Goal: Task Accomplishment & Management: Use online tool/utility

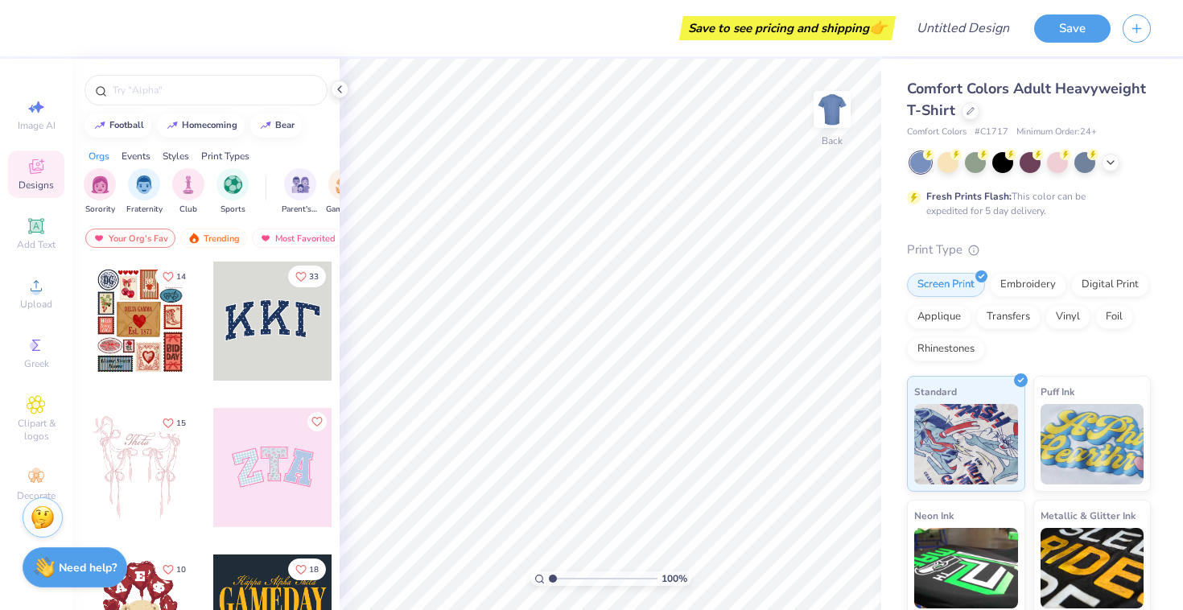
scroll to position [130, 0]
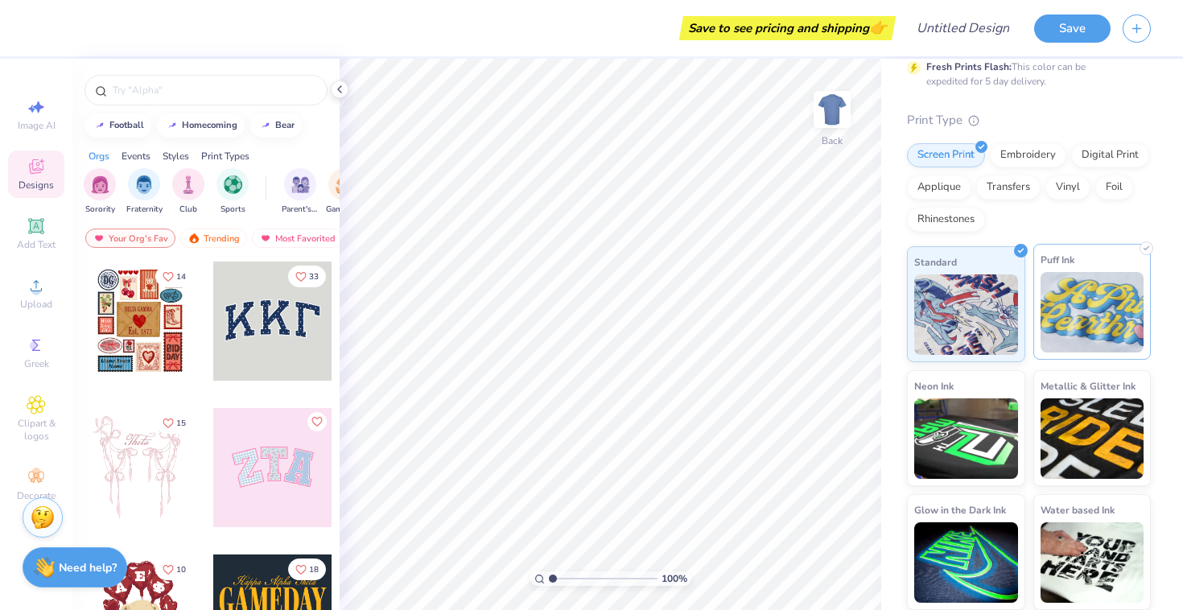
click at [1079, 284] on img at bounding box center [1093, 312] width 104 height 81
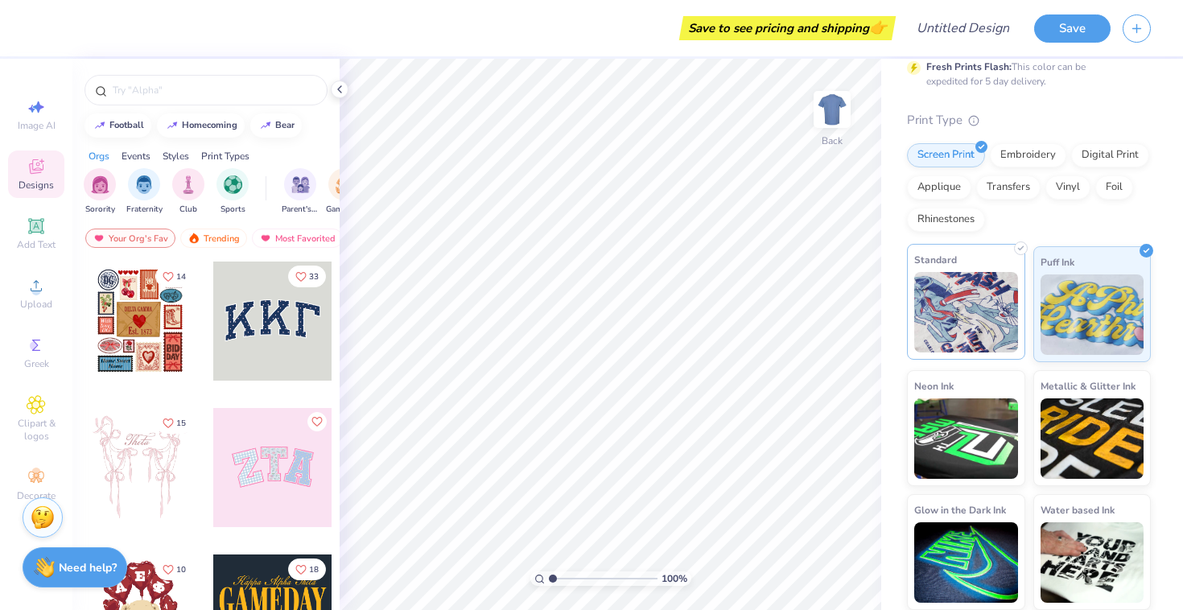
click at [964, 322] on img at bounding box center [967, 312] width 104 height 81
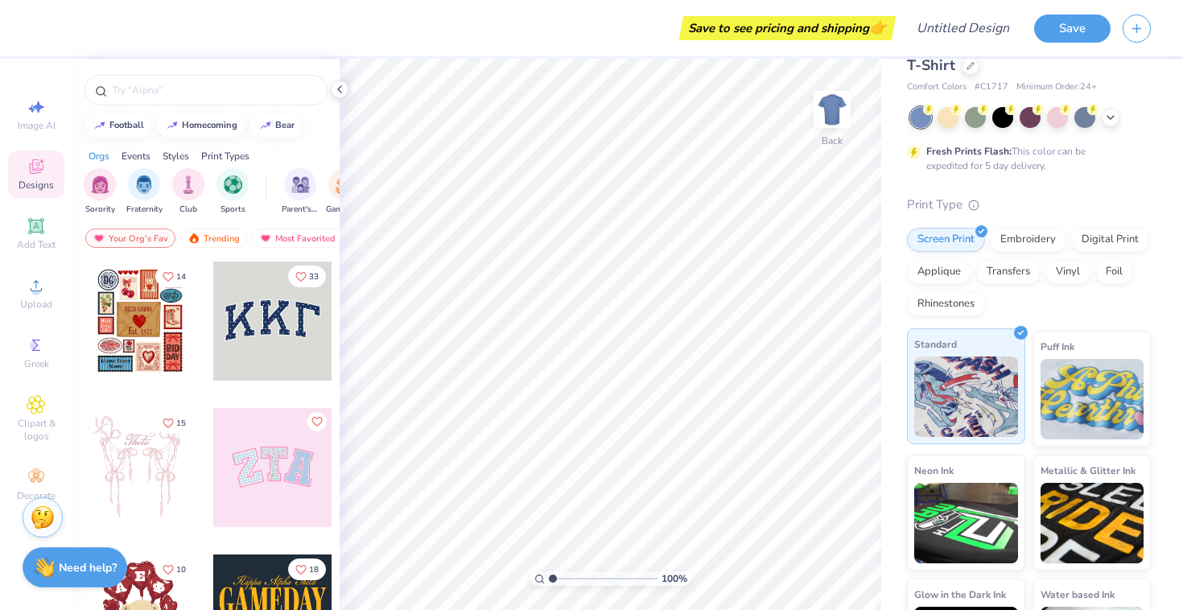
scroll to position [0, 0]
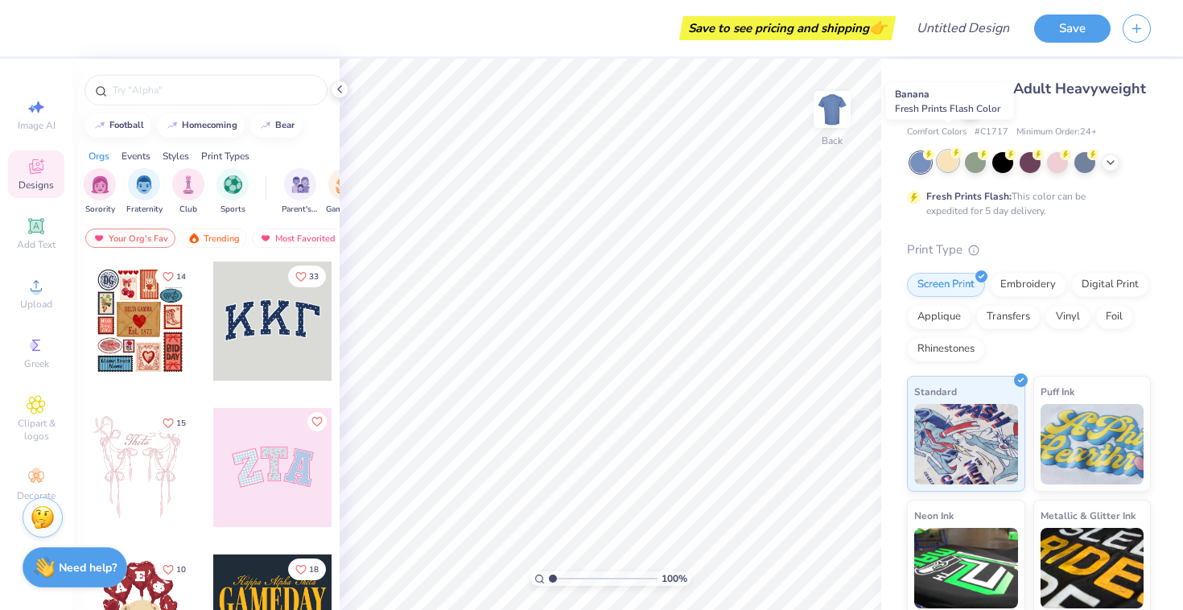
scroll to position [130, 0]
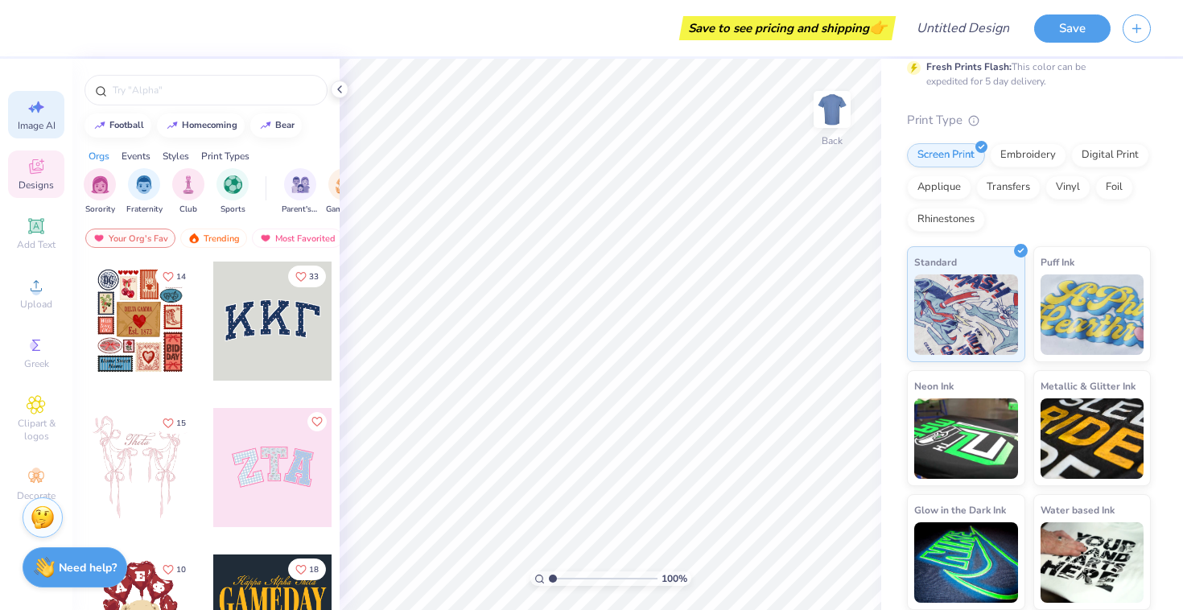
click at [32, 123] on span "Image AI" at bounding box center [37, 125] width 38 height 13
select select "4"
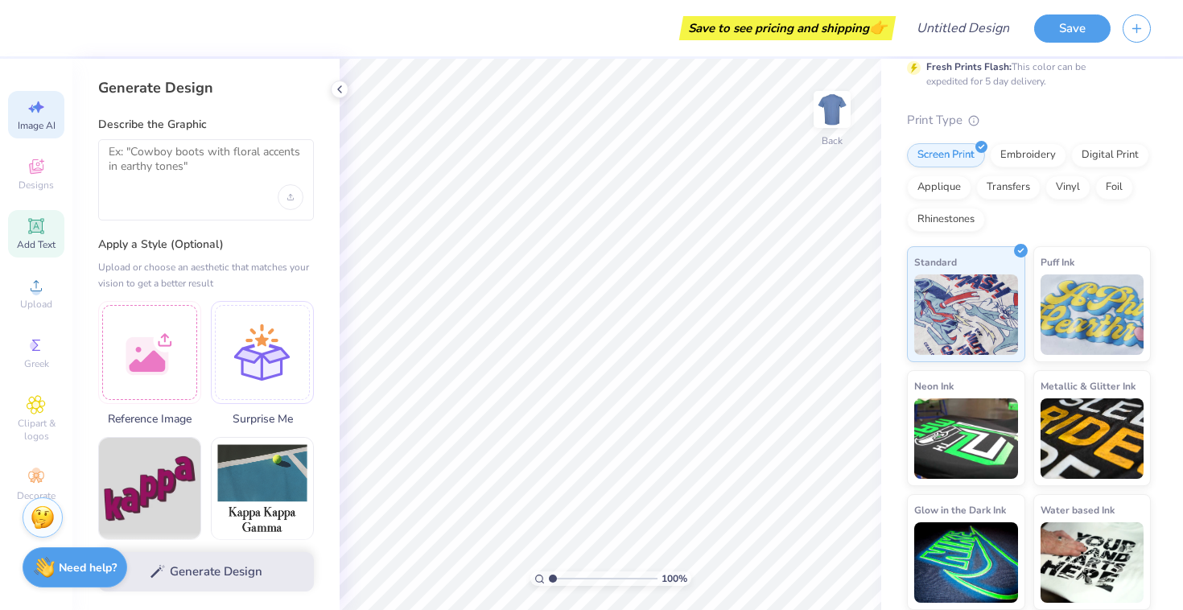
click at [34, 250] on span "Add Text" at bounding box center [36, 244] width 39 height 13
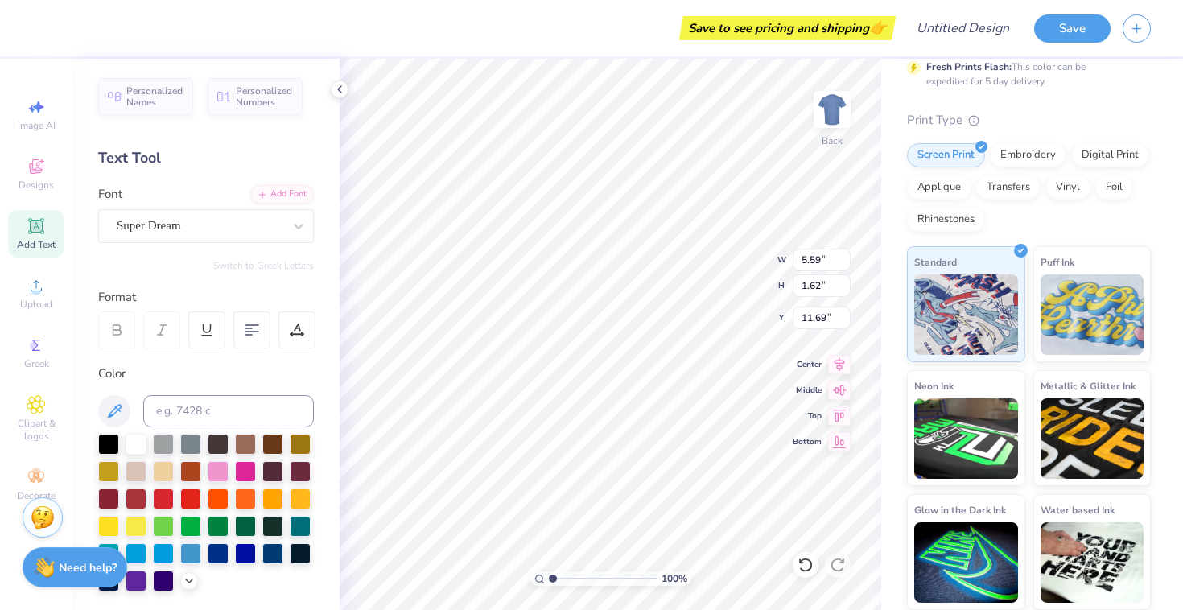
click at [39, 327] on div "Image AI Designs Add Text Upload Greek Clipart & logos Decorate" at bounding box center [36, 300] width 56 height 418
click at [35, 298] on span "Upload" at bounding box center [36, 304] width 32 height 13
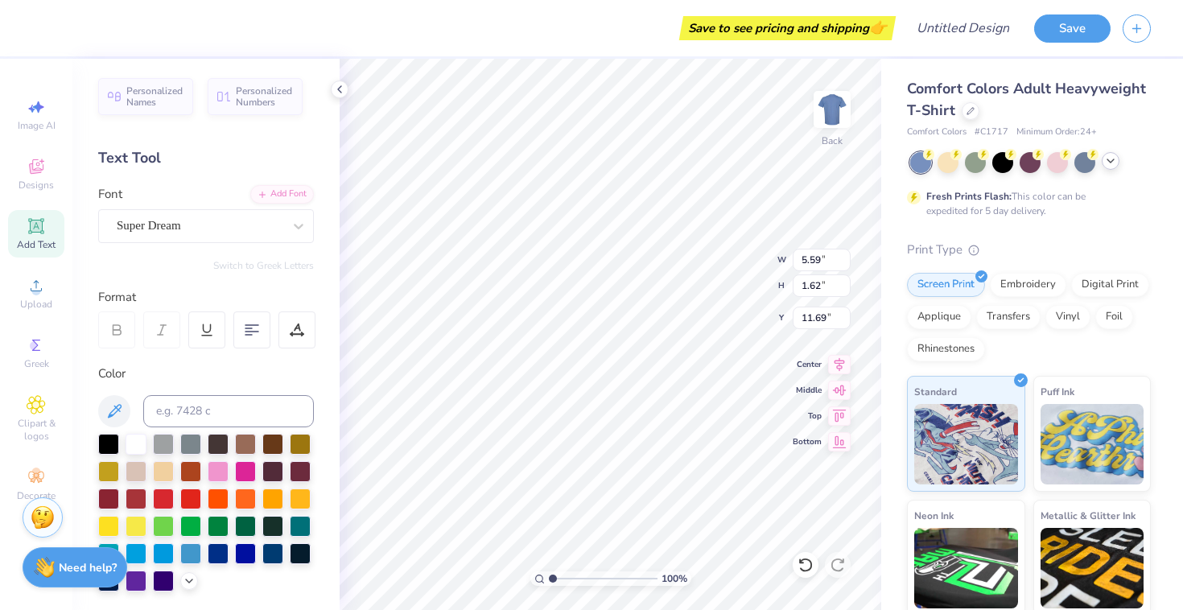
click at [1112, 159] on icon at bounding box center [1111, 161] width 13 height 13
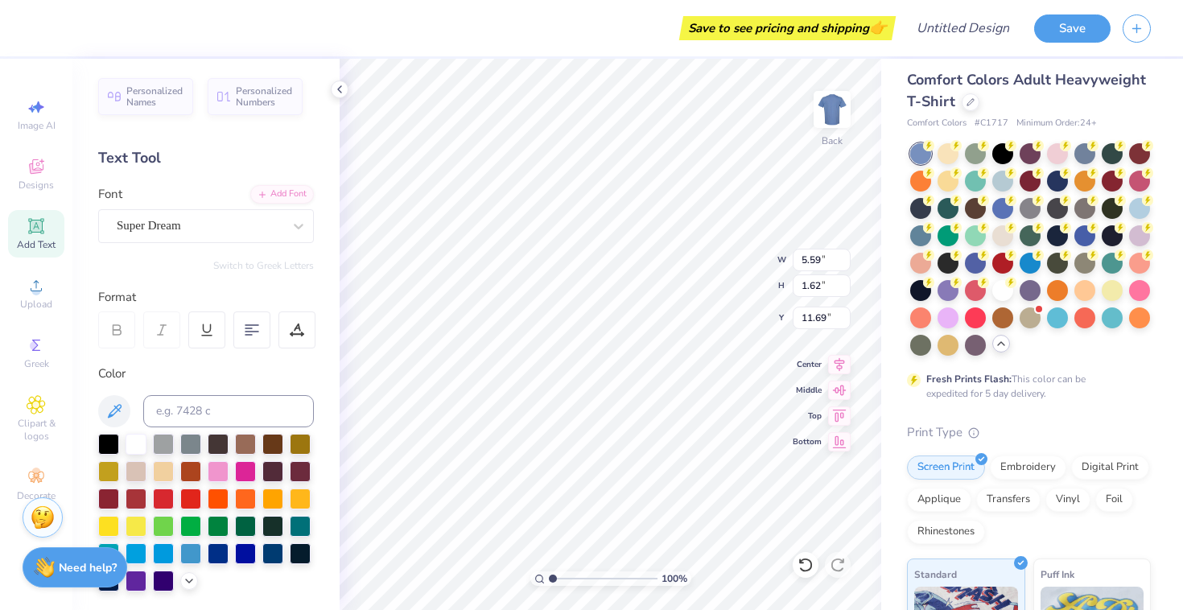
scroll to position [11, 0]
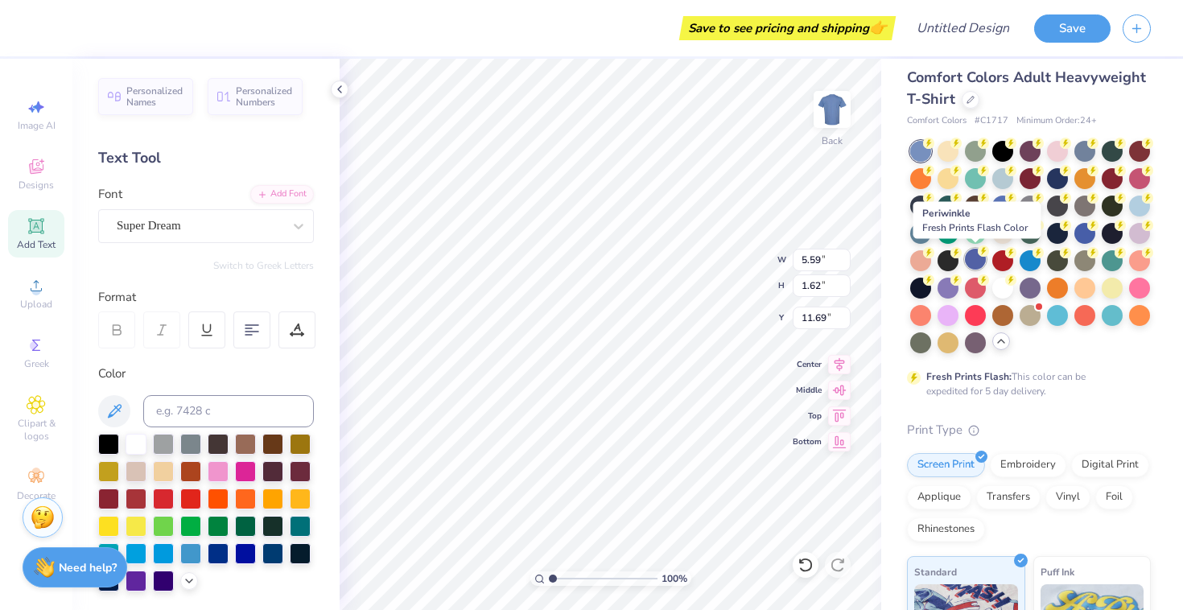
click at [978, 259] on div at bounding box center [975, 259] width 21 height 21
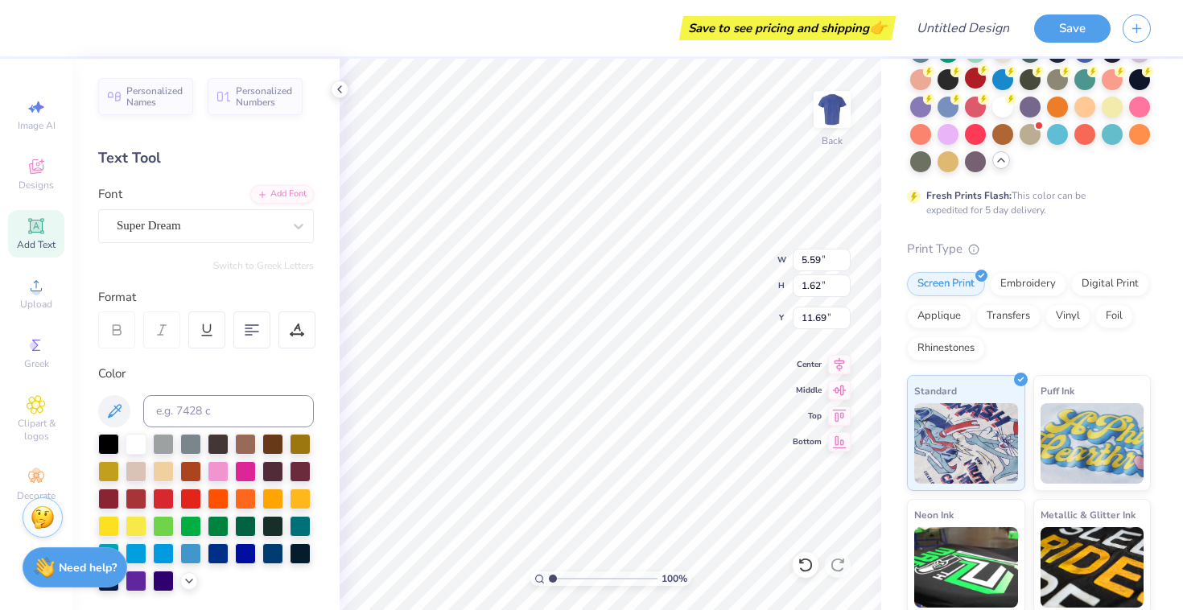
scroll to position [0, 0]
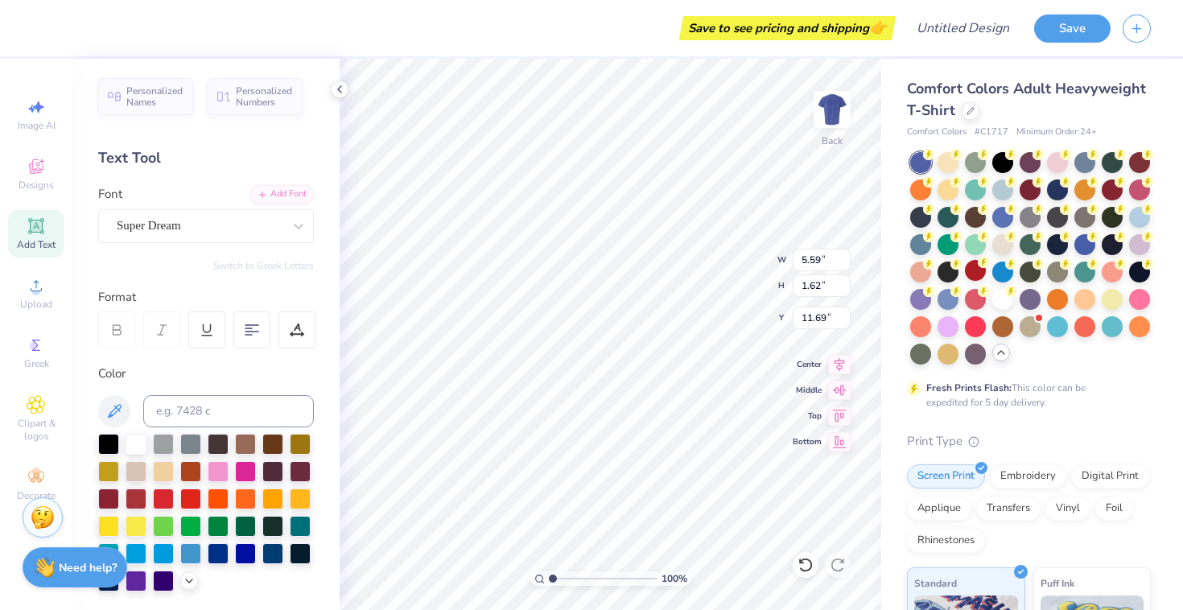
click at [1002, 354] on icon at bounding box center [1001, 352] width 13 height 13
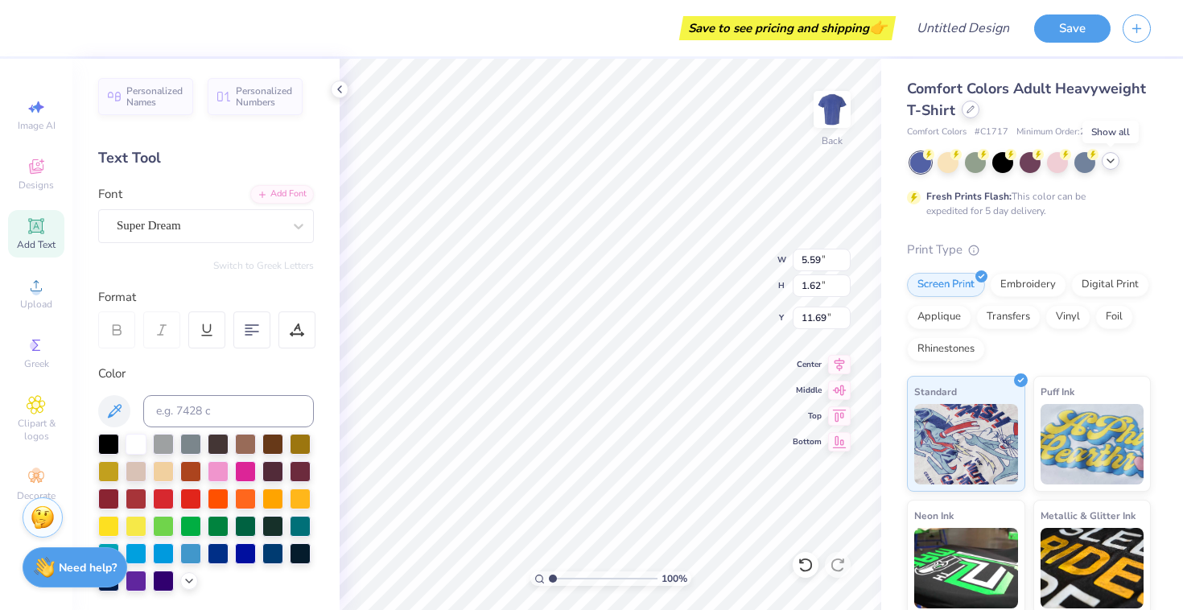
click at [974, 114] on div at bounding box center [971, 110] width 18 height 18
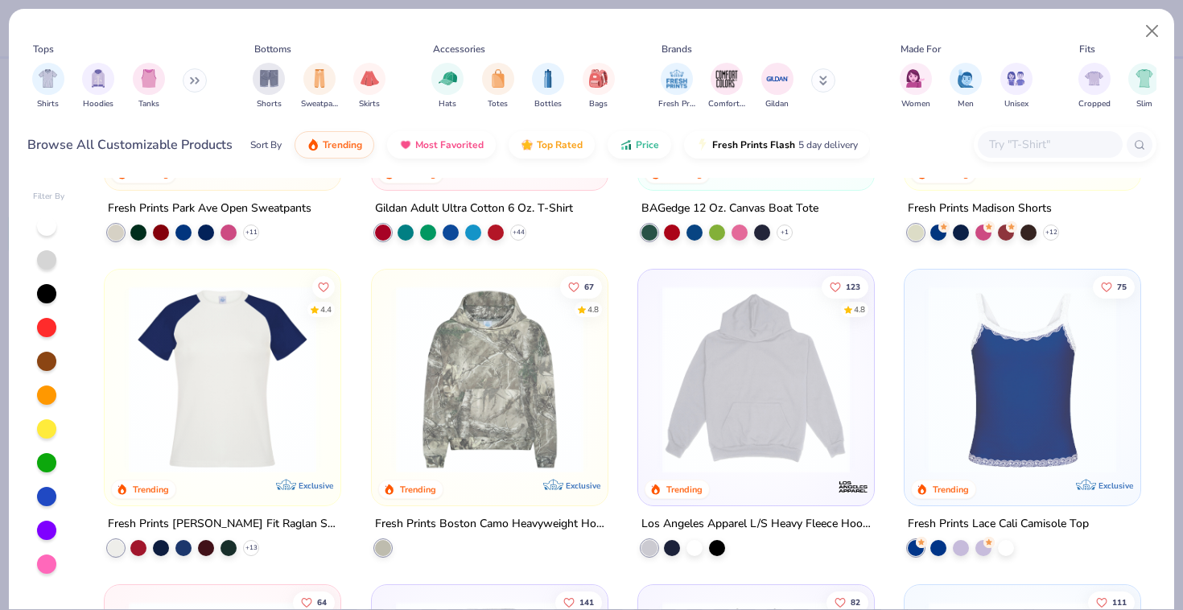
scroll to position [2561, 0]
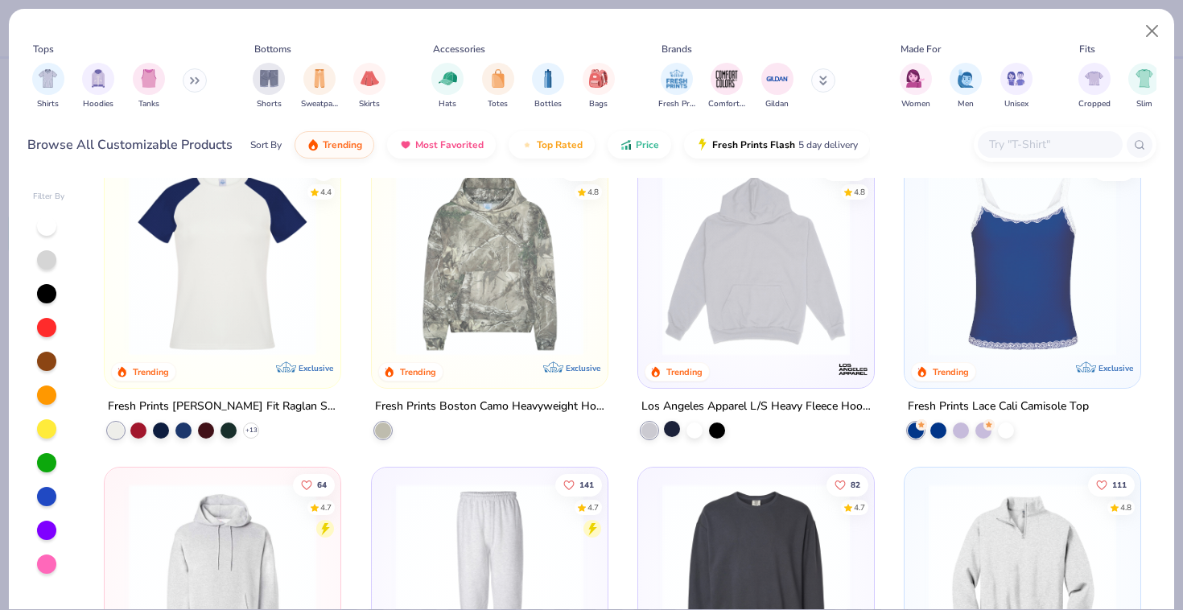
click at [672, 432] on div at bounding box center [672, 429] width 16 height 16
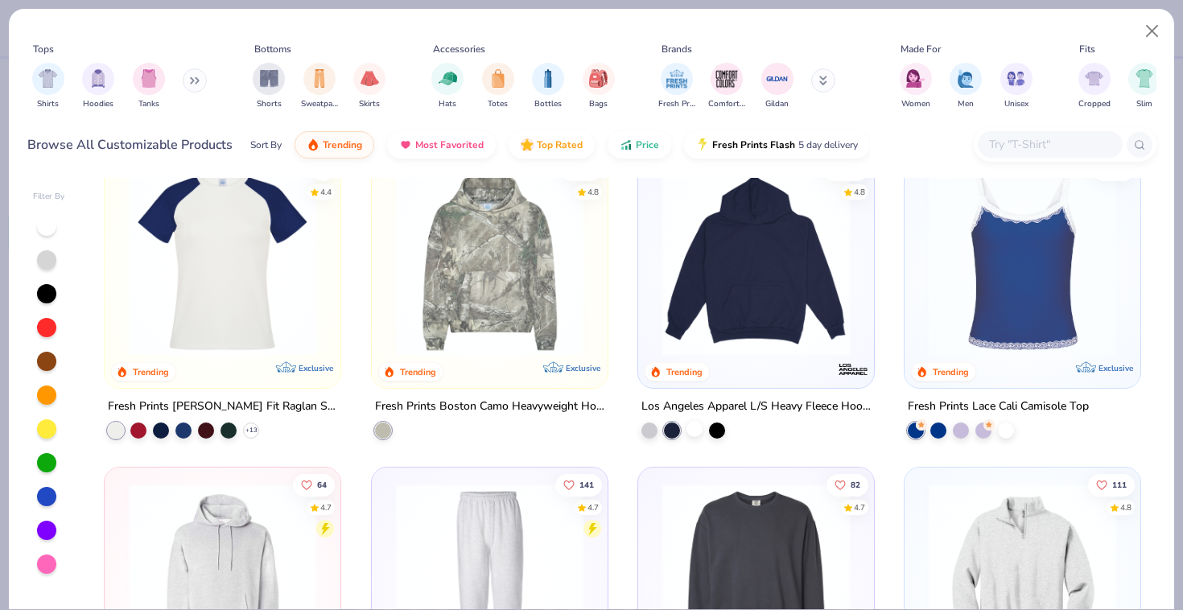
click at [695, 432] on div at bounding box center [695, 429] width 16 height 16
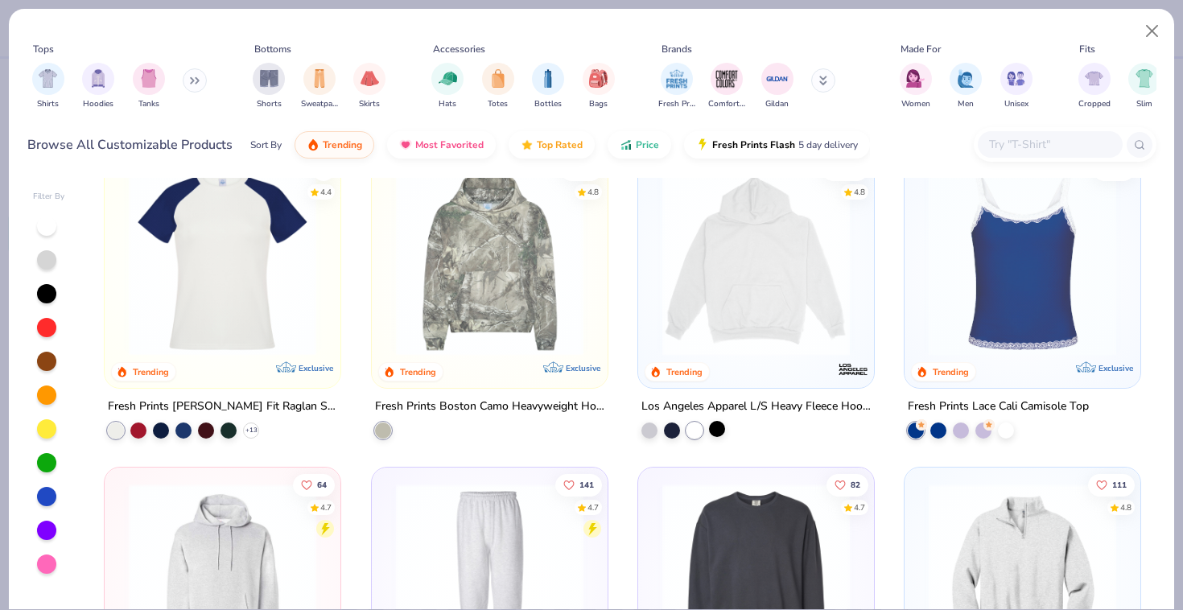
click at [715, 432] on div at bounding box center [717, 429] width 16 height 16
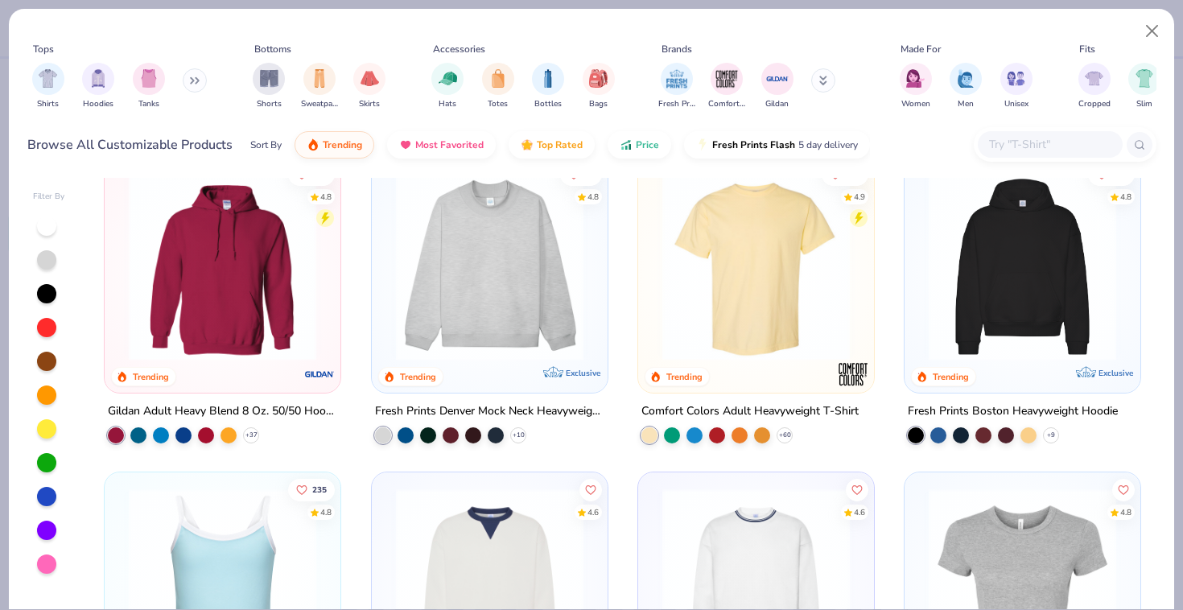
scroll to position [37, 0]
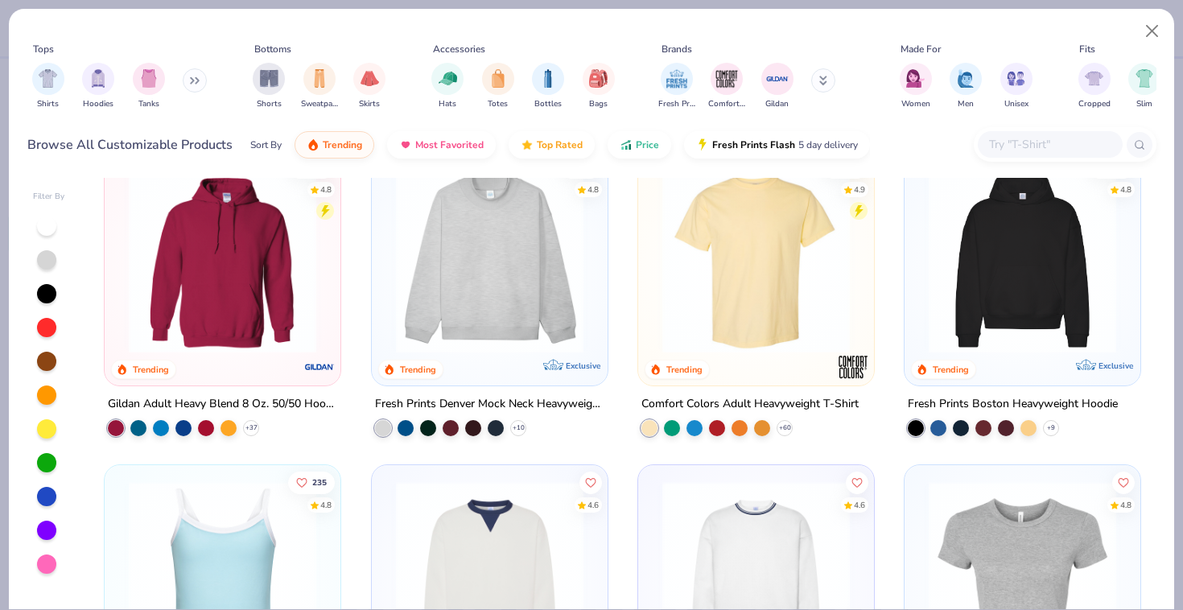
click at [1008, 337] on img at bounding box center [1023, 260] width 204 height 188
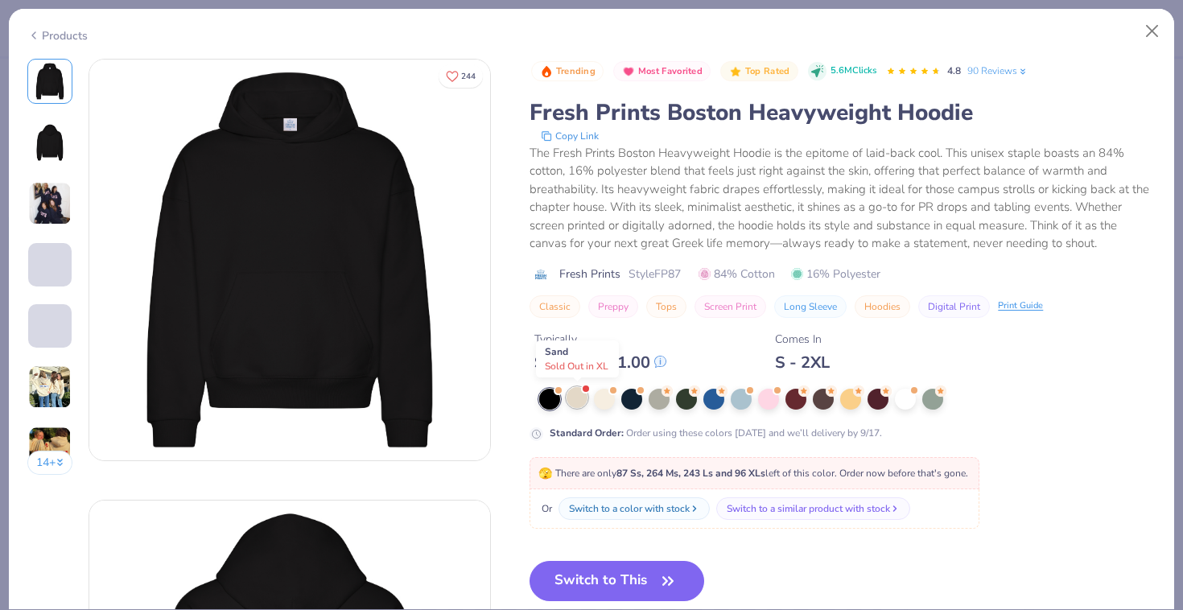
click at [578, 405] on div at bounding box center [577, 397] width 21 height 21
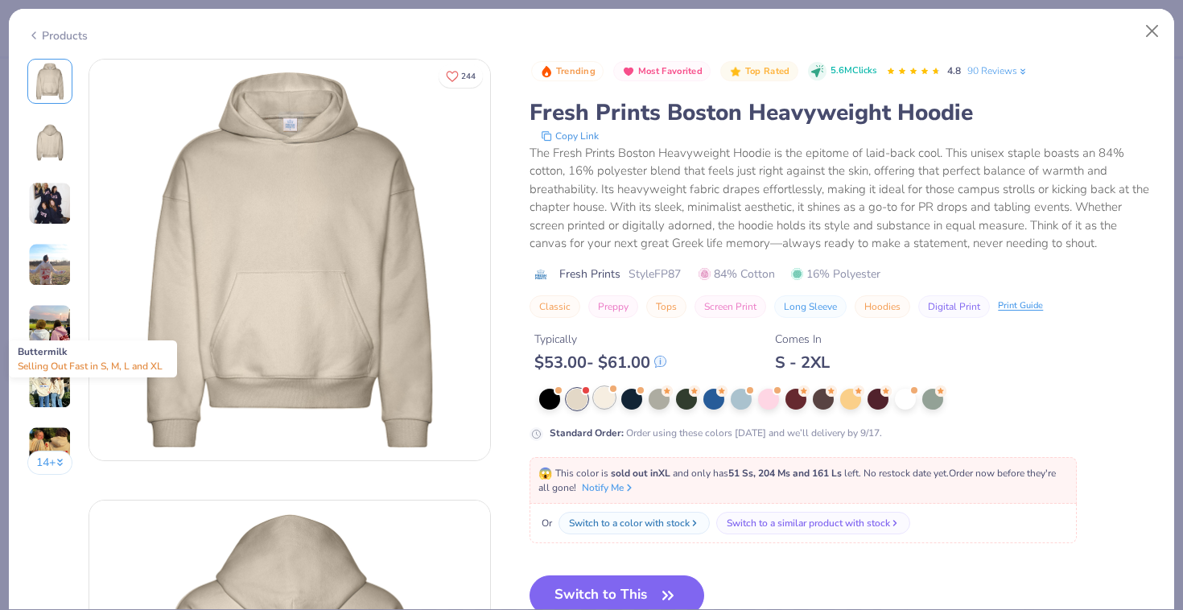
click at [608, 399] on div at bounding box center [604, 397] width 21 height 21
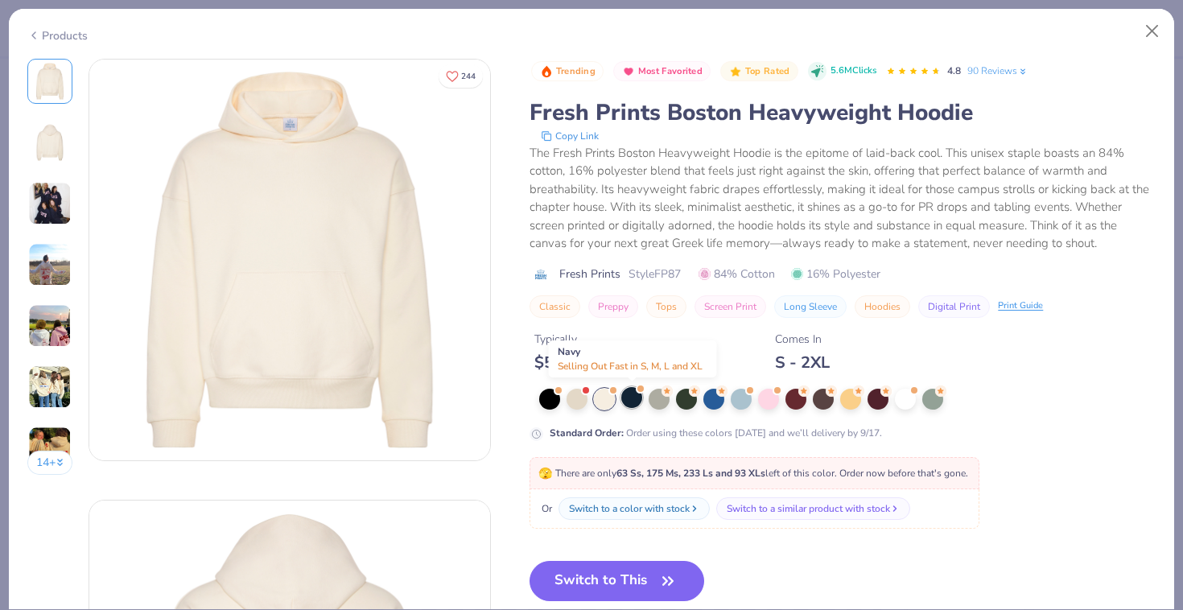
click at [635, 397] on div at bounding box center [632, 397] width 21 height 21
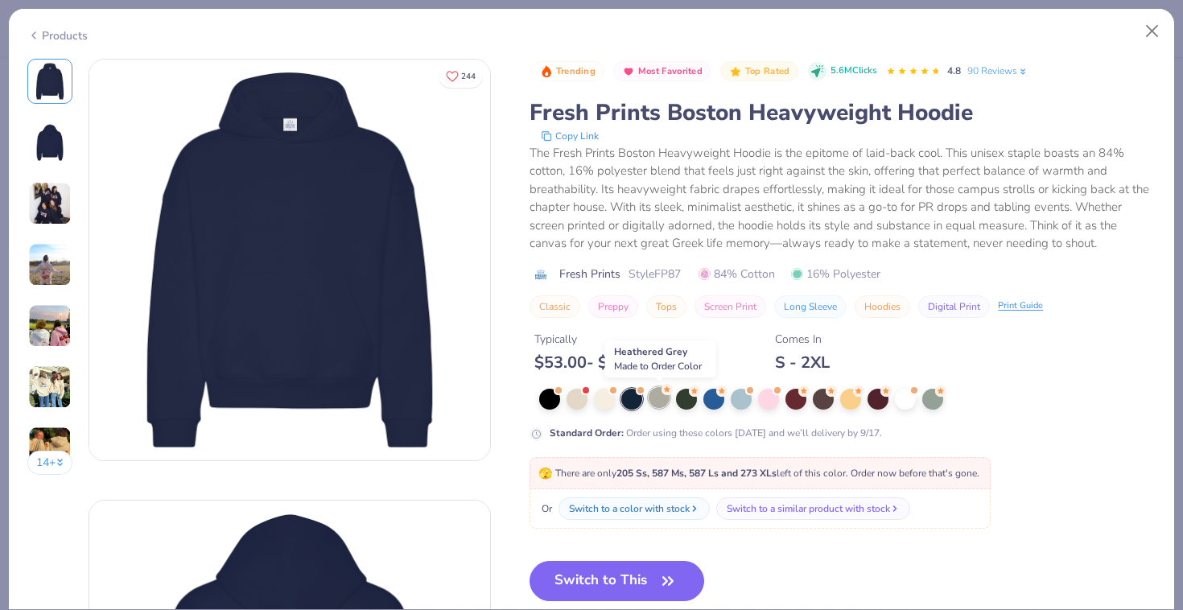
click at [666, 399] on div at bounding box center [659, 397] width 21 height 21
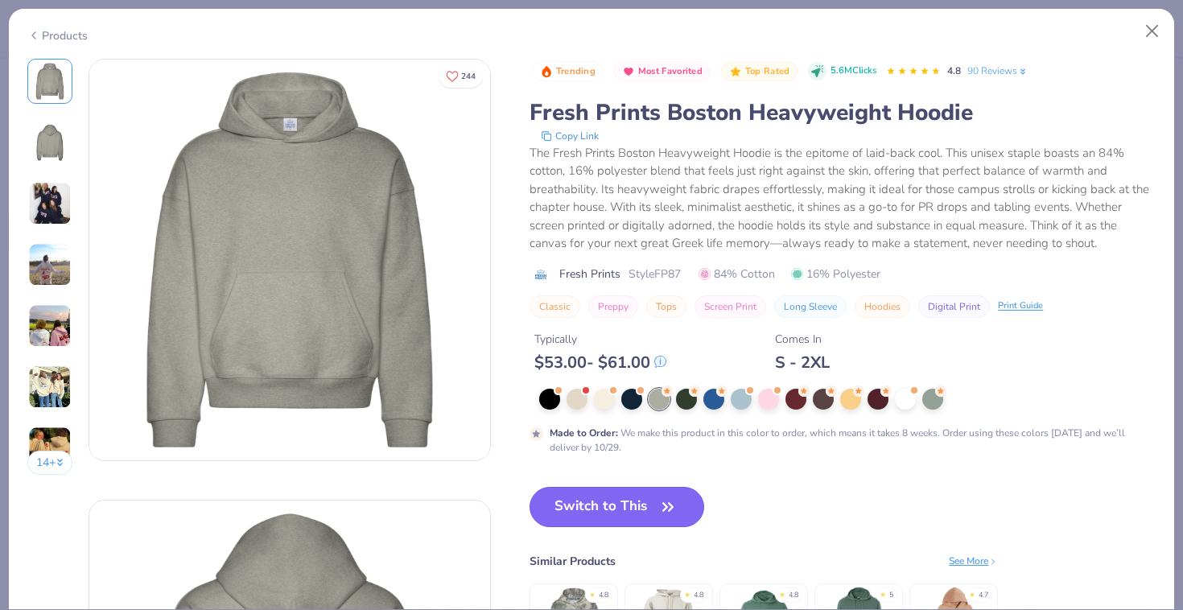
click at [626, 499] on button "Switch to This" at bounding box center [617, 507] width 175 height 40
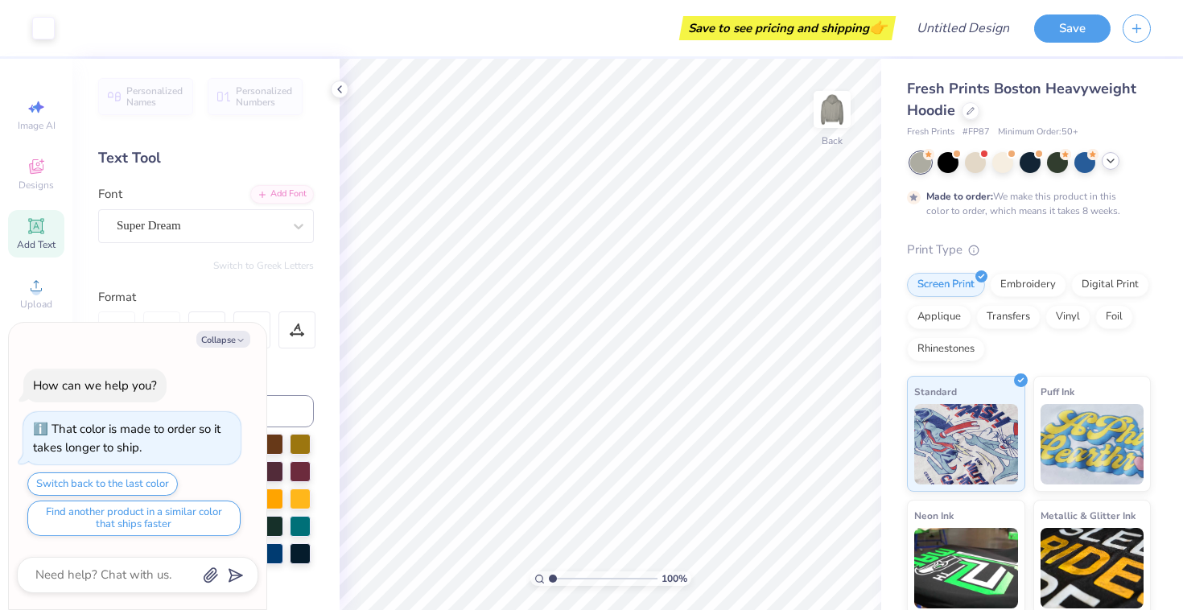
click at [1109, 160] on icon at bounding box center [1111, 161] width 13 height 13
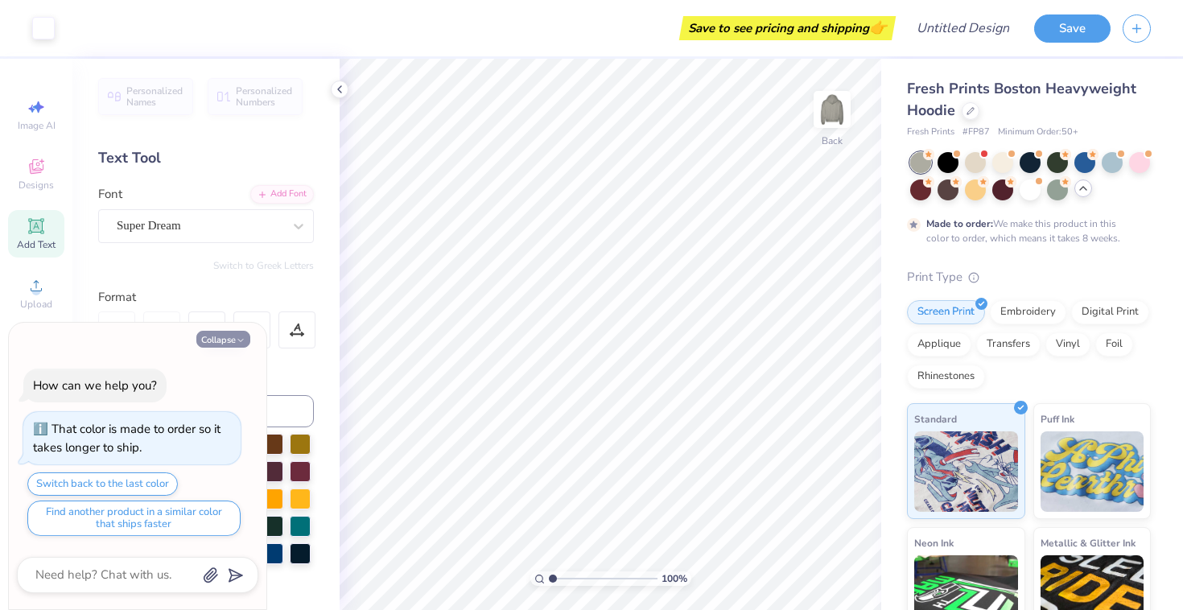
click at [226, 338] on button "Collapse" at bounding box center [223, 339] width 54 height 17
type textarea "x"
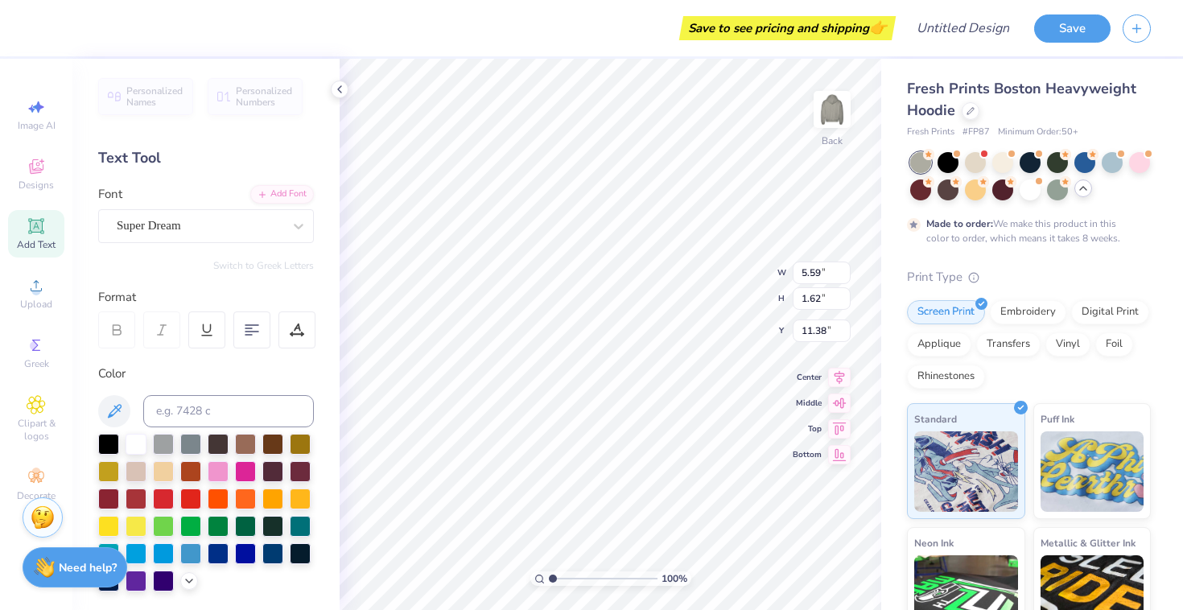
type input "3.84"
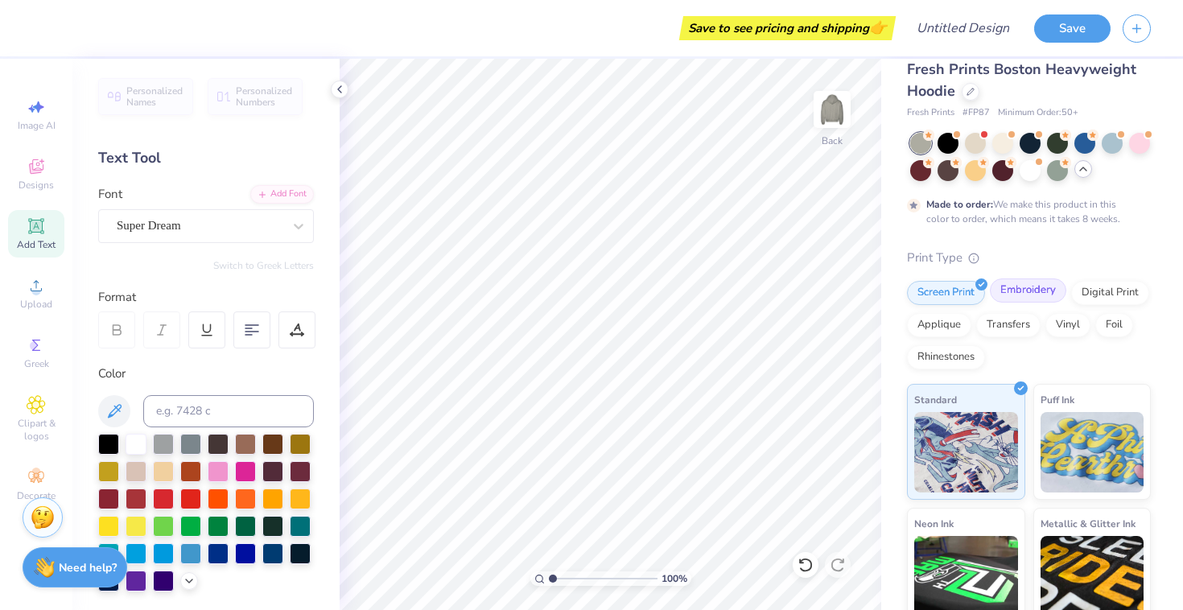
click at [1028, 280] on div "Embroidery" at bounding box center [1028, 291] width 76 height 24
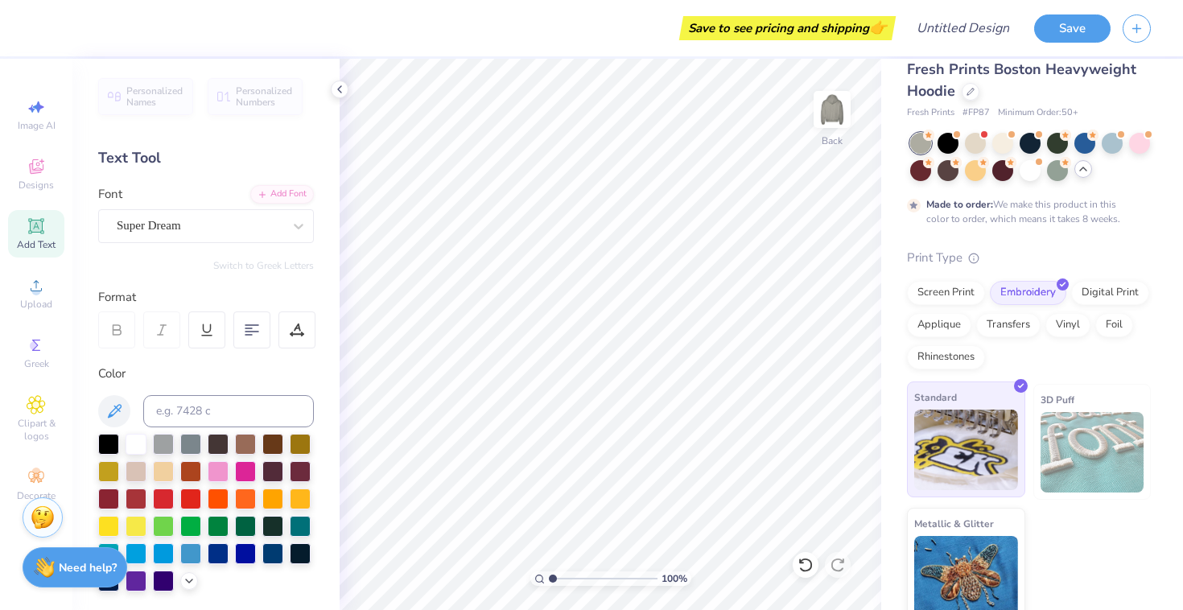
scroll to position [33, 0]
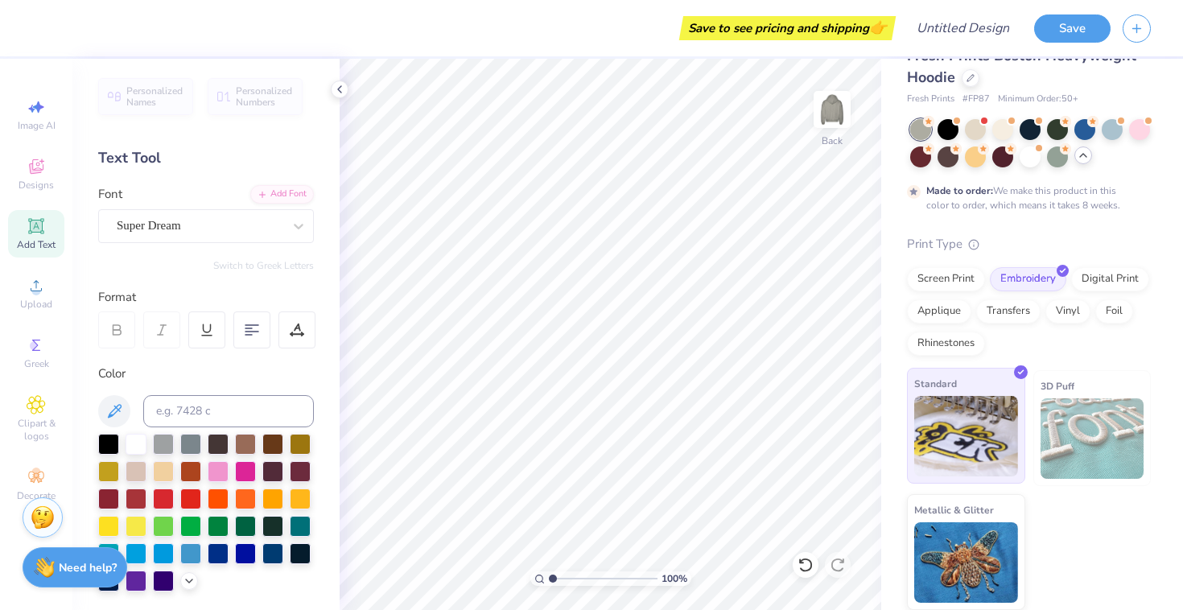
click at [975, 450] on img at bounding box center [967, 436] width 104 height 81
click at [206, 221] on div "Super Dream" at bounding box center [199, 225] width 169 height 25
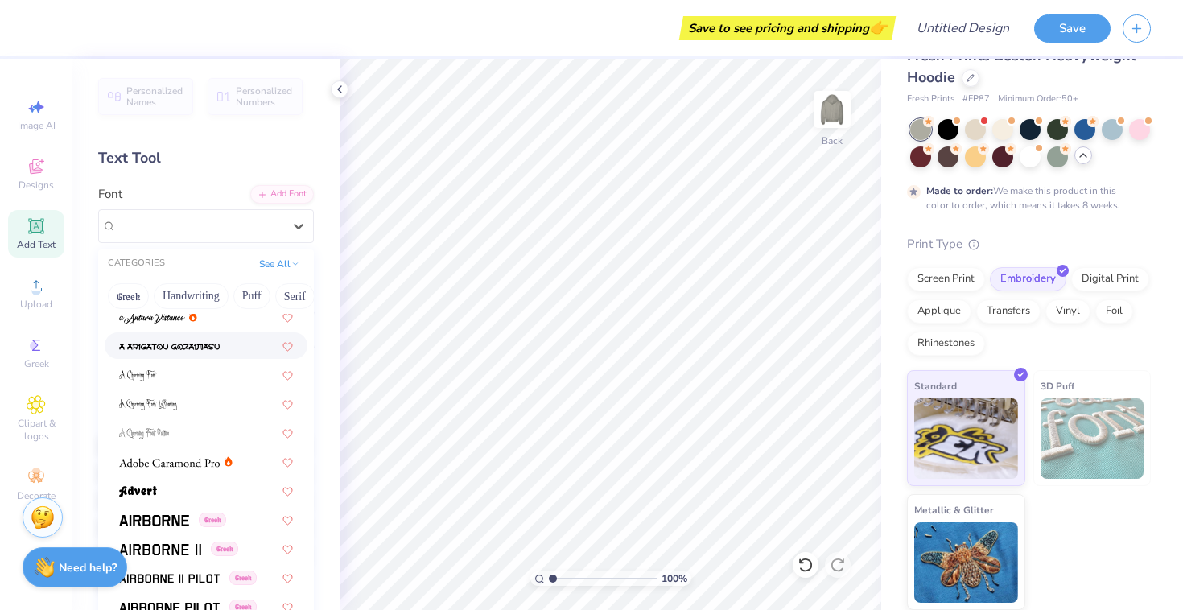
scroll to position [95, 0]
click at [213, 461] on img at bounding box center [169, 461] width 101 height 11
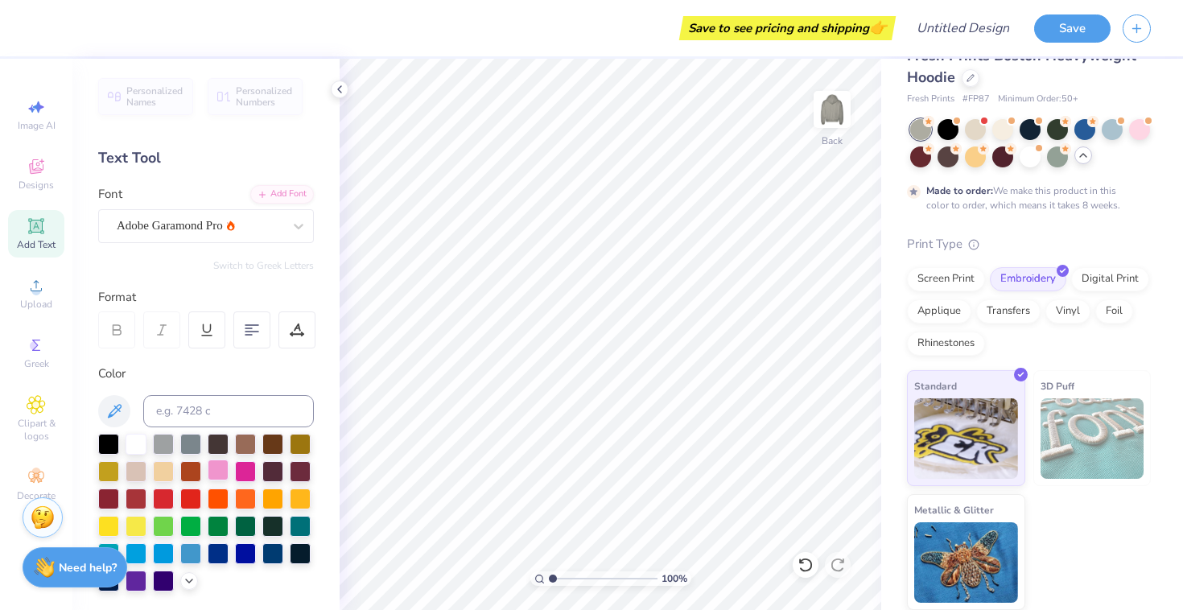
click at [214, 469] on div at bounding box center [218, 470] width 21 height 21
click at [209, 222] on div "Adobe Garamond Pro" at bounding box center [199, 225] width 169 height 25
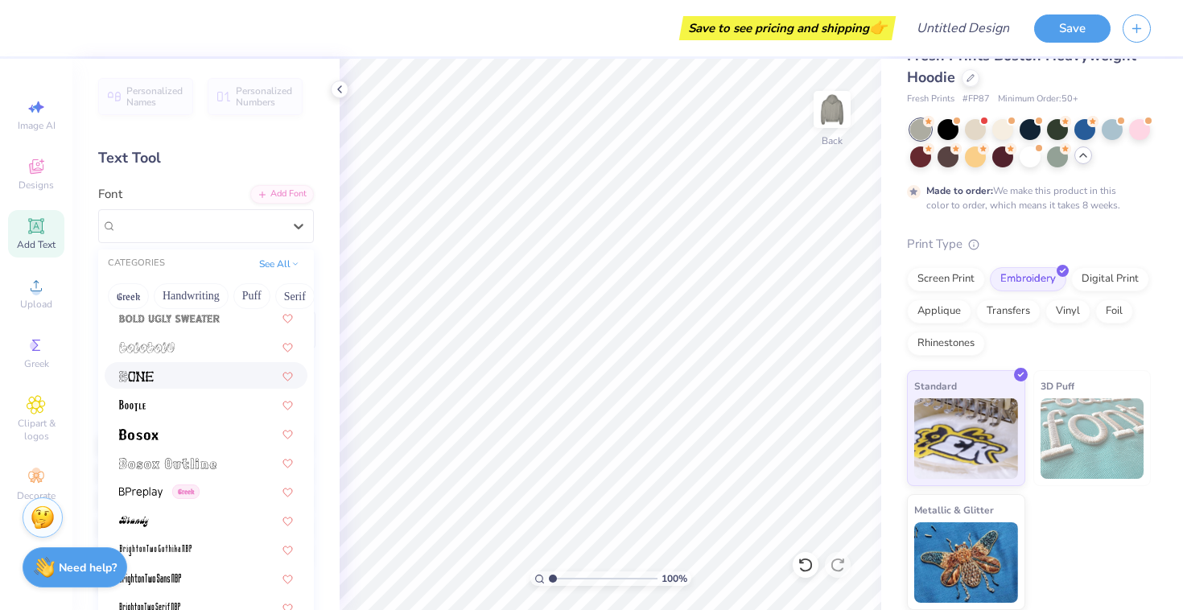
scroll to position [994, 0]
click at [166, 470] on div at bounding box center [206, 460] width 203 height 27
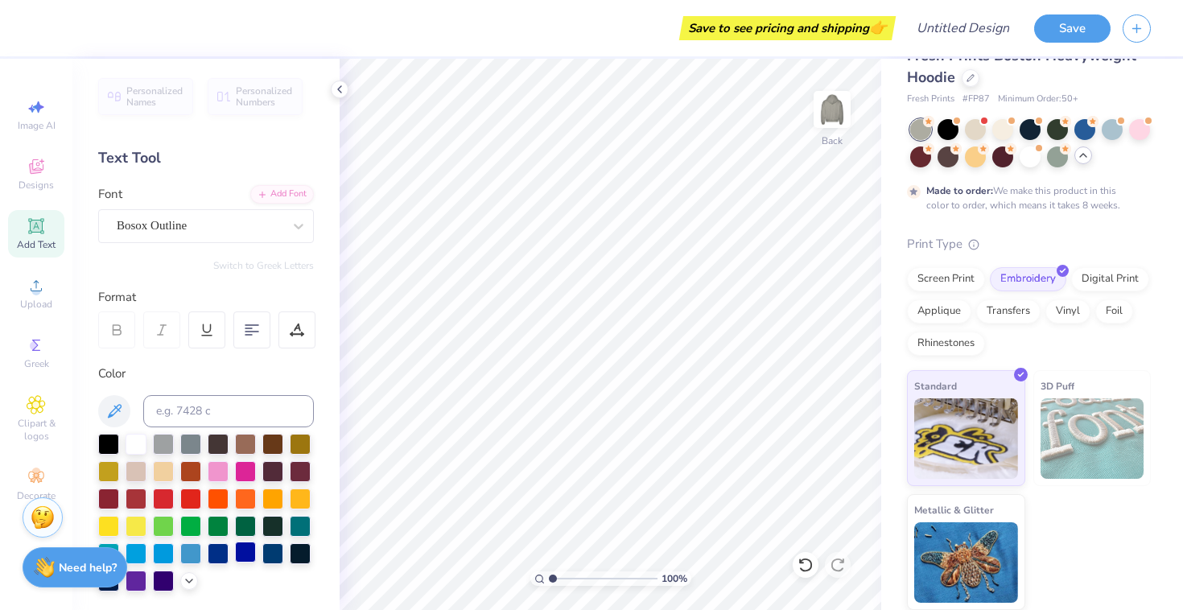
click at [246, 548] on div at bounding box center [245, 552] width 21 height 21
click at [233, 555] on div at bounding box center [206, 513] width 216 height 158
click at [242, 555] on div at bounding box center [245, 552] width 21 height 21
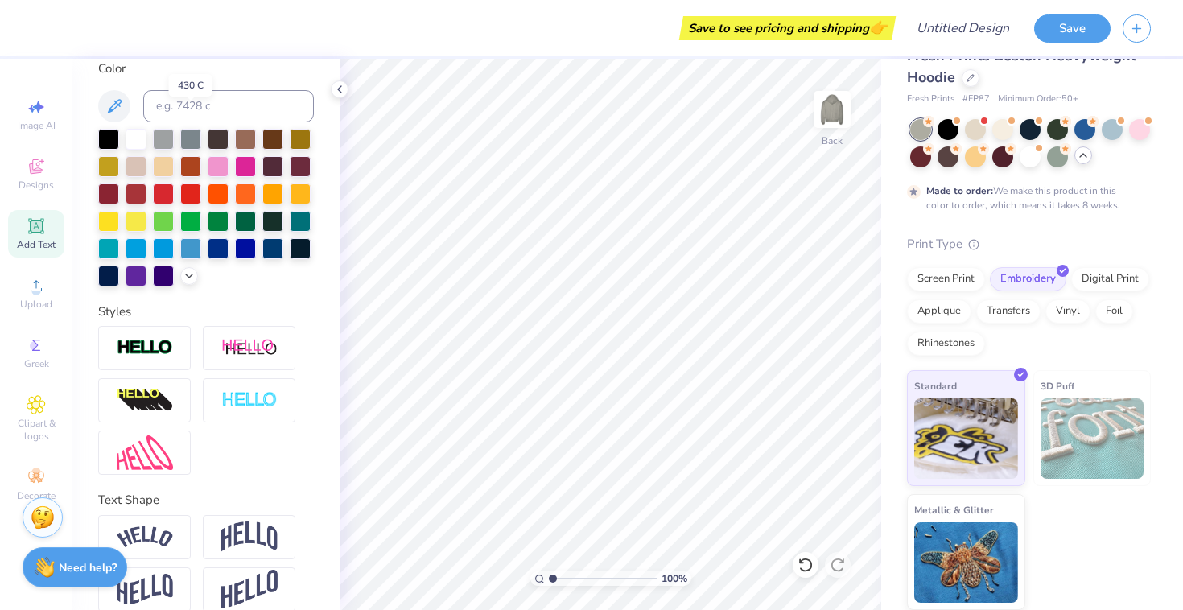
scroll to position [325, 0]
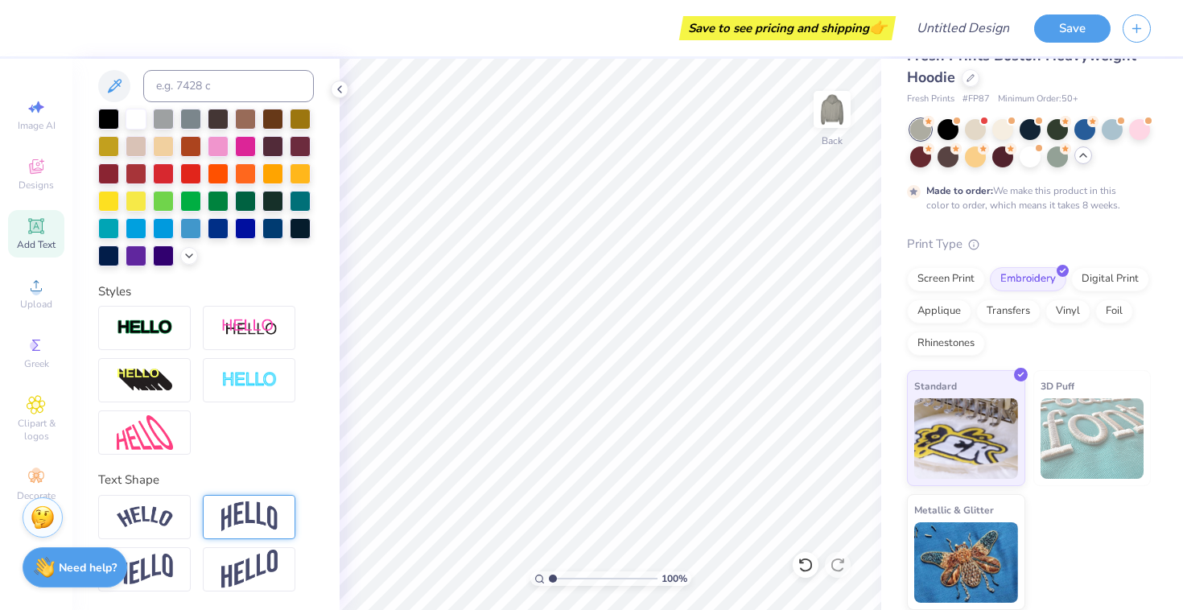
click at [237, 518] on img at bounding box center [249, 517] width 56 height 31
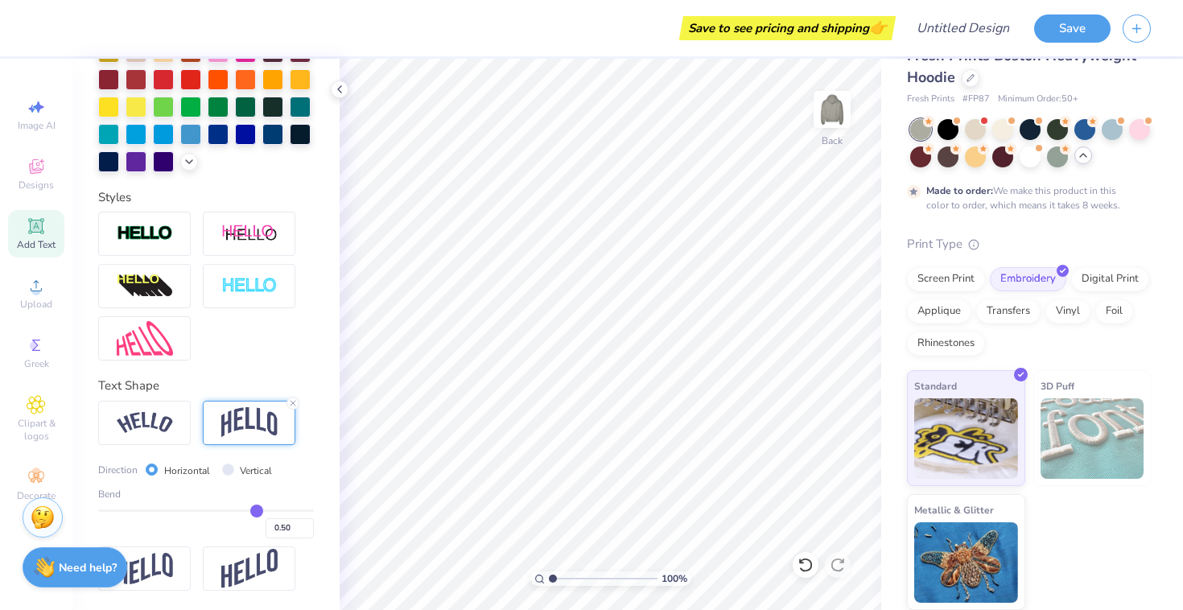
type input "0.49"
type input "0.48"
type input "0.46"
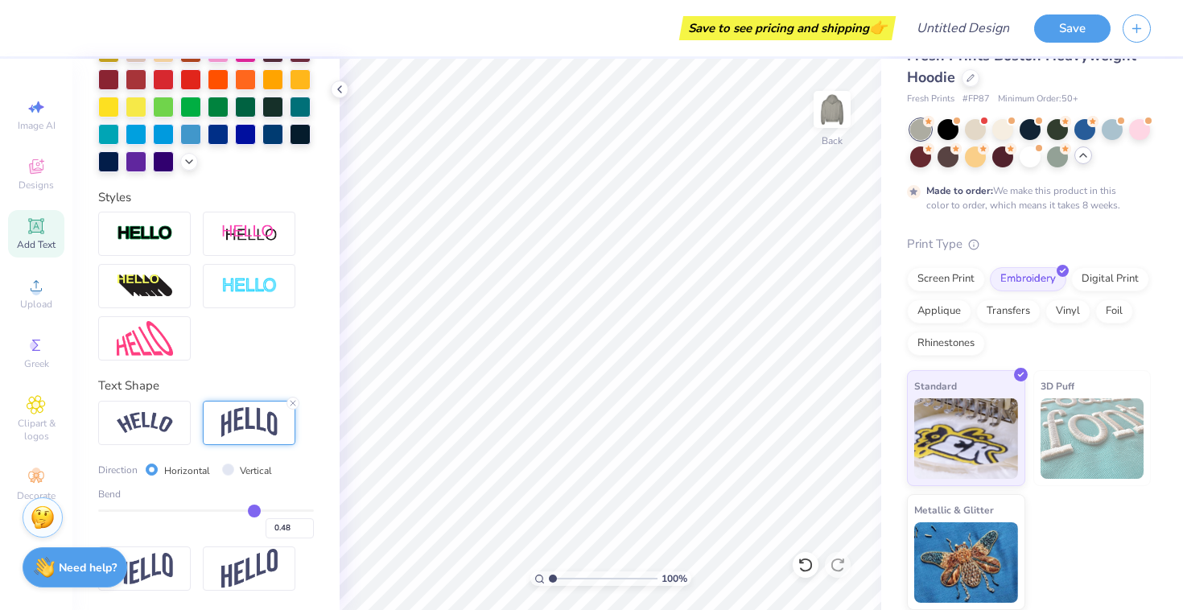
type input "0.46"
type input "0.45"
type input "0.42"
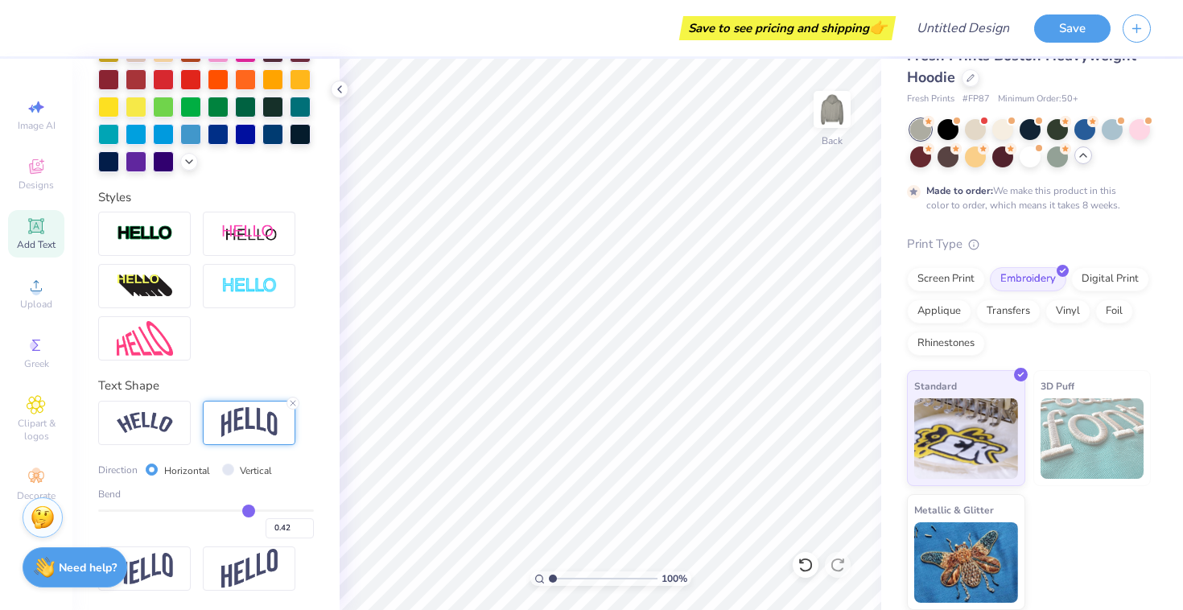
type input "0.41"
type input "0.38"
type input "0.37"
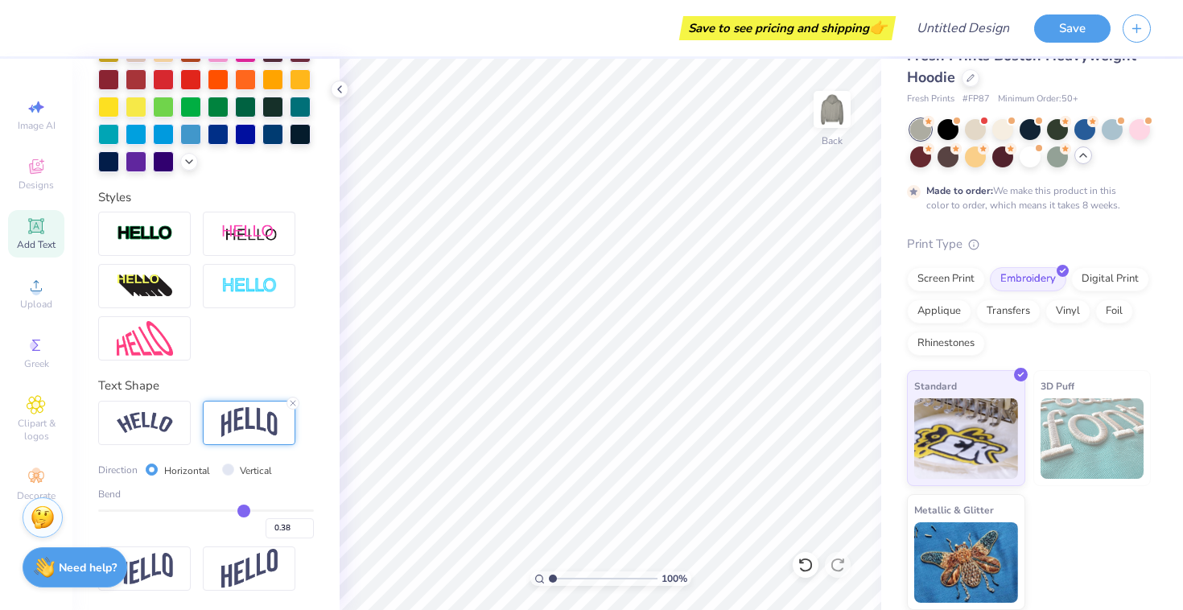
type input "0.37"
type input "0.35"
type input "0.33"
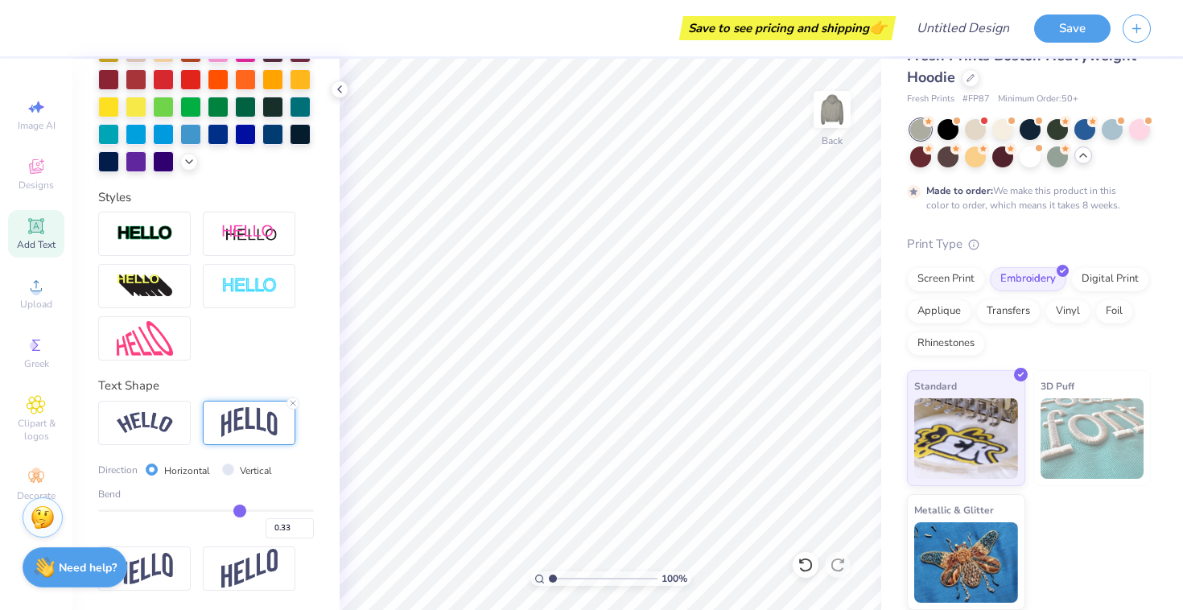
type input "0.32"
type input "0.3"
type input "0.30"
type input "0.28"
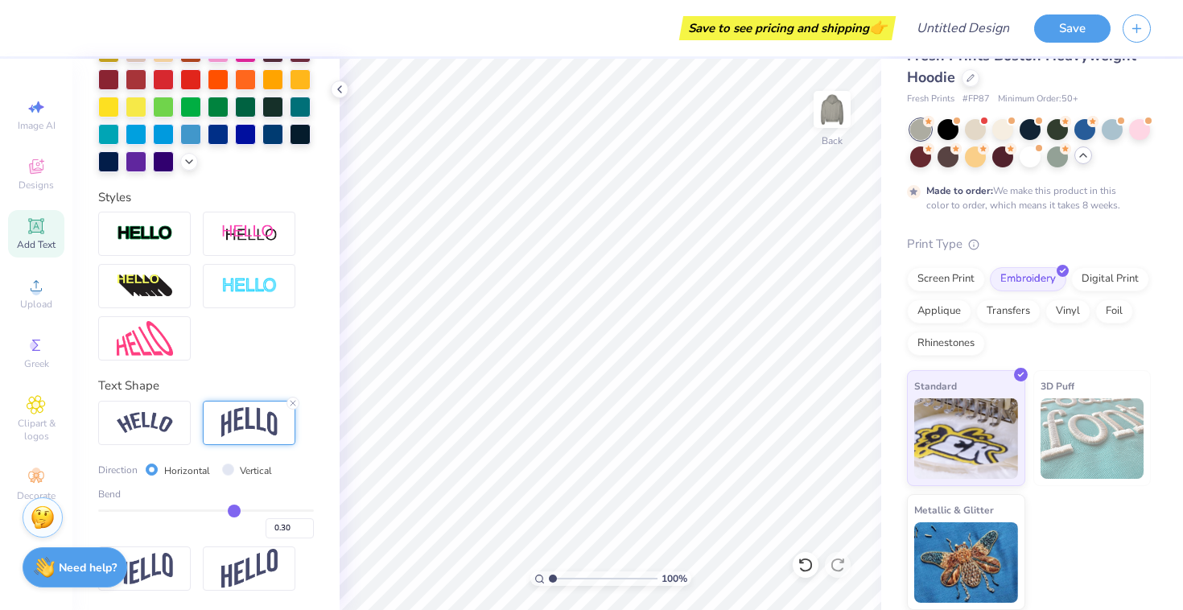
type input "0.28"
type input "0.27"
type input "0.26"
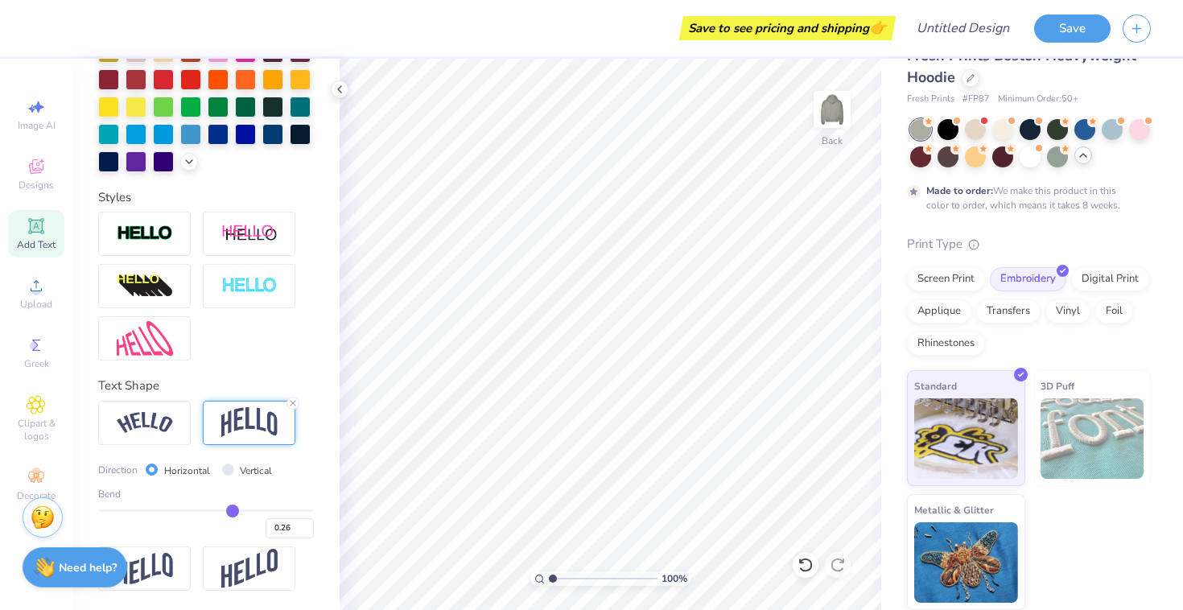
type input "0.25"
type input "0.24"
type input "0.23"
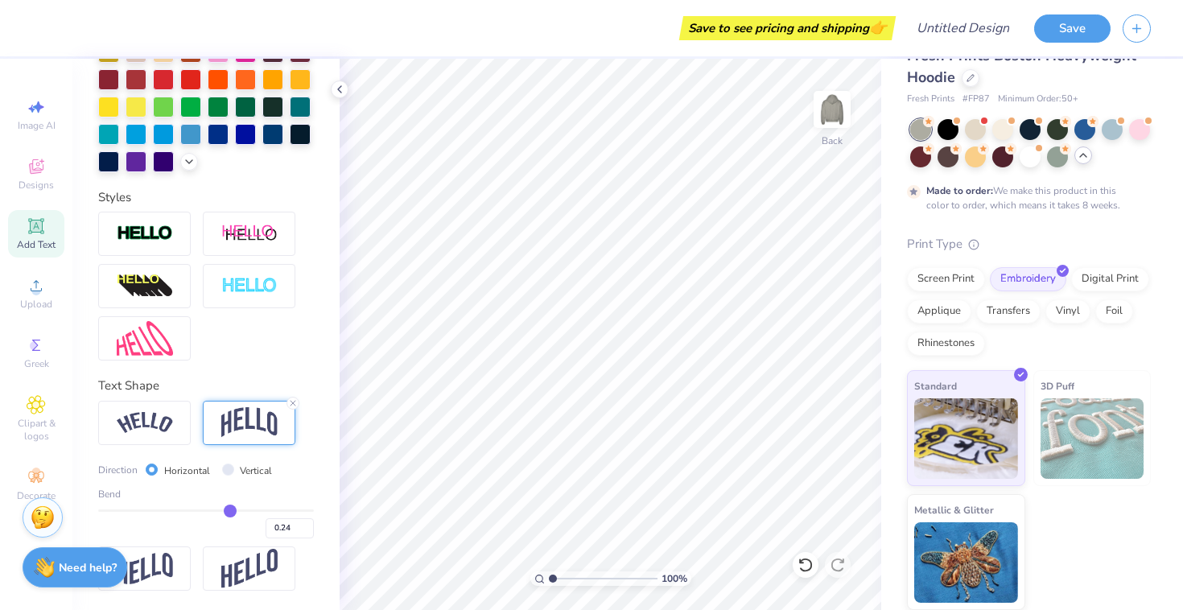
type input "0.23"
type input "0.22"
type input "0.21"
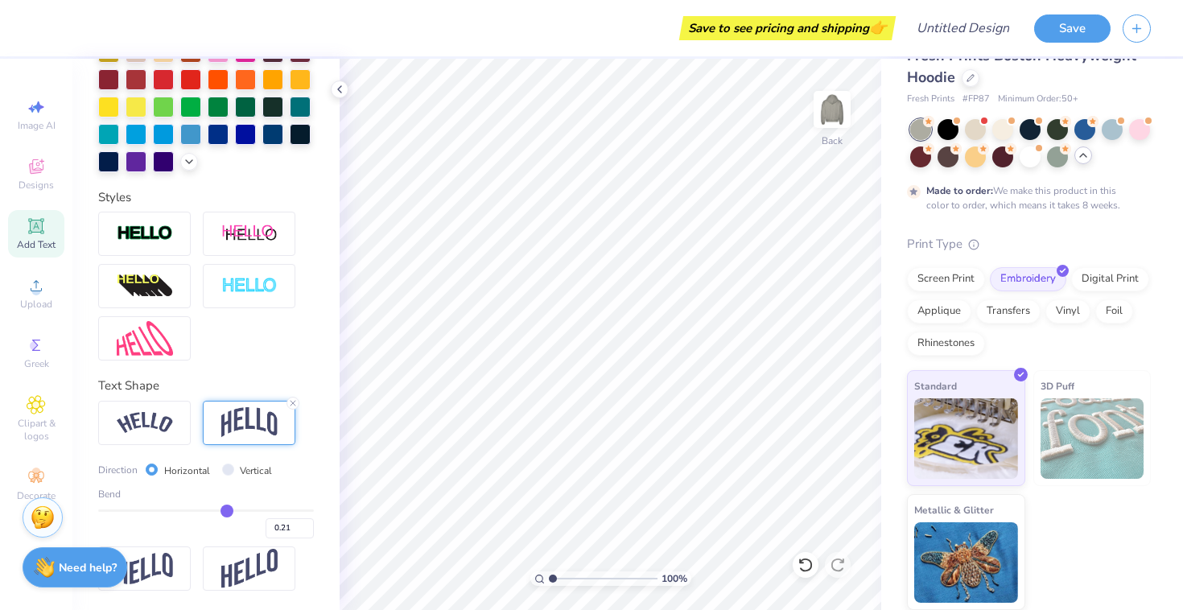
type input "0.2"
type input "0.20"
type input "0.18"
type input "0.16"
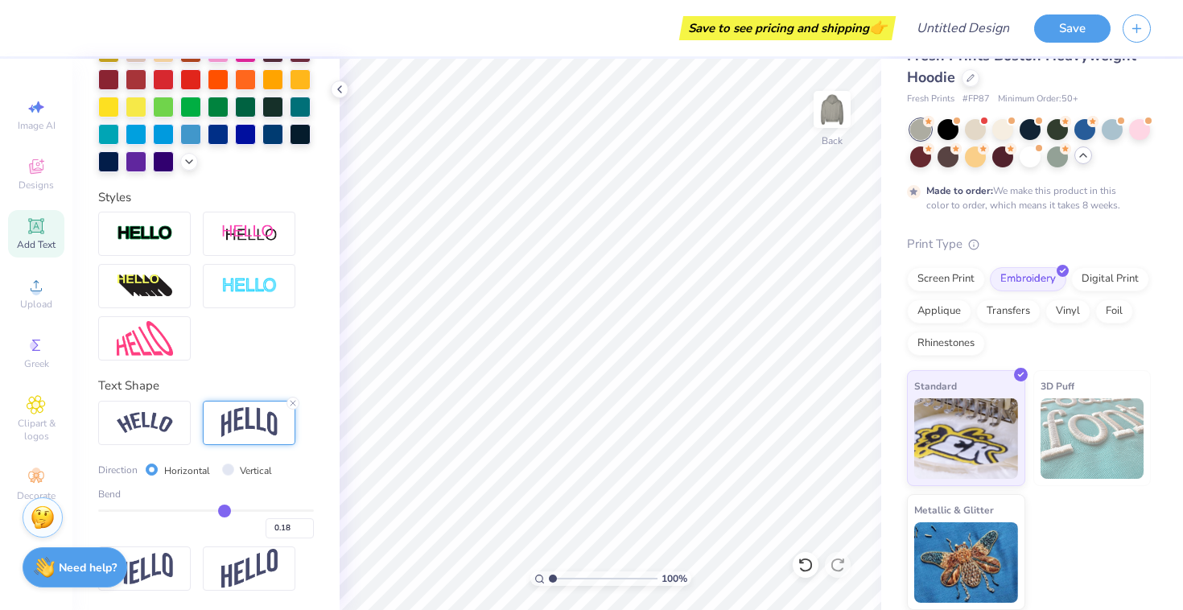
type input "0.16"
type input "0.15"
type input "0.12"
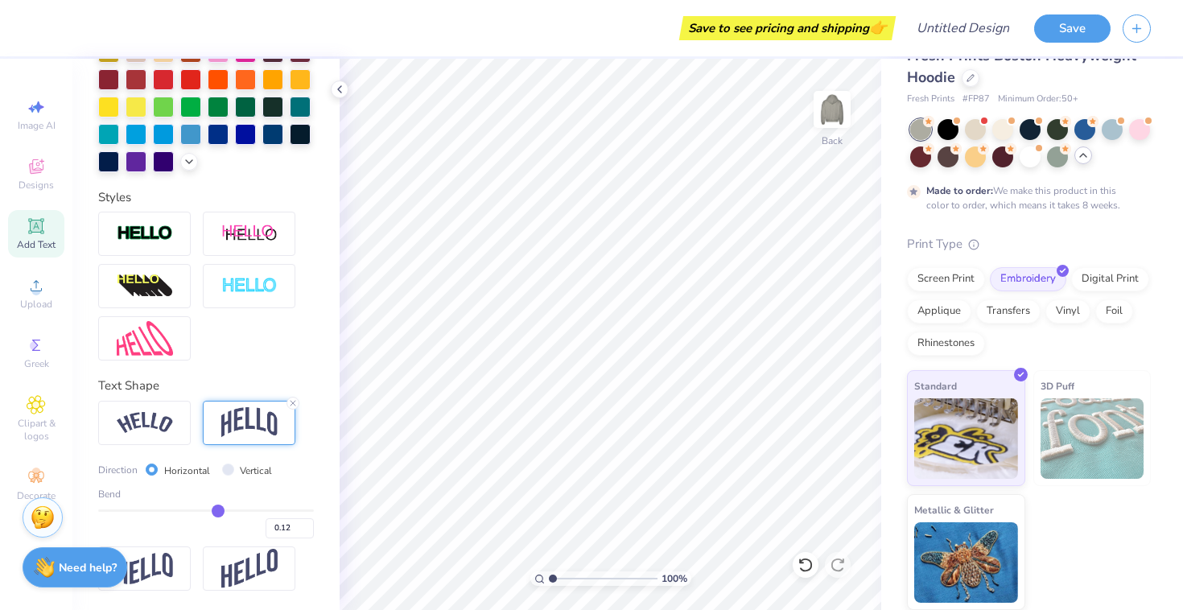
type input "0.11"
type input "0.09"
type input "0.07"
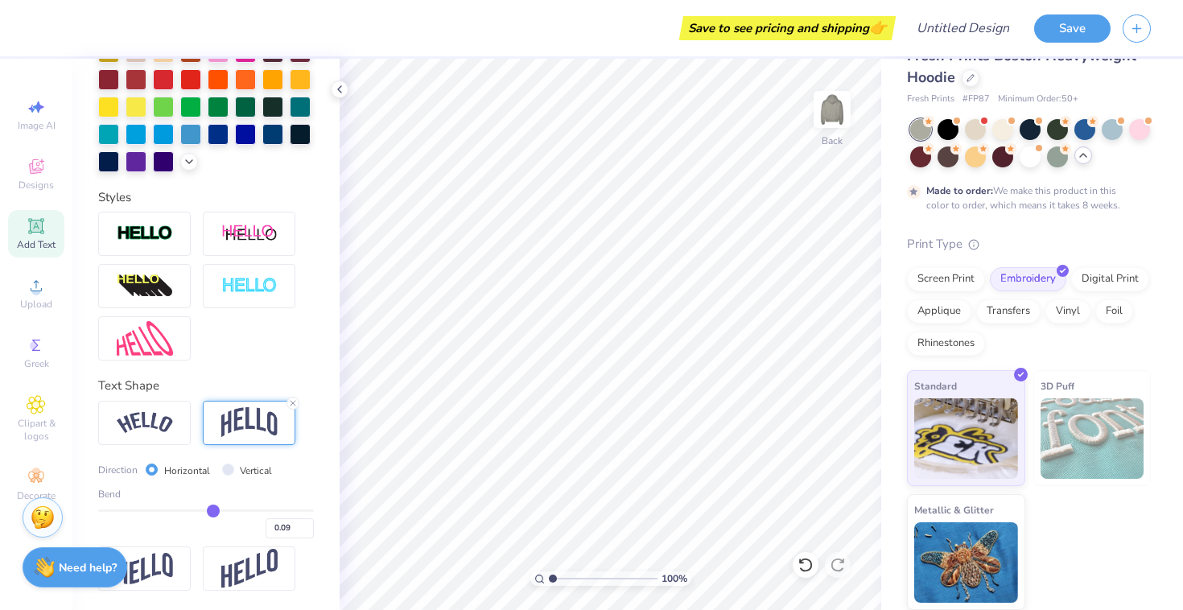
type input "0.07"
type input "0.05"
type input "0.03"
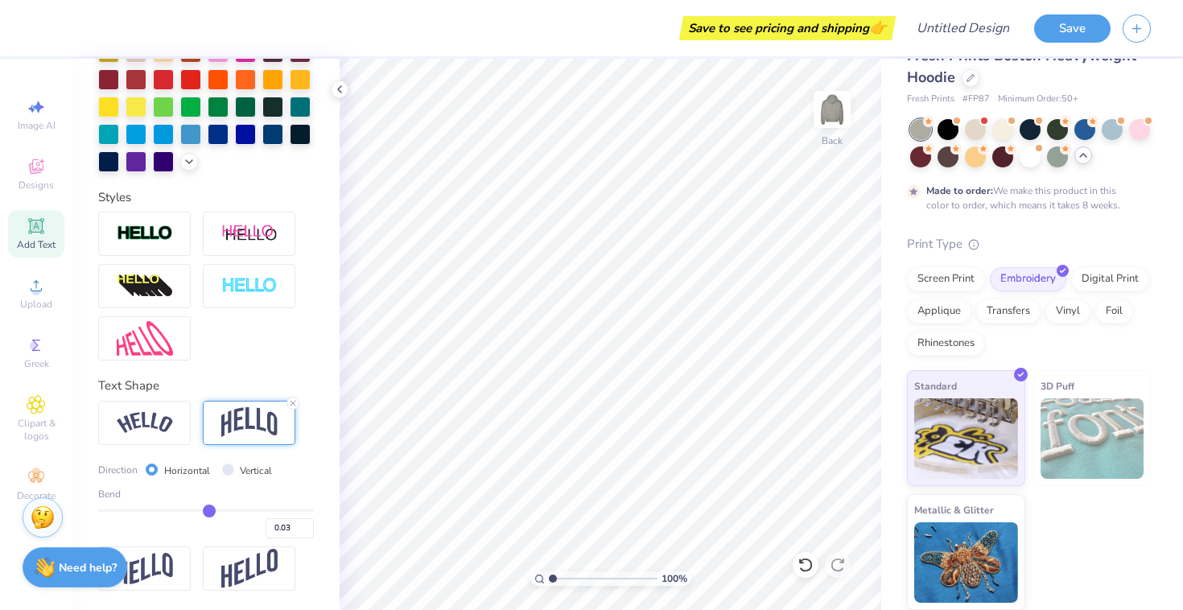
type input "0.01"
type input "0"
type input "0.00"
type input "-0.01"
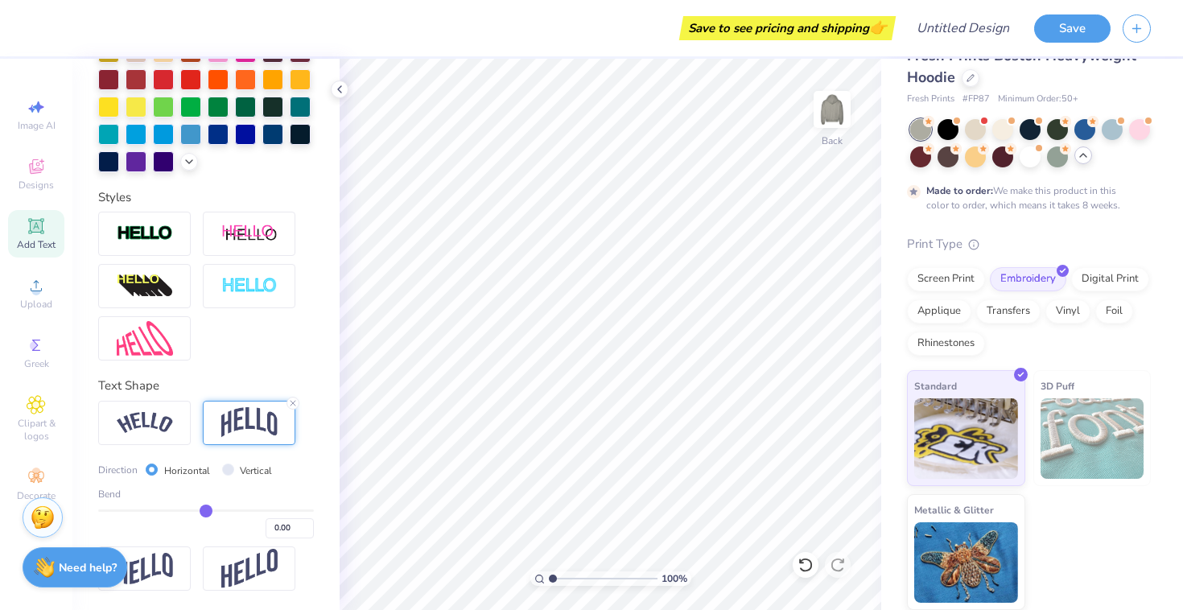
type input "-0.01"
type input "-0.02"
type input "-0.01"
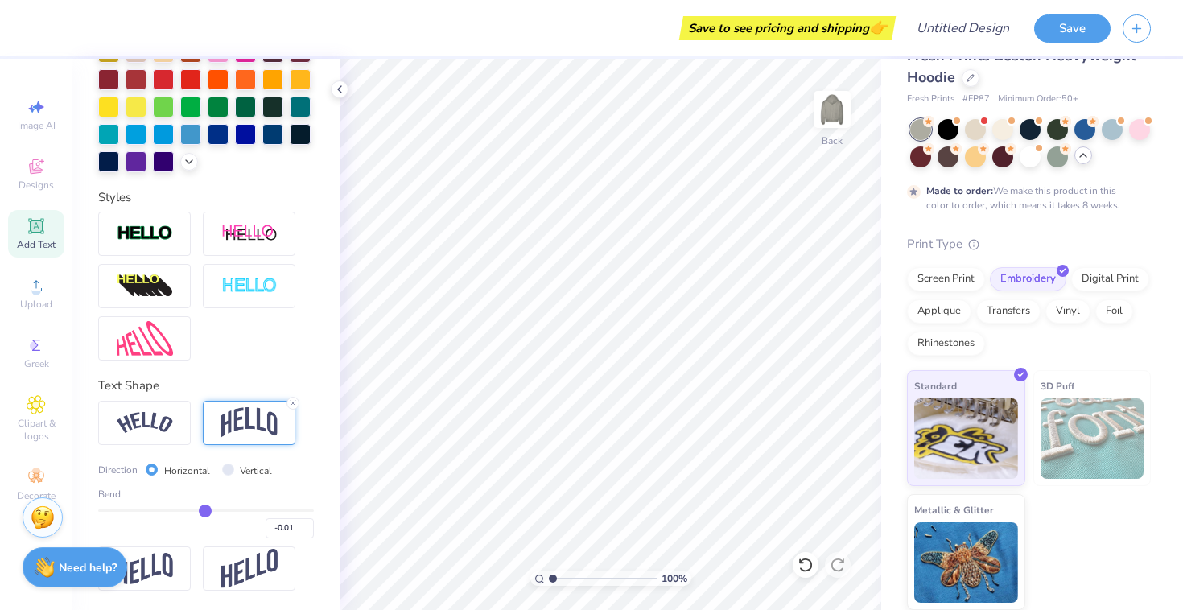
type input "0"
type input "0.00"
type input "0.02"
type input "0.03"
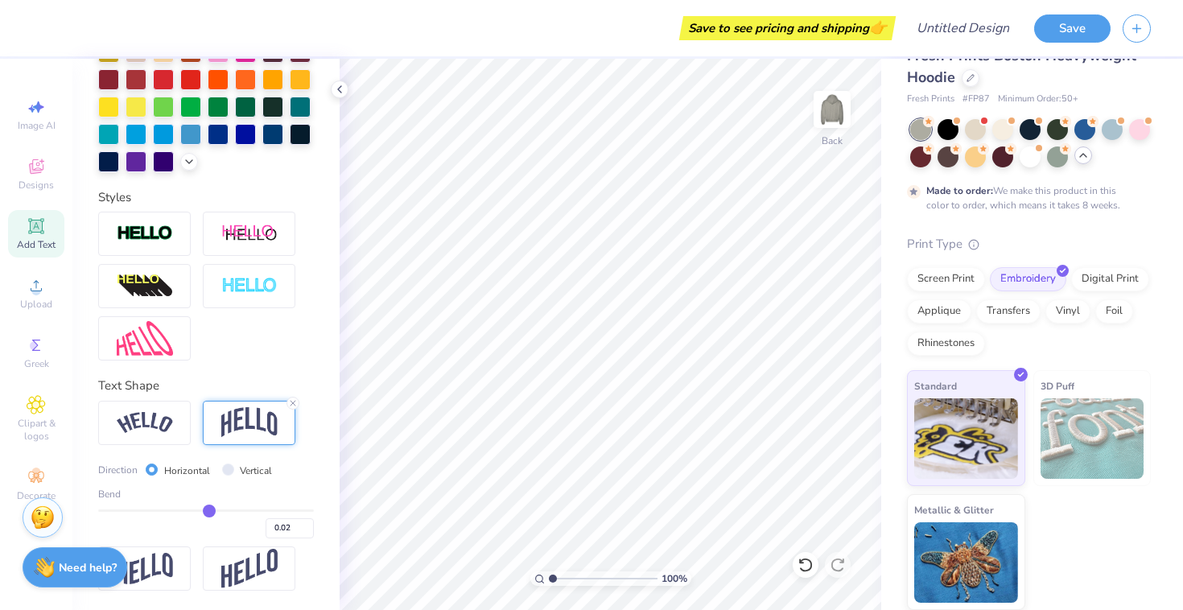
type input "0.03"
type input "0.05"
type input "0.08"
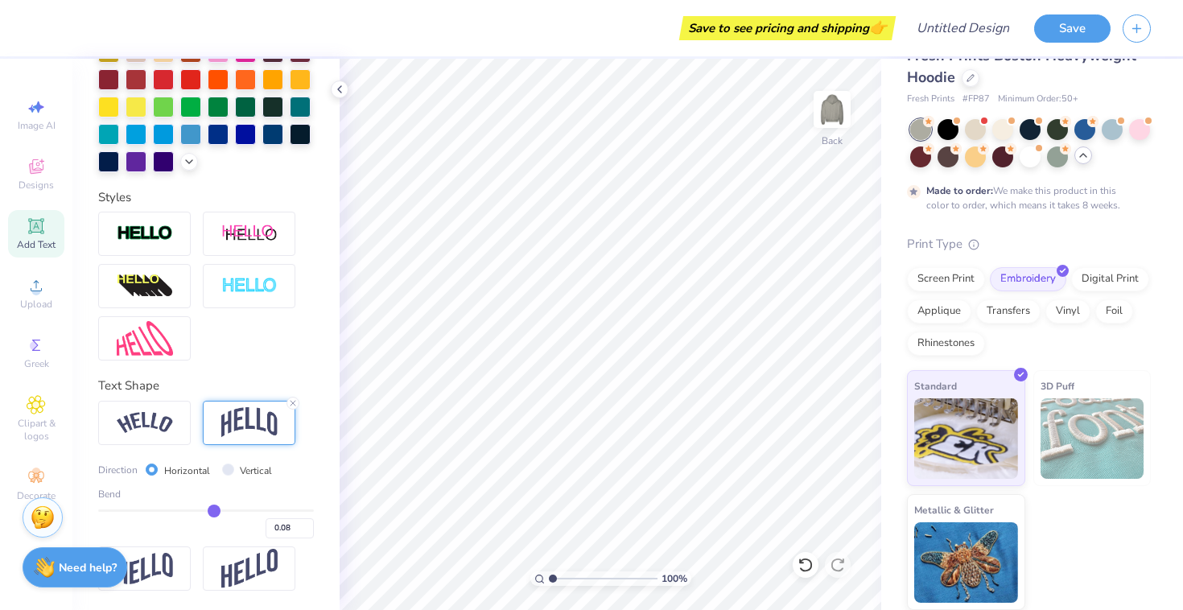
type input "0.1"
type input "0.10"
type input "0.13"
type input "0.17"
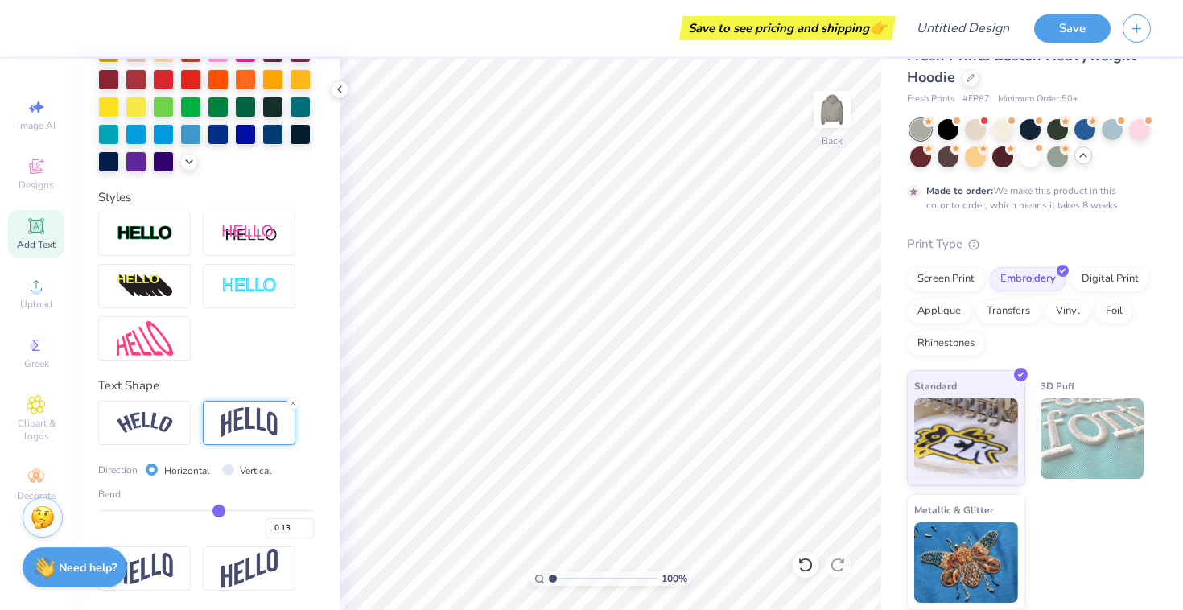
type input "0.17"
type input "0.21"
type input "0.24"
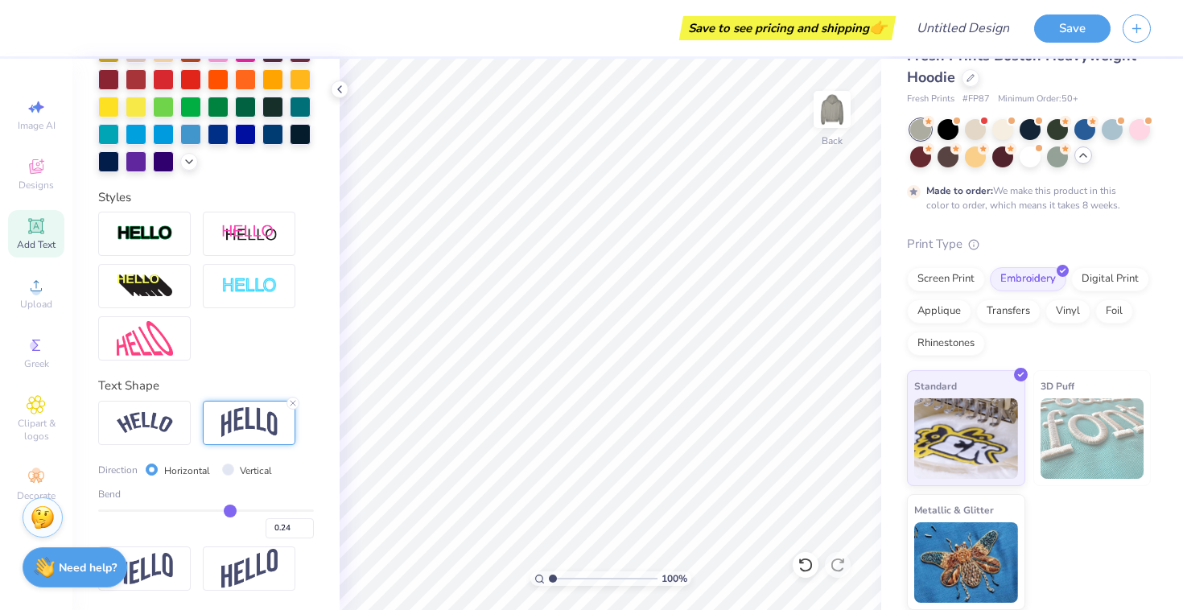
type input "0.26"
type input "0.28"
type input "0.29"
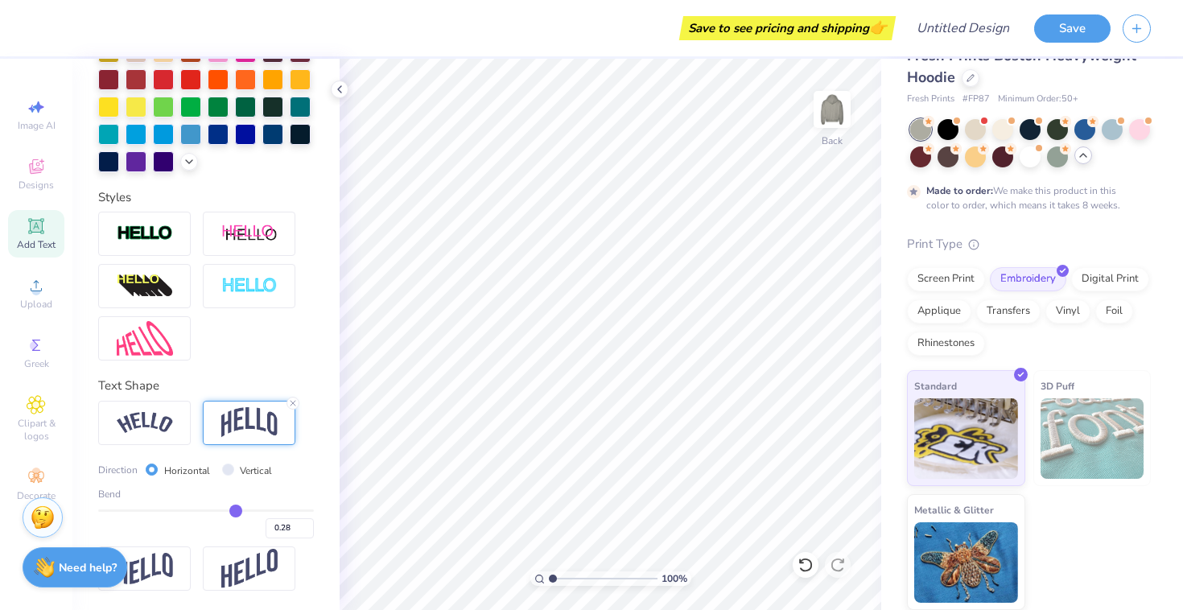
type input "0.29"
type input "0.3"
type input "0.30"
drag, startPoint x: 256, startPoint y: 508, endPoint x: 236, endPoint y: 510, distance: 20.3
type input "0.3"
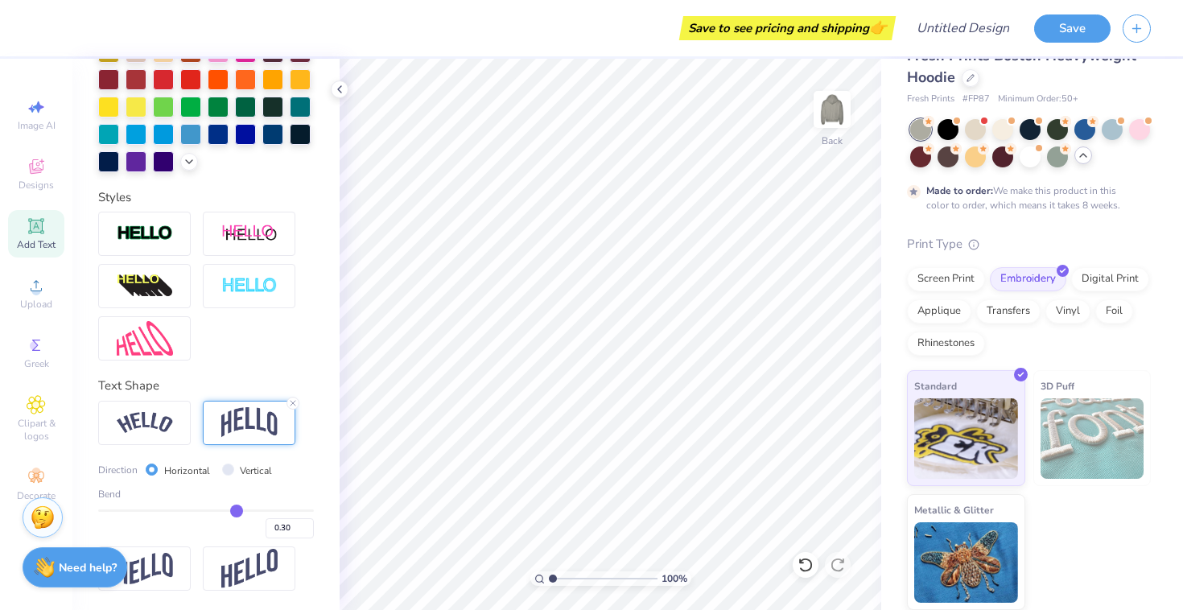
click at [236, 510] on input "range" at bounding box center [206, 511] width 216 height 2
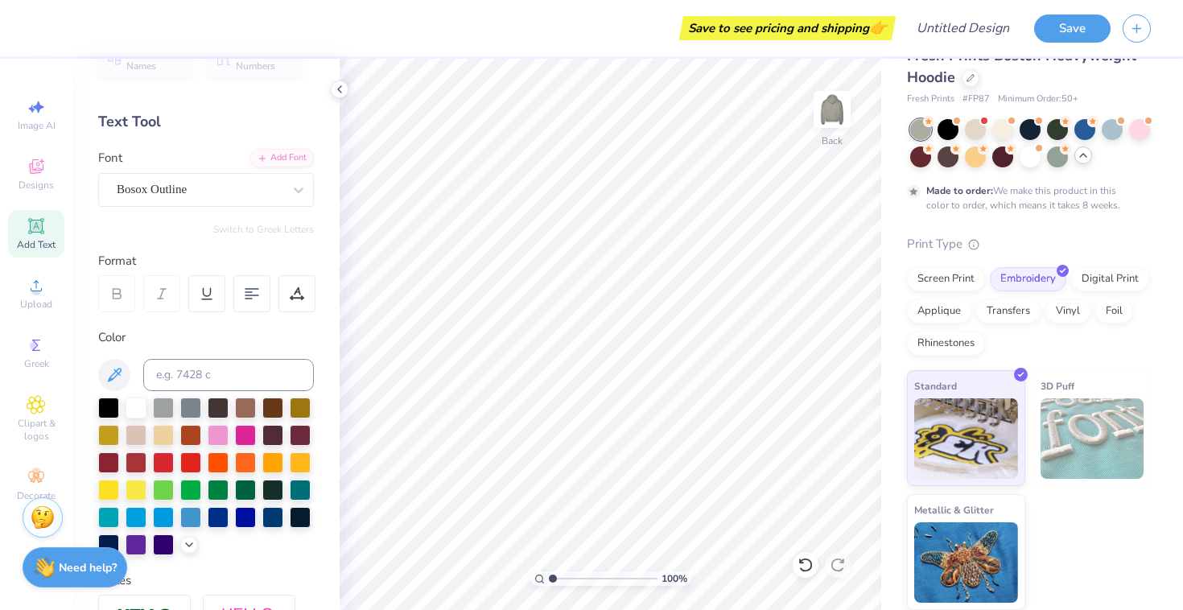
scroll to position [39, 0]
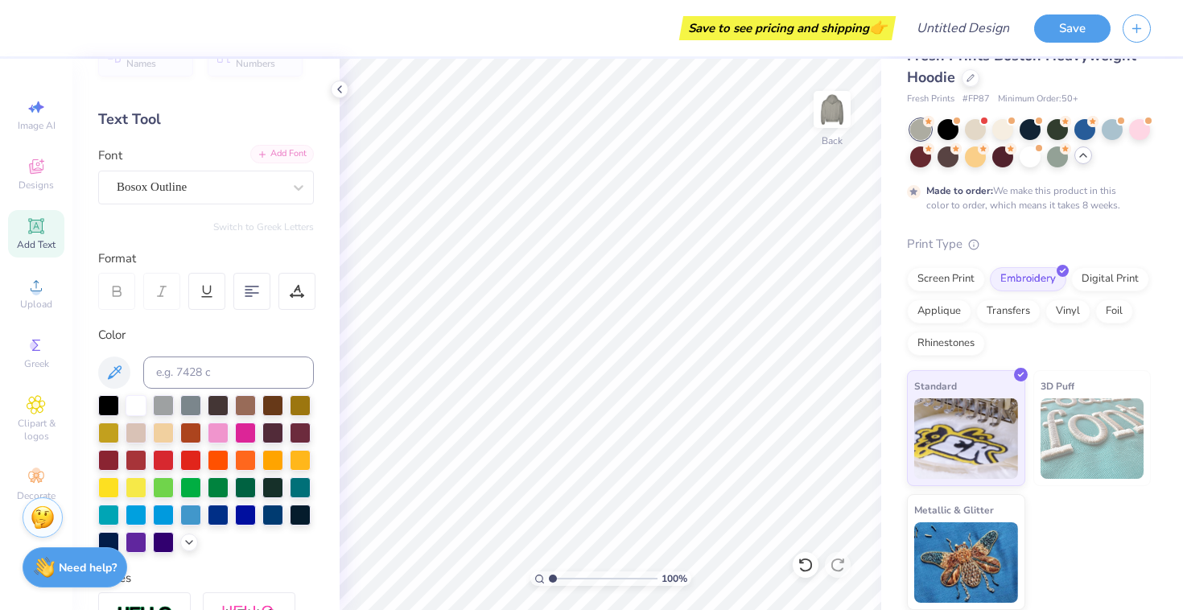
click at [282, 156] on div "Add Font" at bounding box center [282, 154] width 64 height 19
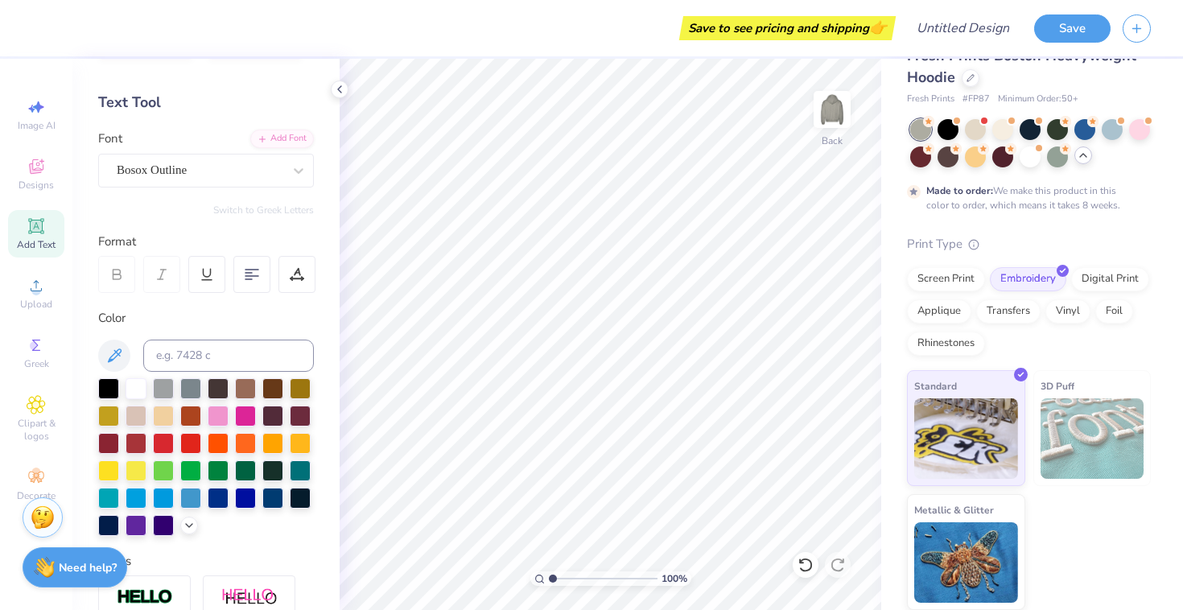
scroll to position [57, 0]
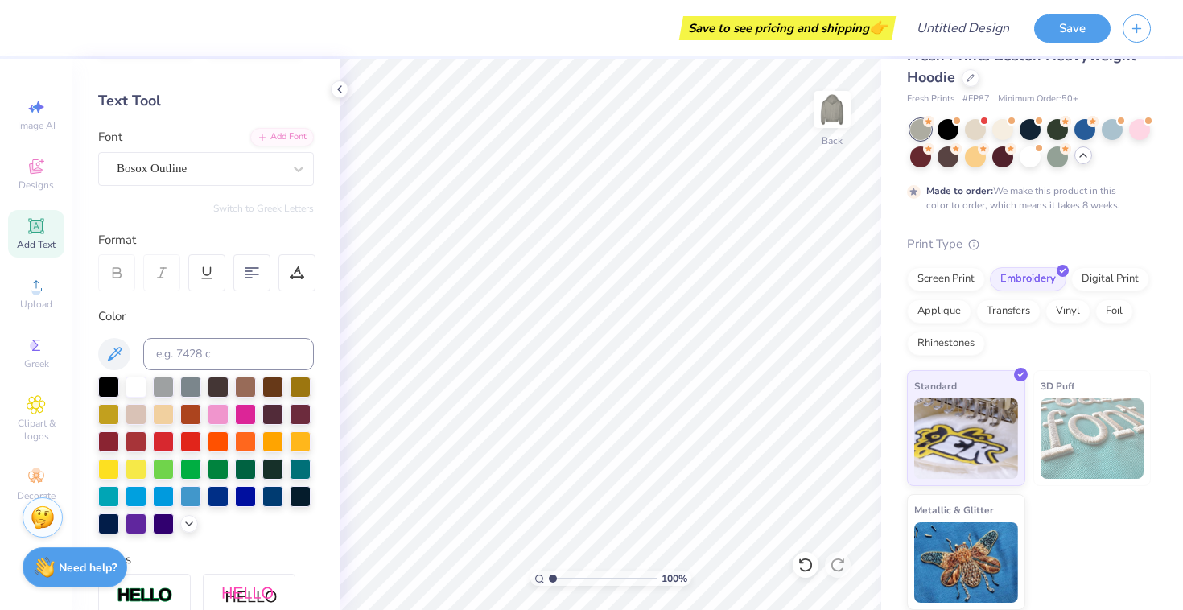
click at [19, 216] on div "Add Text" at bounding box center [36, 233] width 56 height 47
click at [180, 160] on div "Super Dream" at bounding box center [199, 168] width 169 height 25
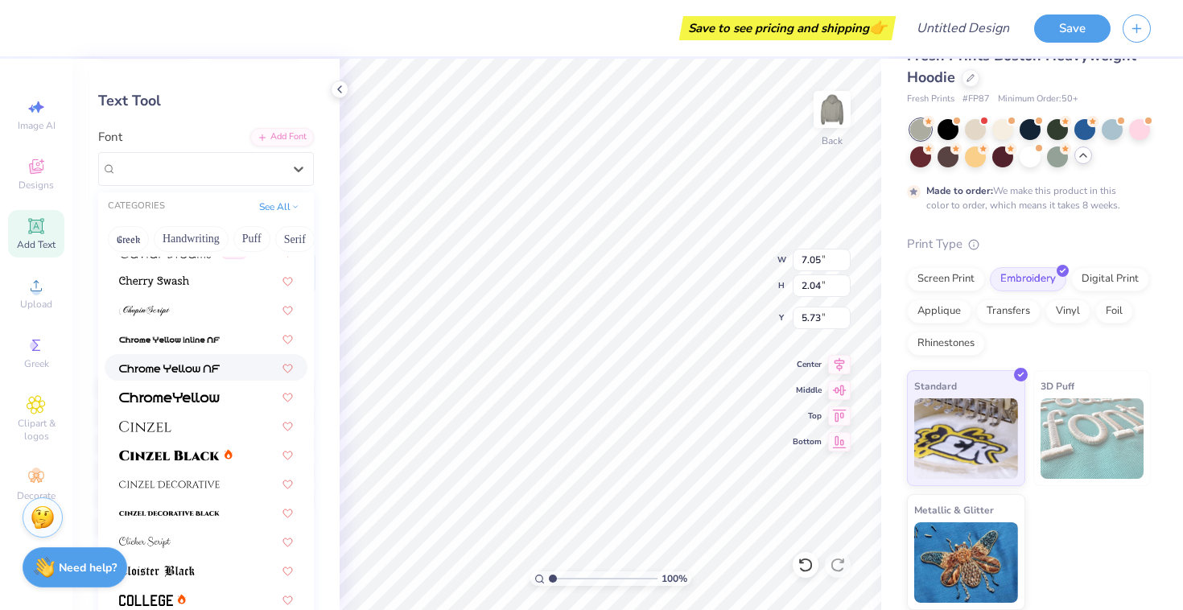
scroll to position [1784, 0]
click at [188, 396] on img at bounding box center [169, 396] width 101 height 11
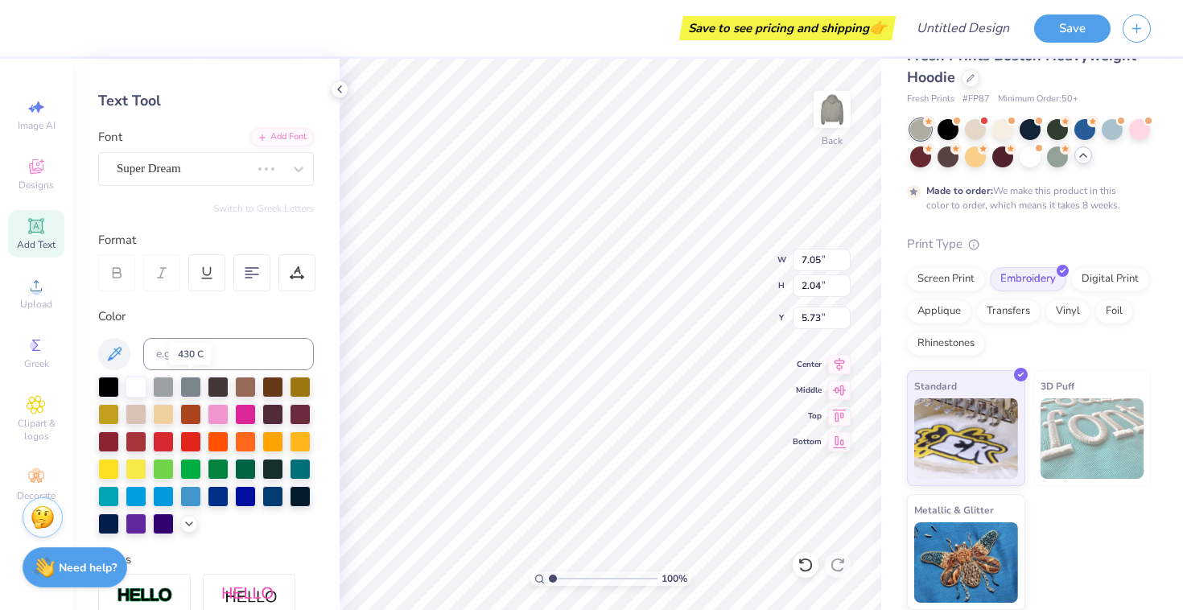
type input "8.95"
type input "1.93"
type input "5.78"
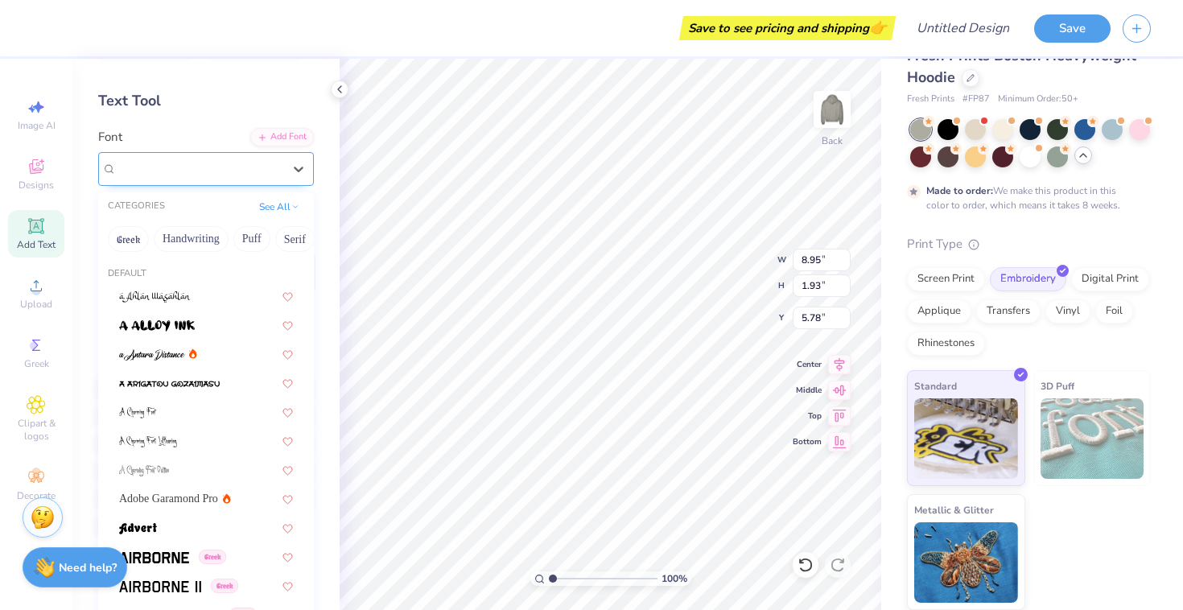
click at [258, 176] on div "ChromeYellow" at bounding box center [199, 168] width 169 height 25
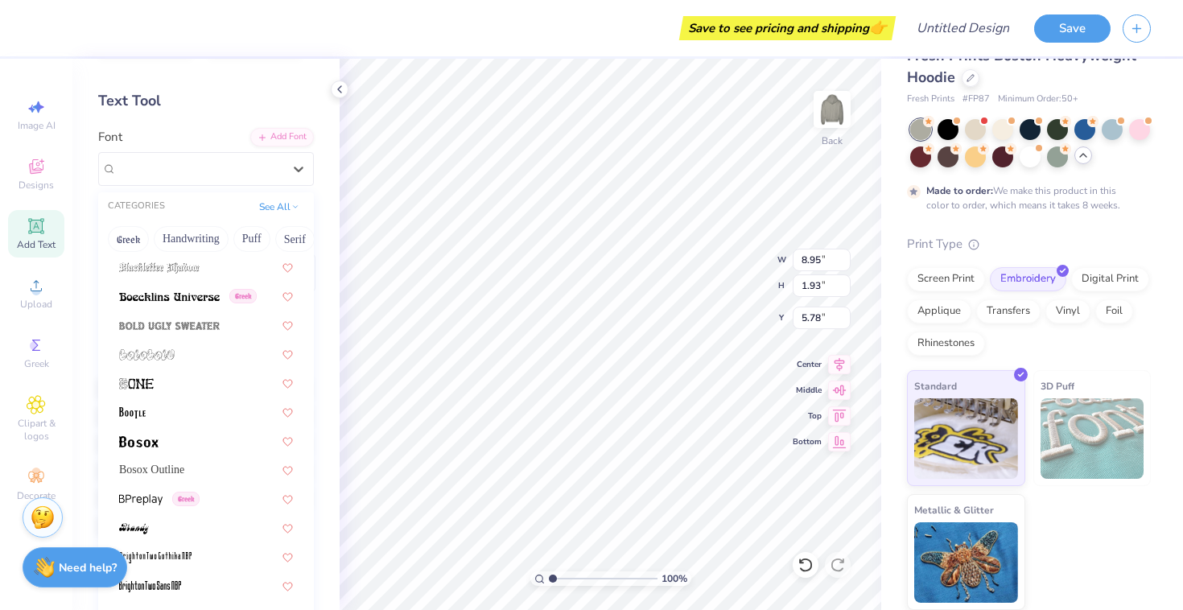
scroll to position [1287, 0]
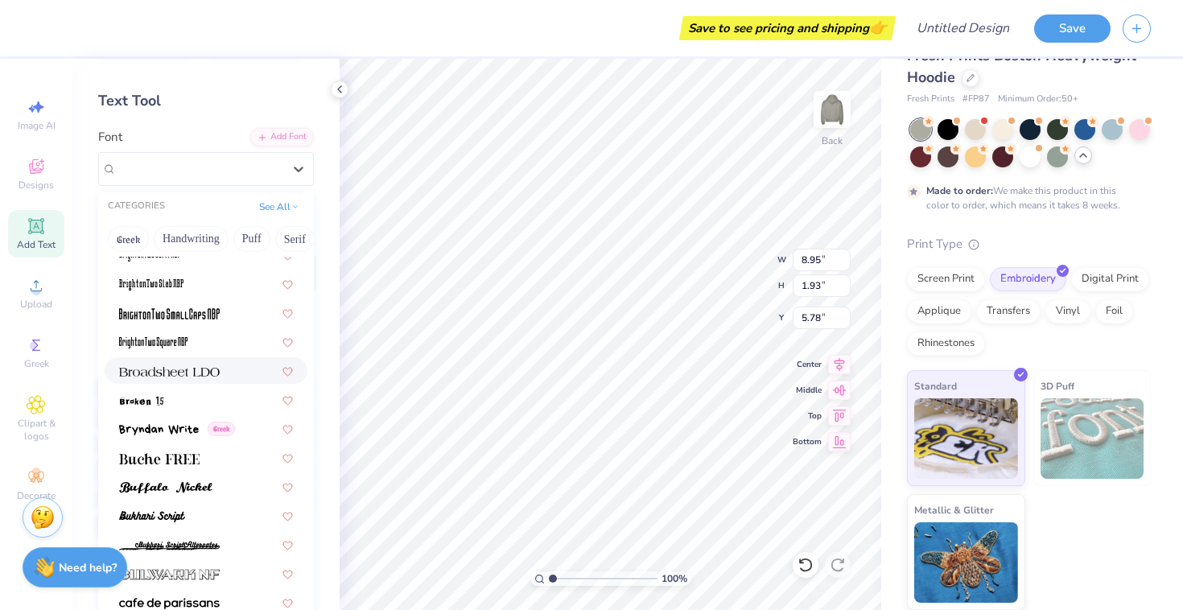
click at [159, 374] on img at bounding box center [169, 371] width 101 height 11
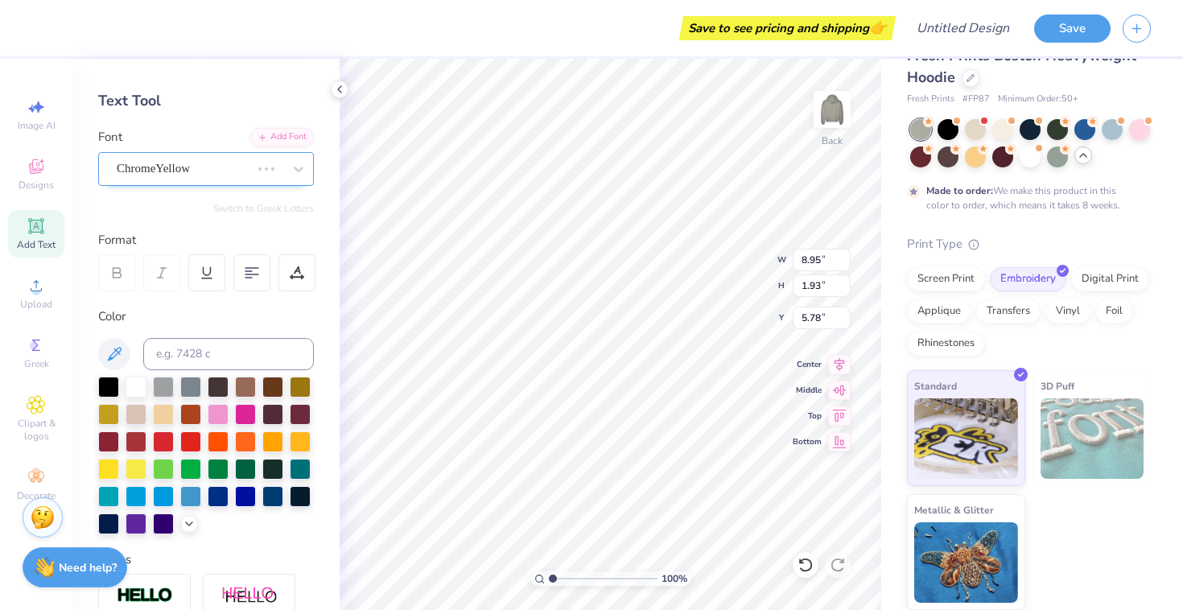
click at [156, 170] on div "ChromeYellow" at bounding box center [183, 168] width 137 height 25
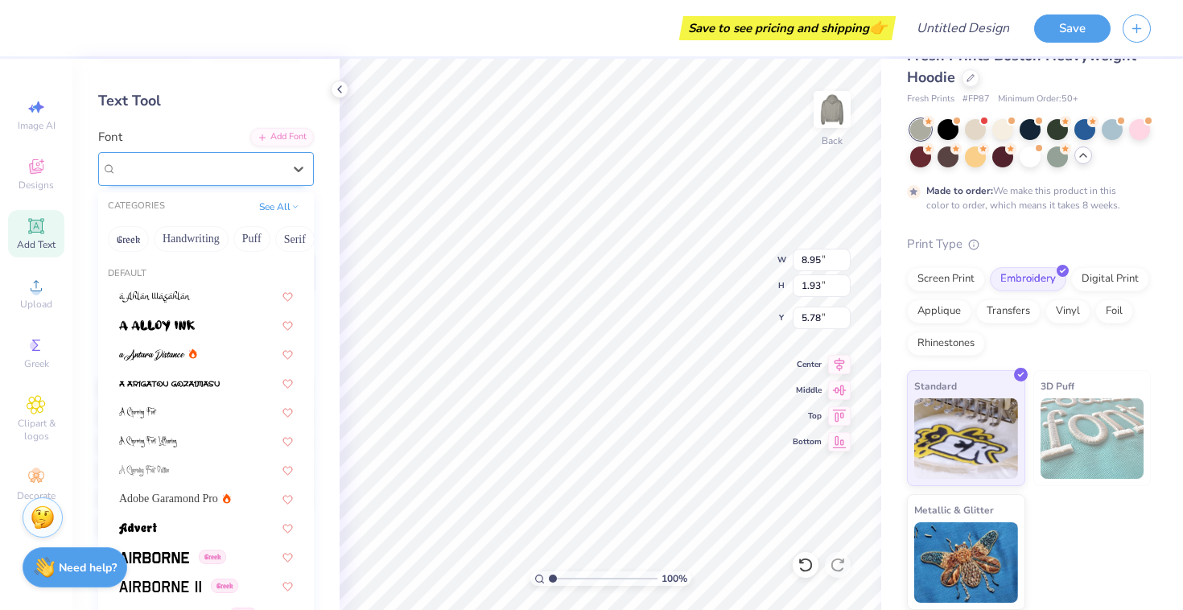
type input "7.84"
type input "1.91"
type input "5.79"
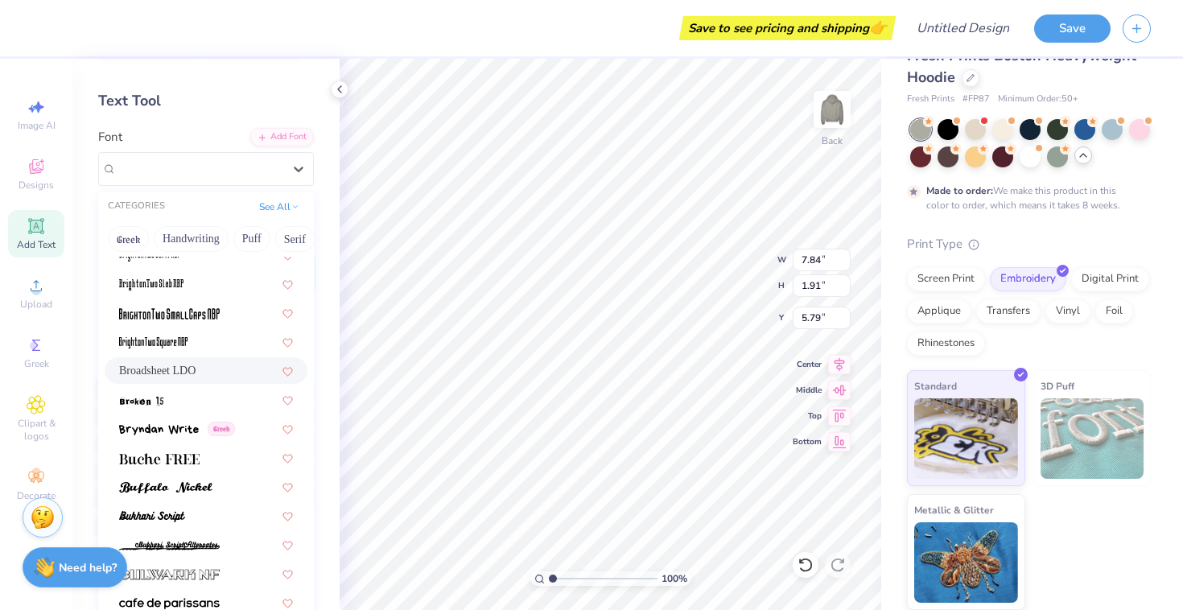
click at [163, 378] on span "Broadsheet LDO" at bounding box center [157, 370] width 76 height 17
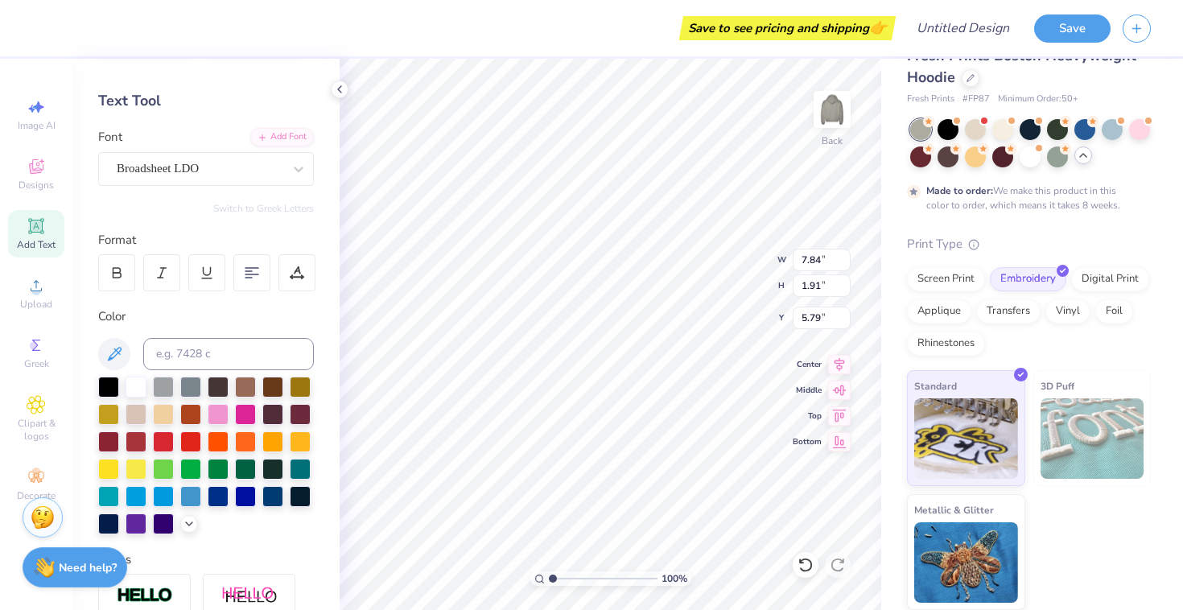
click at [178, 186] on div "Personalized Names Personalized Numbers Text Tool Add Font Font Broadsheet LDO …" at bounding box center [205, 334] width 267 height 551
click at [203, 155] on div "Broadsheet LDO" at bounding box center [206, 169] width 216 height 34
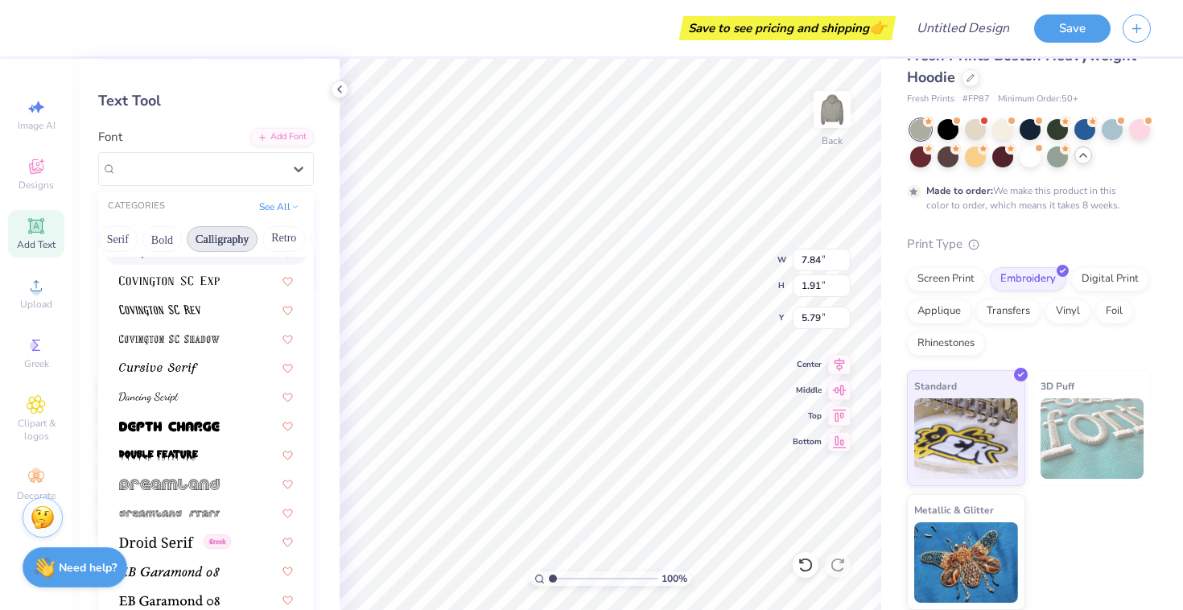
scroll to position [0, 178]
click at [202, 231] on button "Calligraphy" at bounding box center [221, 239] width 71 height 26
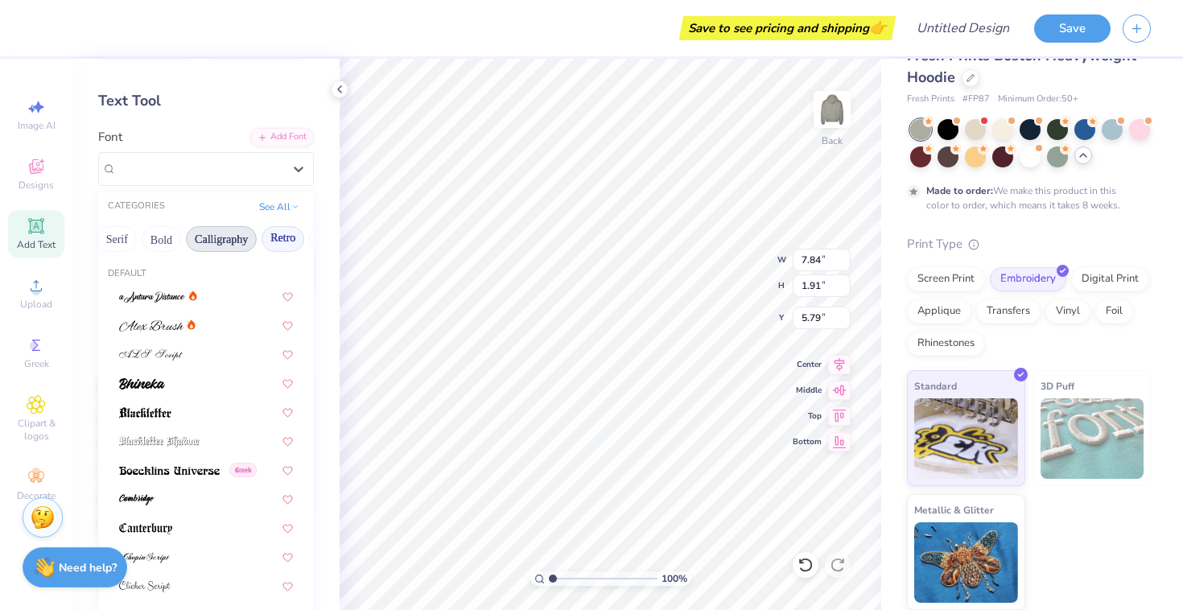
click at [295, 243] on button "Retro" at bounding box center [283, 239] width 43 height 26
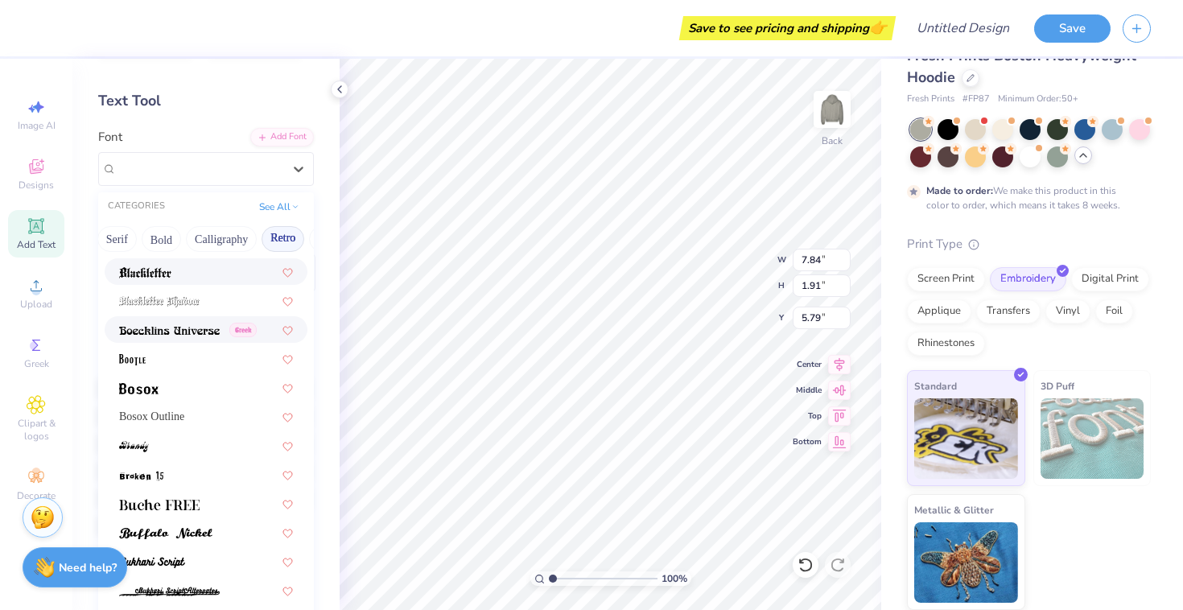
scroll to position [89, 0]
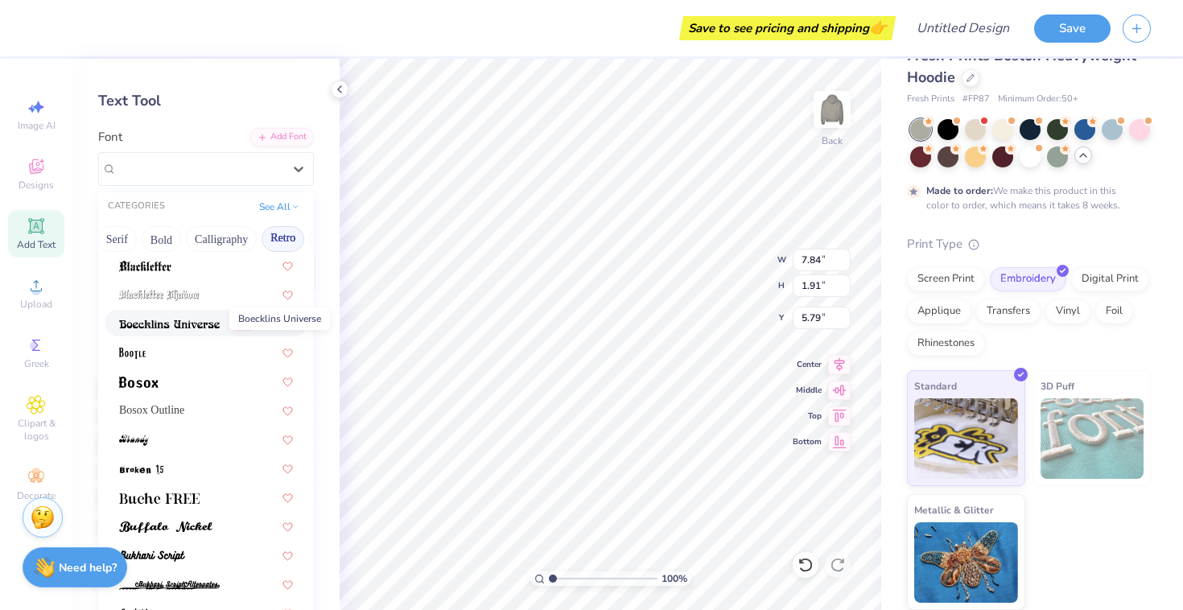
click at [162, 319] on img at bounding box center [169, 324] width 101 height 11
type input "8.00"
type input "2.12"
type input "5.69"
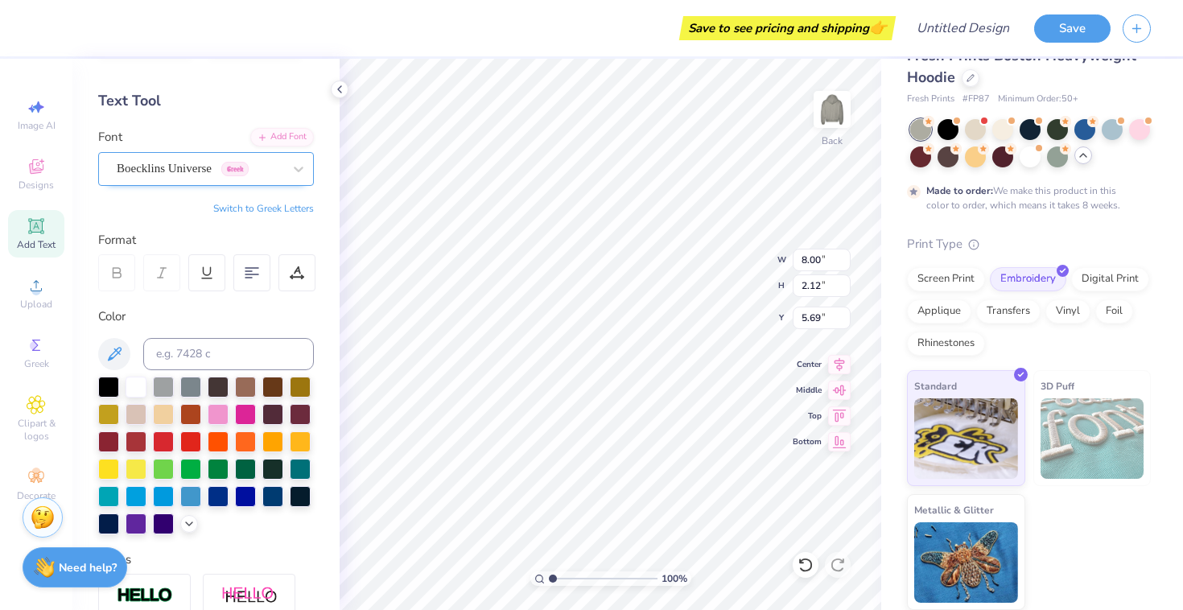
click at [172, 170] on div "Boecklins Universe Greek" at bounding box center [199, 168] width 169 height 25
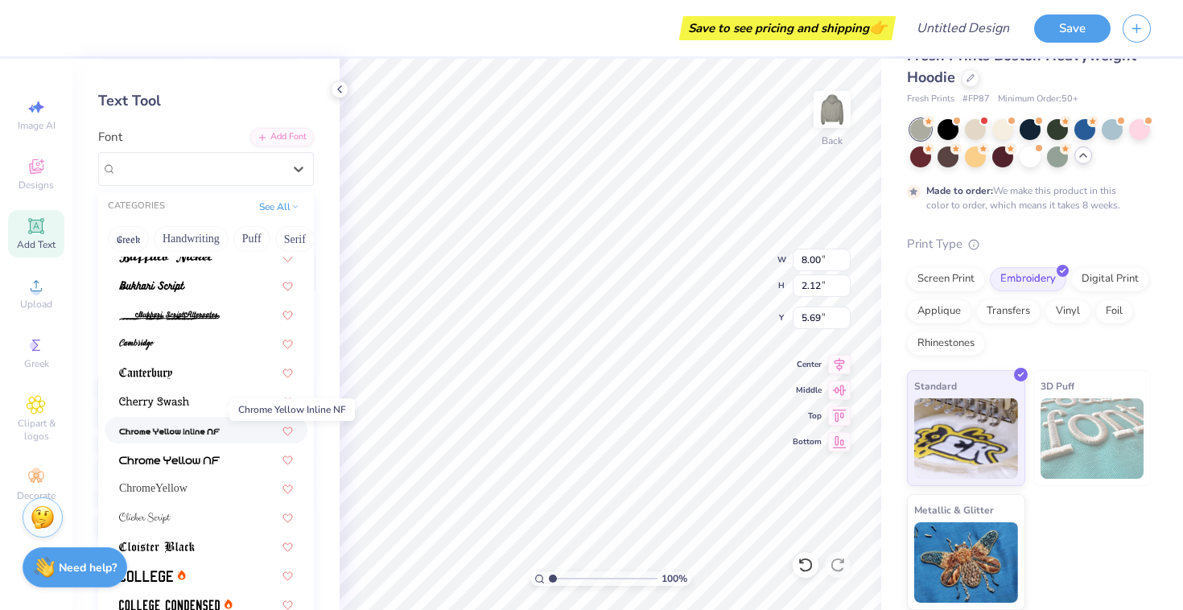
scroll to position [399, 0]
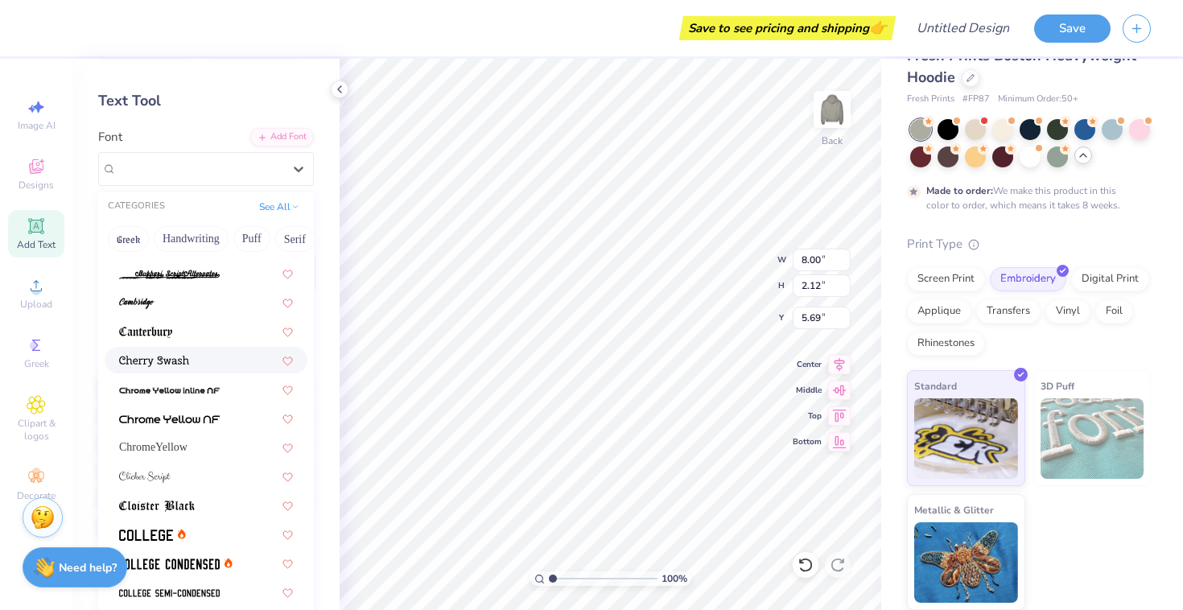
click at [154, 370] on div at bounding box center [206, 360] width 203 height 27
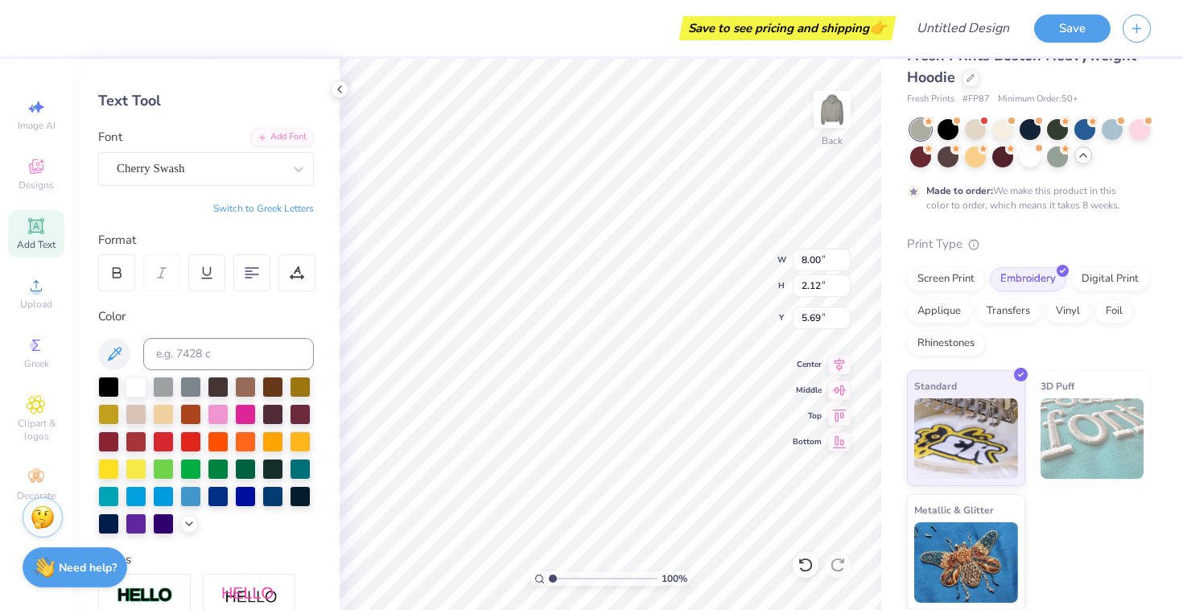
type input "8.51"
type input "2.05"
type input "5.72"
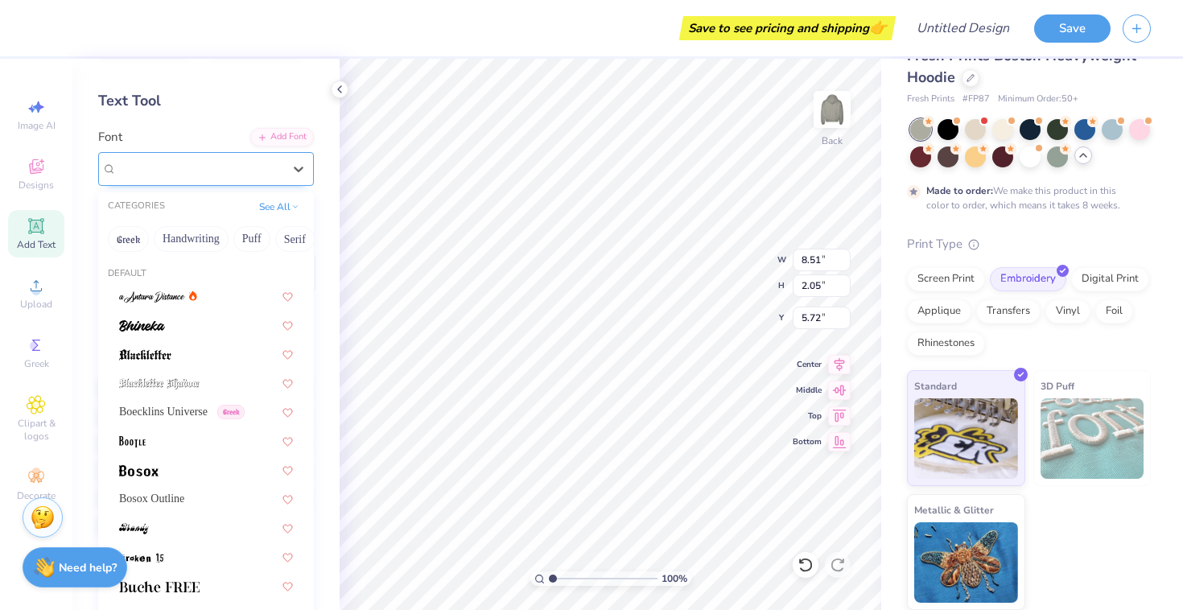
click at [151, 167] on div "Cherry Swash" at bounding box center [199, 168] width 169 height 25
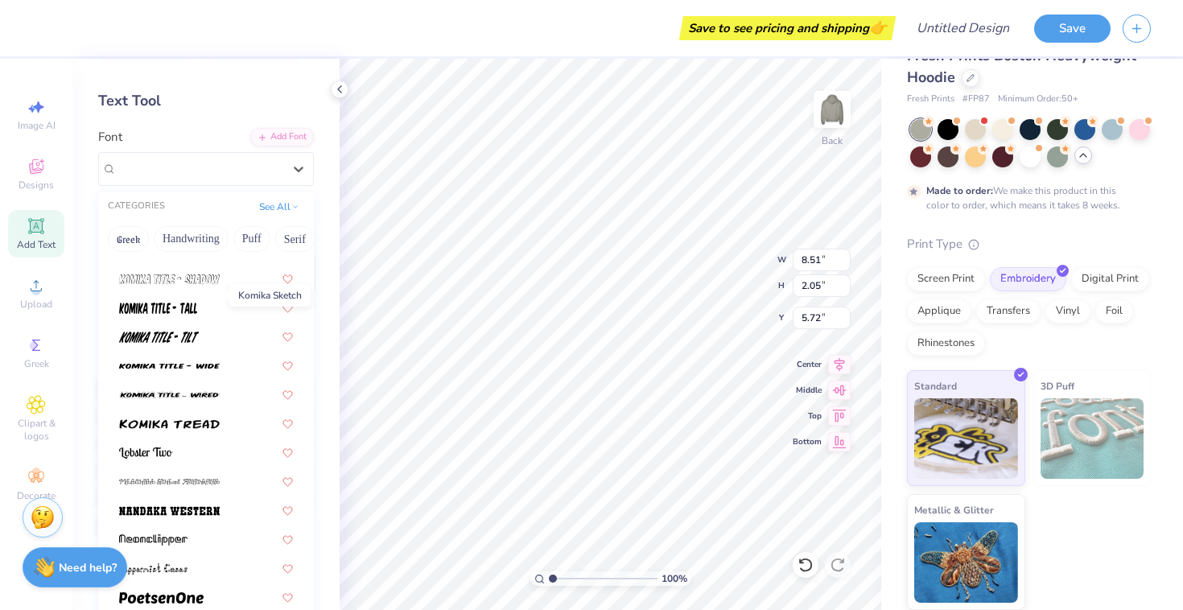
scroll to position [1932, 0]
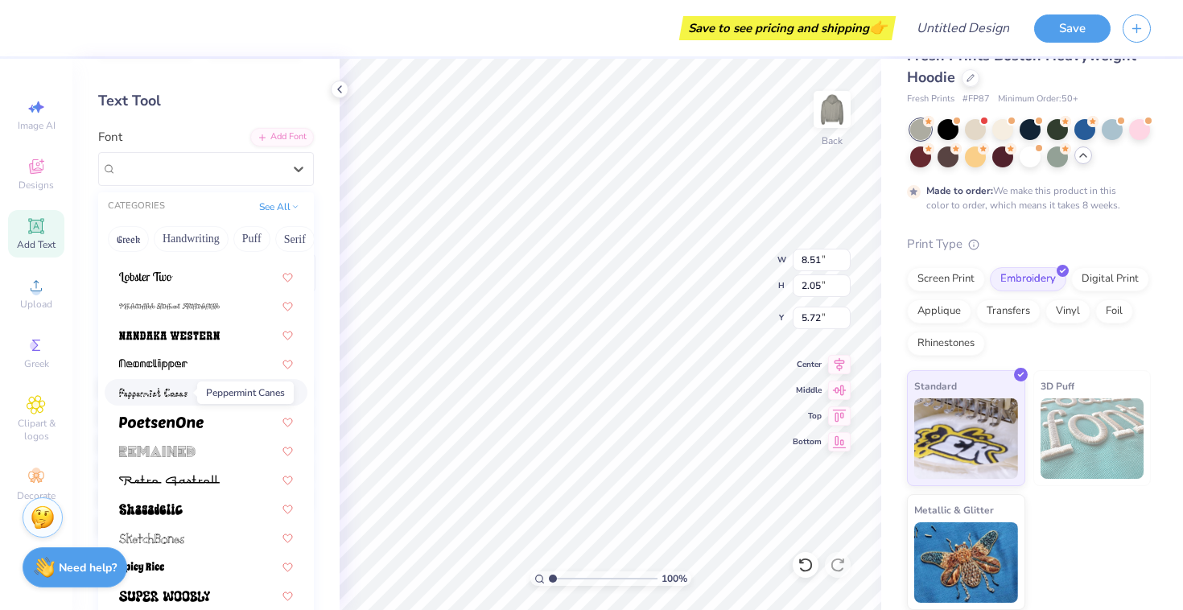
click at [161, 387] on span at bounding box center [153, 392] width 68 height 17
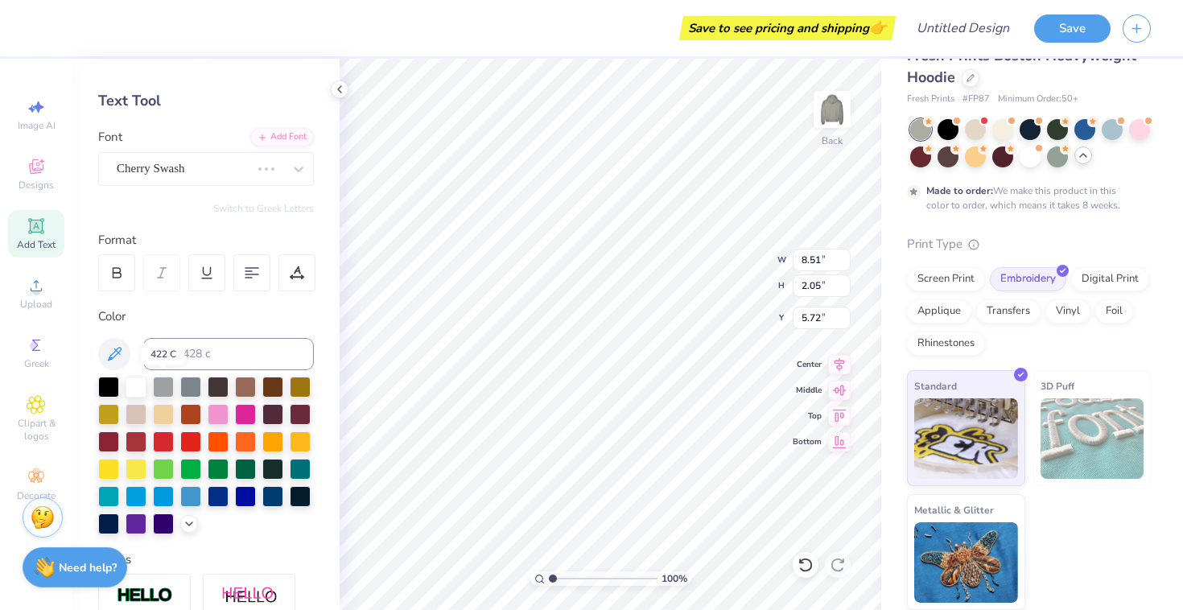
type input "6.68"
type input "2.22"
type input "5.64"
click at [162, 171] on div "Peppermint Canes" at bounding box center [199, 168] width 169 height 25
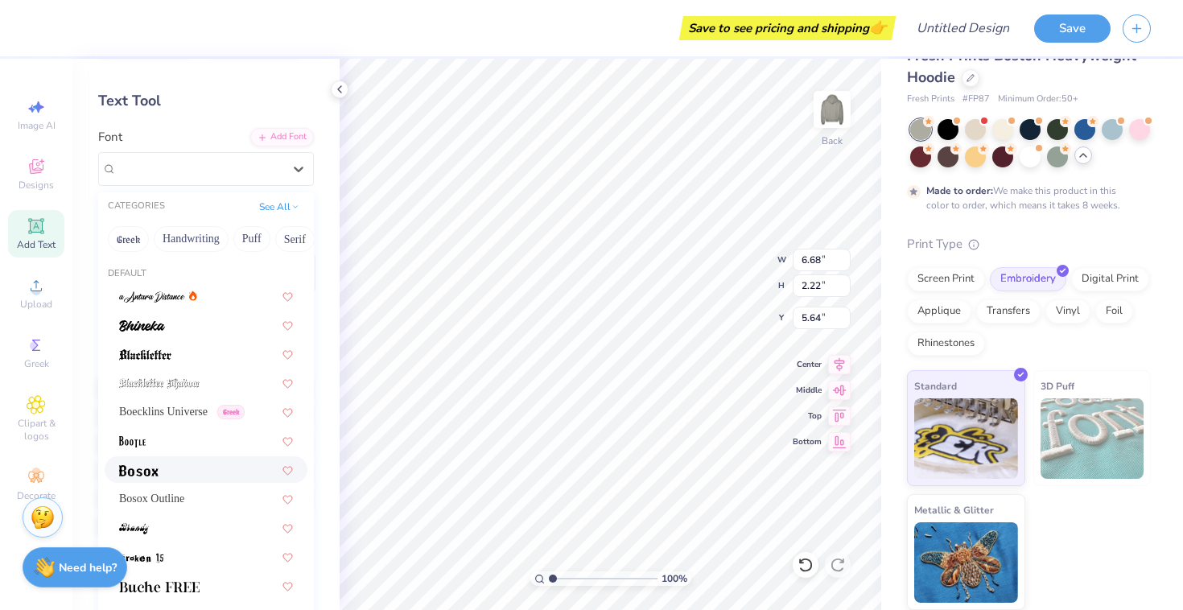
click at [150, 476] on img at bounding box center [138, 470] width 39 height 11
type input "5.18"
type input "1.62"
type input "5.94"
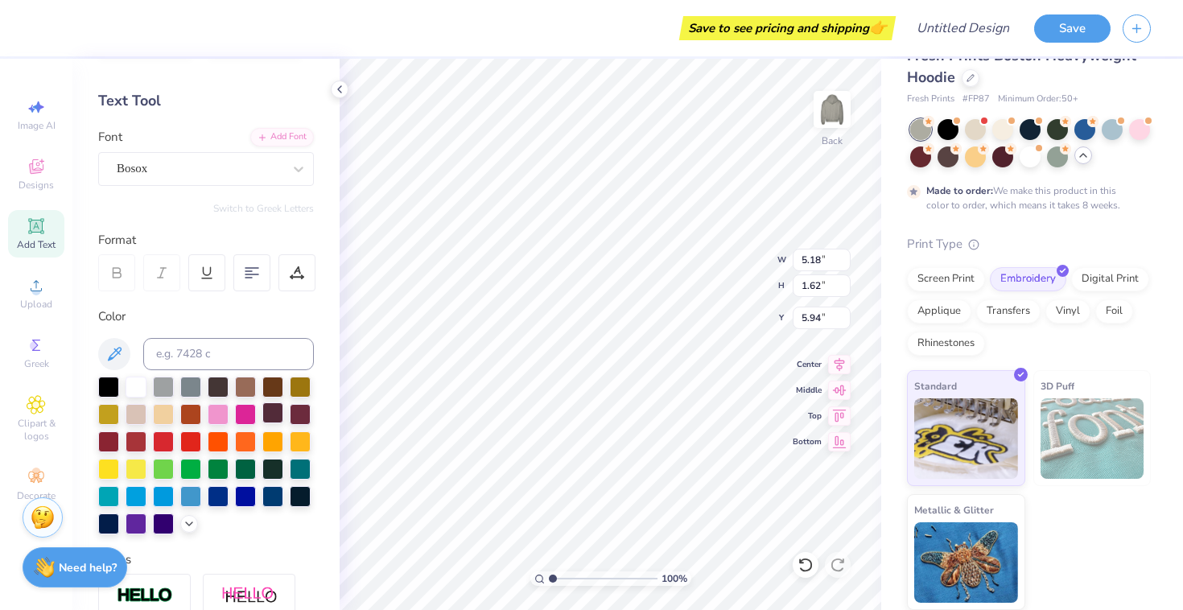
scroll to position [138, 0]
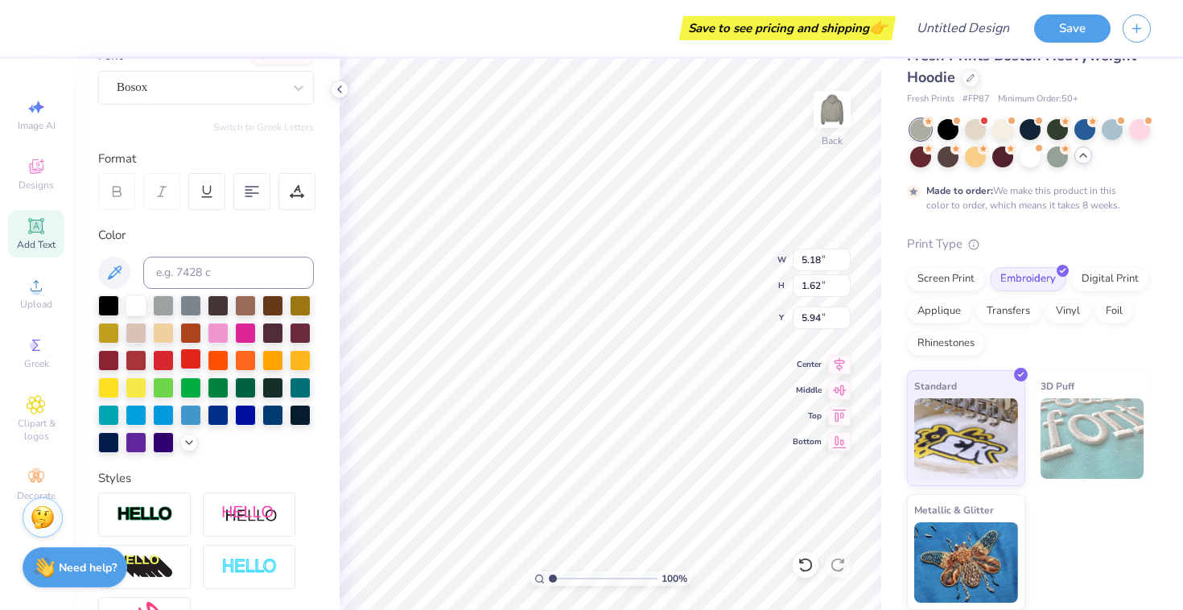
click at [189, 362] on div at bounding box center [190, 359] width 21 height 21
click at [162, 358] on div at bounding box center [163, 359] width 21 height 21
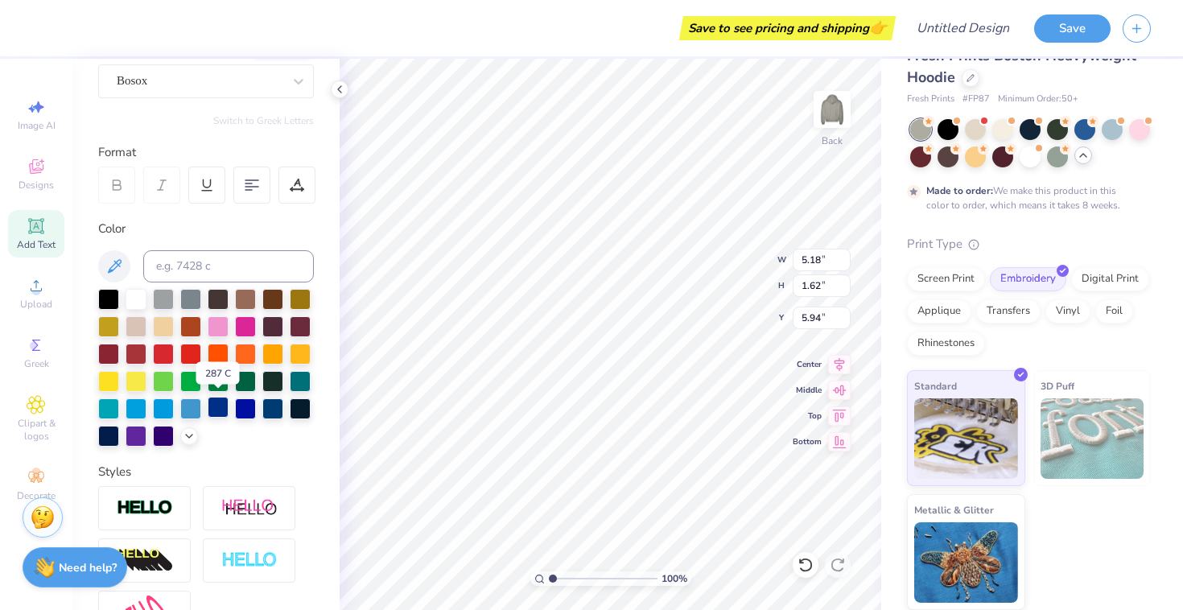
scroll to position [149, 0]
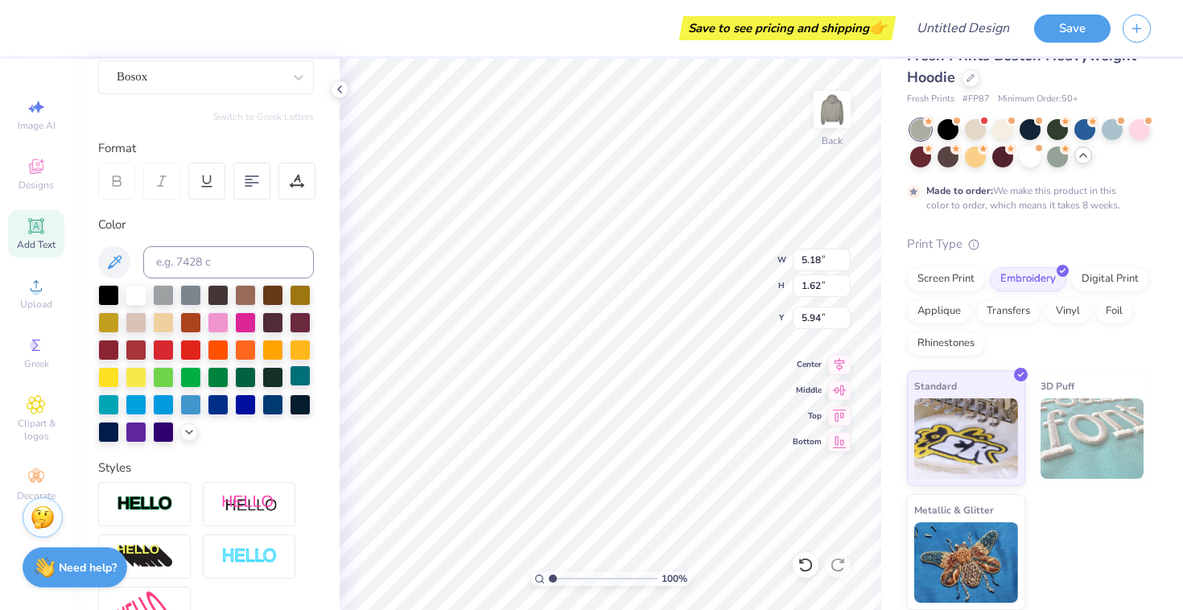
click at [298, 377] on div at bounding box center [300, 376] width 21 height 21
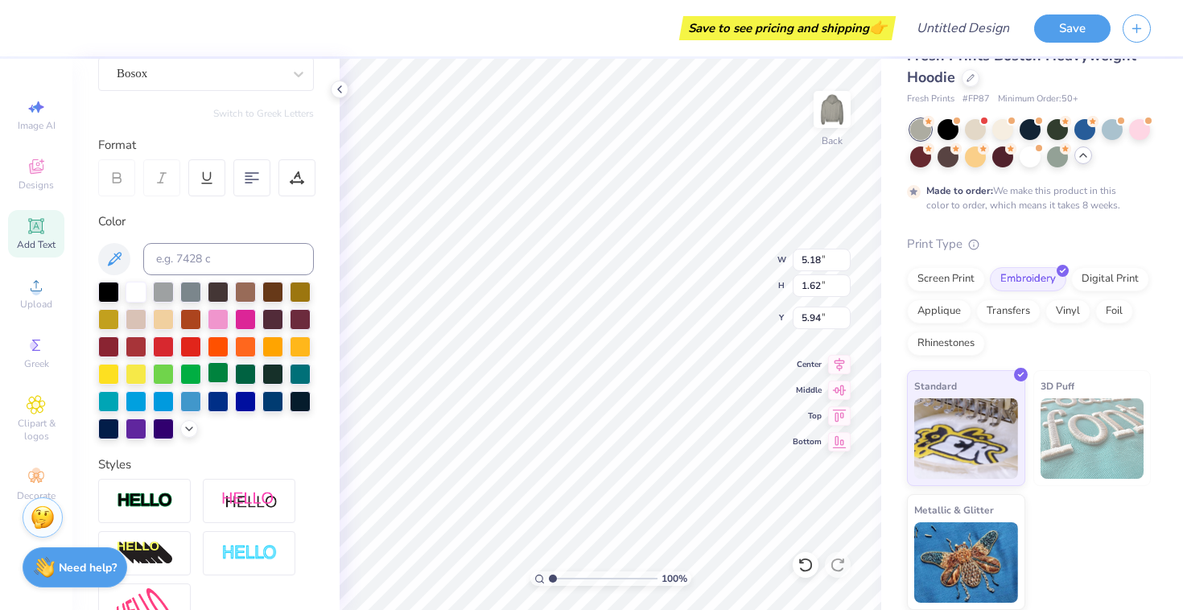
click at [221, 374] on div at bounding box center [218, 372] width 21 height 21
click at [38, 181] on span "Designs" at bounding box center [36, 185] width 35 height 13
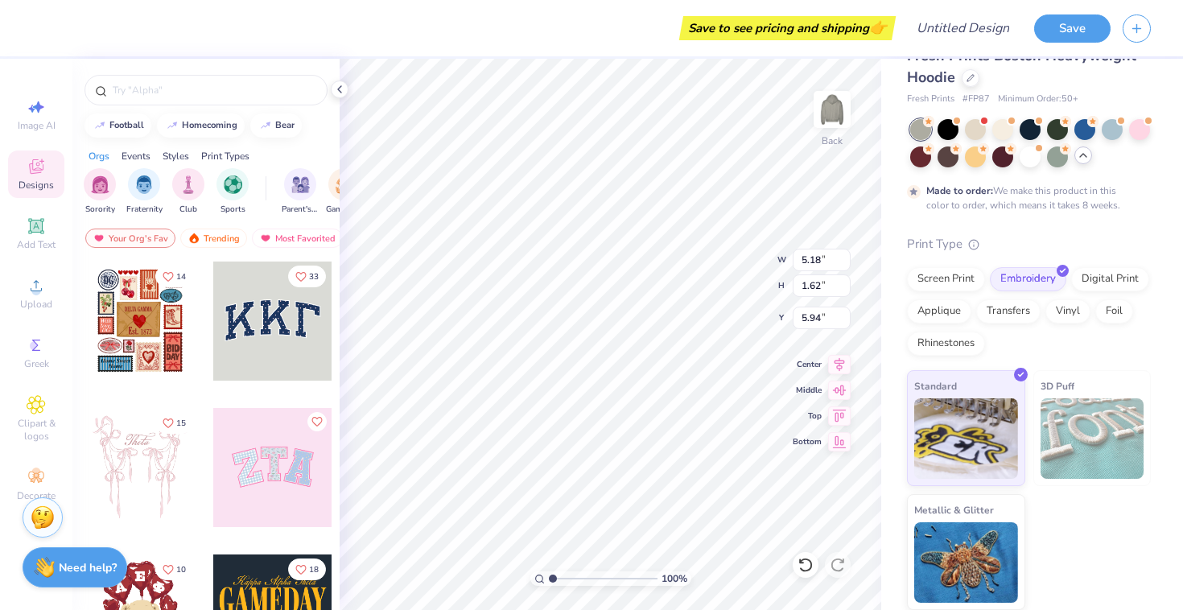
scroll to position [18, 0]
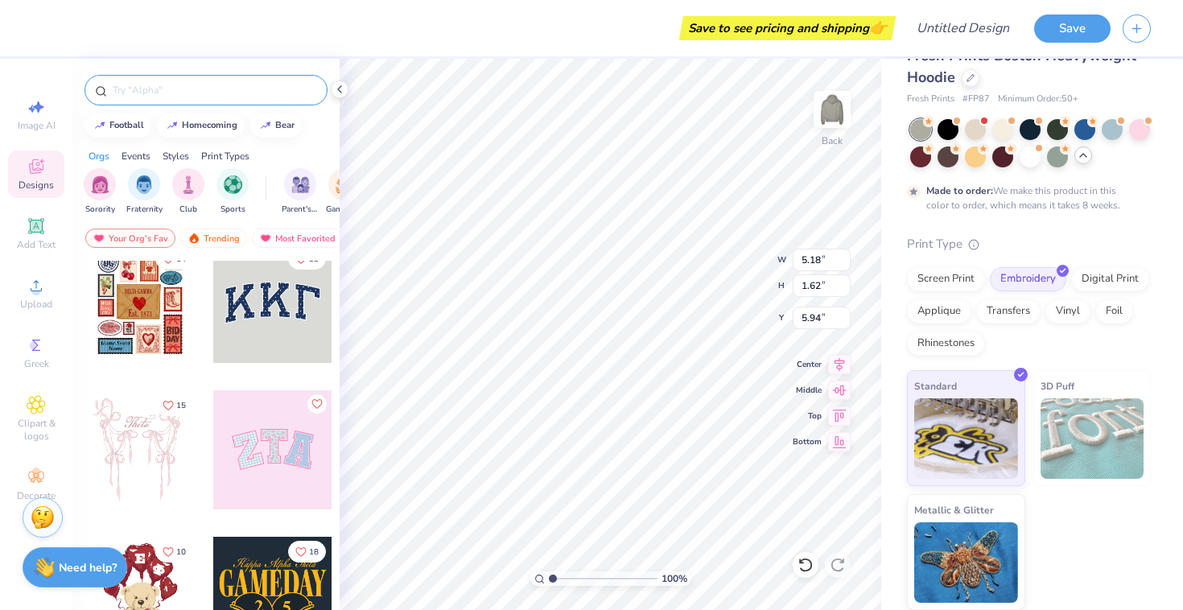
click at [134, 87] on input "text" at bounding box center [214, 90] width 206 height 16
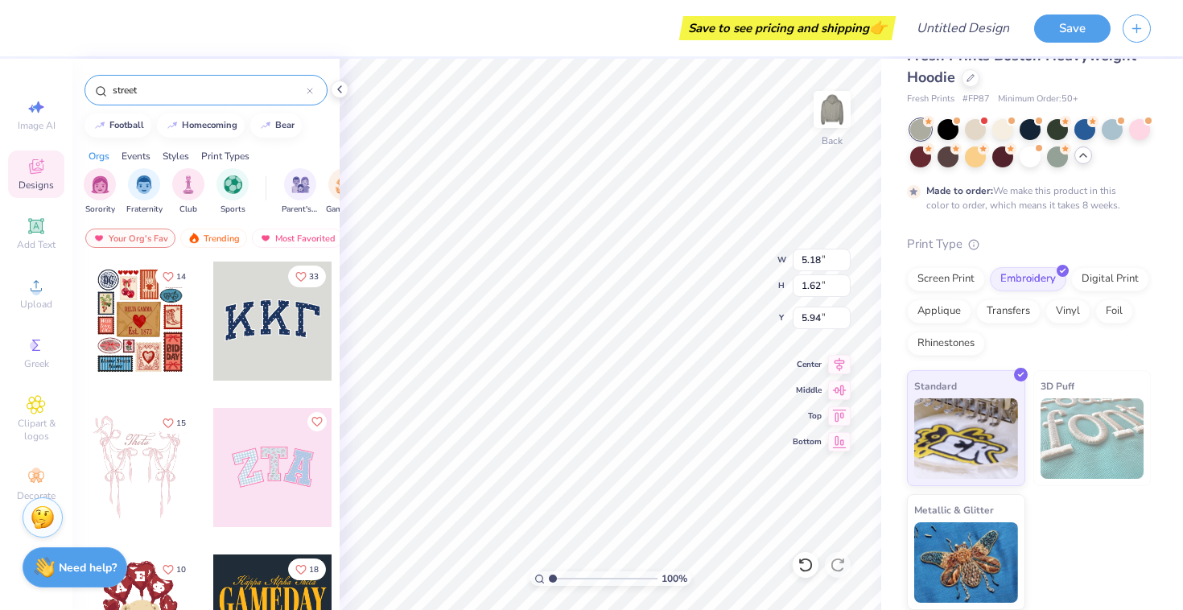
type input "street"
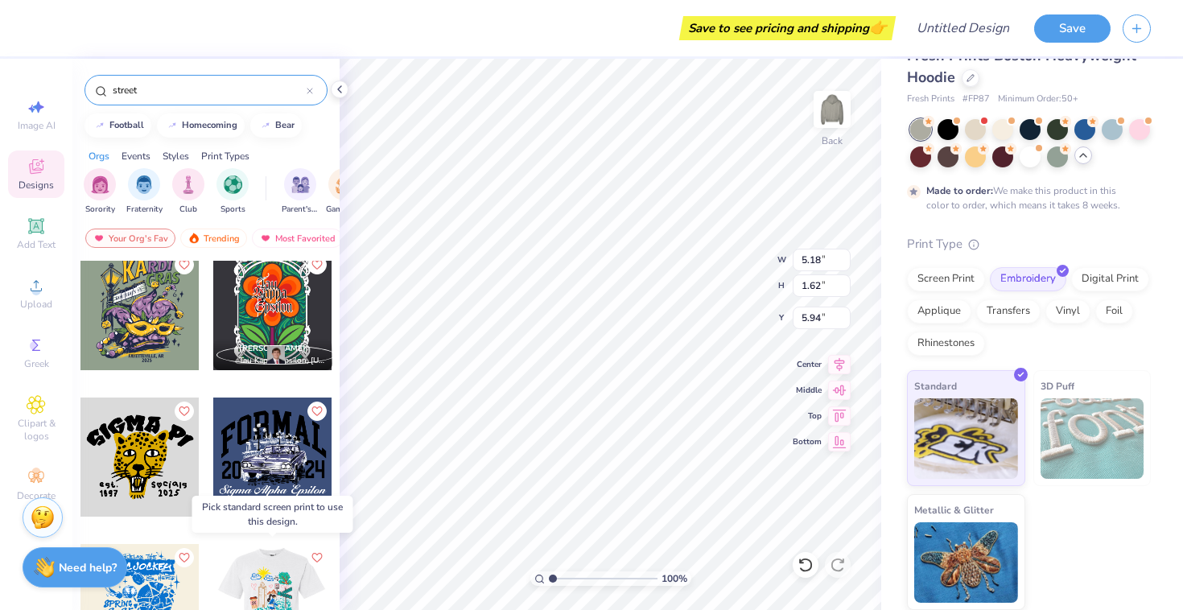
scroll to position [8, 0]
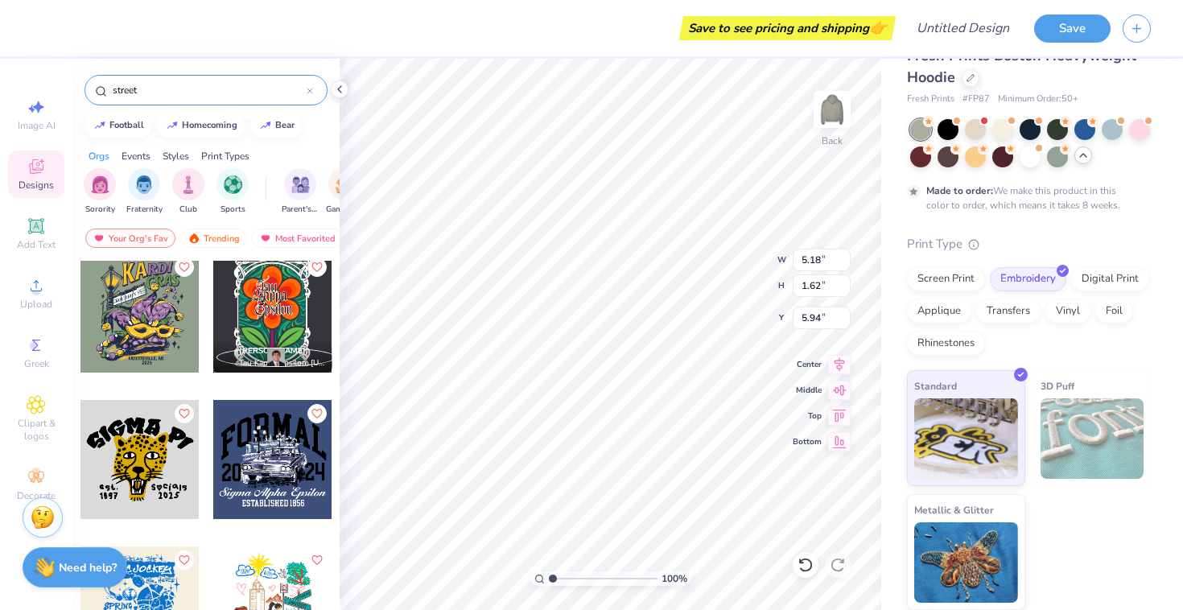
drag, startPoint x: 151, startPoint y: 88, endPoint x: 105, endPoint y: 86, distance: 45.1
click at [105, 86] on div "street" at bounding box center [206, 90] width 243 height 31
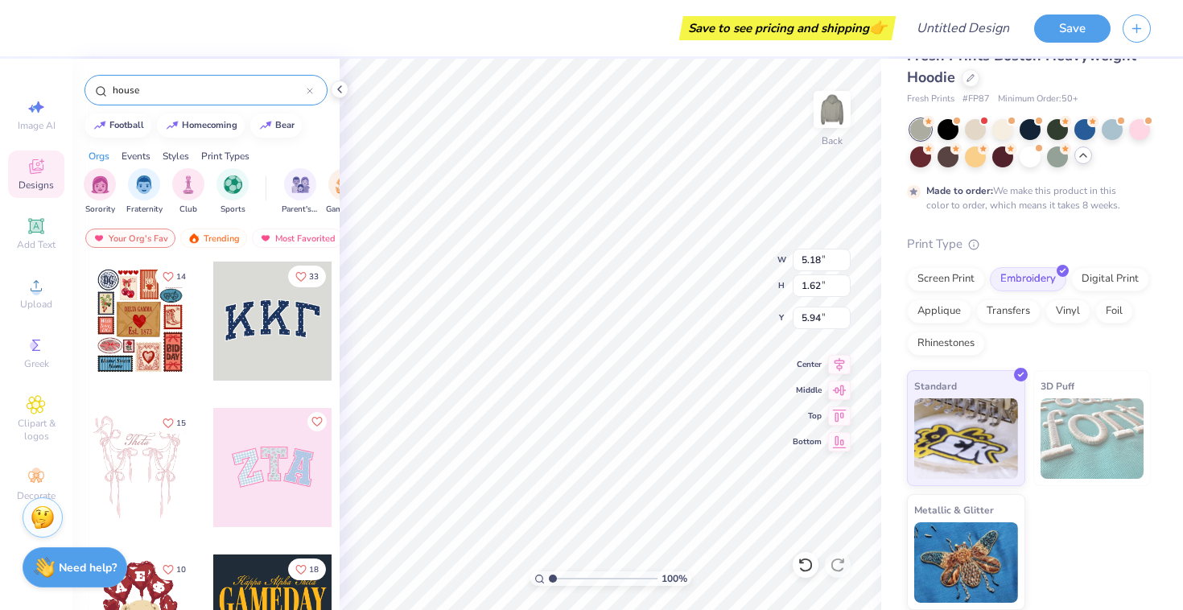
type input "house"
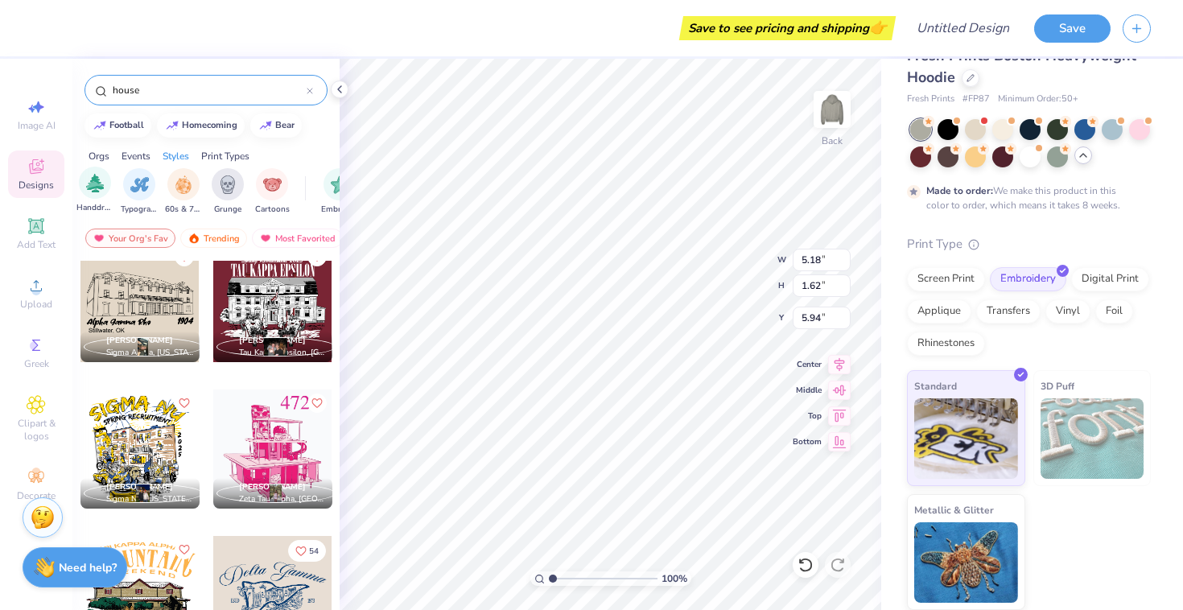
scroll to position [0, 1073]
click at [169, 192] on div "filter for 60s & 70s" at bounding box center [180, 183] width 32 height 32
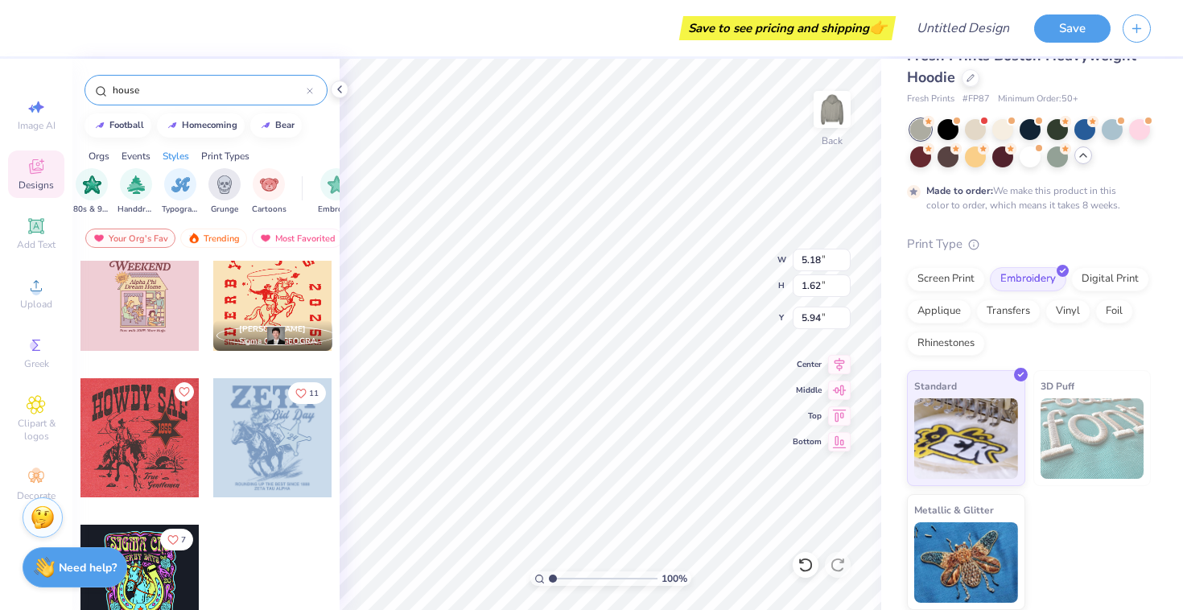
scroll to position [0, 0]
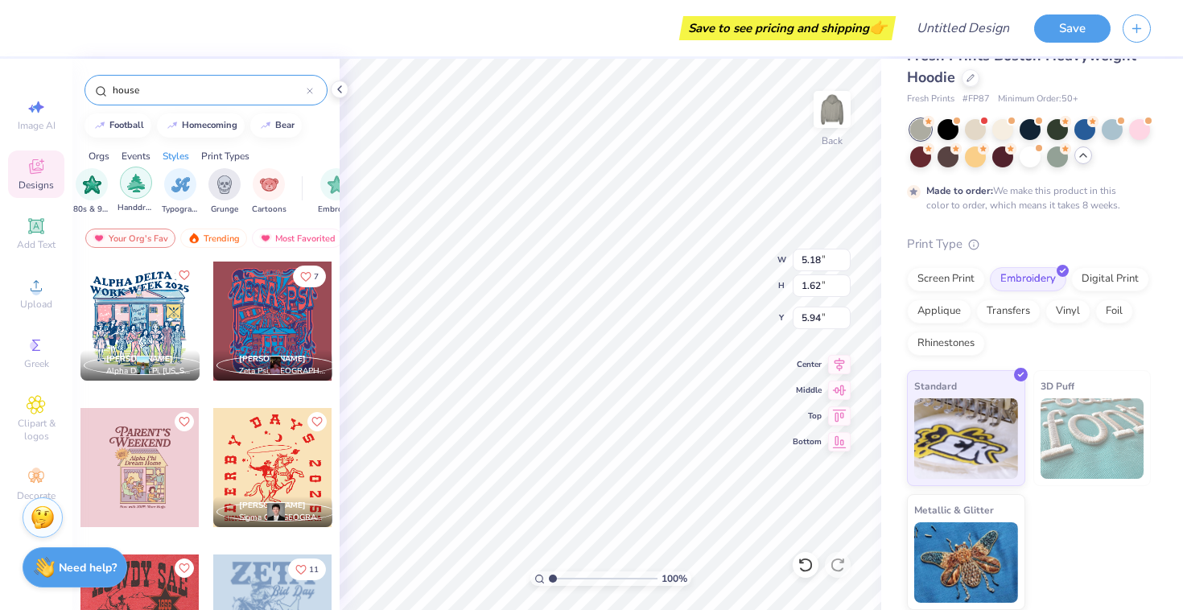
click at [122, 186] on div "filter for Handdrawn" at bounding box center [136, 183] width 32 height 32
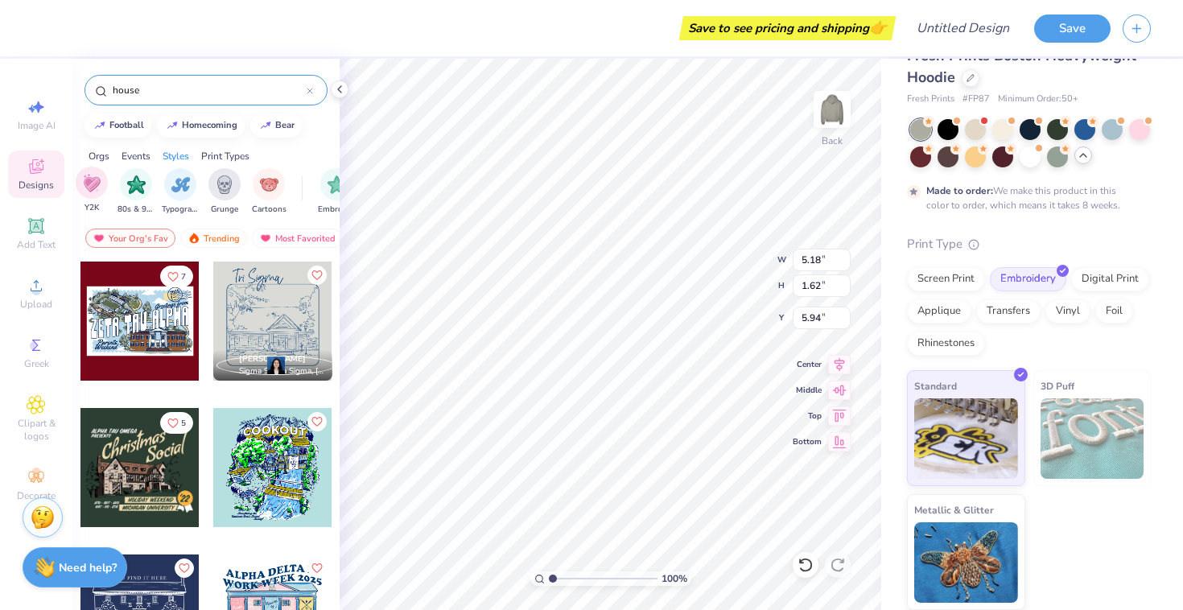
click at [76, 175] on div "Y2K" at bounding box center [92, 190] width 32 height 47
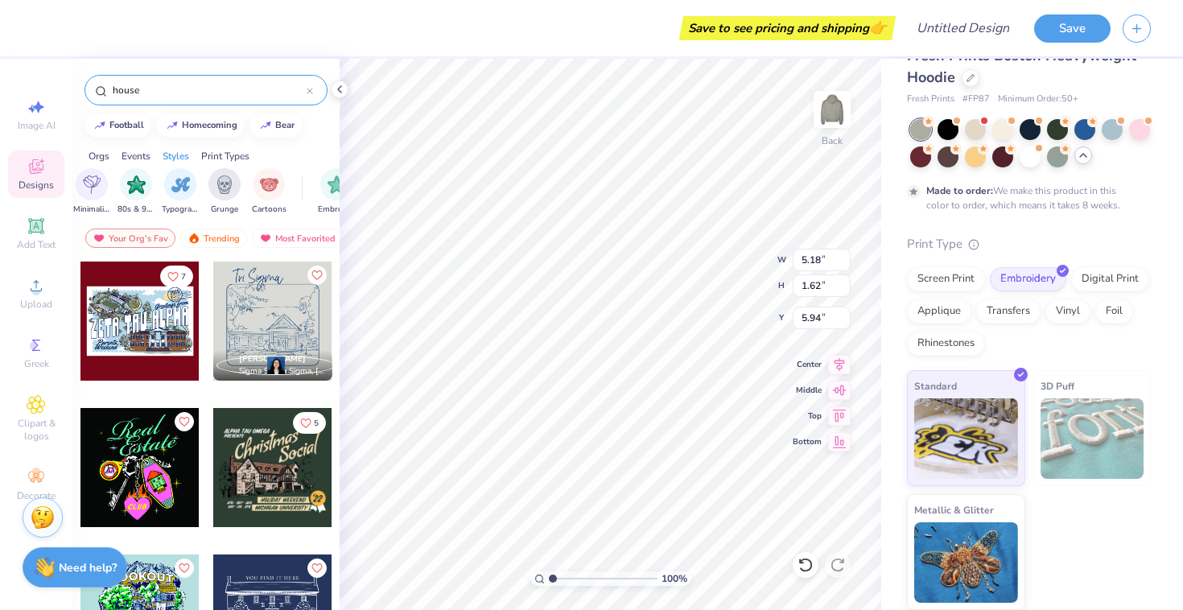
scroll to position [107, 0]
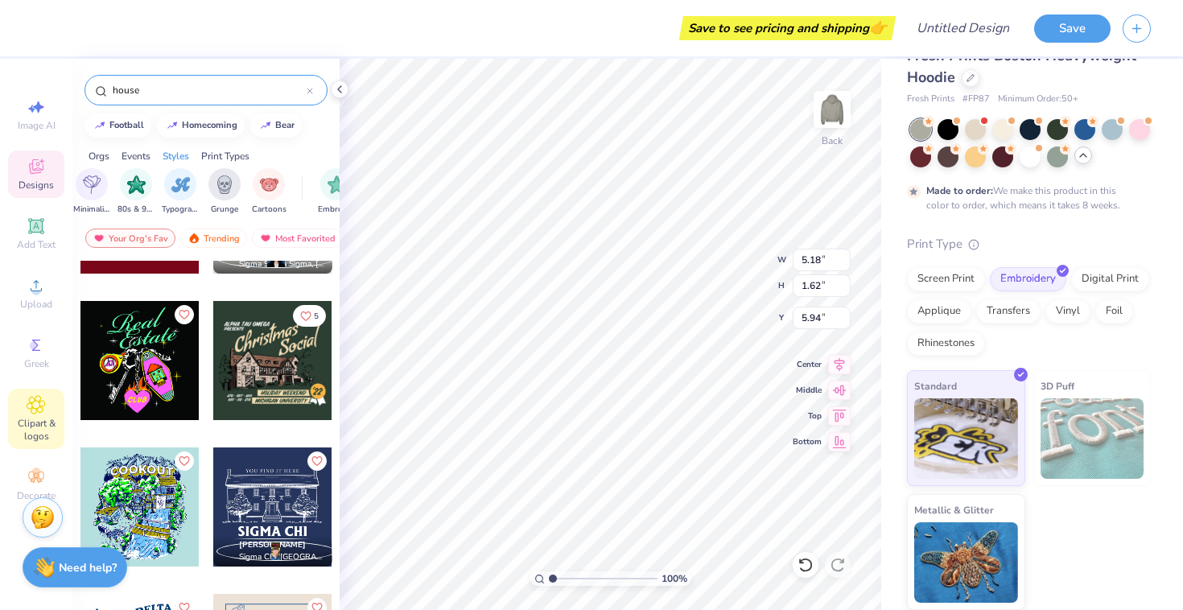
click at [27, 411] on icon at bounding box center [36, 404] width 19 height 19
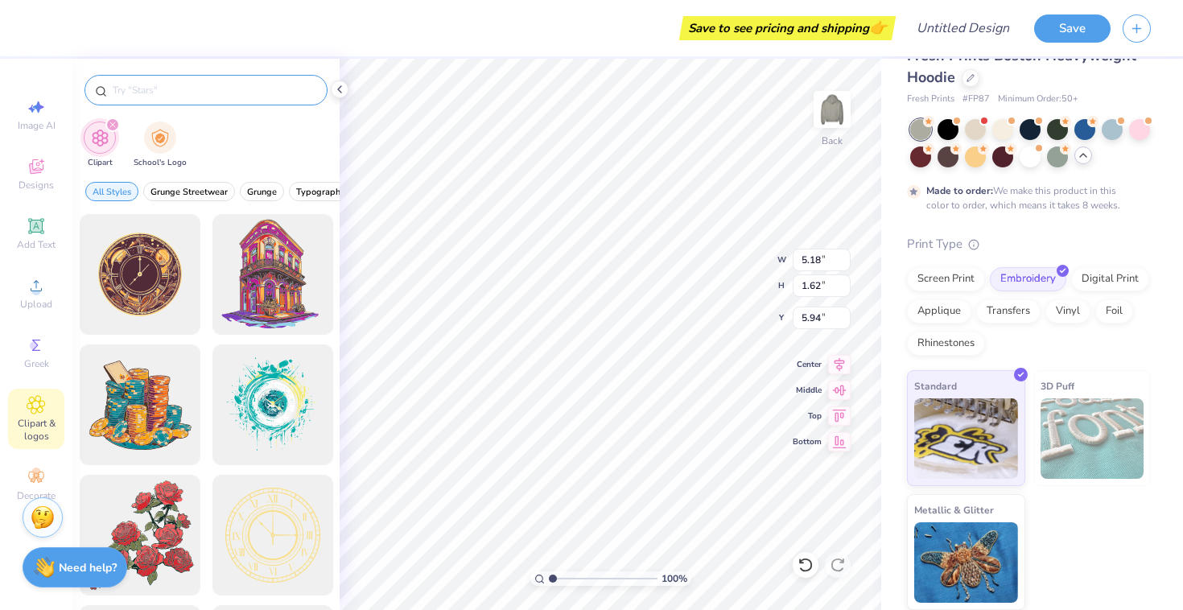
click at [155, 94] on input "text" at bounding box center [214, 90] width 206 height 16
type input "street sign"
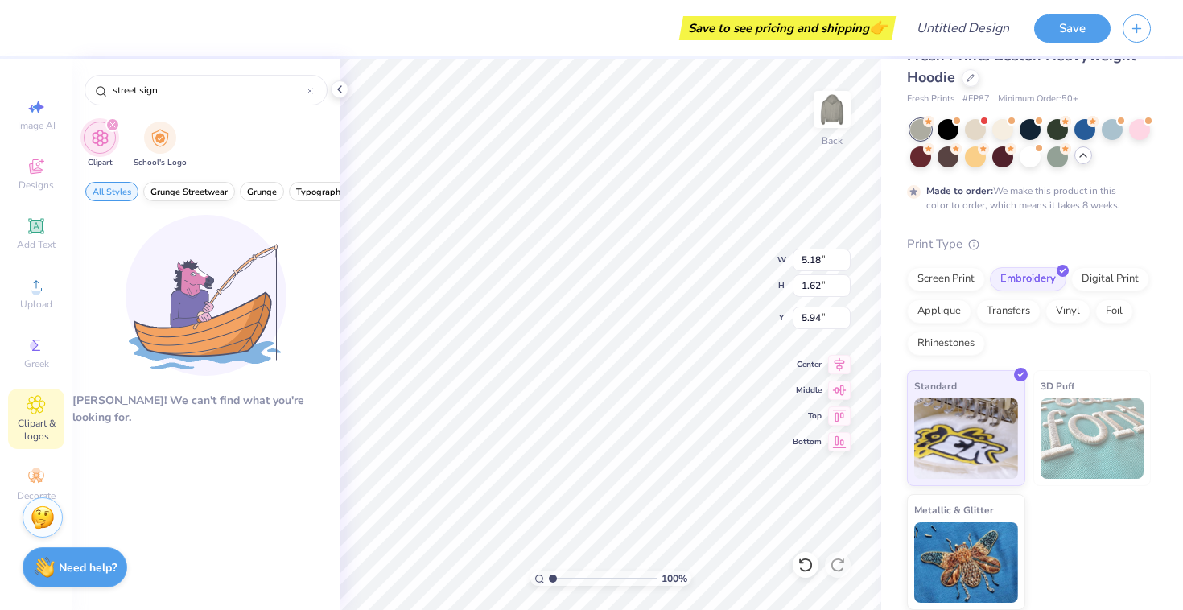
click at [189, 194] on span "Grunge Streetwear" at bounding box center [189, 192] width 77 height 12
click at [112, 128] on icon "filter for Clipart" at bounding box center [112, 125] width 6 height 6
click at [152, 136] on img "filter for School's Logo" at bounding box center [160, 136] width 18 height 19
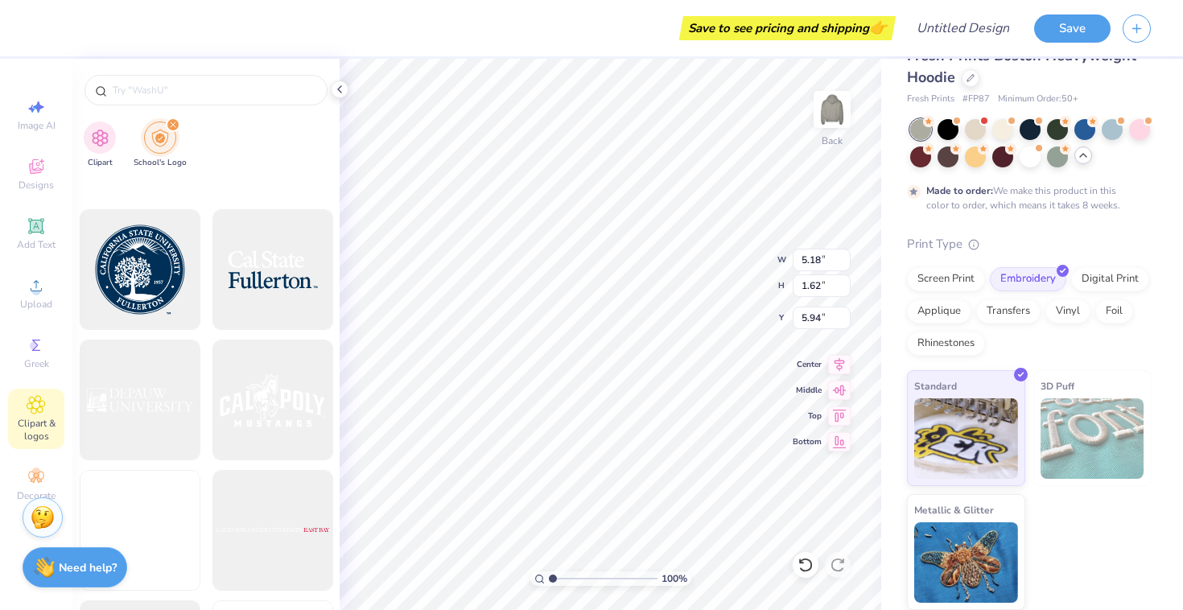
scroll to position [8614, 0]
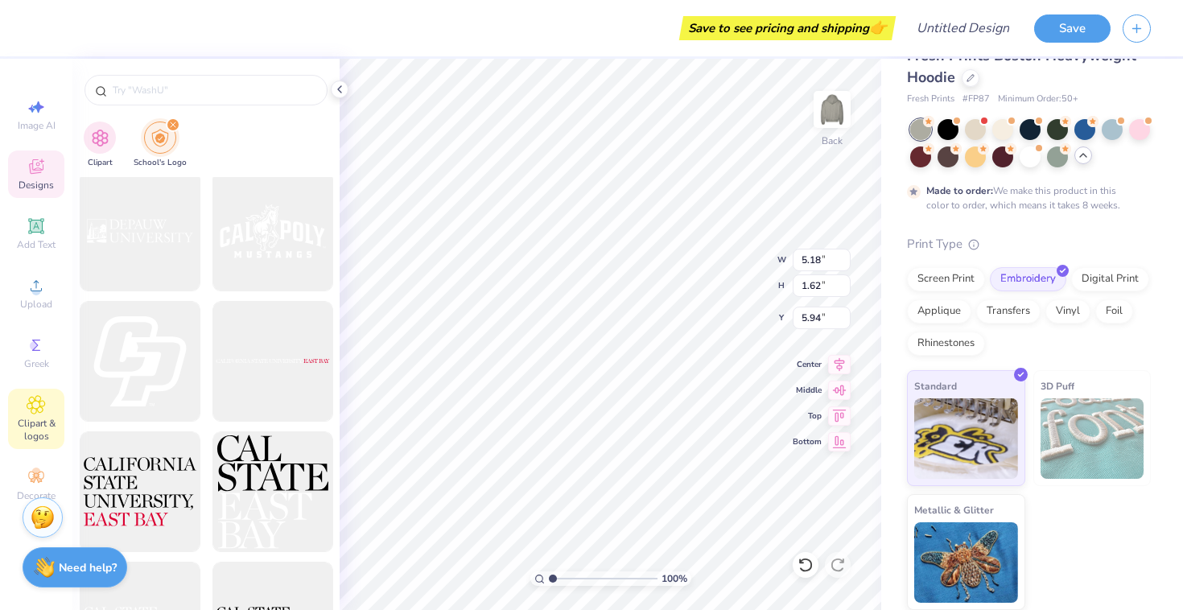
click at [22, 170] on div "Designs" at bounding box center [36, 174] width 56 height 47
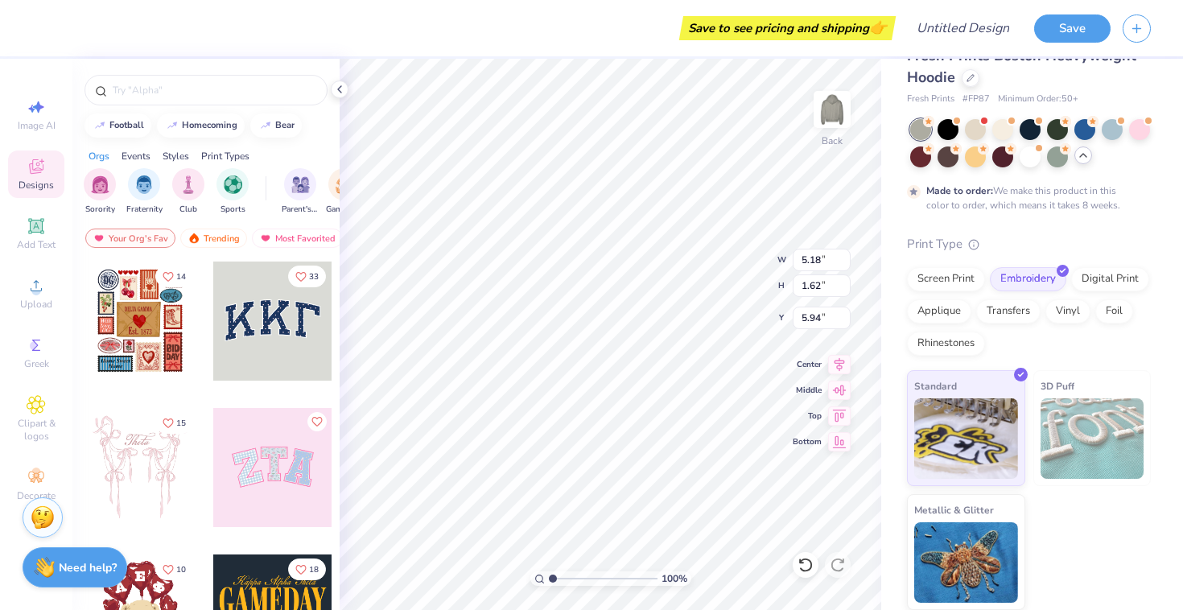
click at [127, 74] on div at bounding box center [205, 86] width 267 height 55
click at [126, 79] on div at bounding box center [206, 90] width 243 height 31
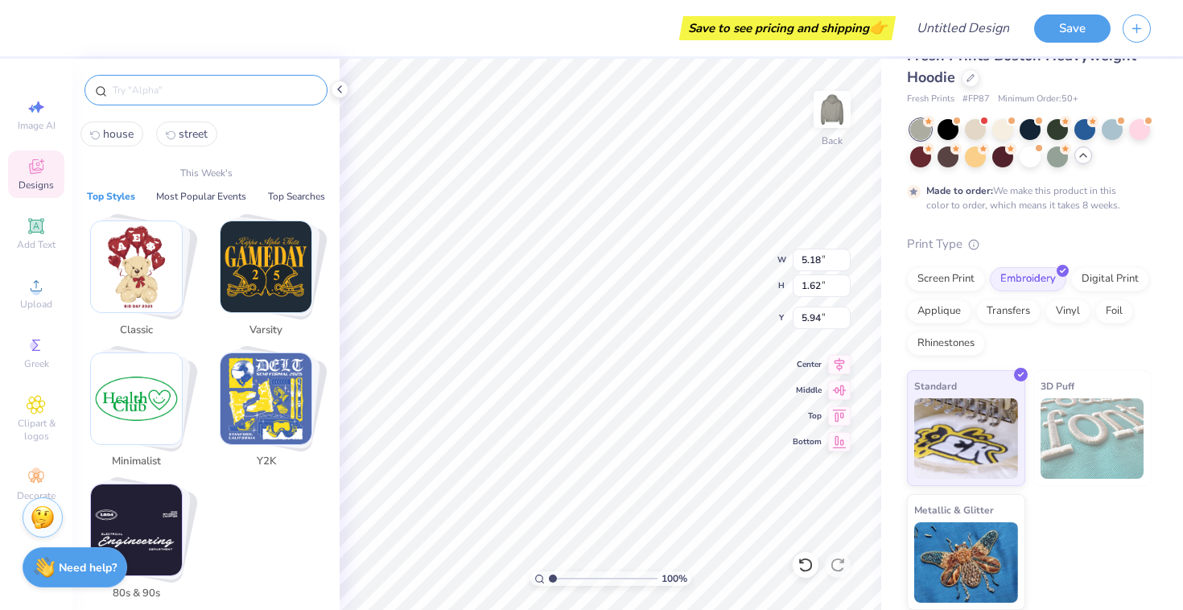
click at [126, 89] on input "text" at bounding box center [214, 90] width 206 height 16
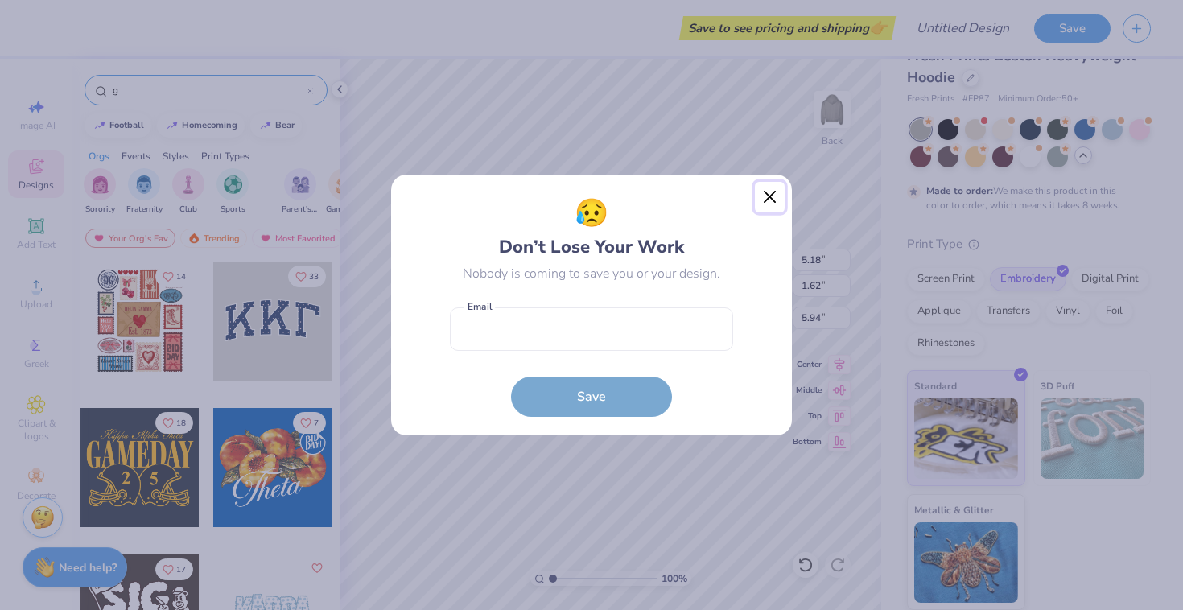
click at [766, 187] on button "Close" at bounding box center [770, 197] width 31 height 31
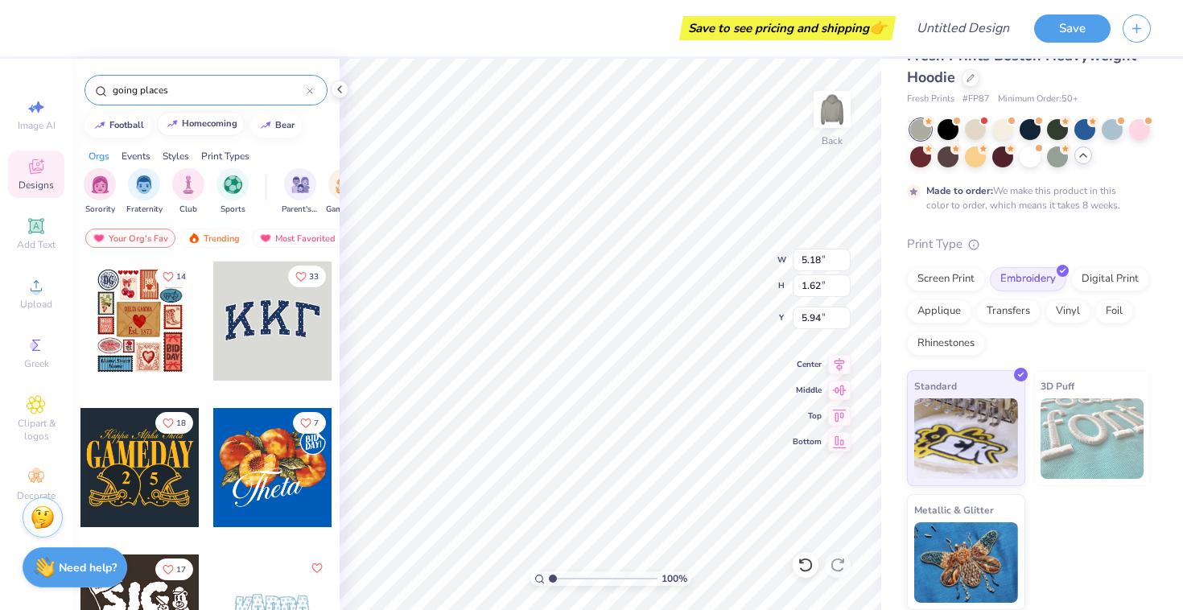
type input "going places"
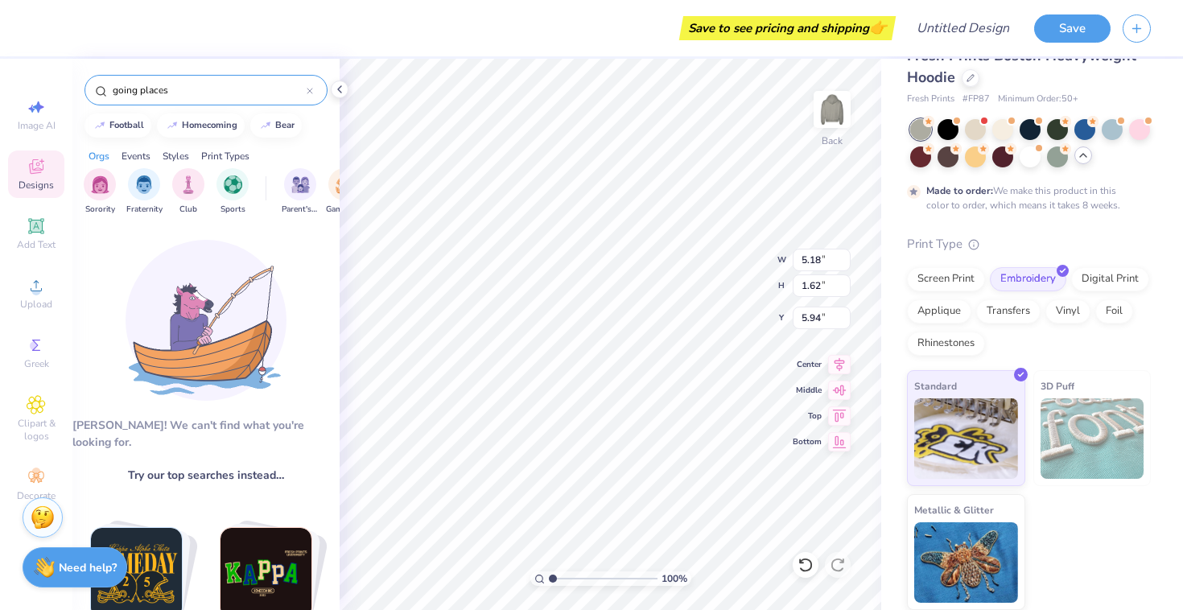
scroll to position [3, 0]
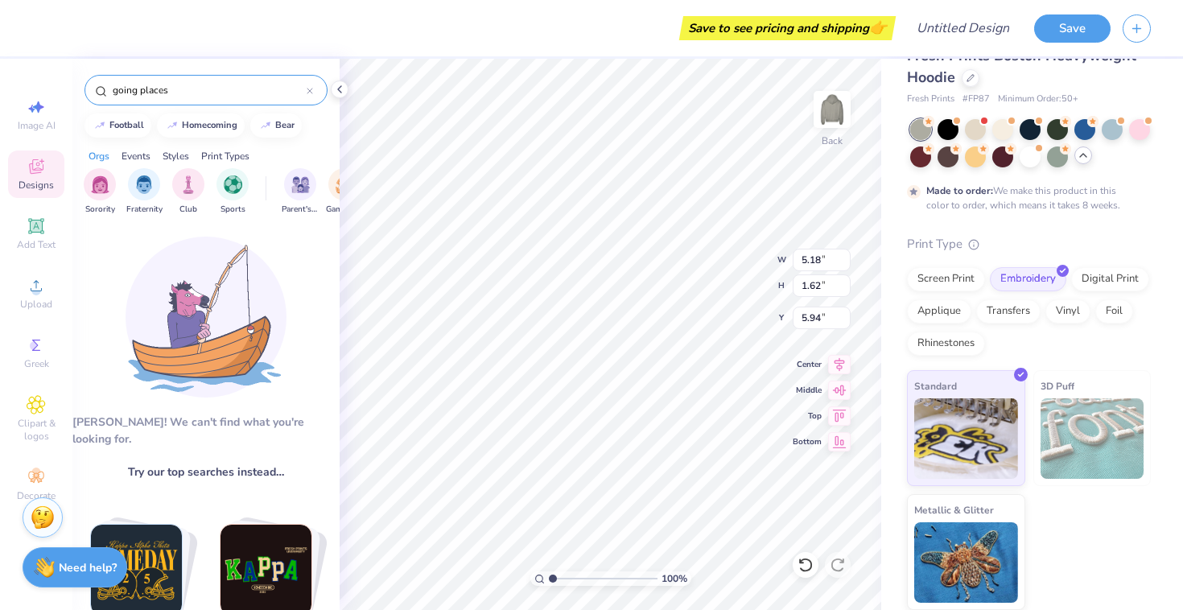
drag, startPoint x: 181, startPoint y: 93, endPoint x: 106, endPoint y: 92, distance: 74.9
click at [106, 92] on div "going places" at bounding box center [206, 90] width 243 height 31
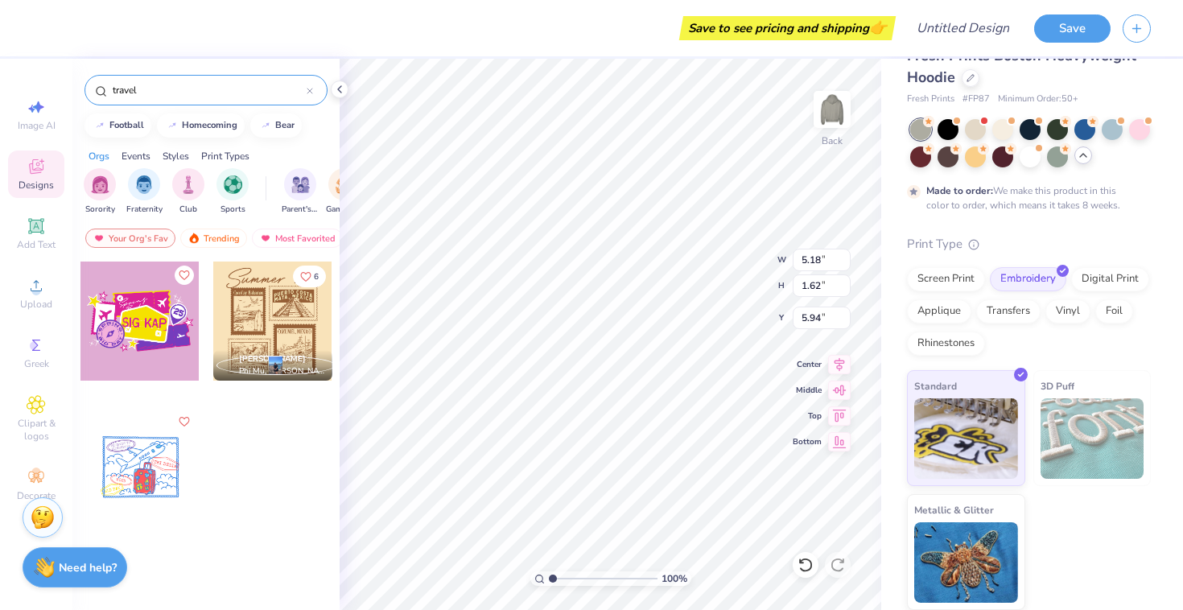
drag, startPoint x: 153, startPoint y: 80, endPoint x: 113, endPoint y: 89, distance: 41.2
click at [113, 89] on div "travel" at bounding box center [206, 90] width 243 height 31
type input "tr"
drag, startPoint x: 146, startPoint y: 90, endPoint x: 109, endPoint y: 91, distance: 36.2
click at [109, 91] on div "tr" at bounding box center [206, 90] width 243 height 31
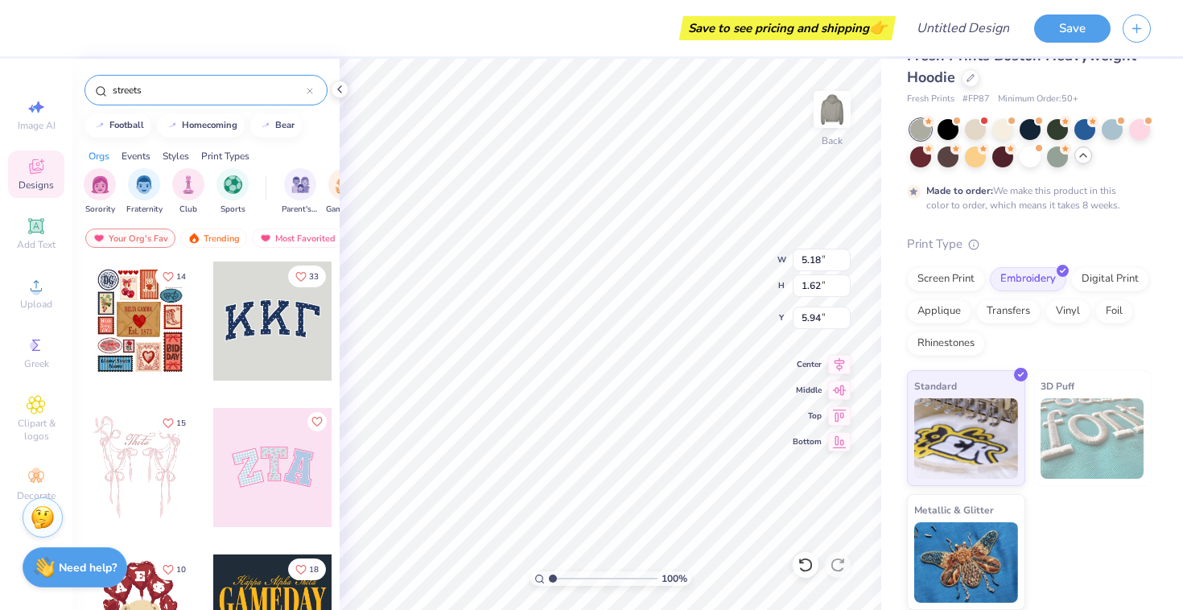
type input "streets"
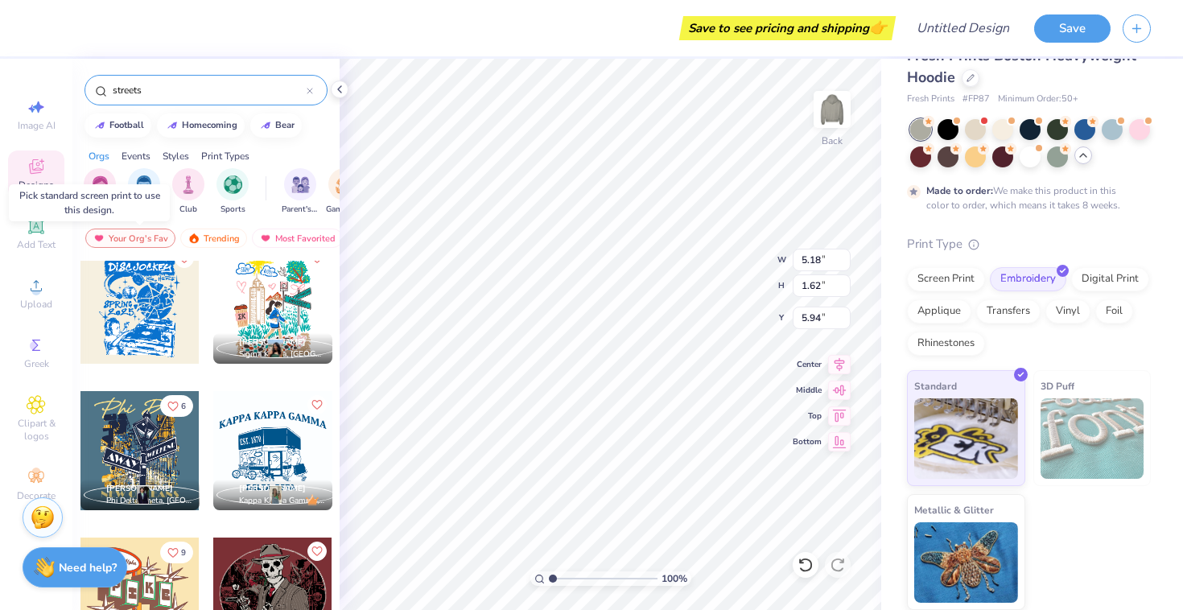
scroll to position [323, 0]
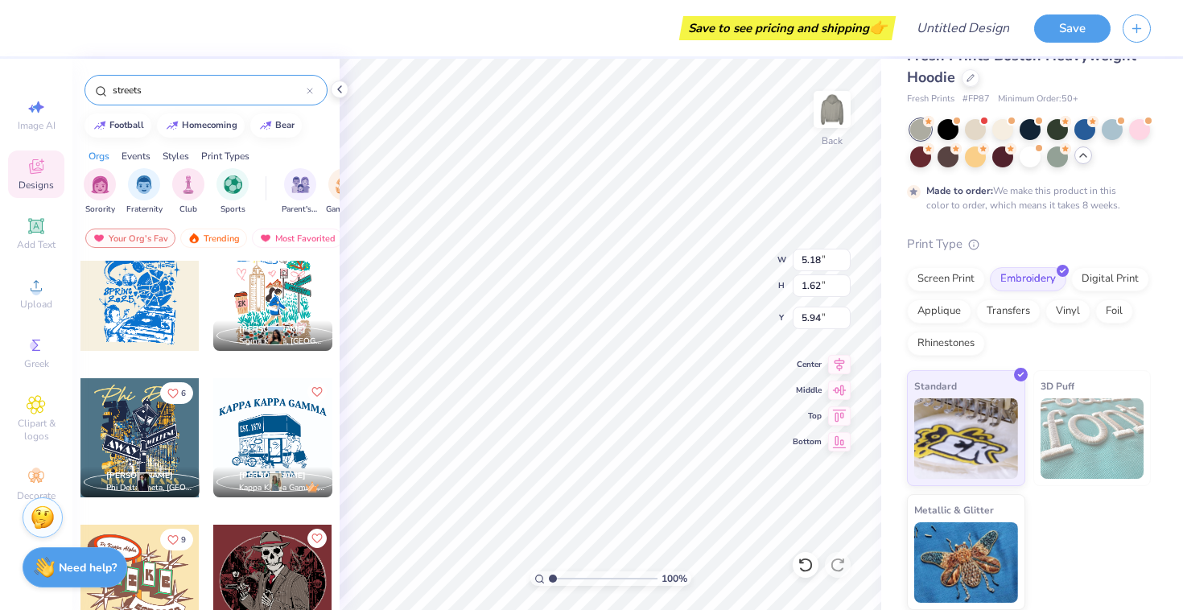
click at [265, 330] on span "[PERSON_NAME]" at bounding box center [272, 329] width 67 height 11
click at [258, 293] on div at bounding box center [272, 291] width 119 height 119
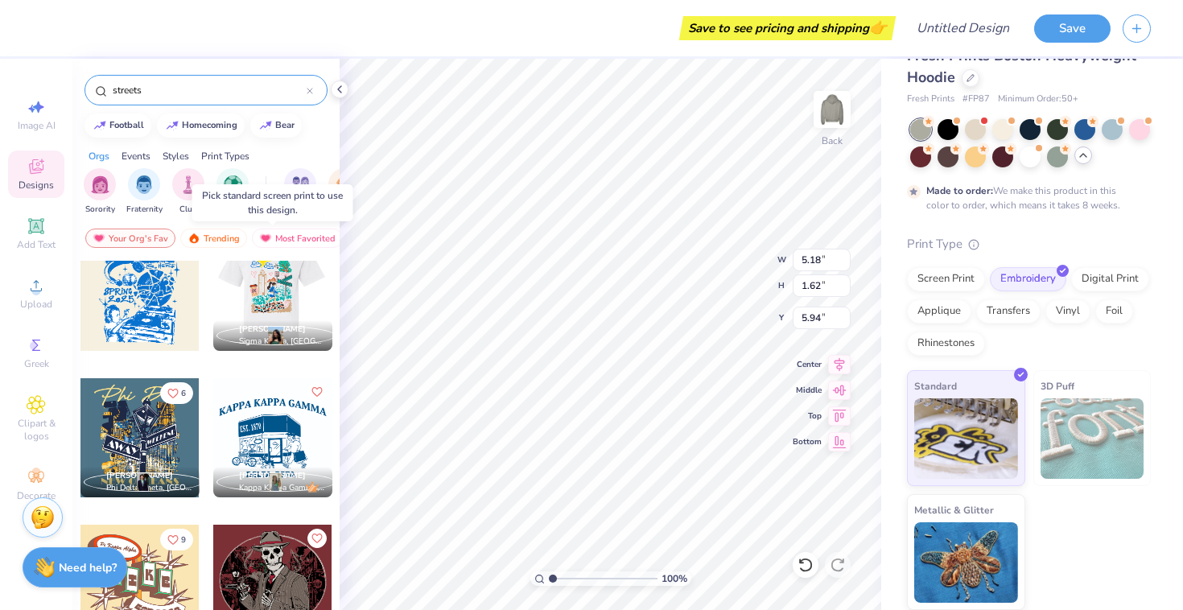
click at [258, 293] on div at bounding box center [272, 291] width 119 height 119
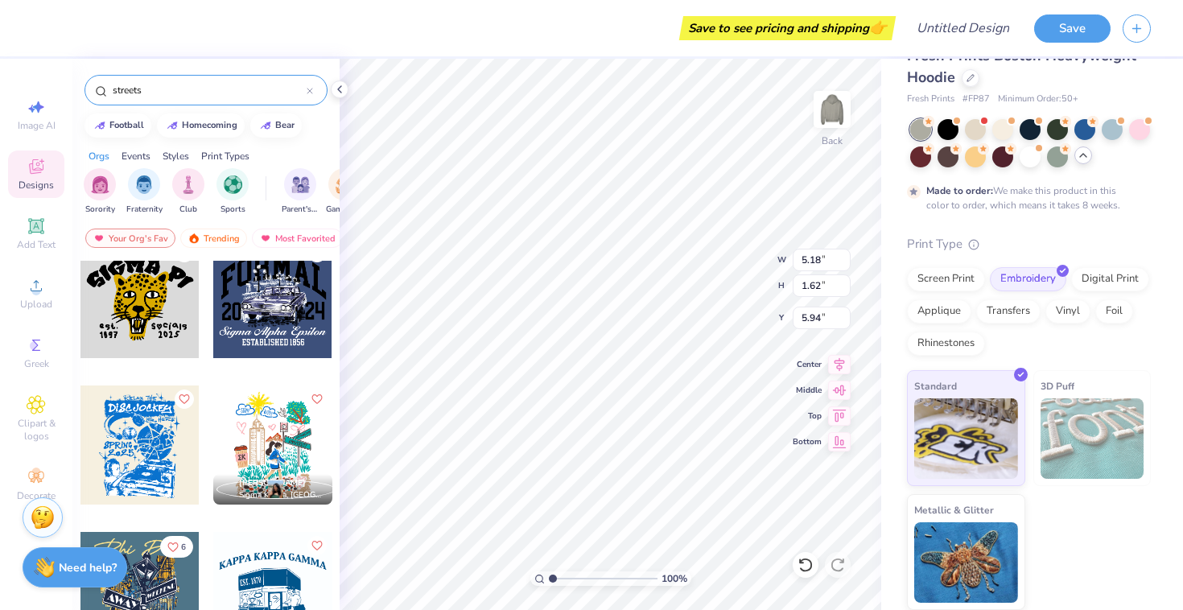
scroll to position [167, 0]
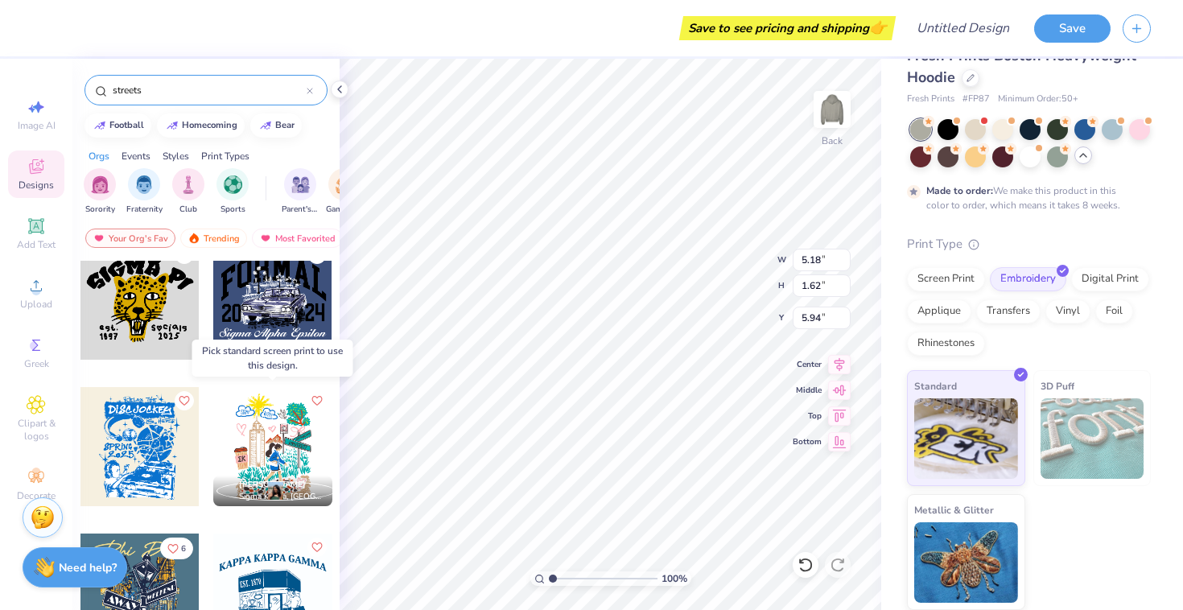
click at [275, 461] on div at bounding box center [272, 446] width 119 height 119
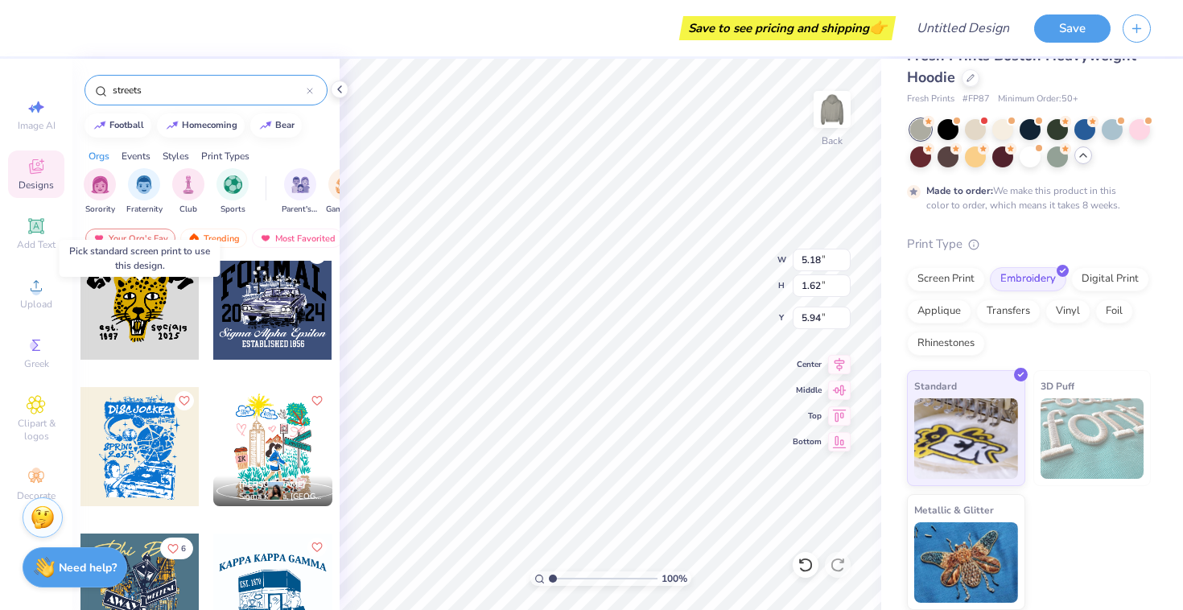
scroll to position [0, 0]
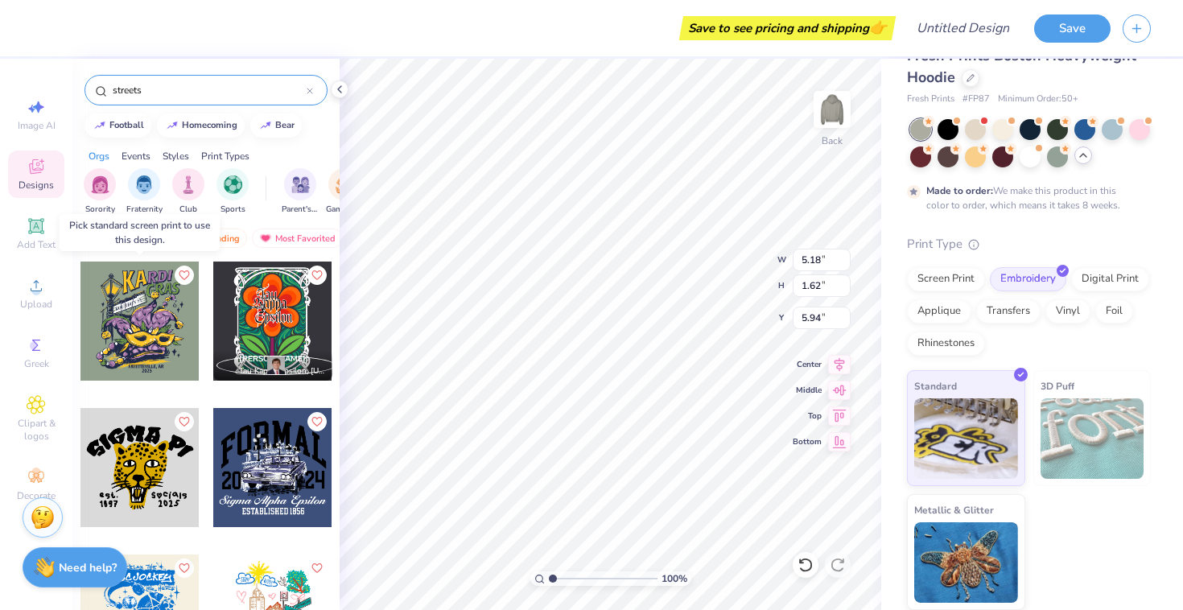
click at [141, 316] on div at bounding box center [140, 321] width 119 height 119
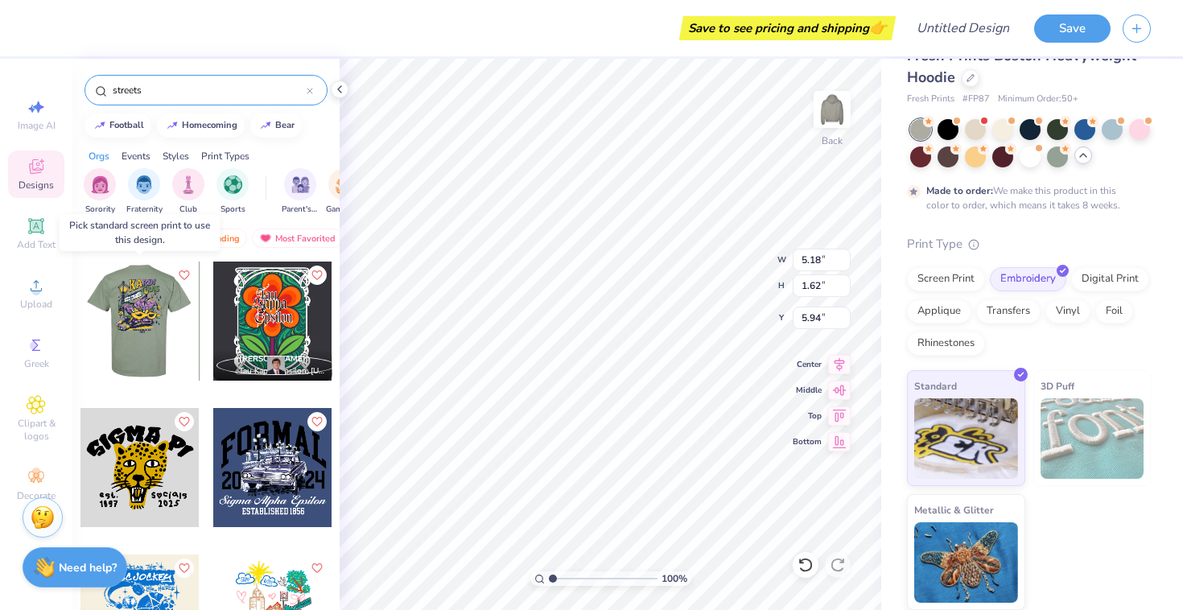
click at [141, 316] on div at bounding box center [139, 321] width 119 height 119
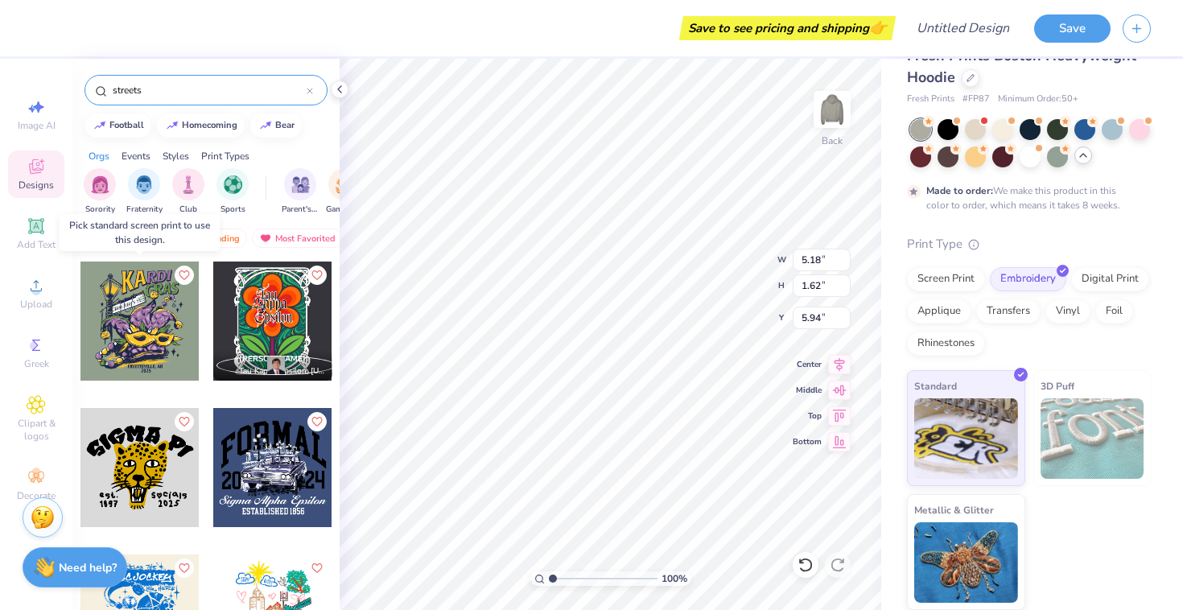
click at [141, 316] on div at bounding box center [19, 321] width 357 height 119
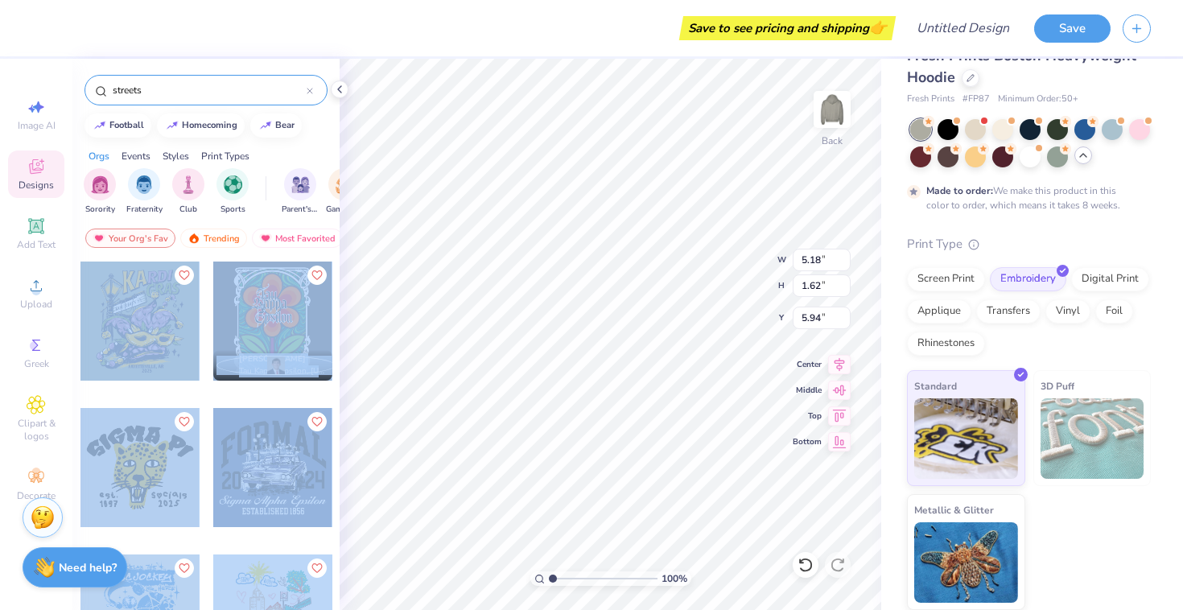
click at [555, 406] on div "Save to see pricing and shipping 👉 Design Title Save Image AI Designs Add Text …" at bounding box center [591, 305] width 1183 height 610
click at [153, 265] on div at bounding box center [140, 321] width 119 height 119
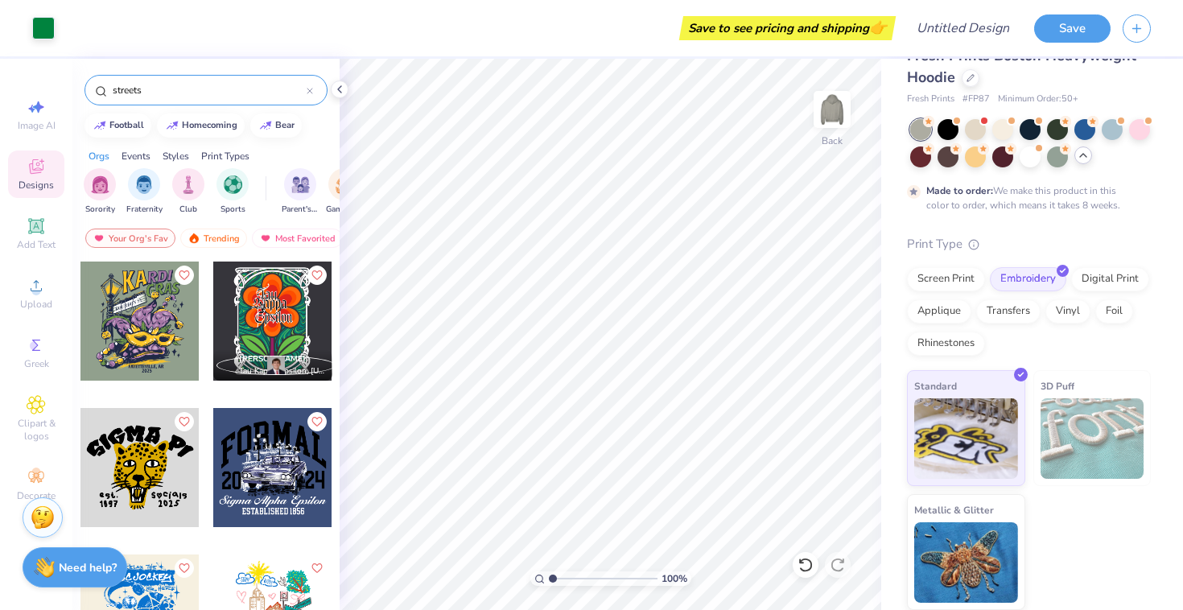
click at [258, 312] on div at bounding box center [272, 321] width 119 height 119
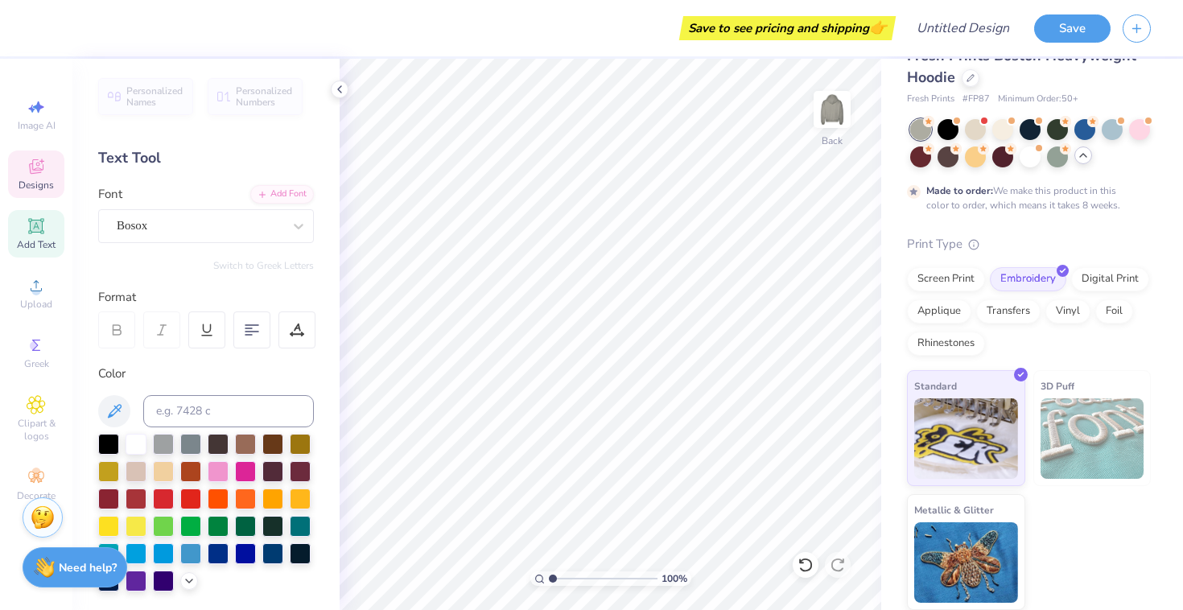
click at [39, 176] on div "Designs" at bounding box center [36, 174] width 56 height 47
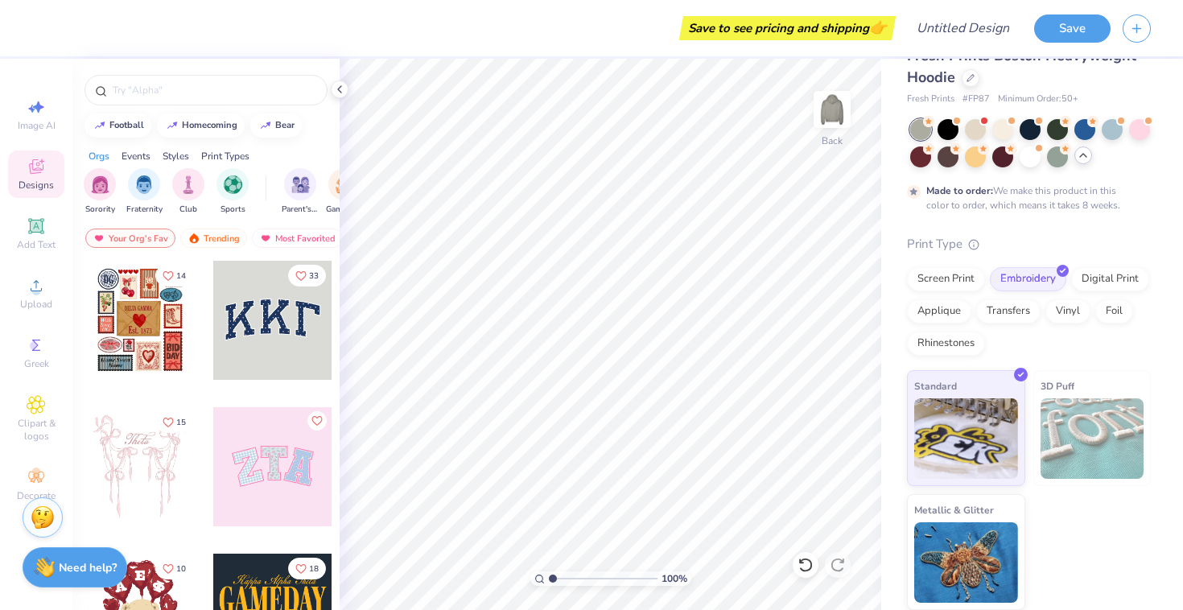
scroll to position [116, 0]
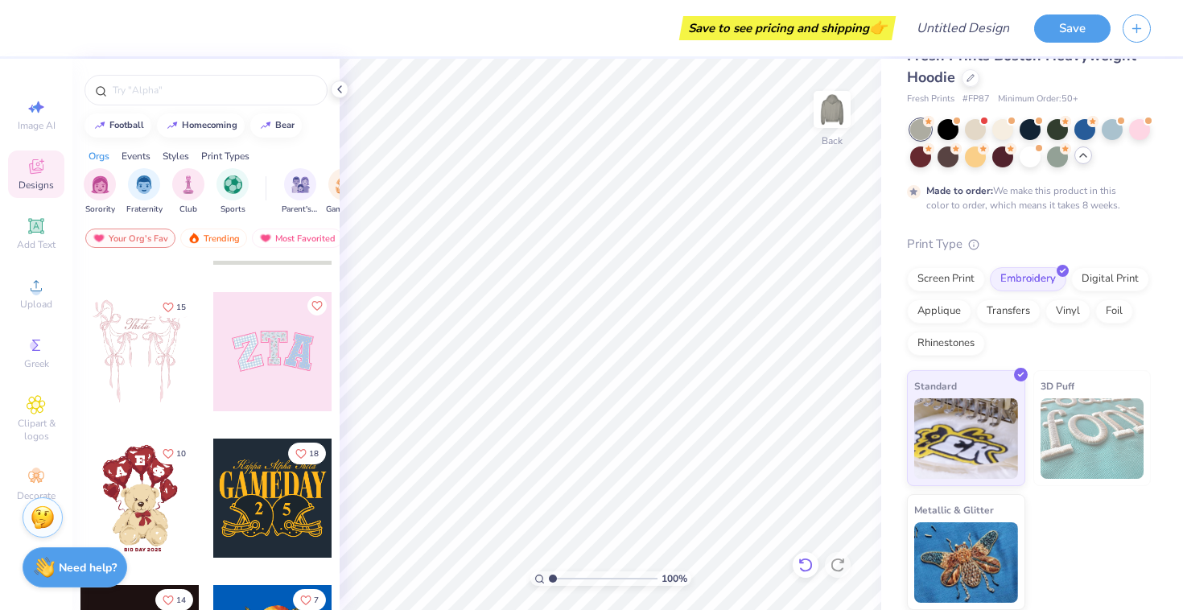
click at [801, 561] on icon at bounding box center [806, 565] width 14 height 14
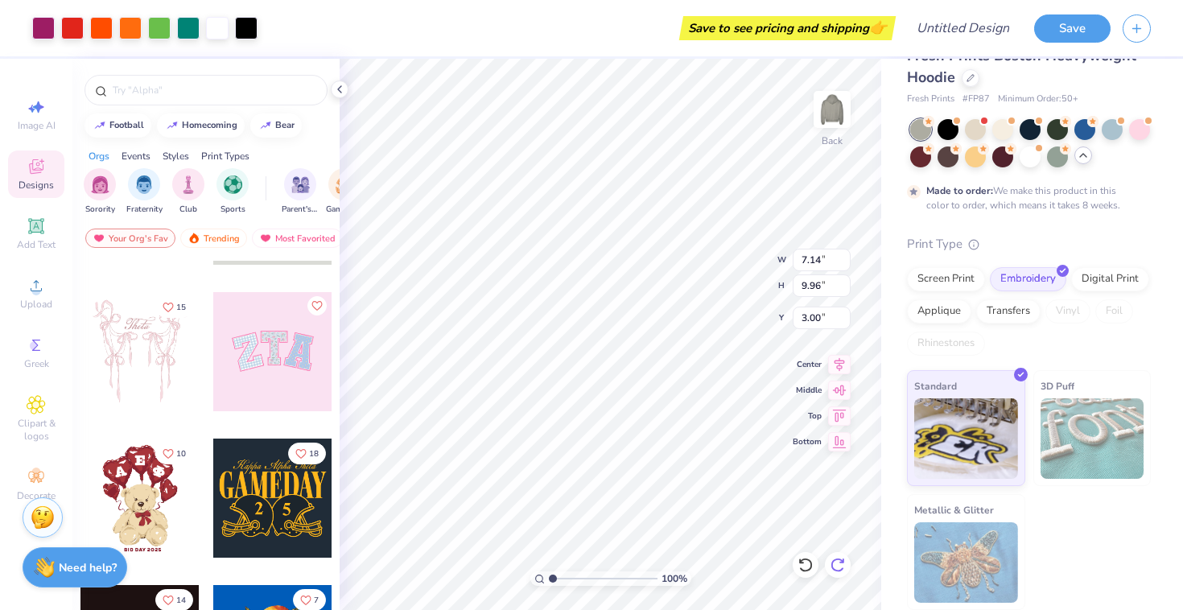
click at [840, 567] on icon at bounding box center [838, 565] width 16 height 16
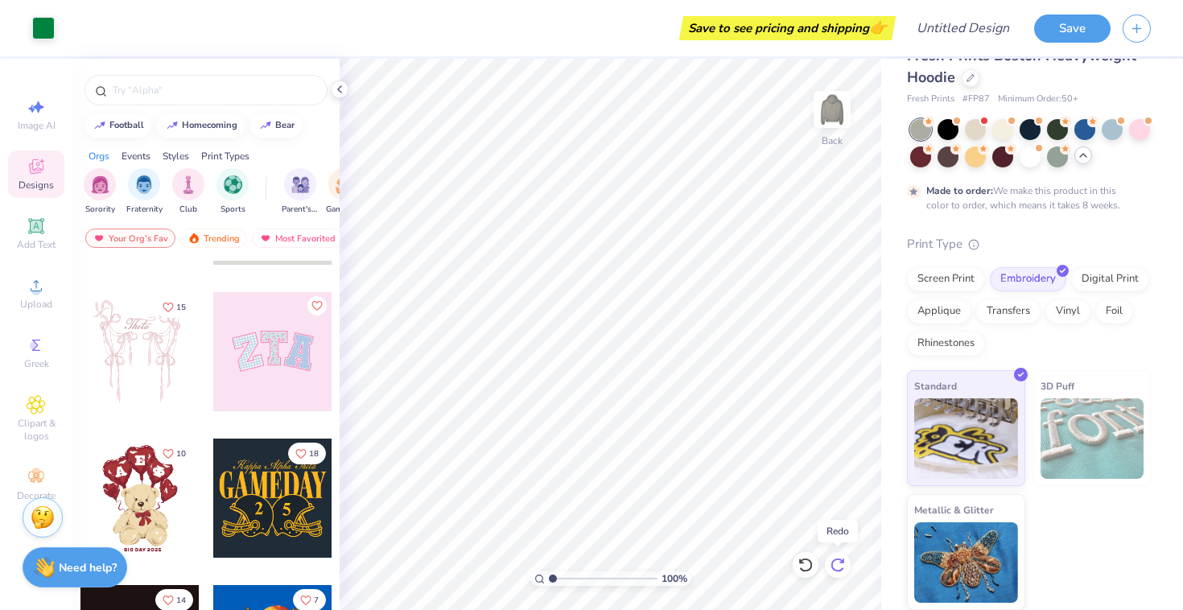
click at [840, 567] on icon at bounding box center [838, 565] width 16 height 16
click at [829, 95] on img at bounding box center [832, 109] width 64 height 64
click at [836, 97] on img at bounding box center [832, 109] width 64 height 64
click at [1081, 157] on icon at bounding box center [1083, 155] width 13 height 13
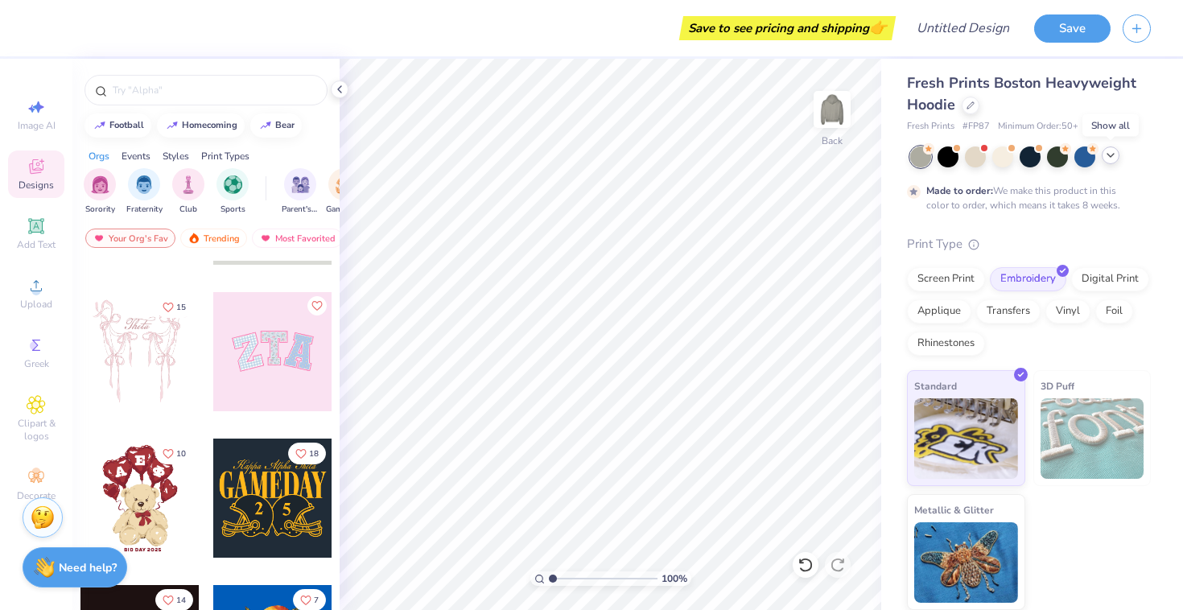
click at [1109, 157] on icon at bounding box center [1111, 155] width 13 height 13
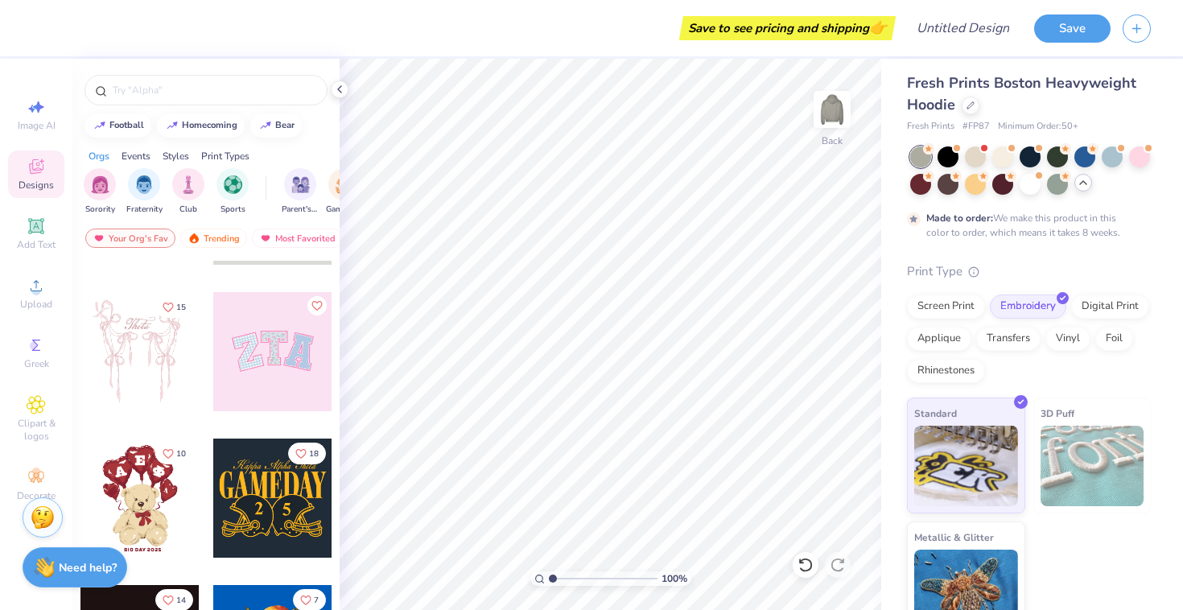
scroll to position [33, 0]
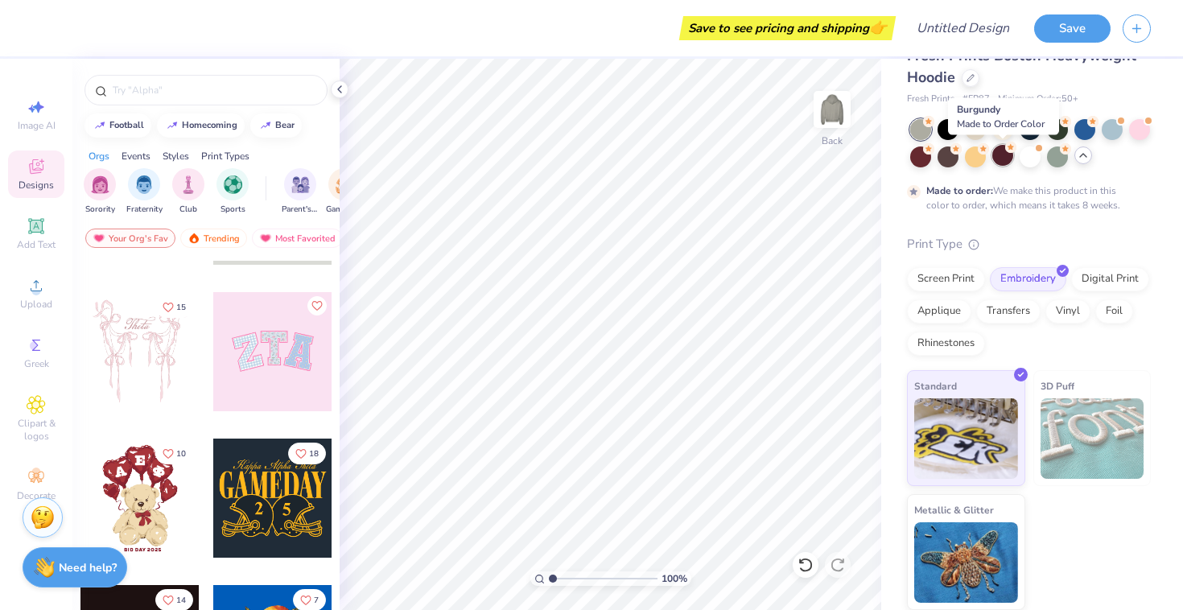
click at [1008, 158] on div at bounding box center [1003, 155] width 21 height 21
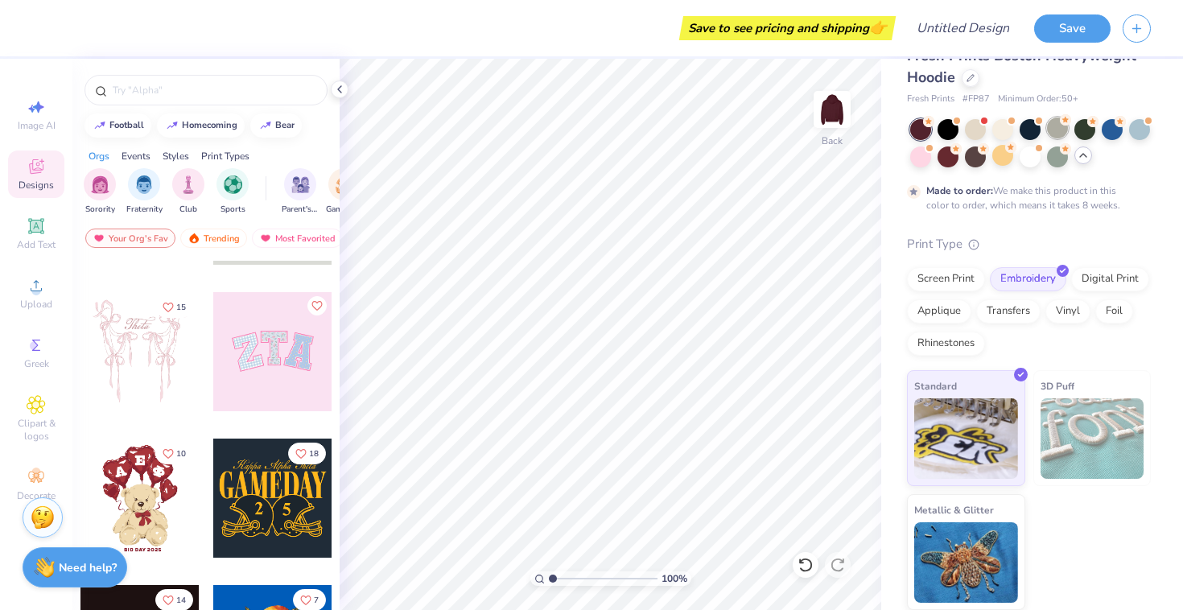
click at [1061, 130] on div at bounding box center [1057, 128] width 21 height 21
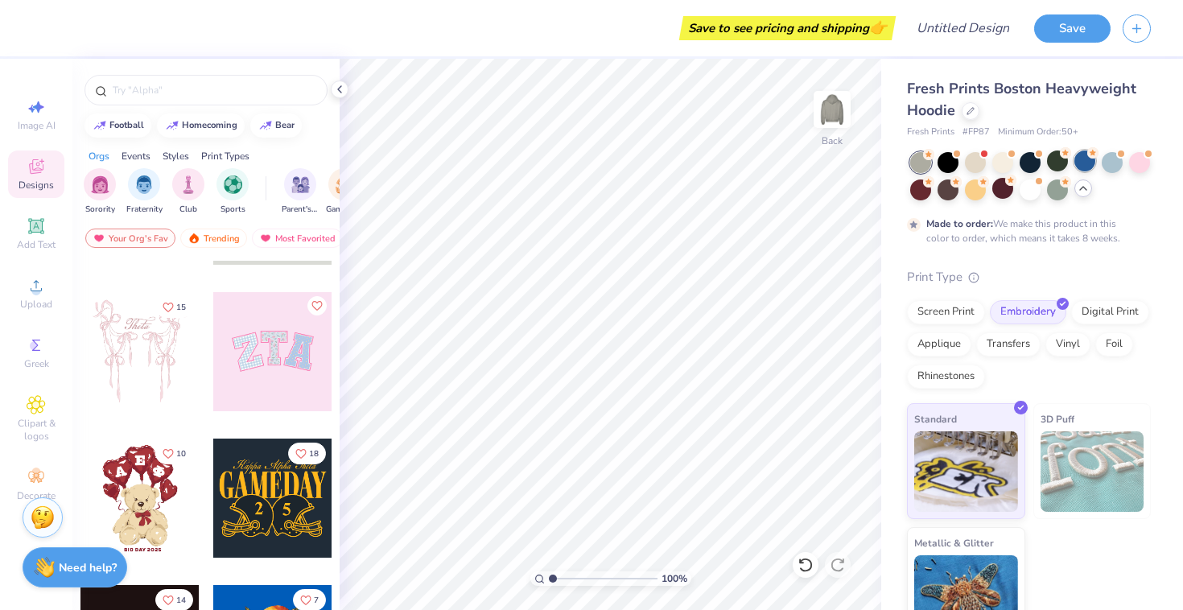
click at [1084, 161] on div at bounding box center [1085, 161] width 21 height 21
click at [1059, 162] on div at bounding box center [1057, 161] width 21 height 21
click at [1005, 167] on div at bounding box center [1003, 161] width 21 height 21
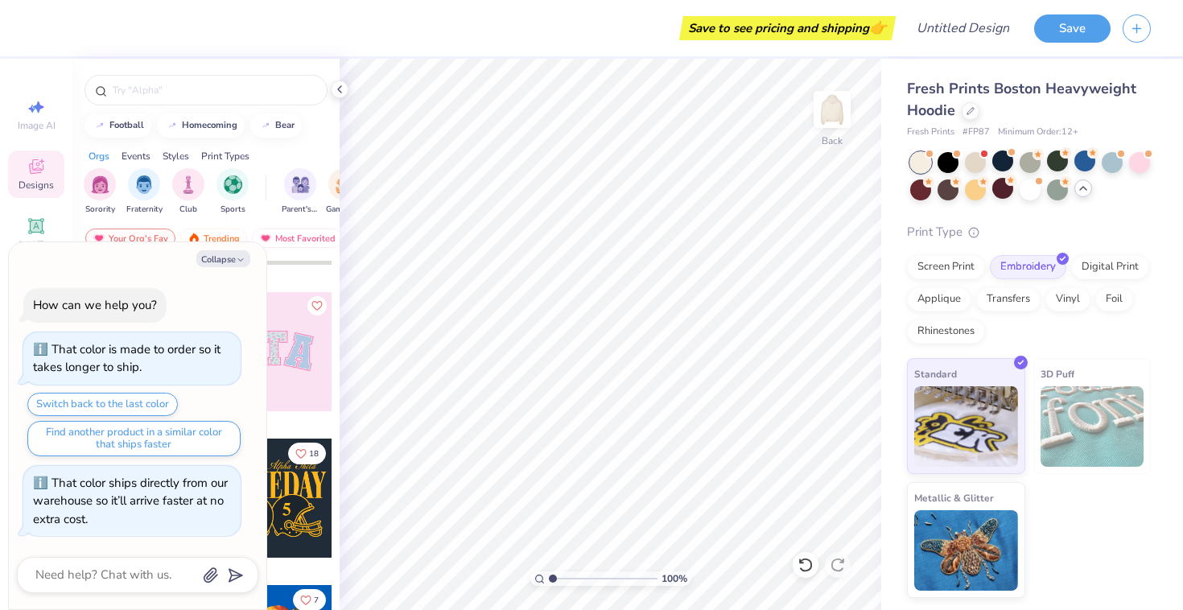
scroll to position [303, 0]
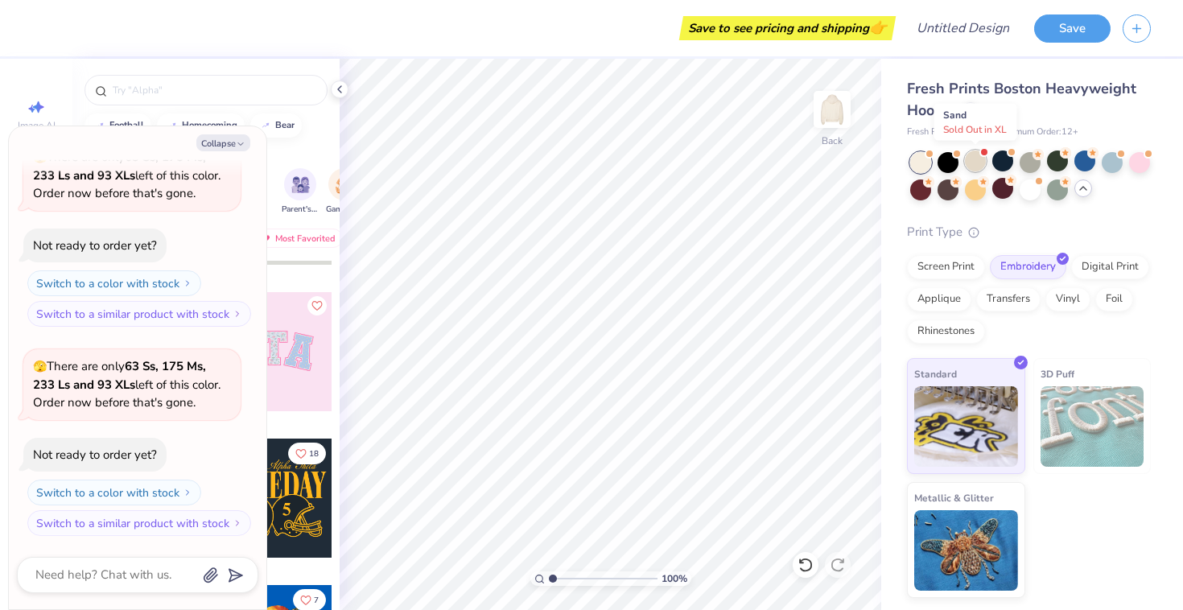
click at [970, 170] on div at bounding box center [975, 161] width 21 height 21
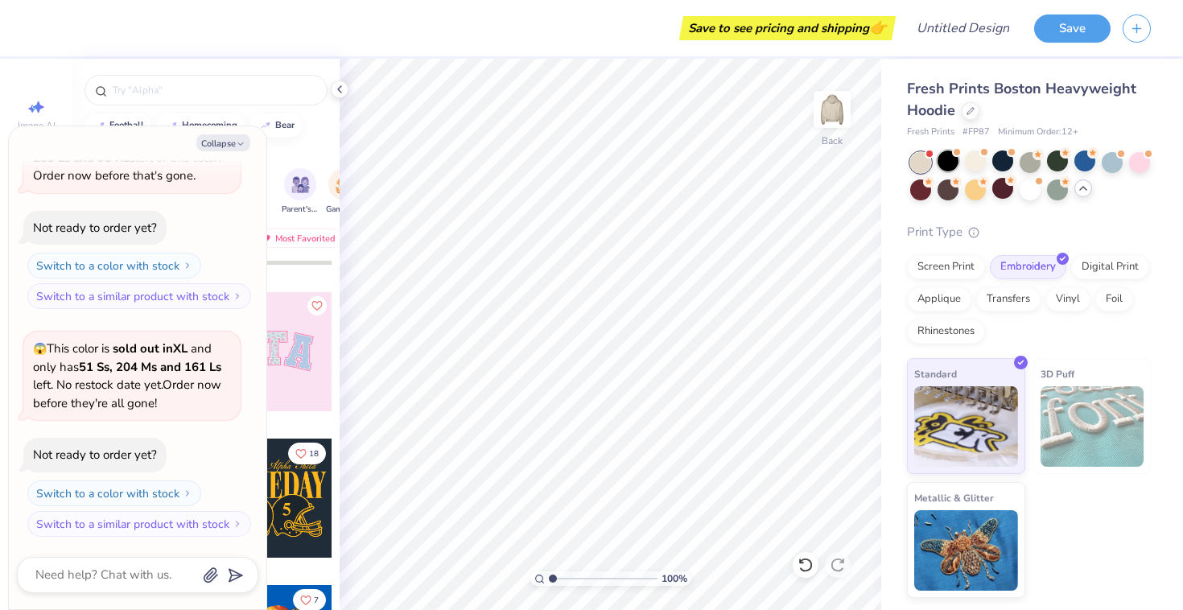
click at [951, 165] on div at bounding box center [948, 161] width 21 height 21
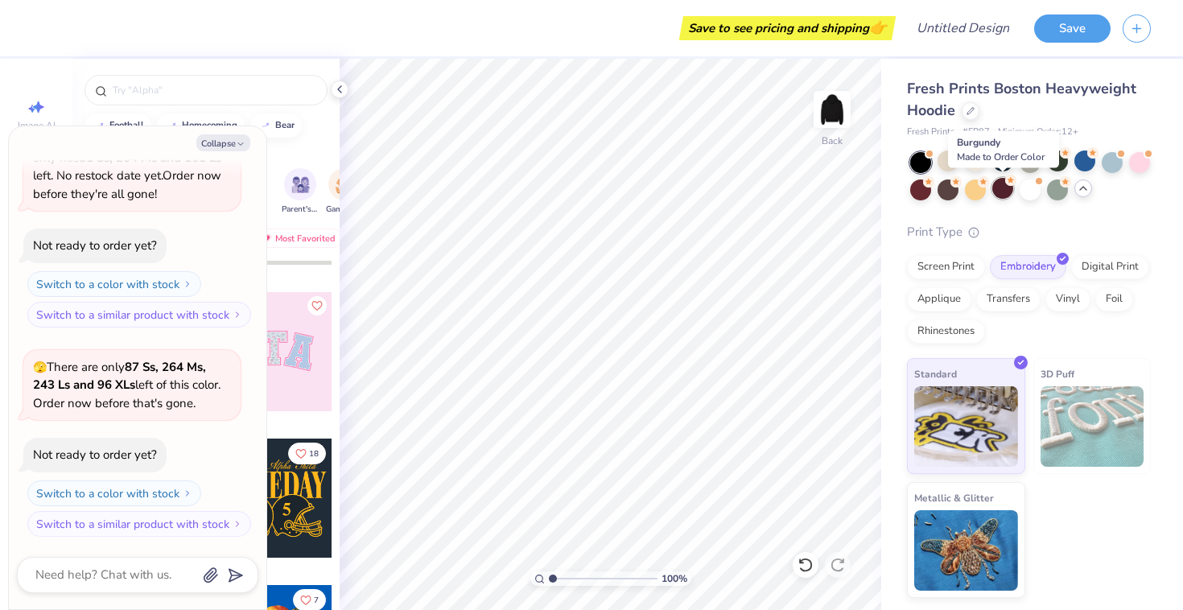
click at [1005, 193] on div at bounding box center [1003, 188] width 21 height 21
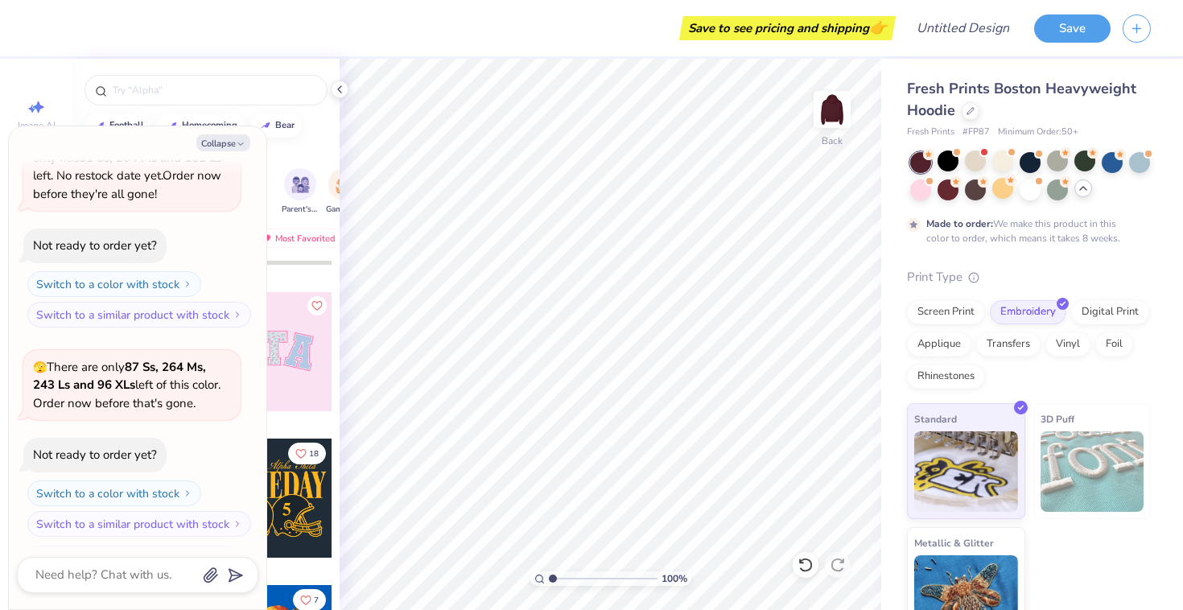
scroll to position [873, 0]
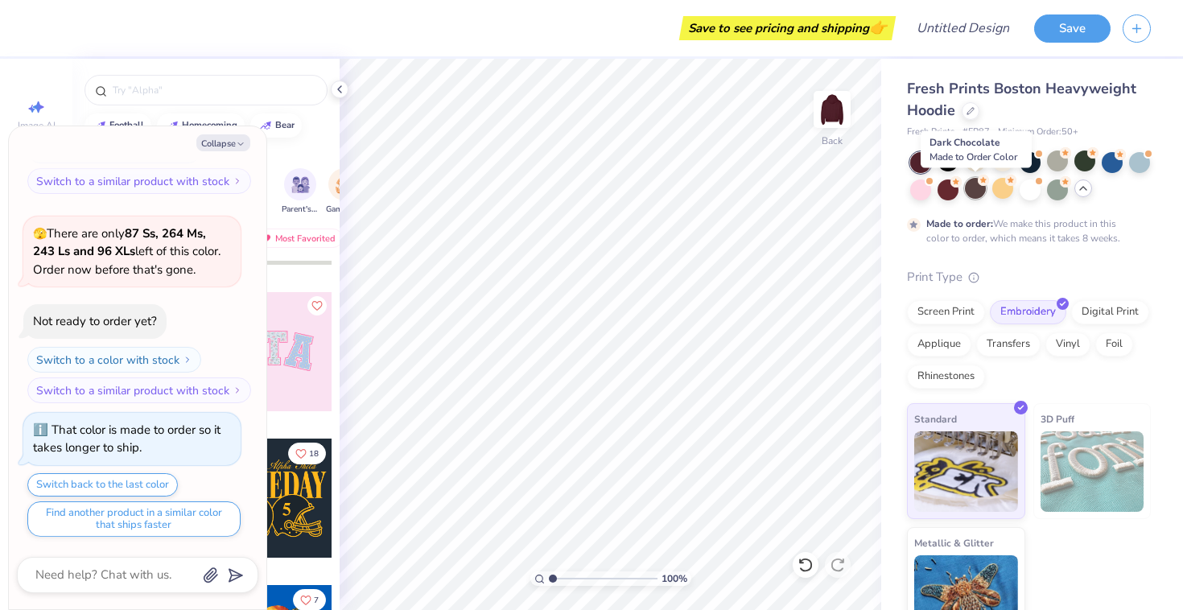
click at [977, 192] on div at bounding box center [975, 188] width 21 height 21
click at [944, 192] on div at bounding box center [948, 188] width 21 height 21
click at [1141, 168] on div at bounding box center [1140, 161] width 21 height 21
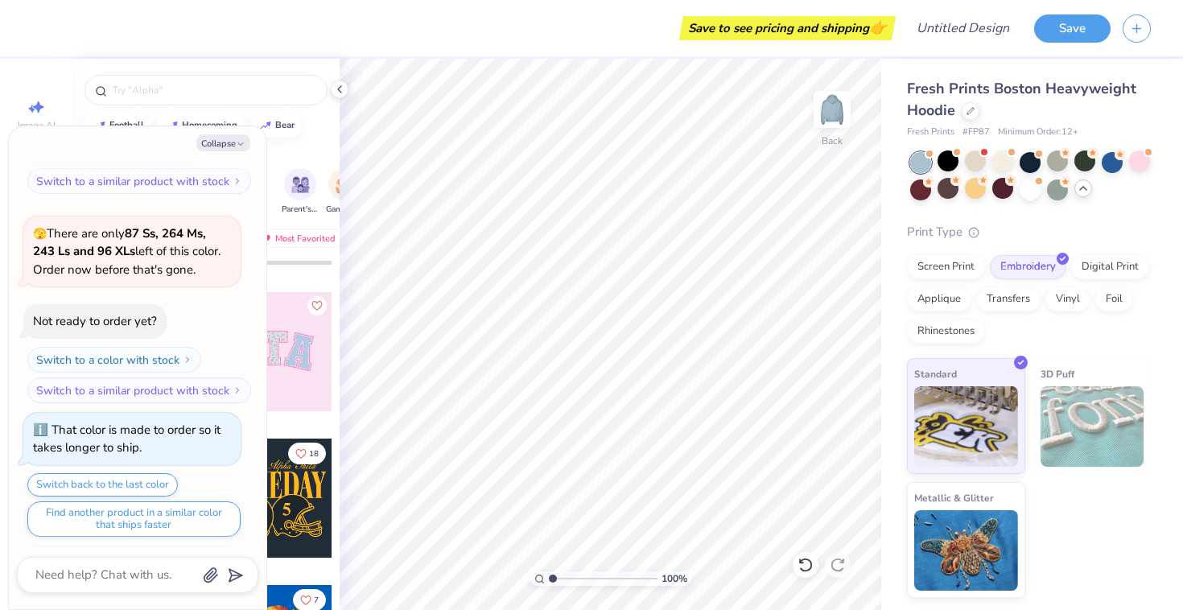
scroll to position [1163, 0]
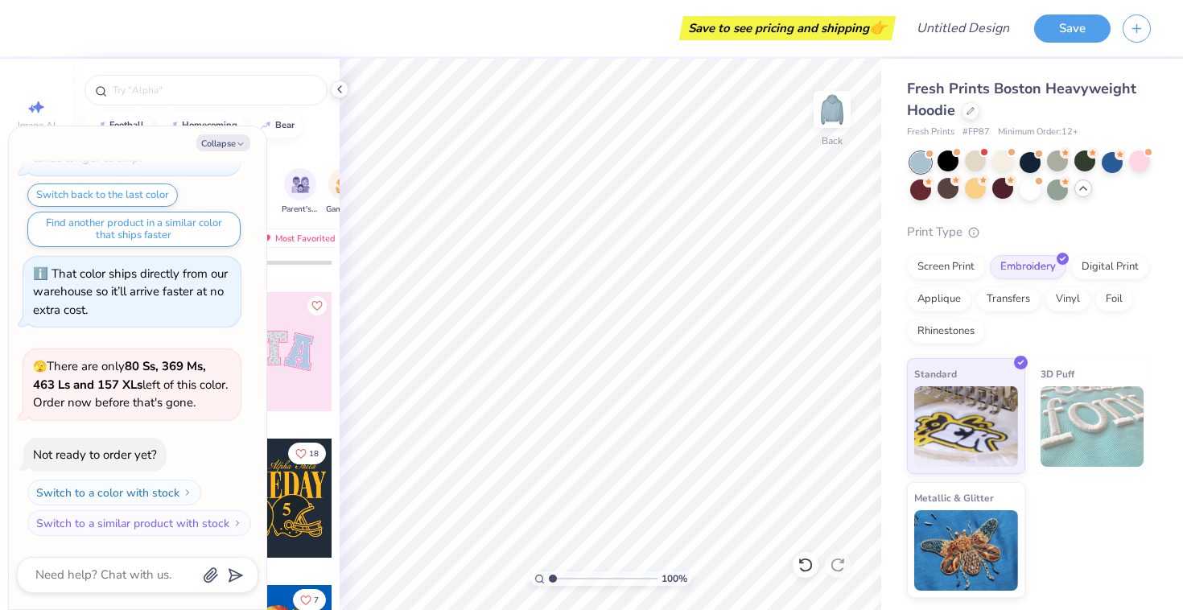
click at [1125, 167] on div at bounding box center [1031, 176] width 241 height 48
click at [1112, 167] on div at bounding box center [1112, 161] width 21 height 21
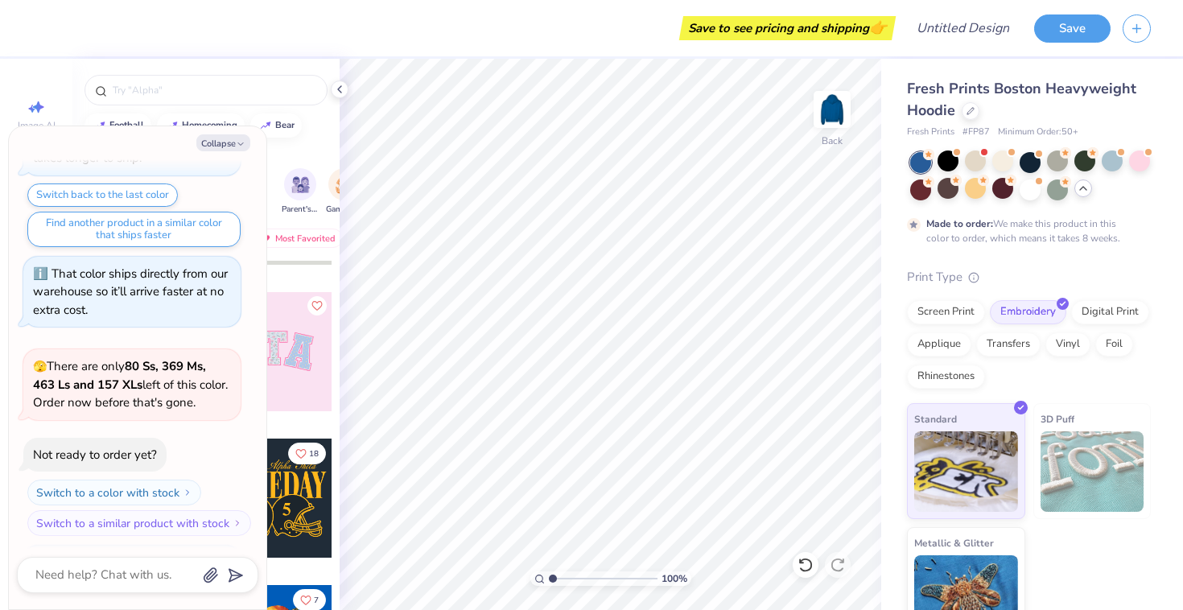
scroll to position [1296, 0]
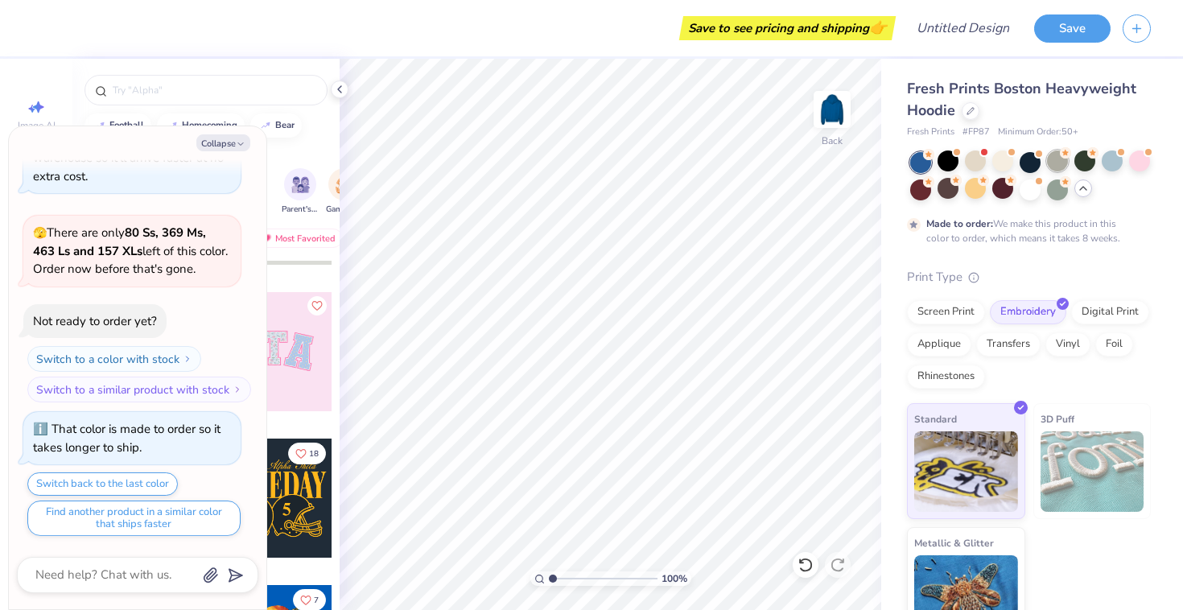
click at [1057, 163] on div at bounding box center [1057, 161] width 21 height 21
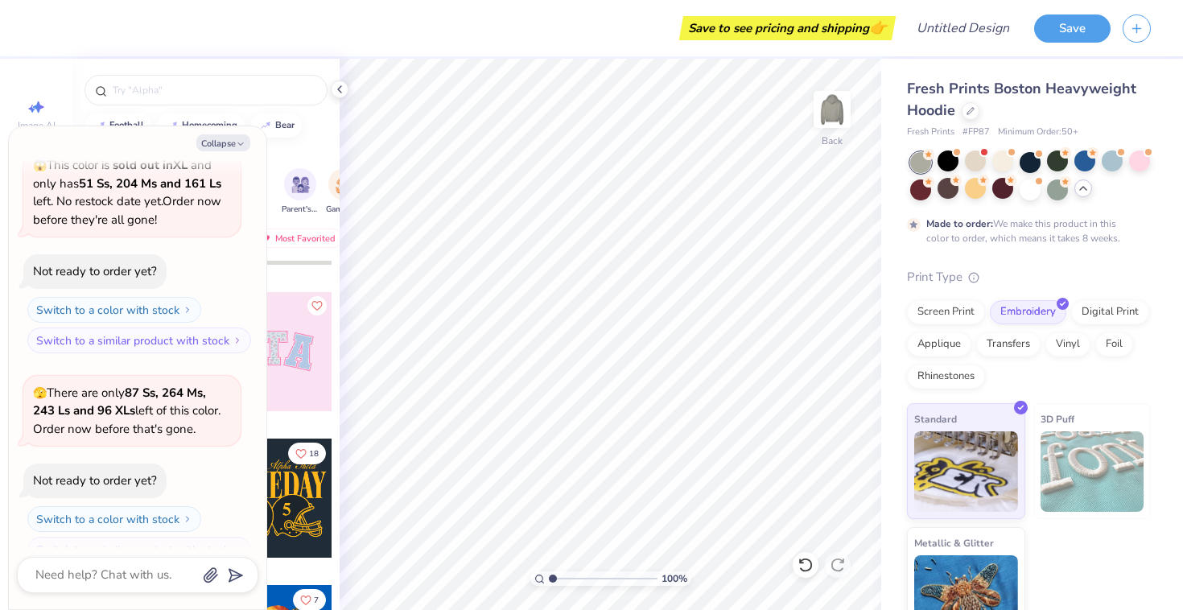
scroll to position [0, 0]
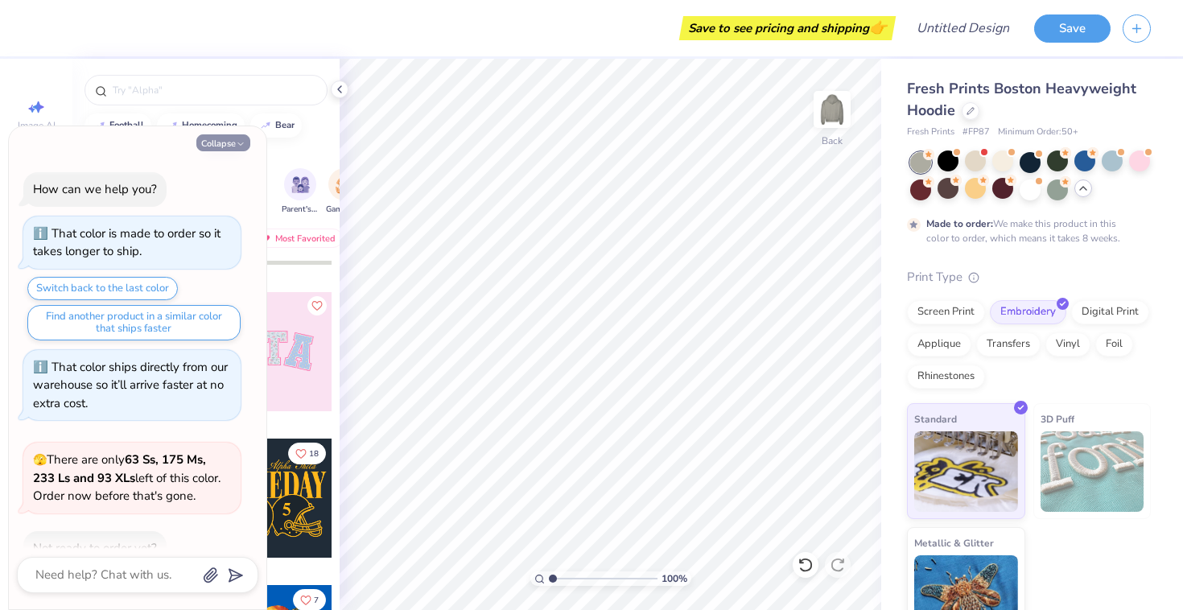
click at [214, 138] on button "Collapse" at bounding box center [223, 142] width 54 height 17
type textarea "x"
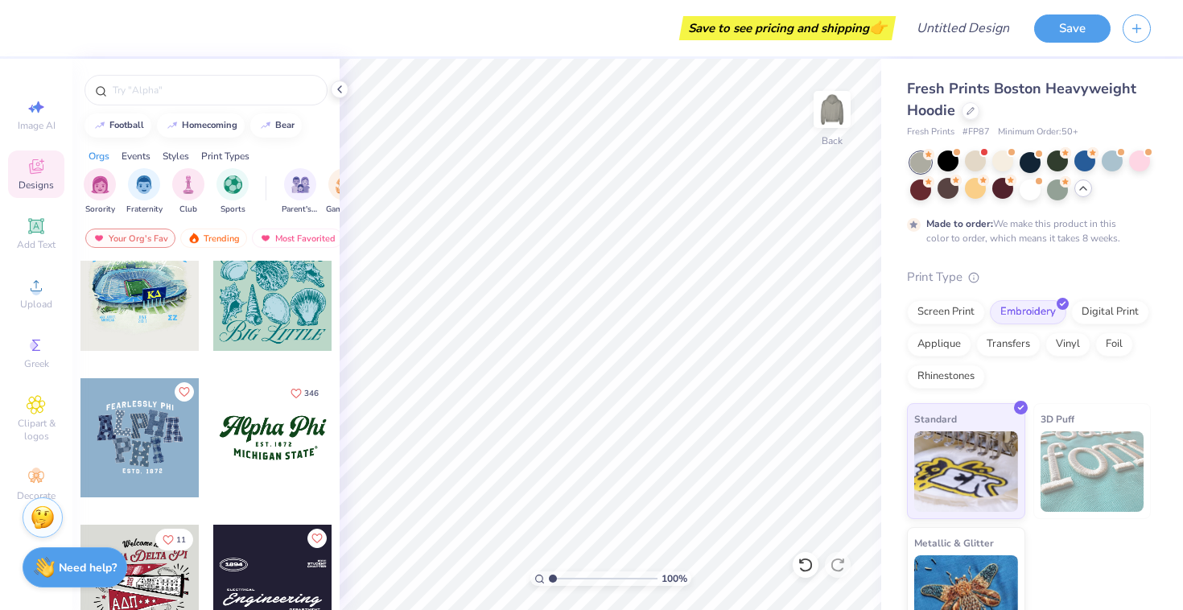
scroll to position [1350, 0]
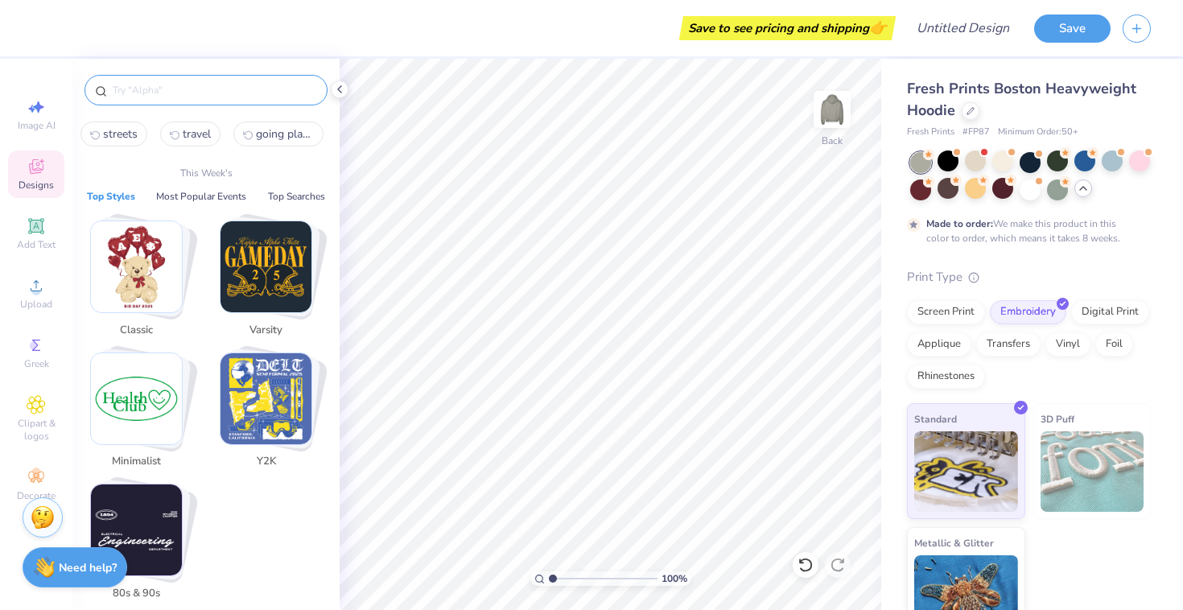
click at [153, 97] on input "text" at bounding box center [214, 90] width 206 height 16
click at [133, 142] on button "streets" at bounding box center [114, 134] width 67 height 25
type input "streets"
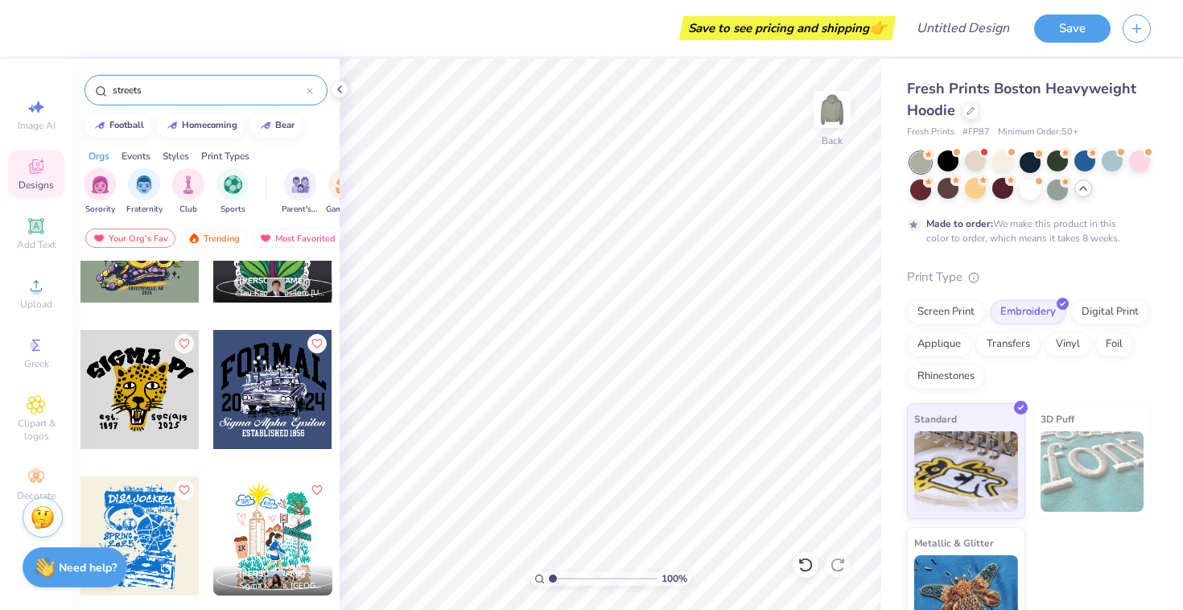
scroll to position [209, 0]
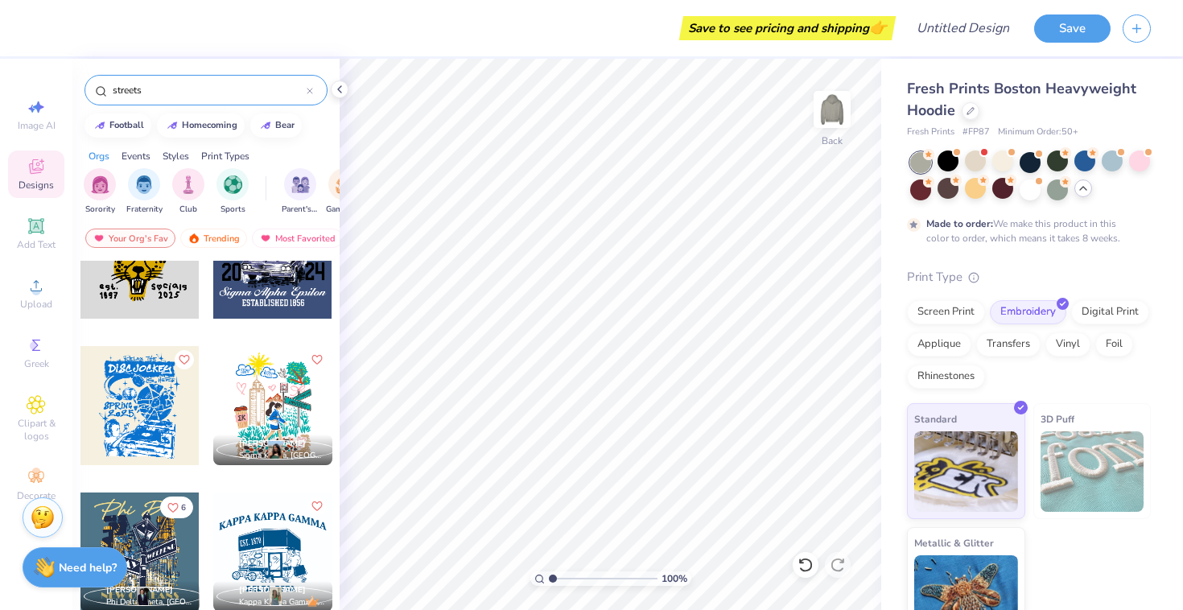
click at [259, 440] on span "[PERSON_NAME]" at bounding box center [272, 443] width 67 height 11
click at [260, 416] on div at bounding box center [272, 405] width 119 height 119
click at [149, 399] on div at bounding box center [140, 405] width 119 height 119
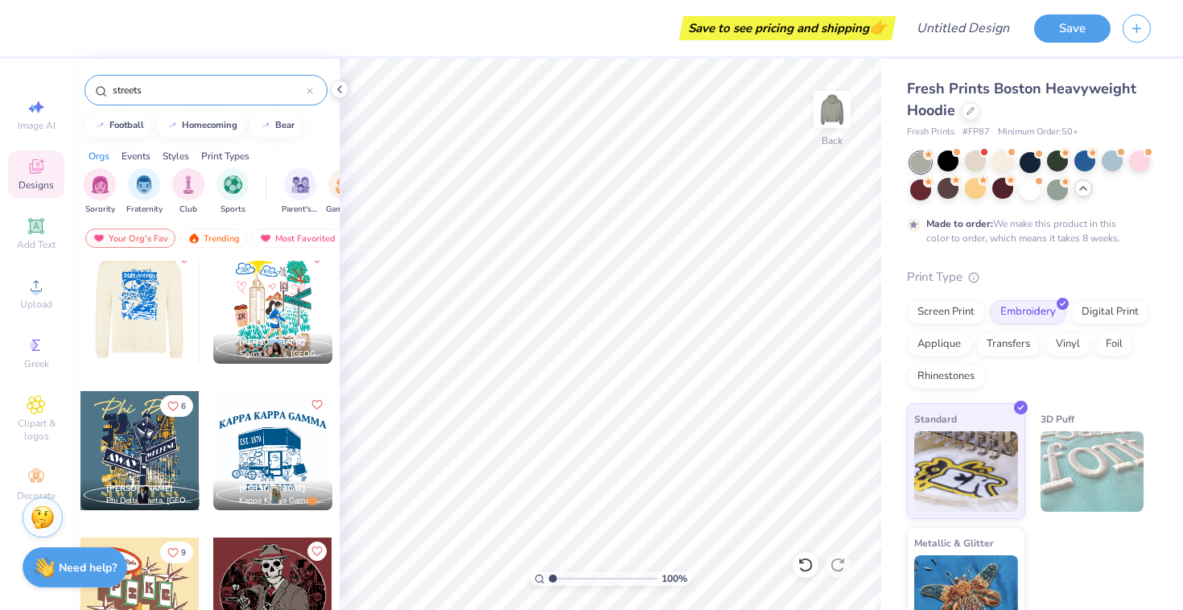
scroll to position [315, 0]
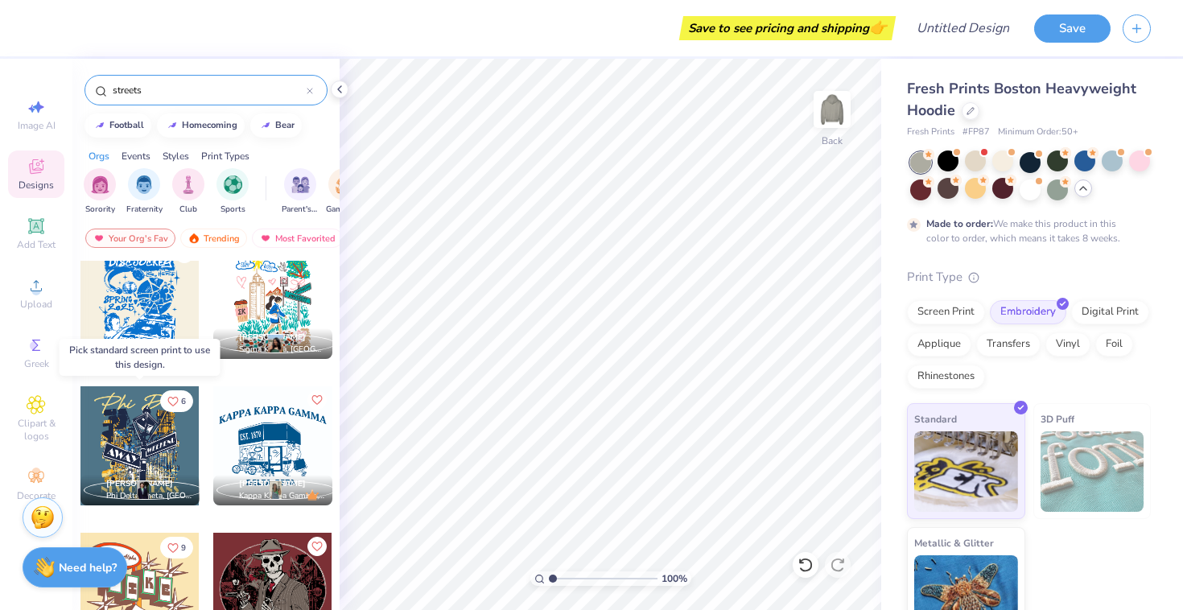
click at [138, 452] on div at bounding box center [140, 445] width 119 height 119
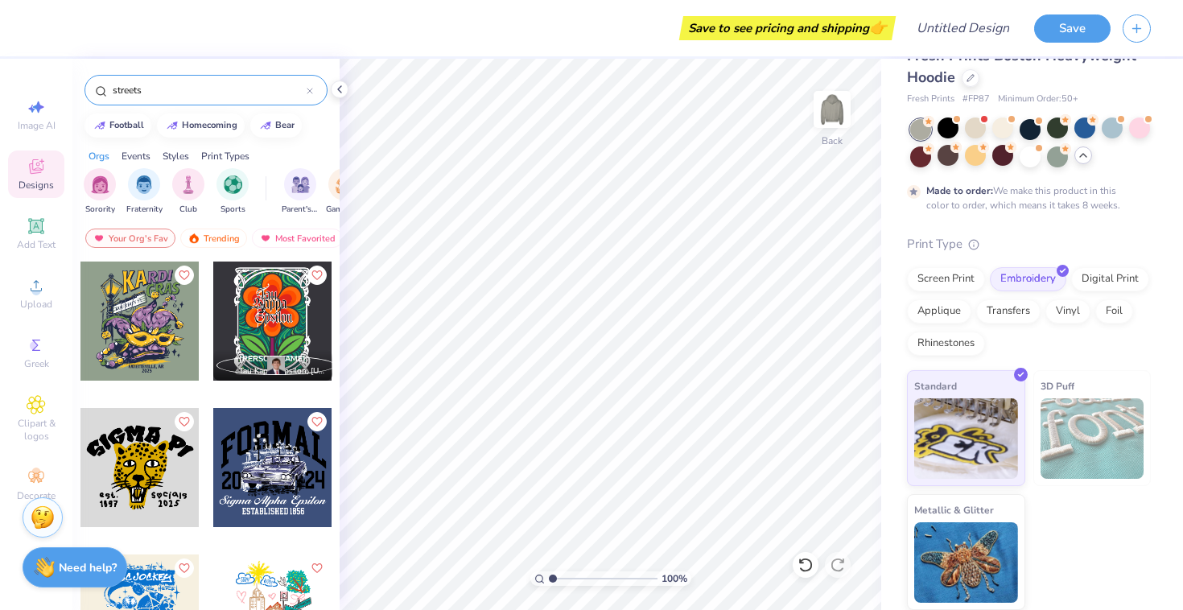
scroll to position [0, 0]
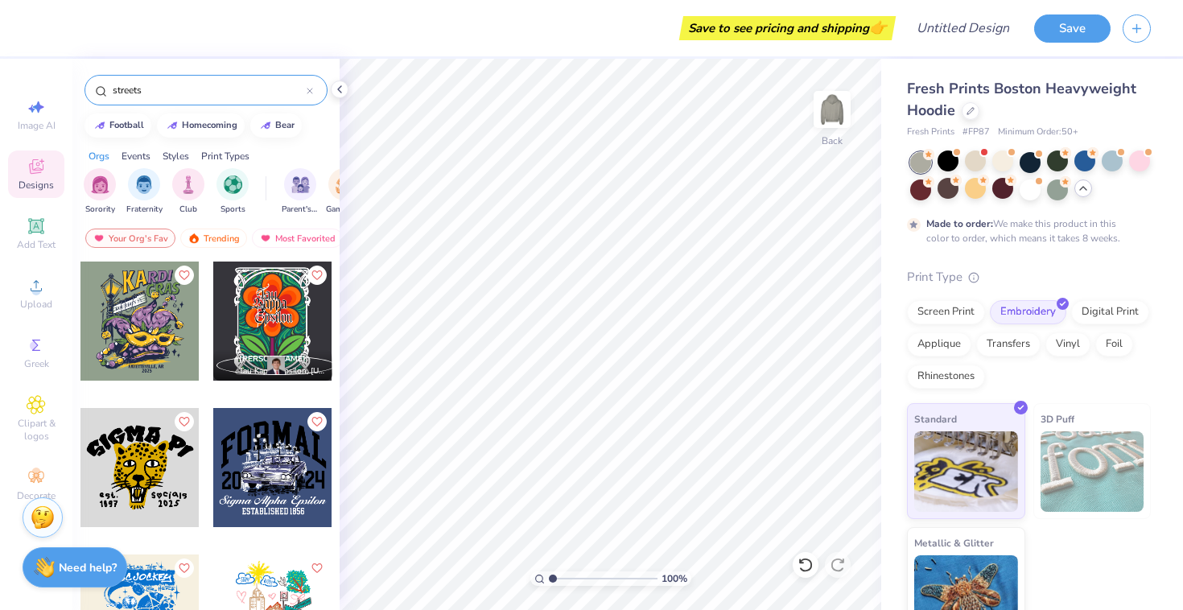
click at [1086, 191] on icon at bounding box center [1083, 188] width 13 height 13
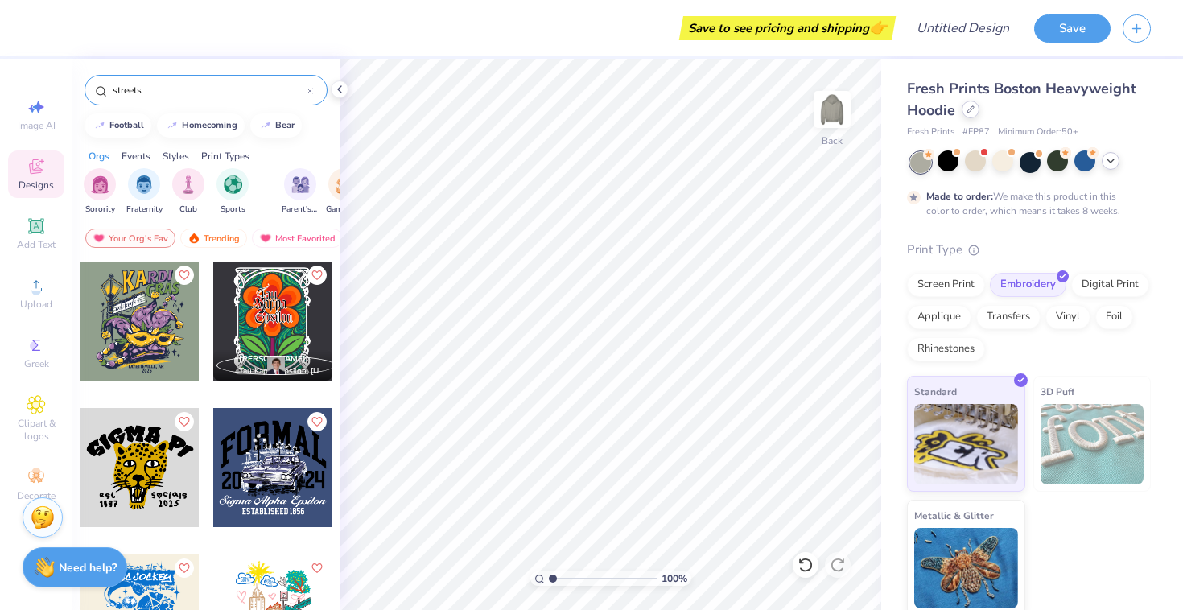
click at [973, 111] on icon at bounding box center [971, 109] width 8 height 8
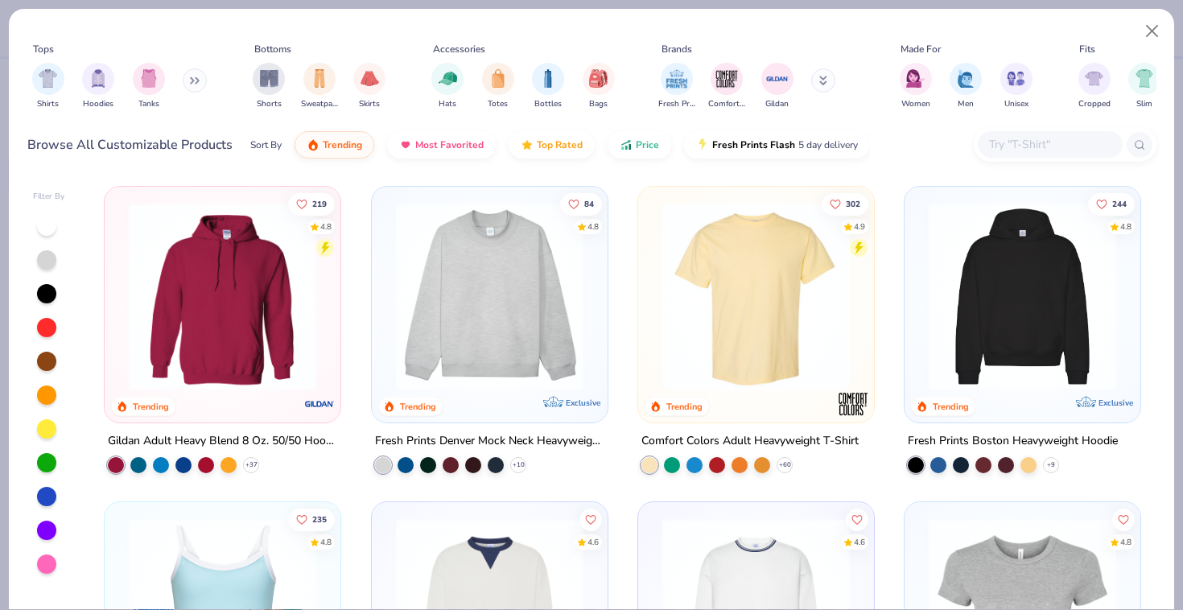
click at [740, 290] on img at bounding box center [757, 297] width 204 height 188
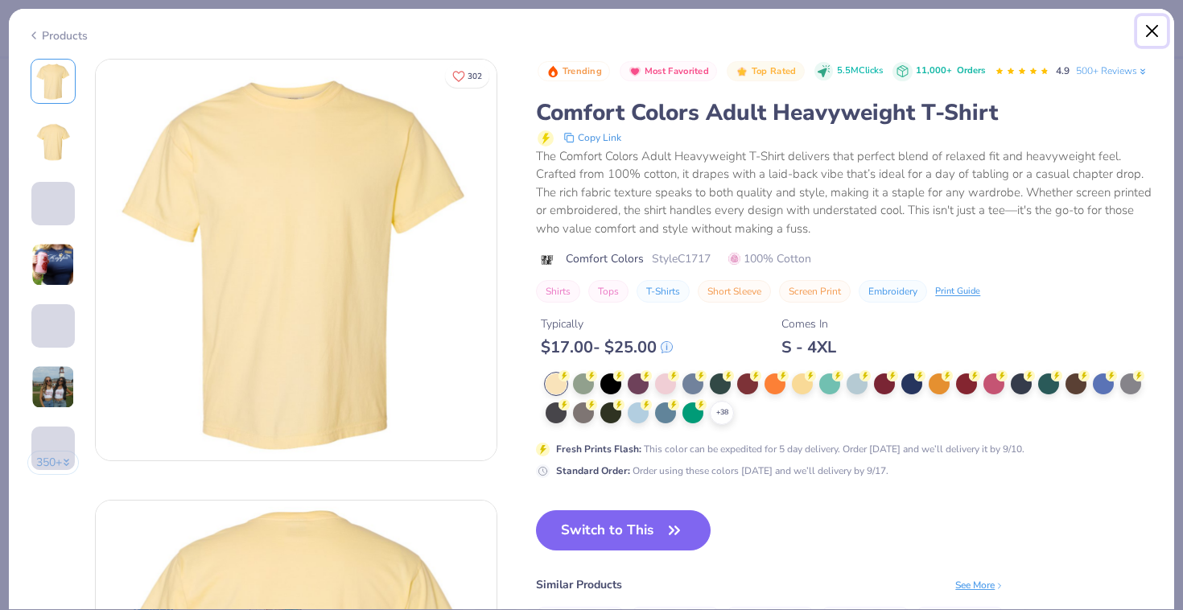
click at [1152, 26] on button "Close" at bounding box center [1153, 31] width 31 height 31
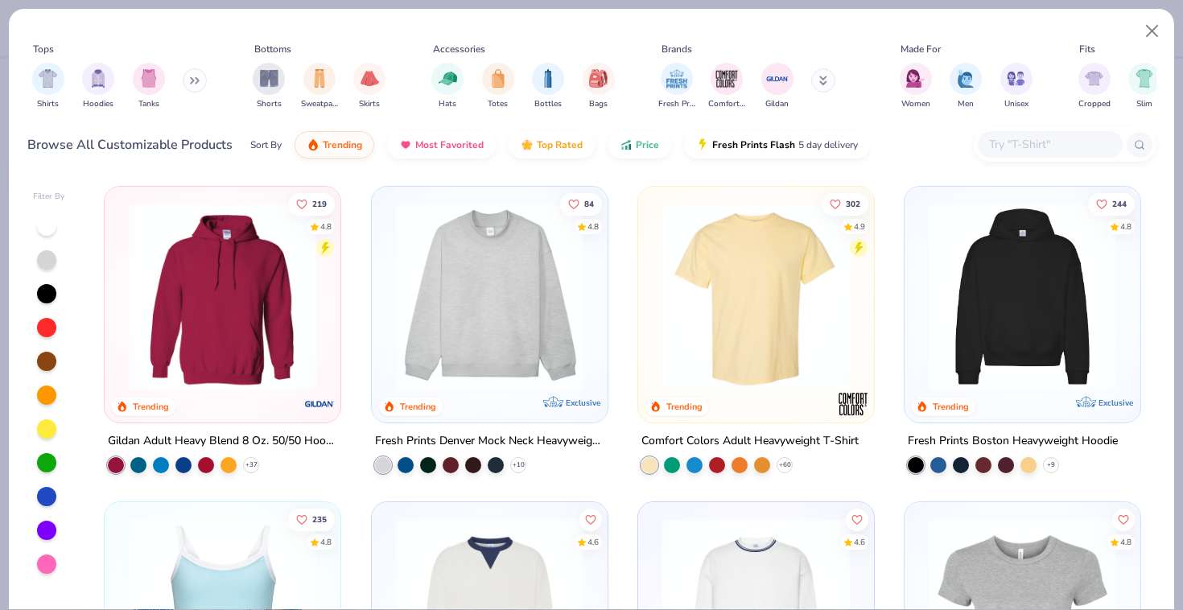
click at [198, 320] on img at bounding box center [223, 297] width 204 height 188
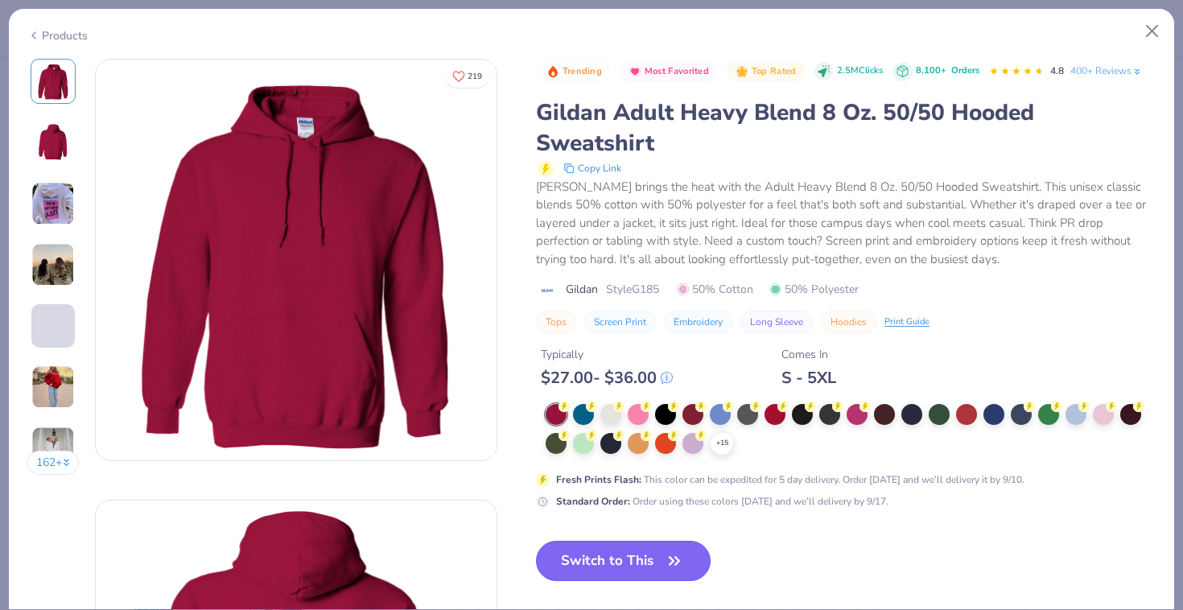
click at [631, 558] on button "Switch to This" at bounding box center [623, 561] width 175 height 40
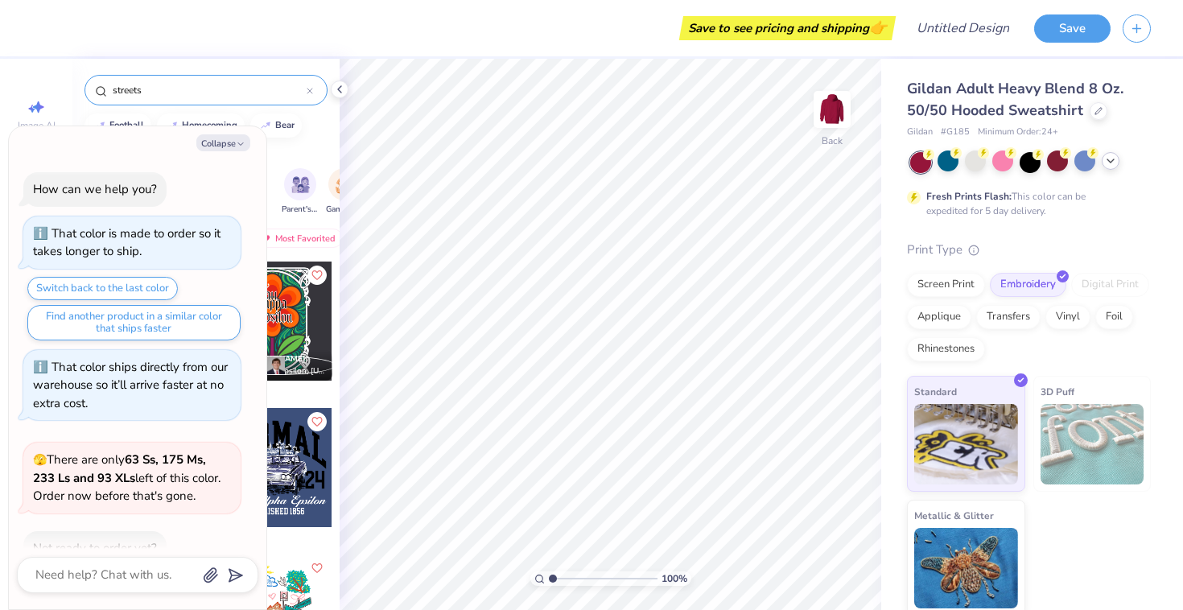
scroll to position [1376, 0]
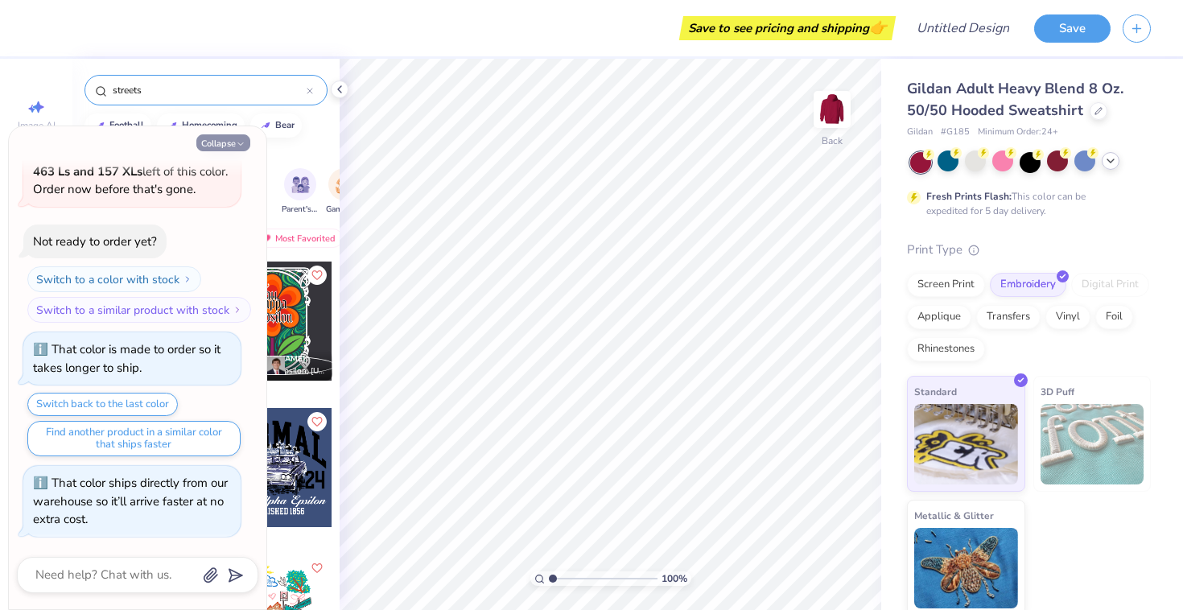
click at [204, 141] on button "Collapse" at bounding box center [223, 142] width 54 height 17
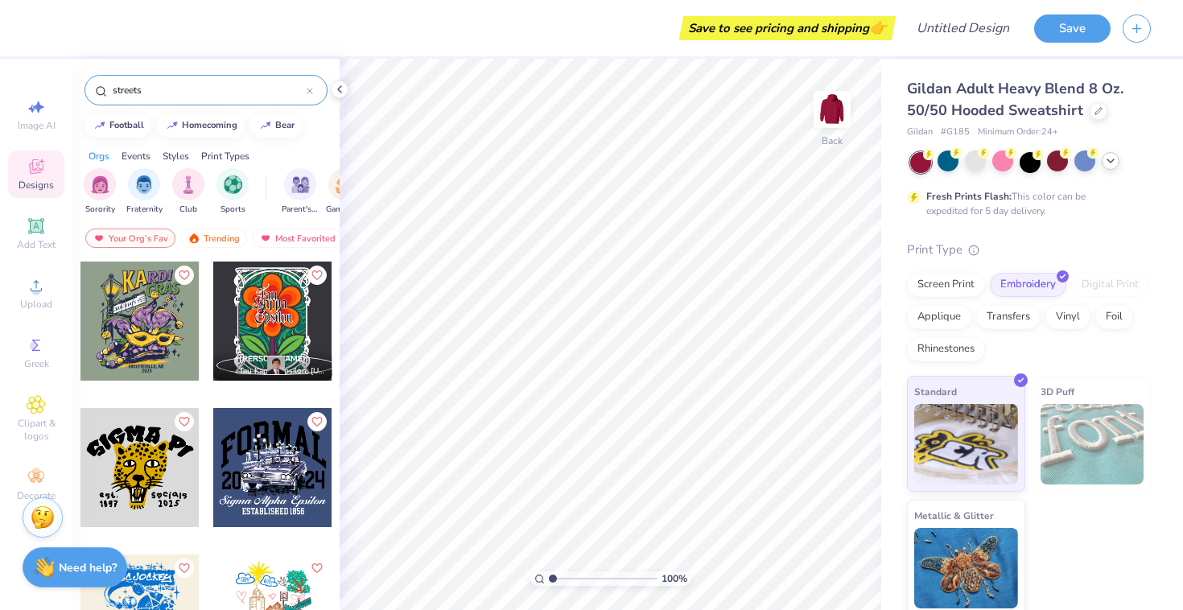
click at [1113, 162] on icon at bounding box center [1111, 161] width 13 height 13
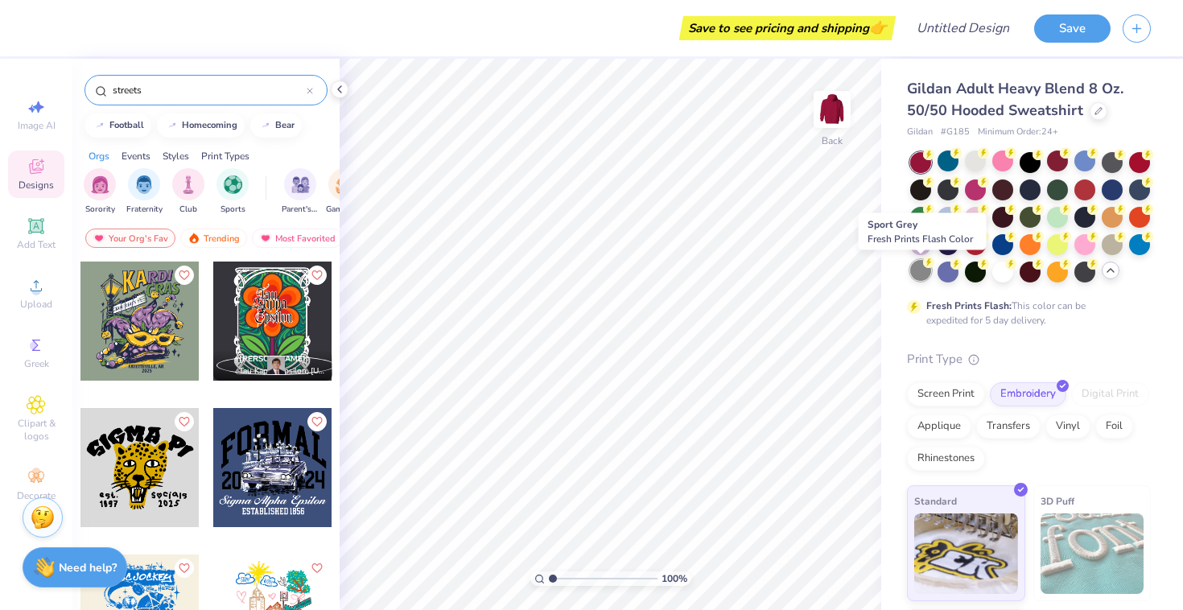
click at [923, 265] on div at bounding box center [921, 270] width 21 height 21
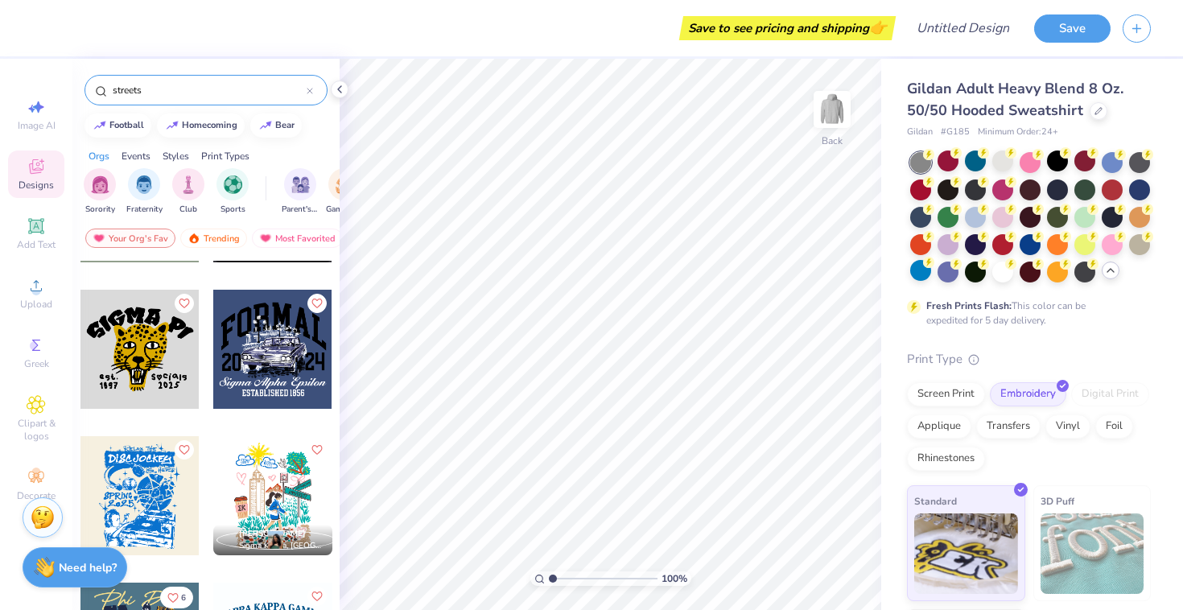
scroll to position [122, 0]
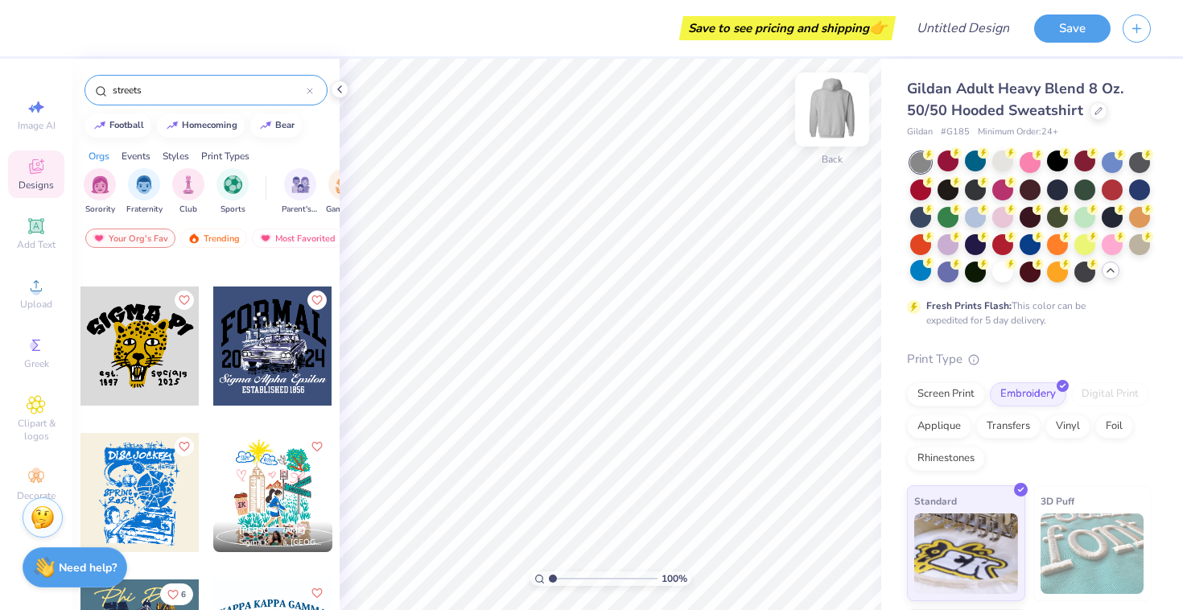
click at [832, 110] on img at bounding box center [832, 109] width 64 height 64
click at [310, 492] on div at bounding box center [272, 492] width 119 height 119
click at [269, 501] on div at bounding box center [272, 492] width 119 height 119
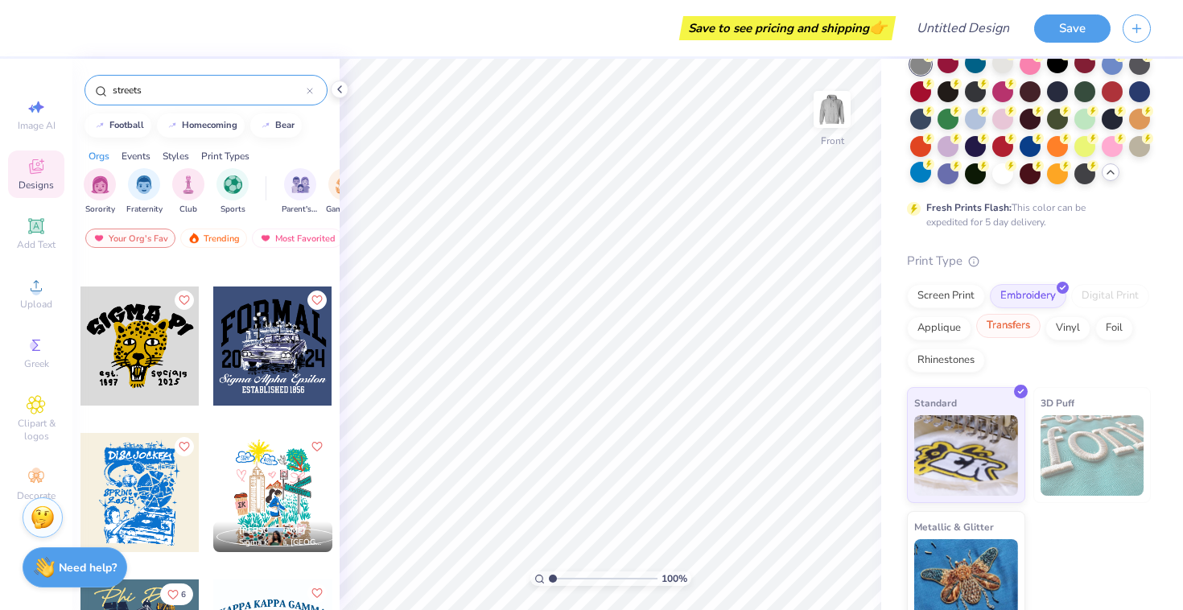
scroll to position [100, 0]
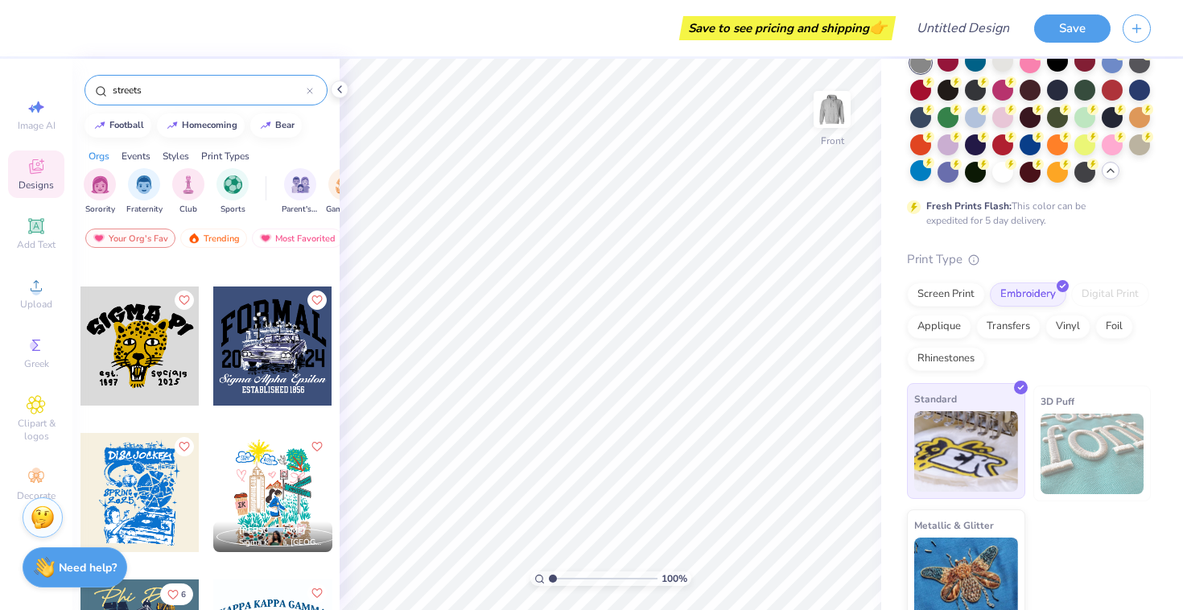
click at [1002, 406] on div "Standard" at bounding box center [966, 441] width 118 height 116
click at [942, 301] on div "Screen Print" at bounding box center [946, 295] width 78 height 24
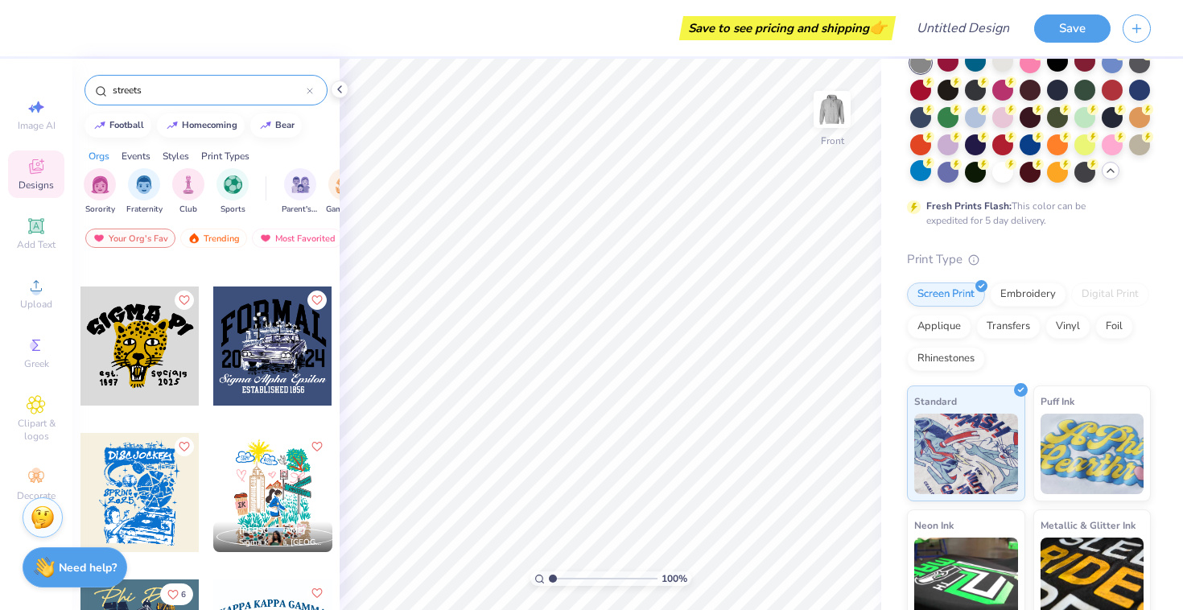
scroll to position [0, 0]
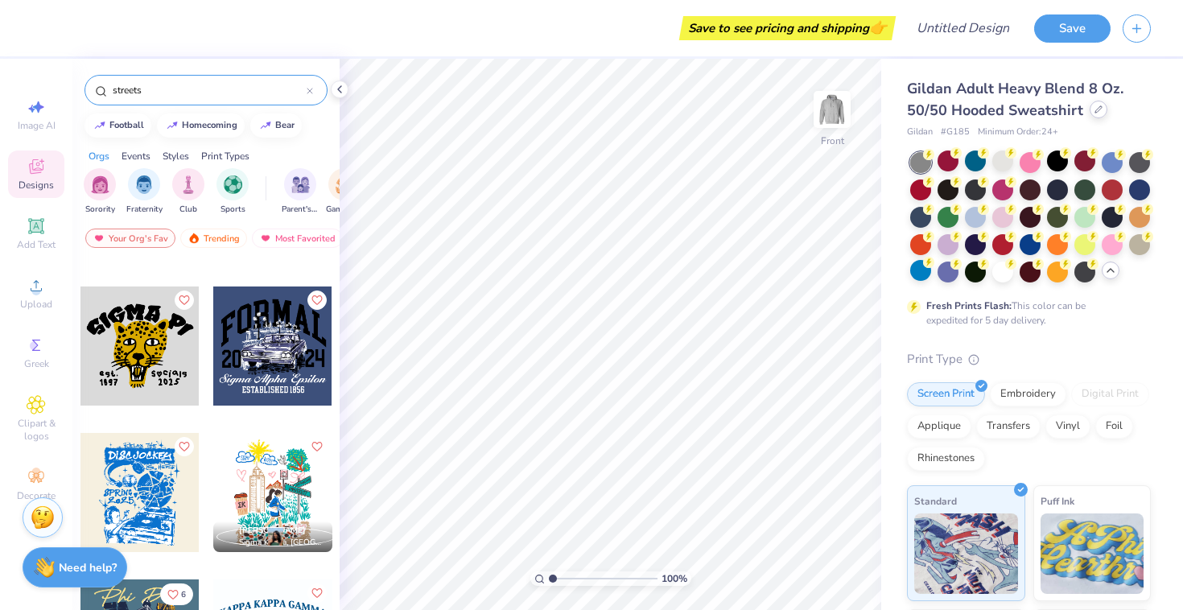
click at [1096, 112] on icon at bounding box center [1099, 109] width 6 height 6
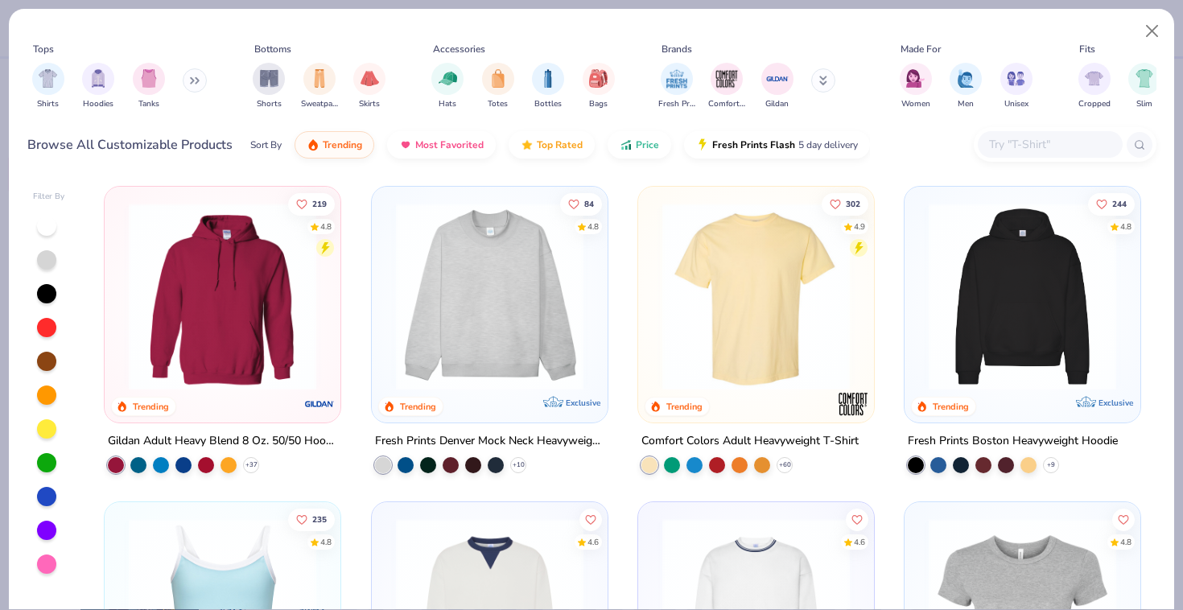
click at [1027, 286] on img at bounding box center [1023, 297] width 204 height 188
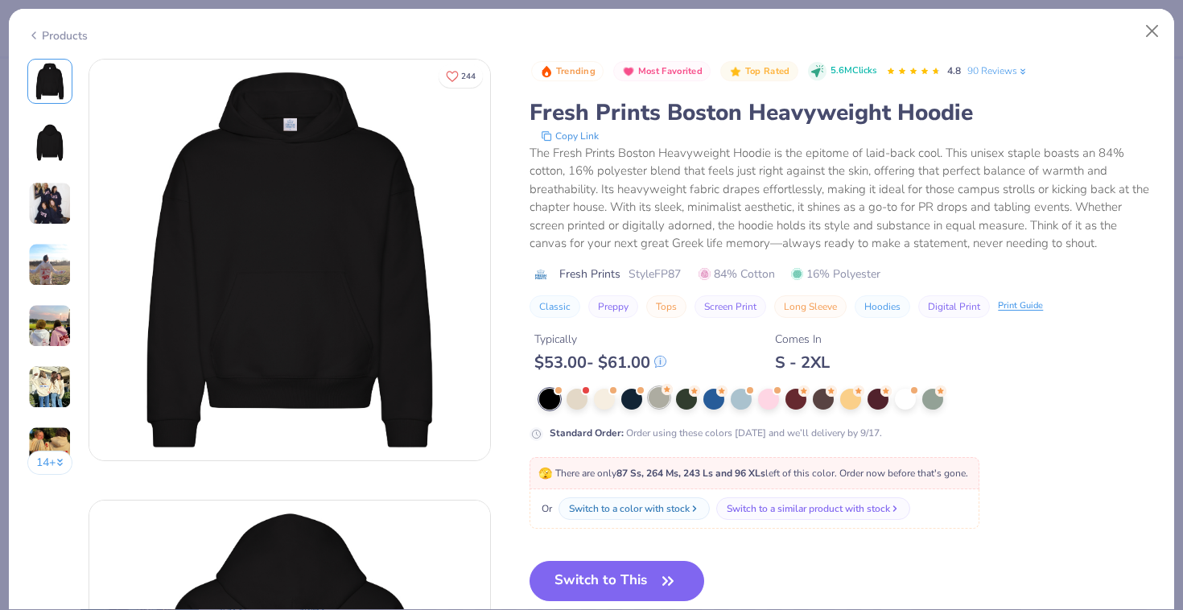
click at [659, 404] on div at bounding box center [659, 397] width 21 height 21
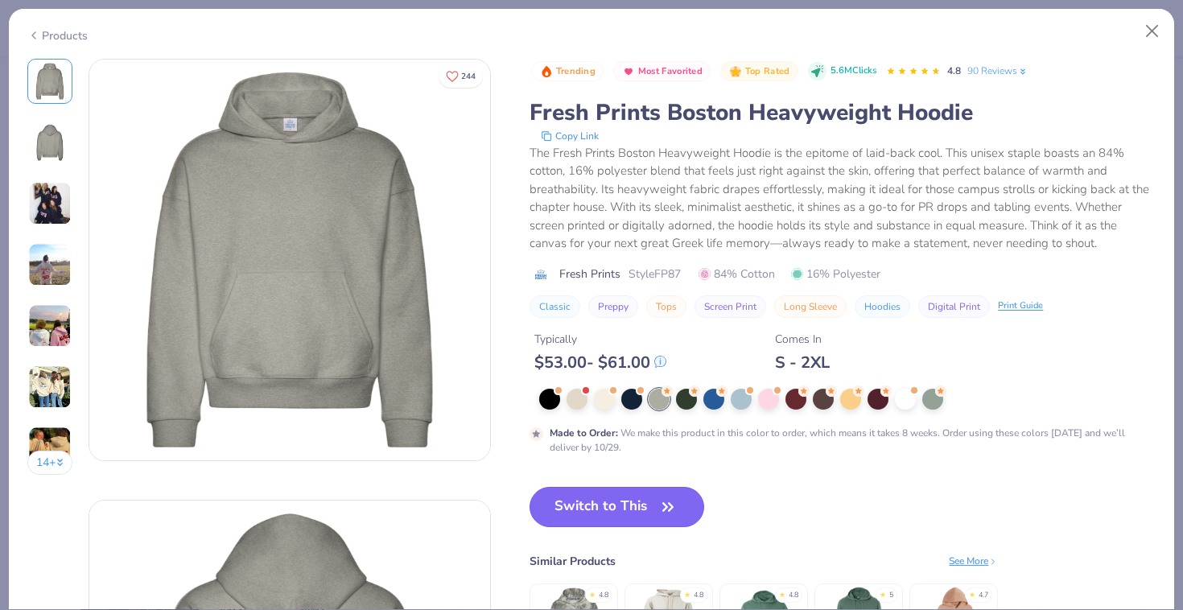
click at [632, 518] on button "Switch to This" at bounding box center [617, 507] width 175 height 40
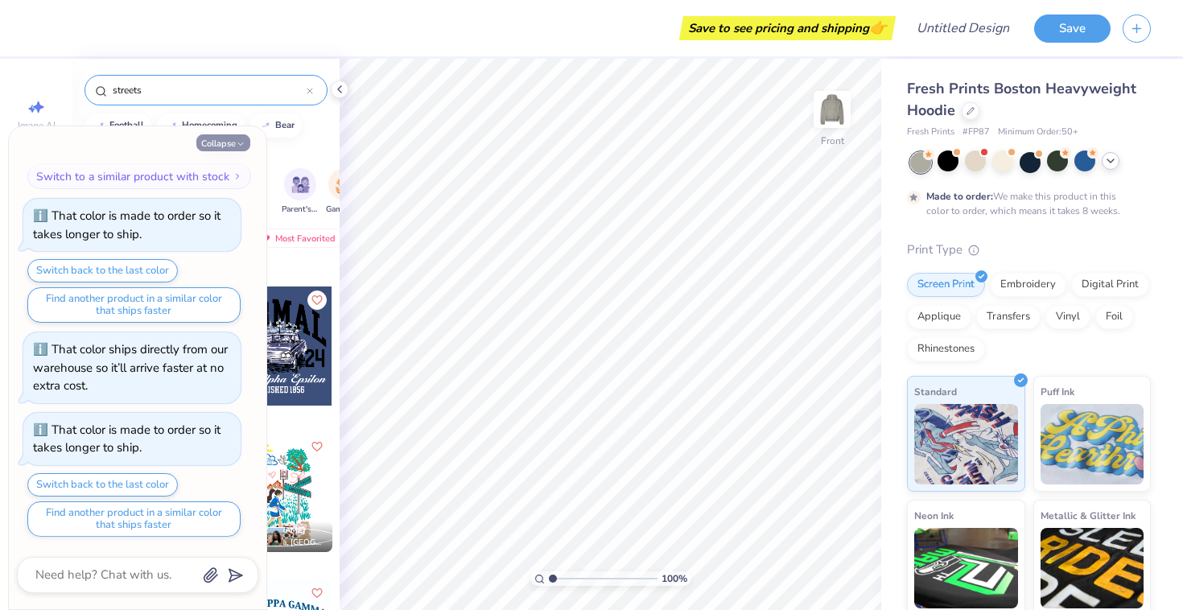
click at [233, 143] on button "Collapse" at bounding box center [223, 142] width 54 height 17
type textarea "x"
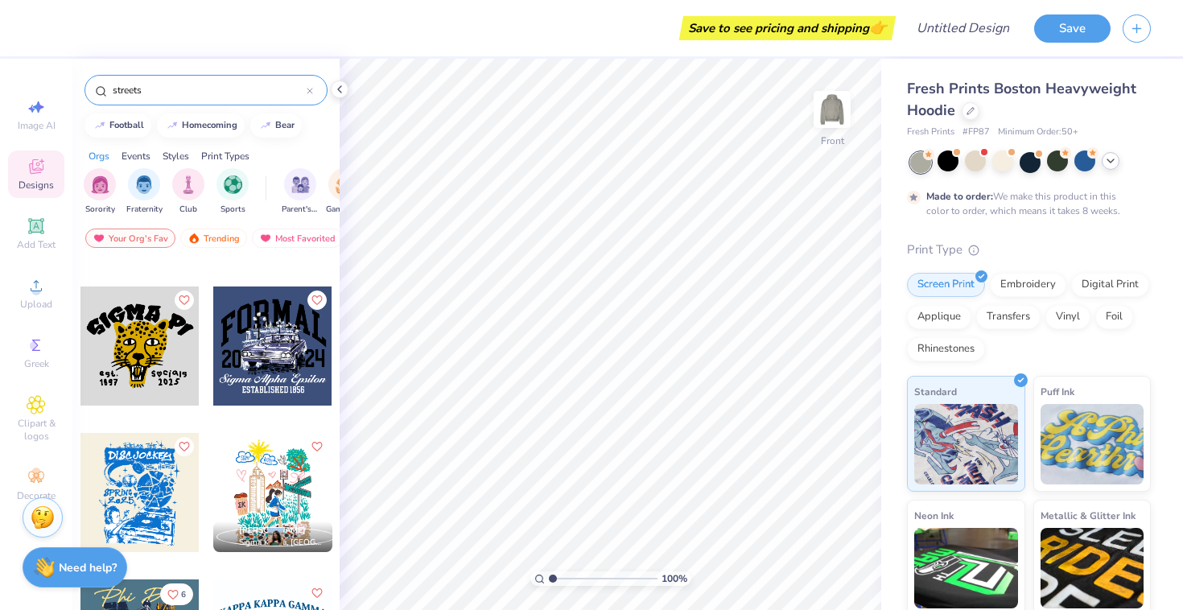
click at [271, 485] on div at bounding box center [272, 492] width 119 height 119
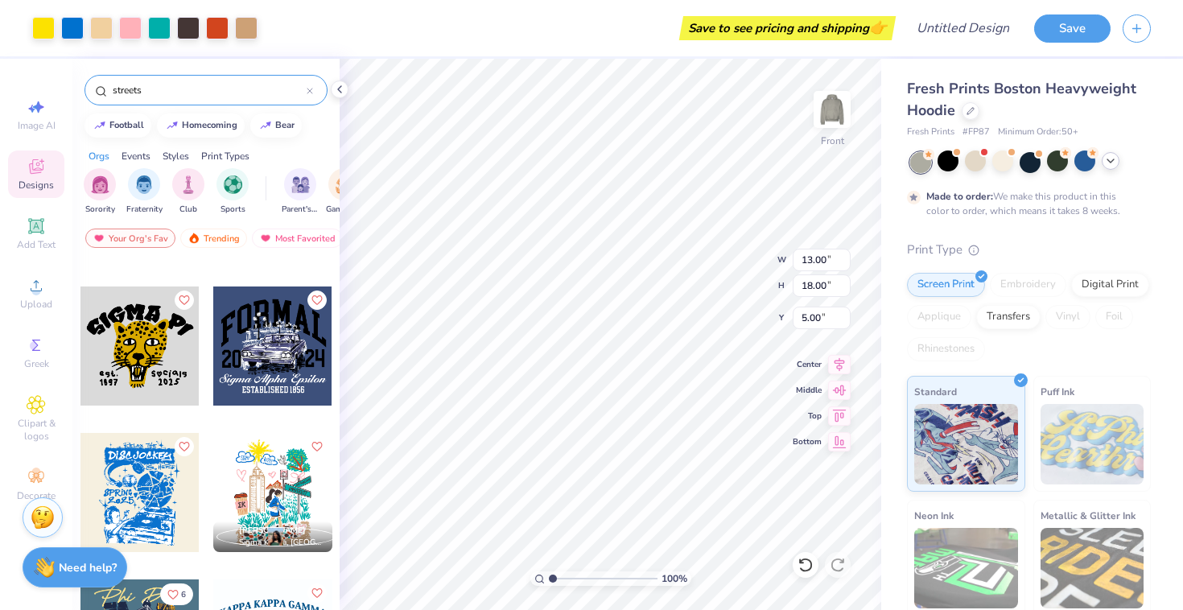
type input "5.00"
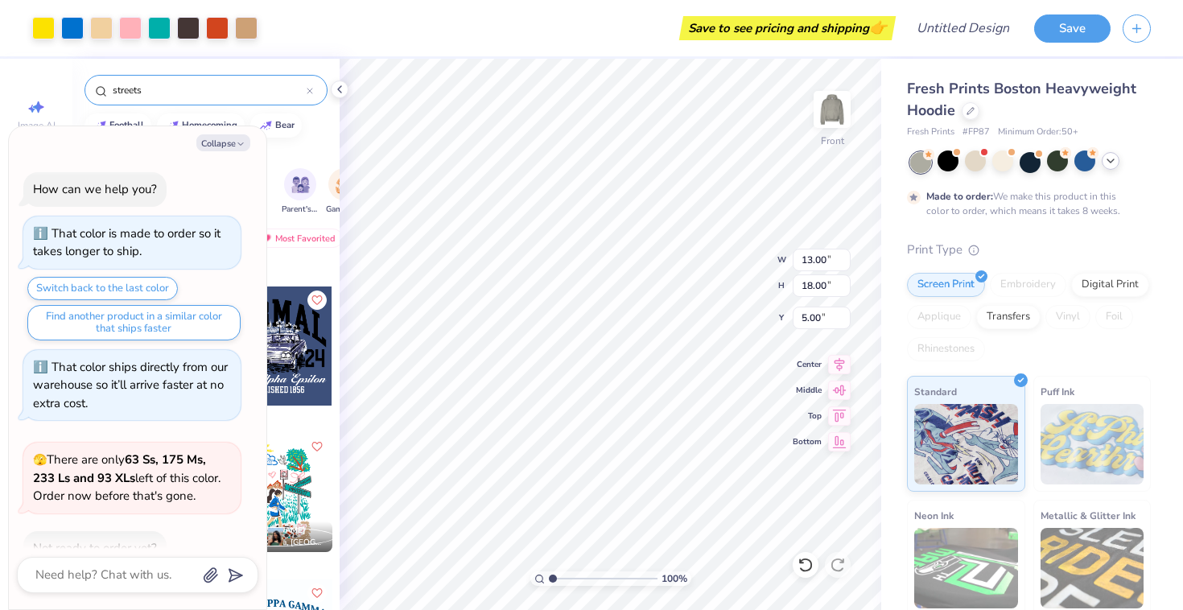
scroll to position [1643, 0]
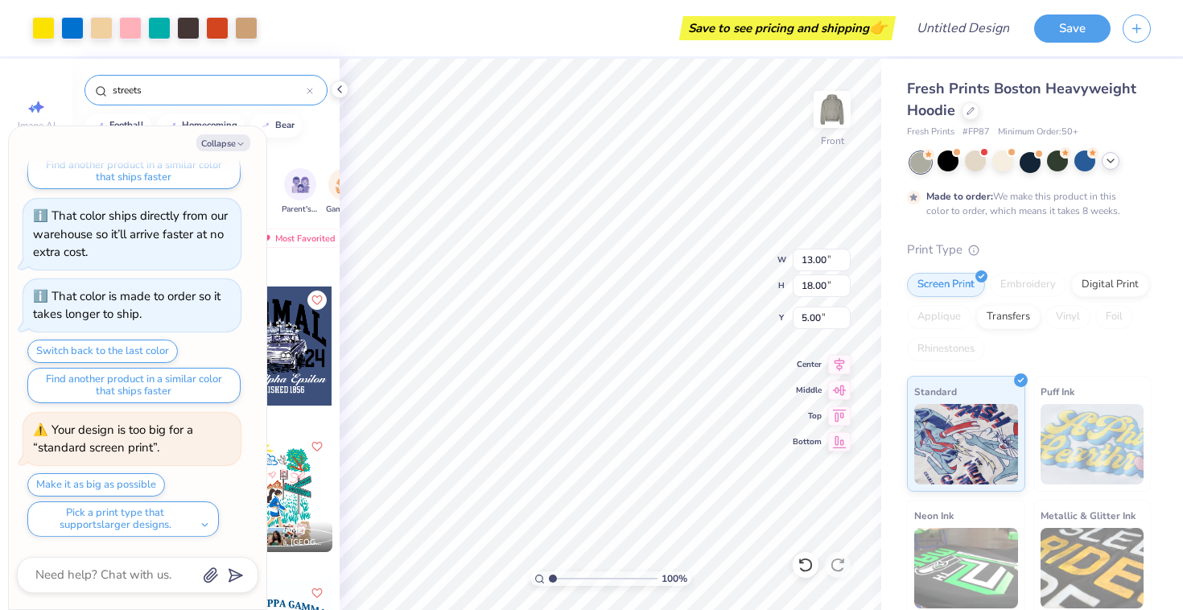
type textarea "x"
type input "1.4"
type textarea "x"
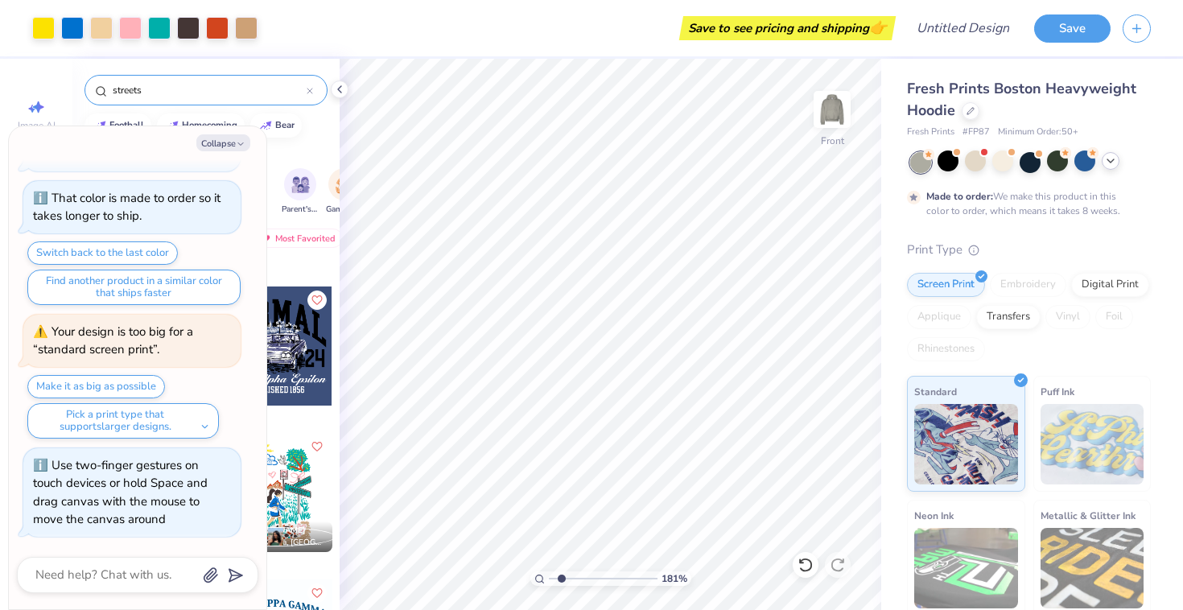
drag, startPoint x: 551, startPoint y: 576, endPoint x: 561, endPoint y: 572, distance: 10.5
type input "1.81"
click at [561, 572] on input "range" at bounding box center [603, 579] width 109 height 14
type textarea "x"
type input "1.04"
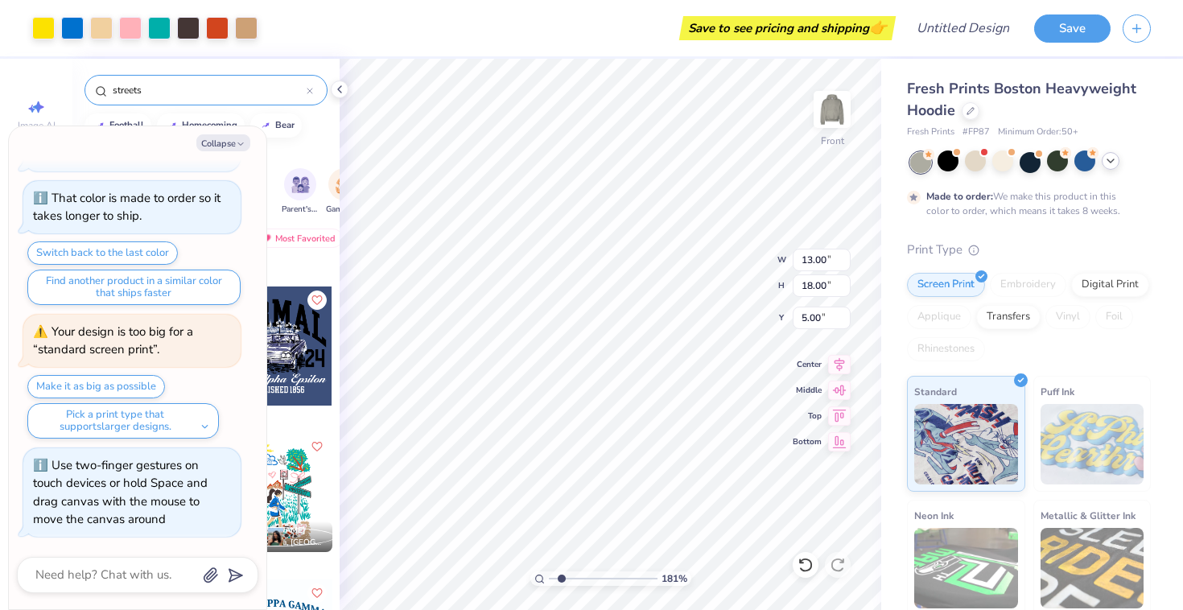
type input "0.67"
type input "16.34"
click at [225, 147] on button "Collapse" at bounding box center [223, 142] width 54 height 17
type textarea "x"
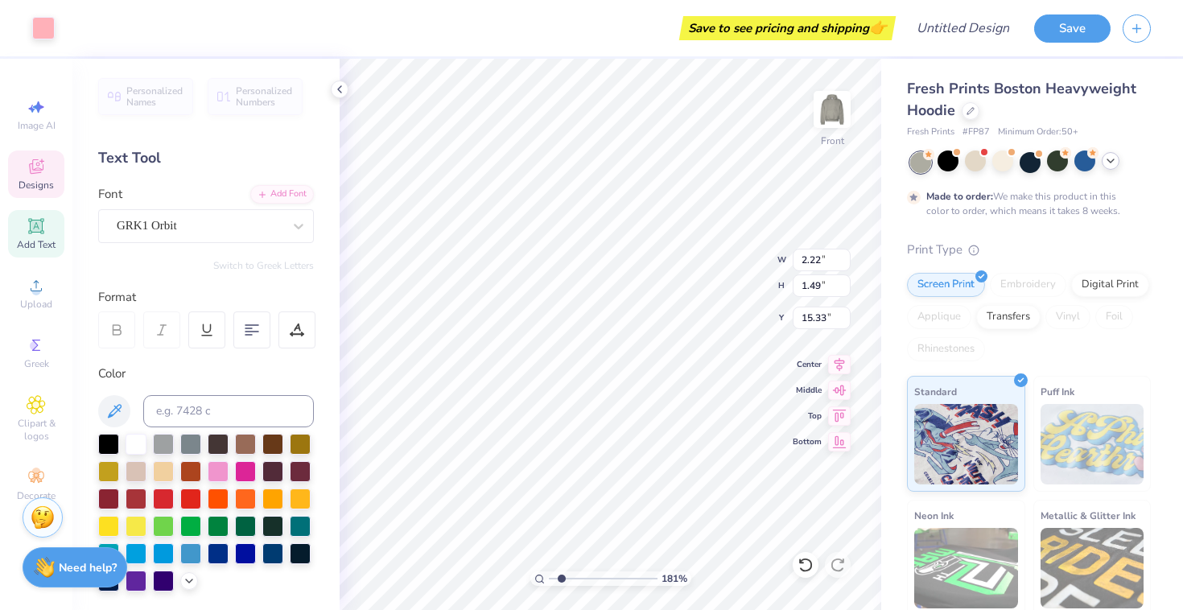
type input "15.24"
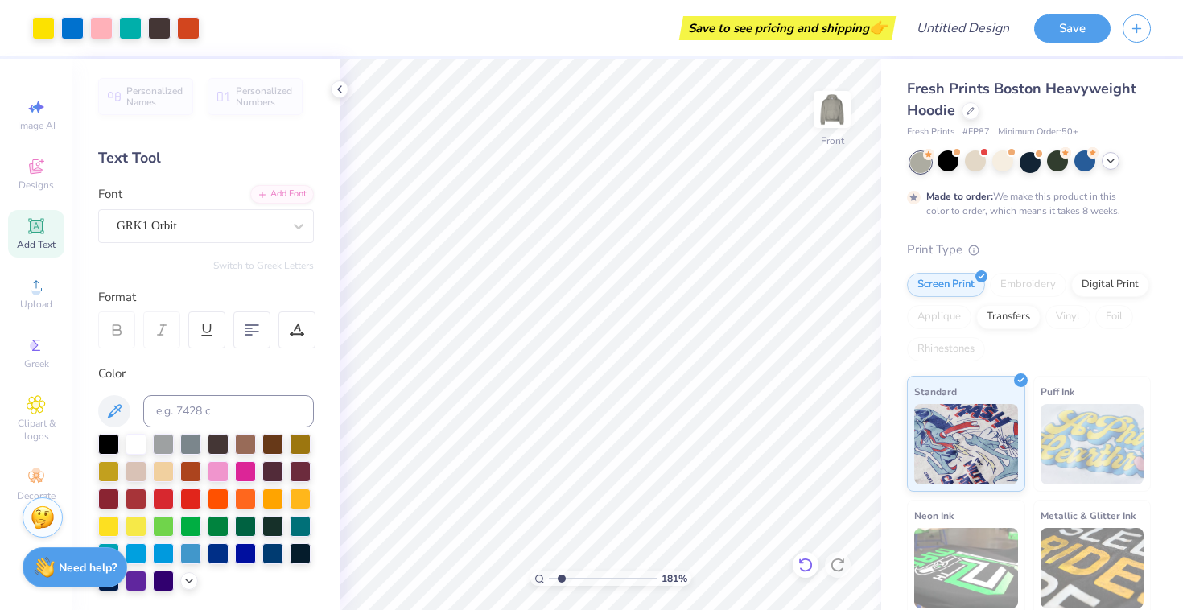
click at [808, 564] on icon at bounding box center [806, 565] width 16 height 16
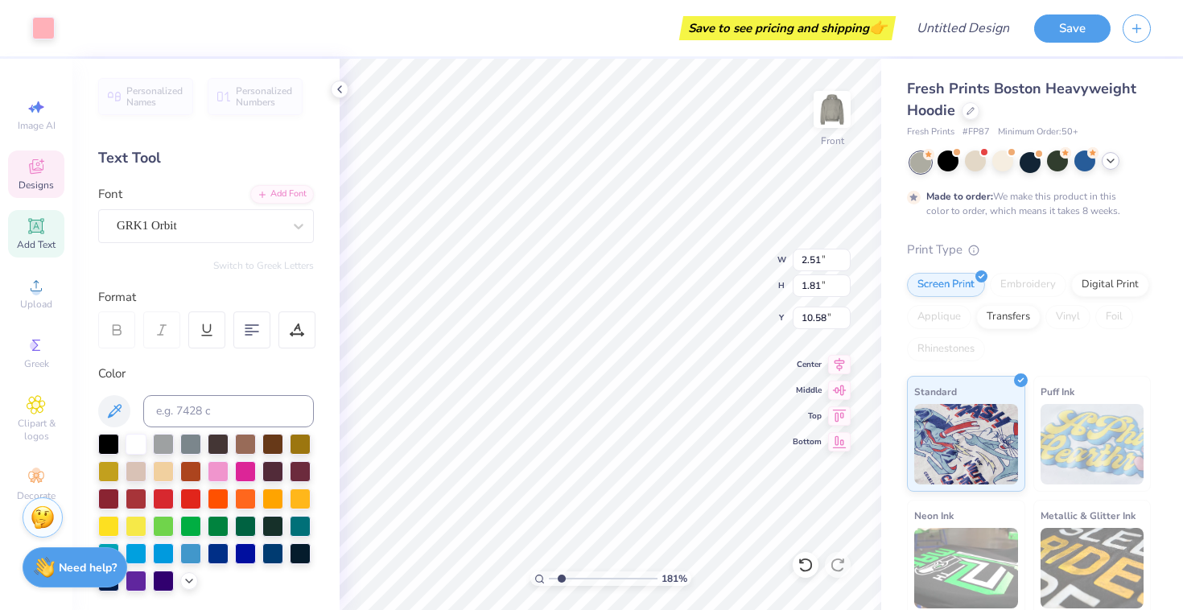
type input "10.68"
type input "10.63"
type input "12.53"
click at [797, 609] on html "Art colors Save to see pricing and shipping 👉 Design Title Save Image AI Design…" at bounding box center [591, 305] width 1183 height 610
type input "7.64"
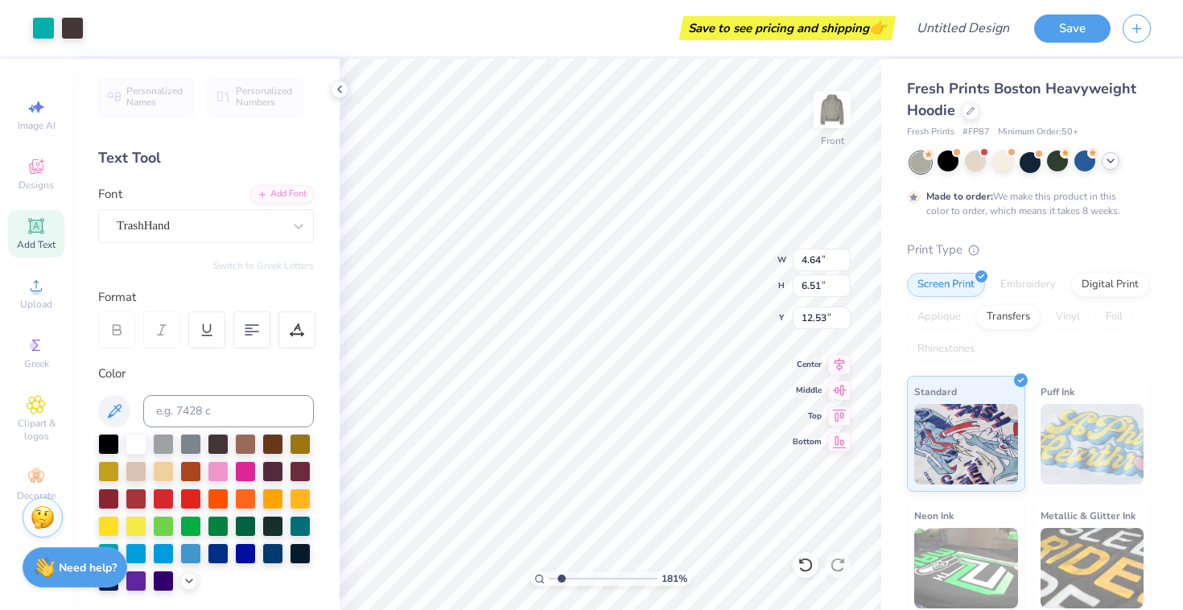
type input "10.73"
type input "9.12"
type input "9.64"
type input "13.54"
type input "7.98"
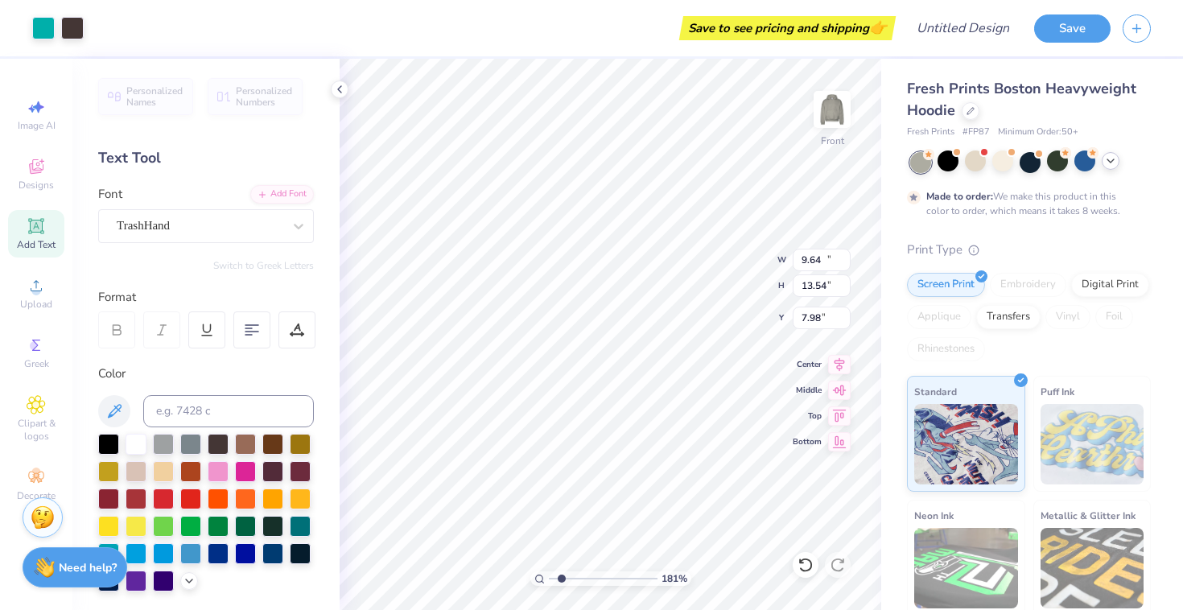
type input "10.17"
type input "14.28"
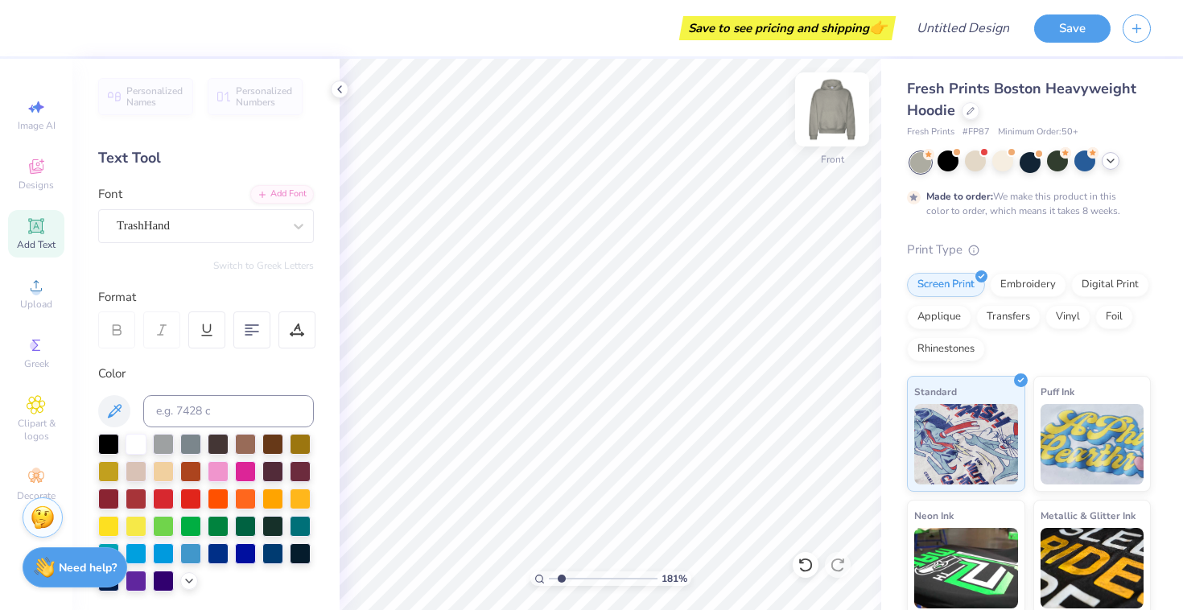
click at [831, 114] on img at bounding box center [832, 109] width 64 height 64
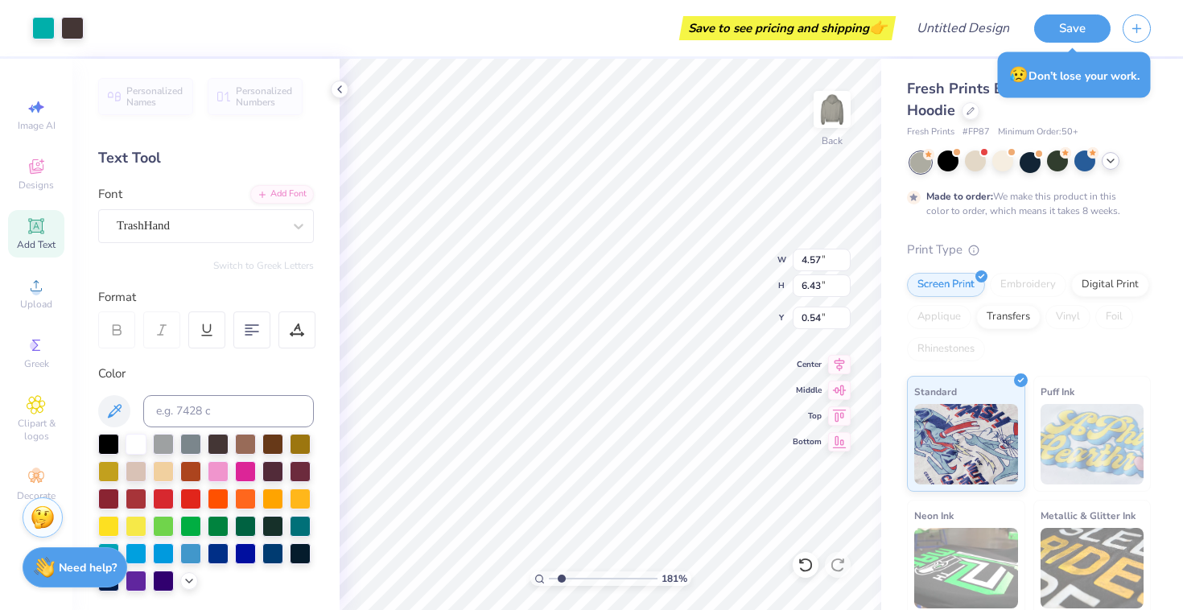
type input "4.57"
type input "6.43"
type input "2.71"
type input "4.84"
type input "6.79"
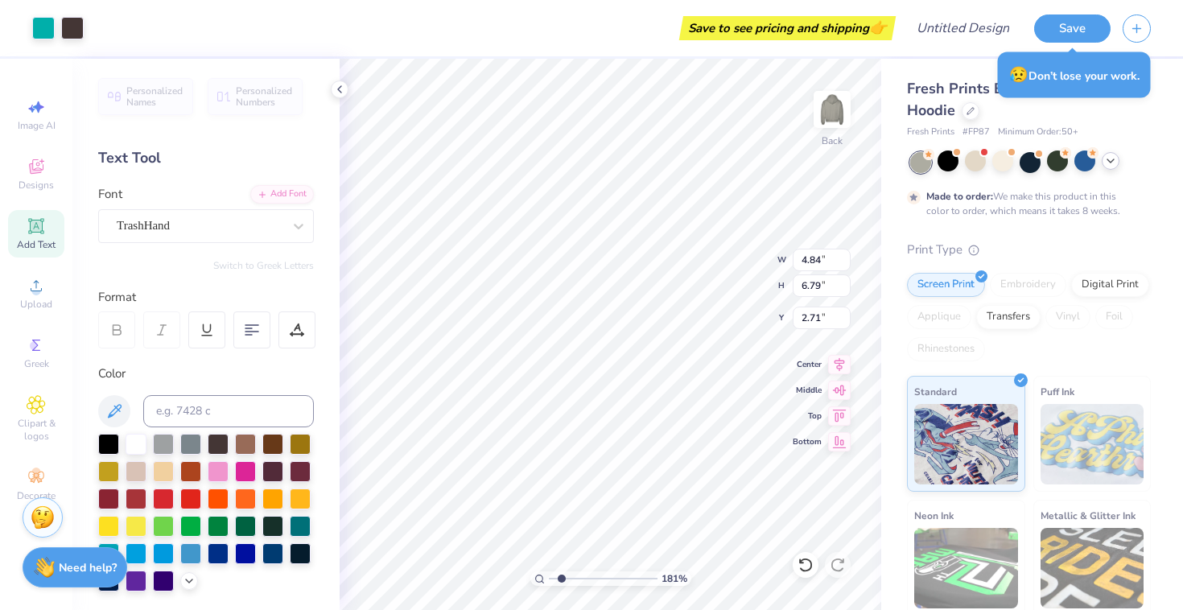
type input "2.41"
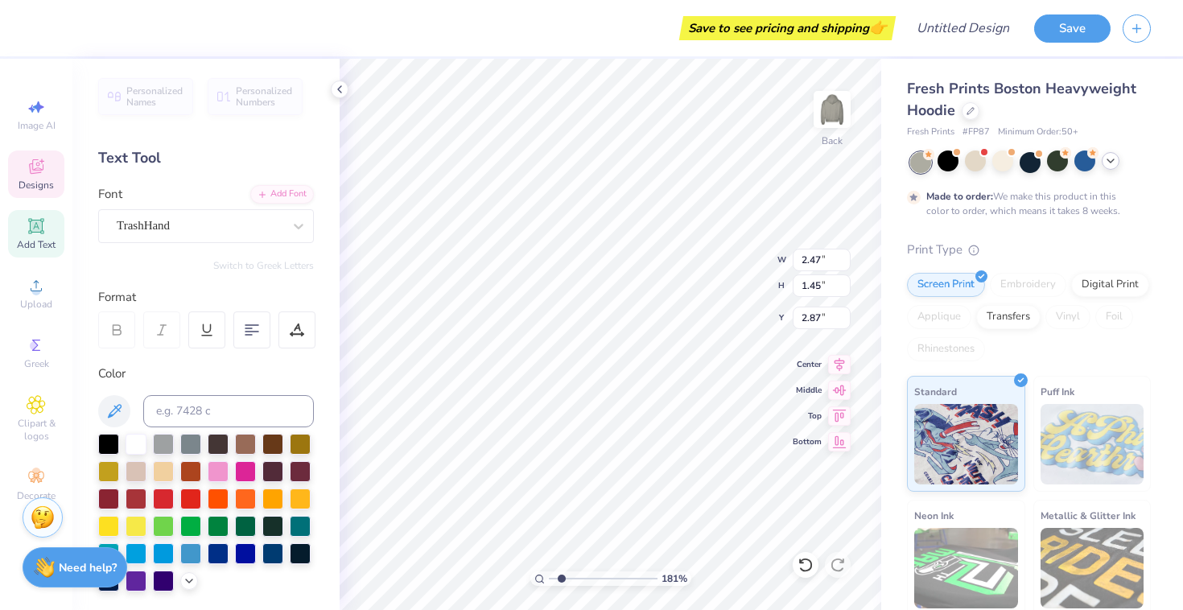
type input "2.47"
type input "1.45"
type input "2.87"
type textarea "UD"
type input "4.84"
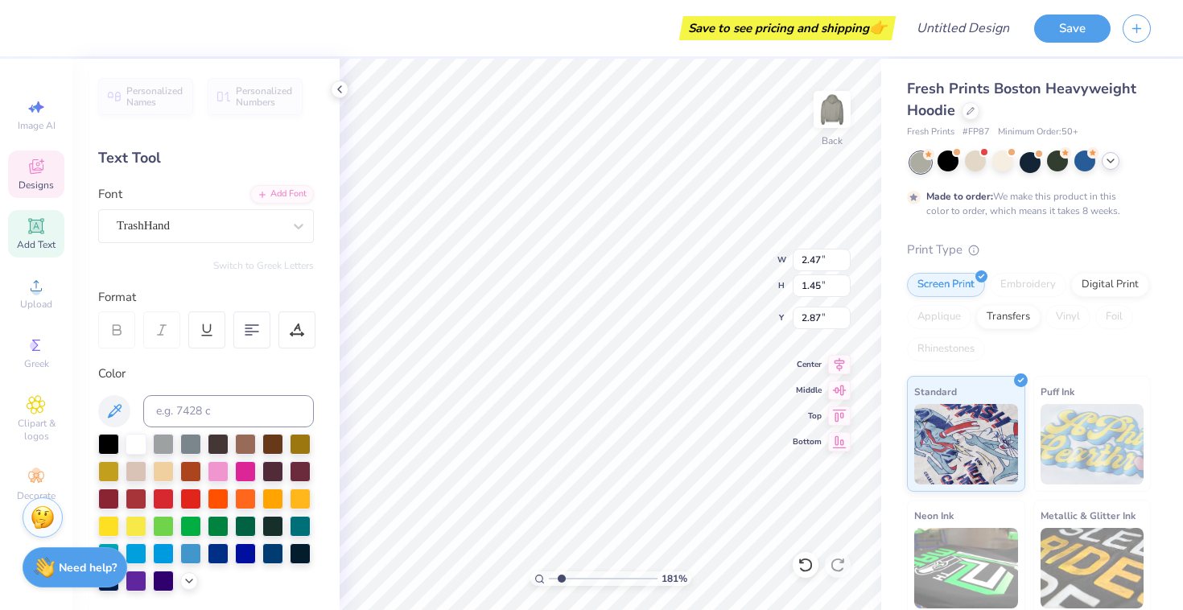
type input "6.79"
type input "2.41"
type input "0.42"
type input "0.41"
type input "3.49"
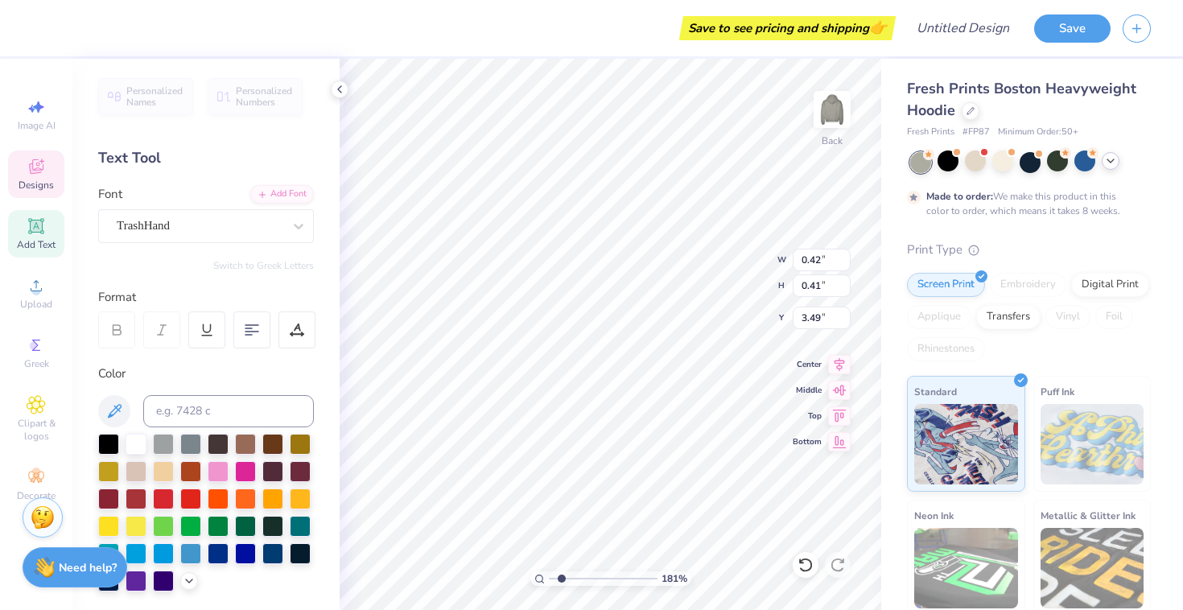
scroll to position [0, 2]
type textarea "Jasper St"
type input "4.84"
type input "6.79"
type input "2.41"
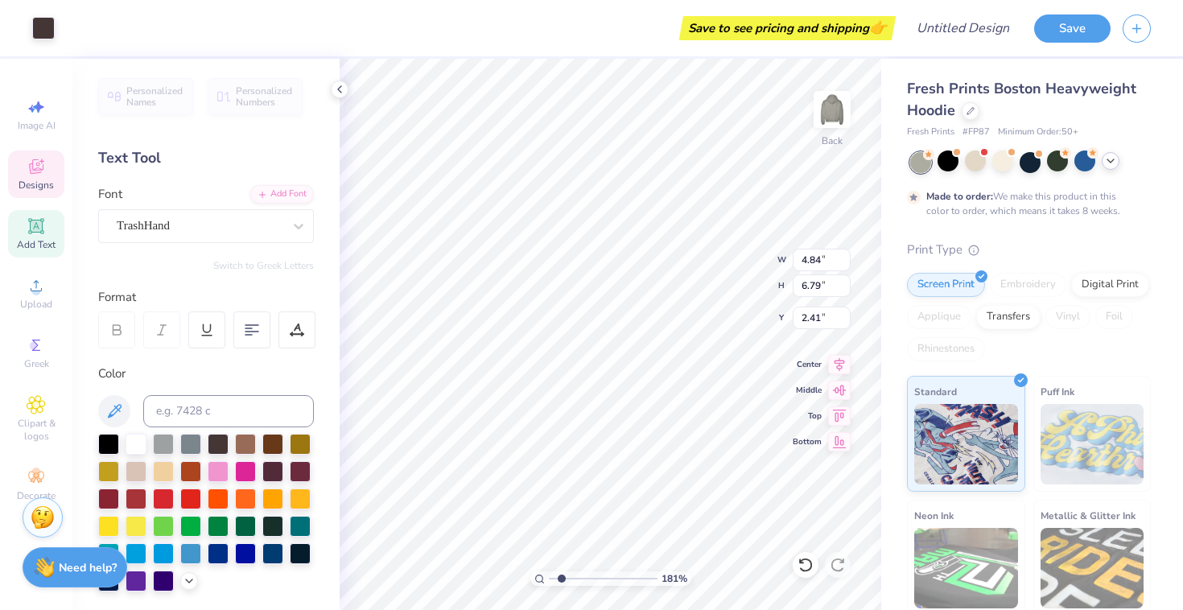
type input "1.54"
type input "1.13"
type input "3.08"
type input "4.84"
type input "6.79"
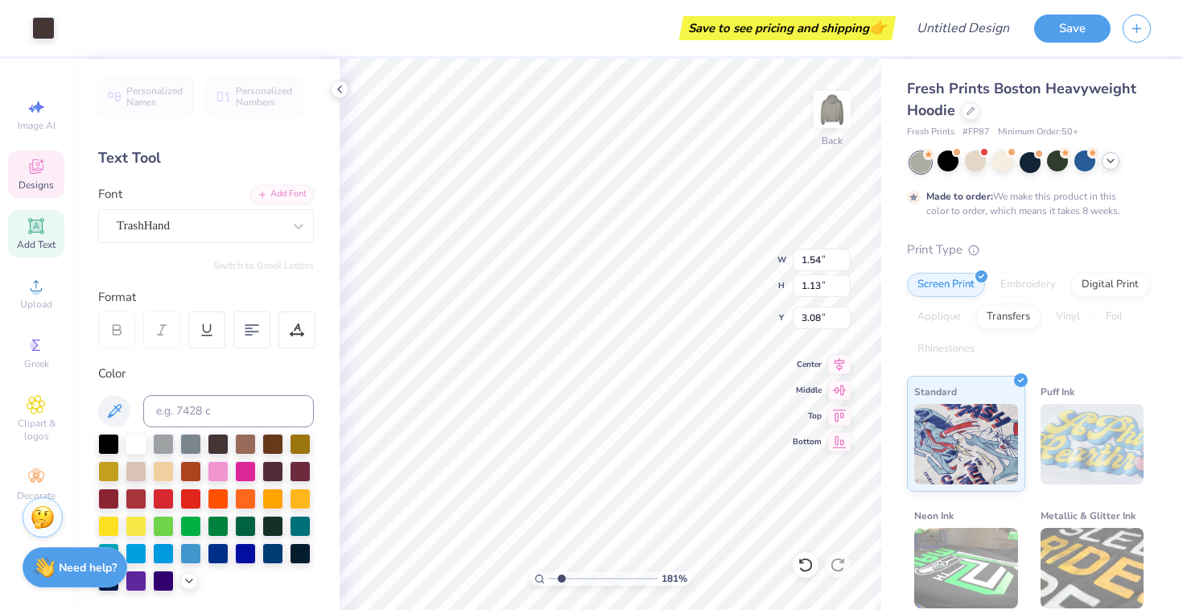
type input "2.41"
type input "8.85"
type input "12.42"
type input "0.54"
type input "5.91"
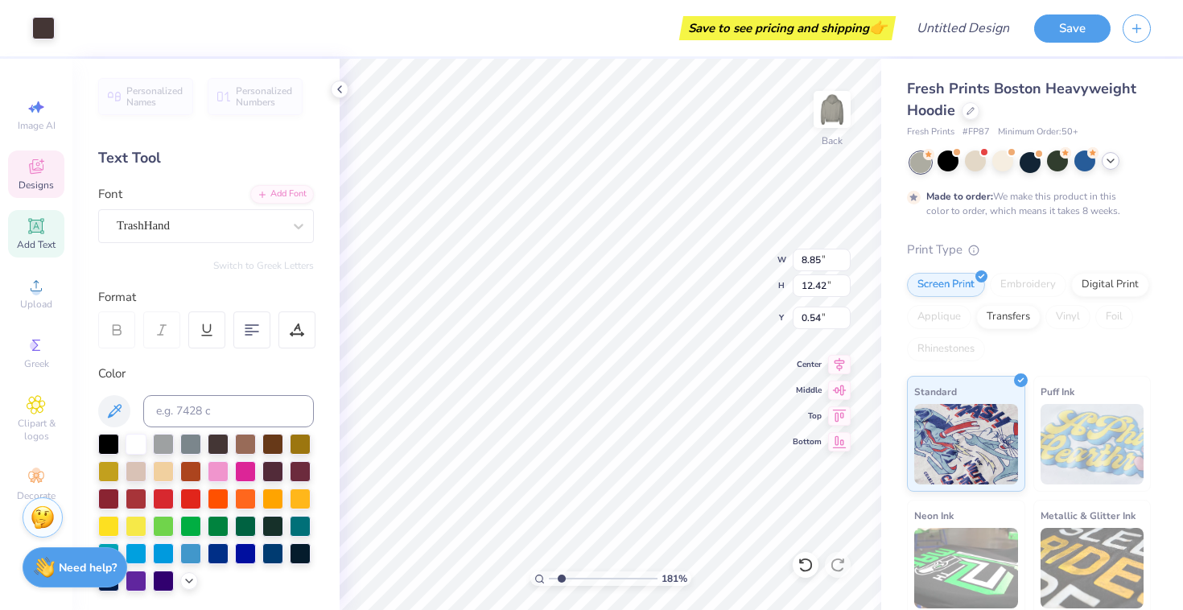
type input "2.58"
type input "4.17"
type input "8.85"
type input "12.42"
type input "0.54"
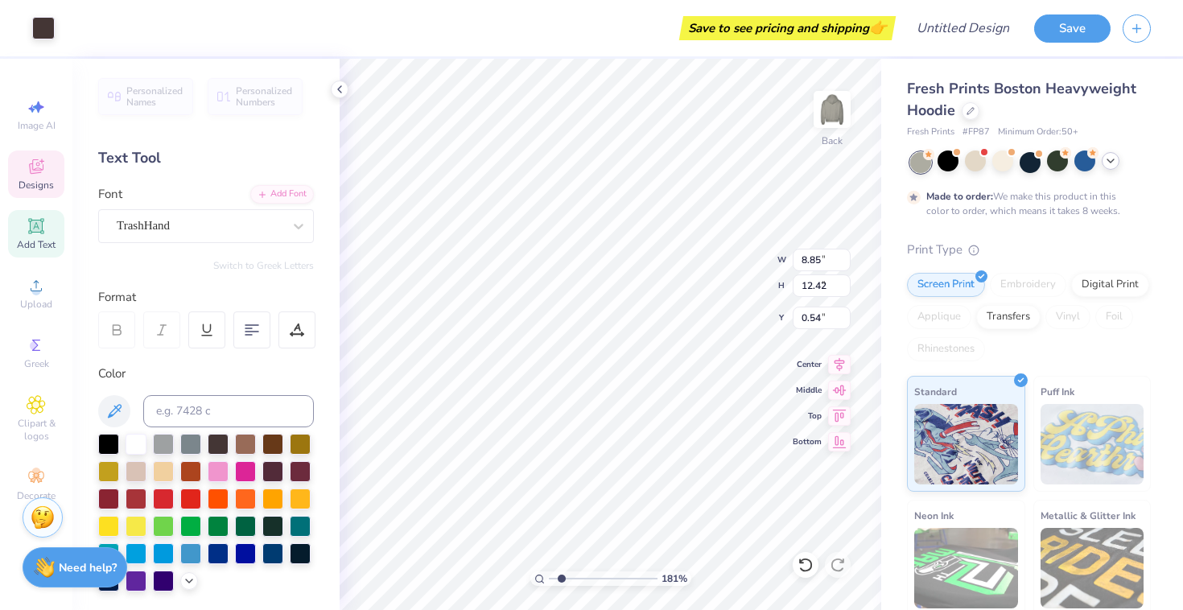
type input "3.09"
type input "4.34"
type input "1.12"
type input "8.13"
type input "4.05"
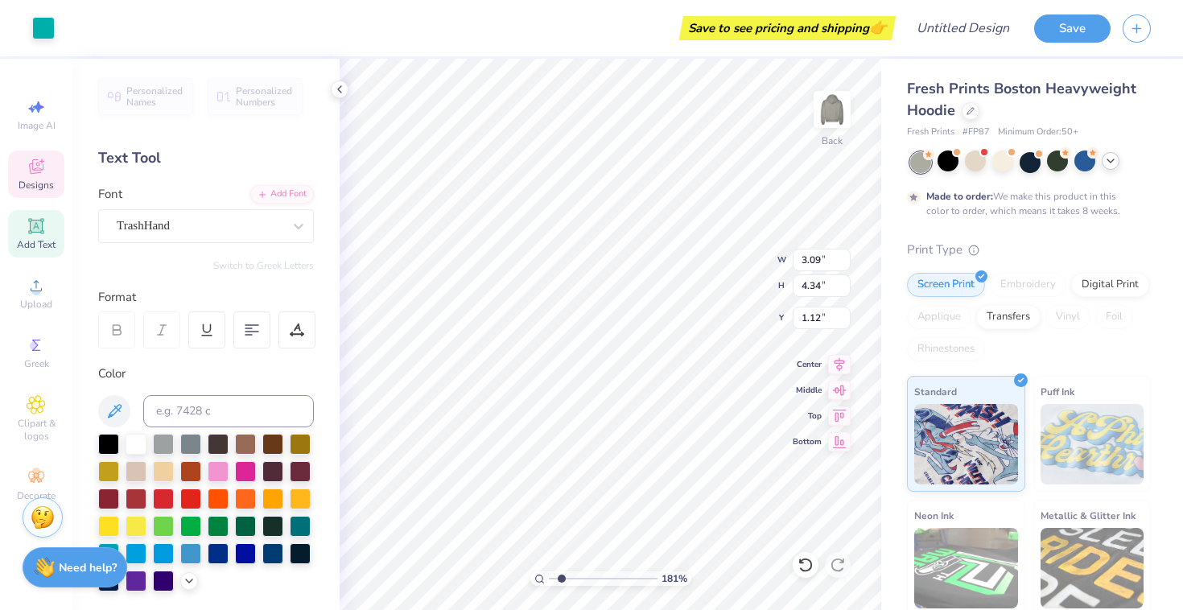
type input "3.25"
type input "5.91"
type input "2.58"
type input "4.17"
type input "4.84"
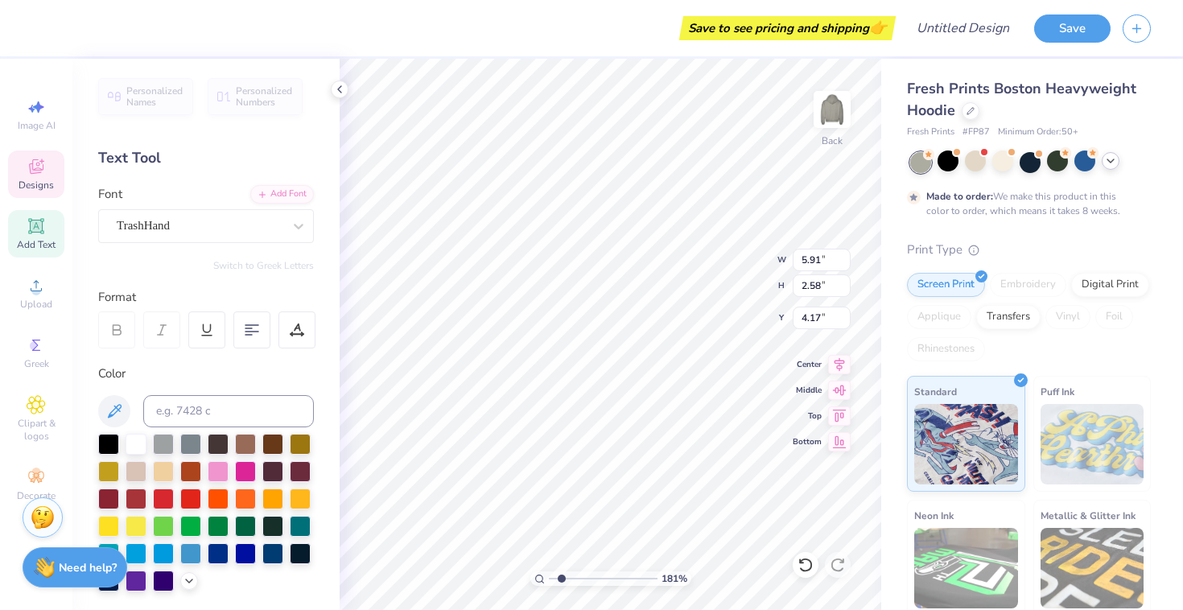
type input "6.79"
type input "2.41"
click at [808, 565] on icon at bounding box center [806, 565] width 16 height 16
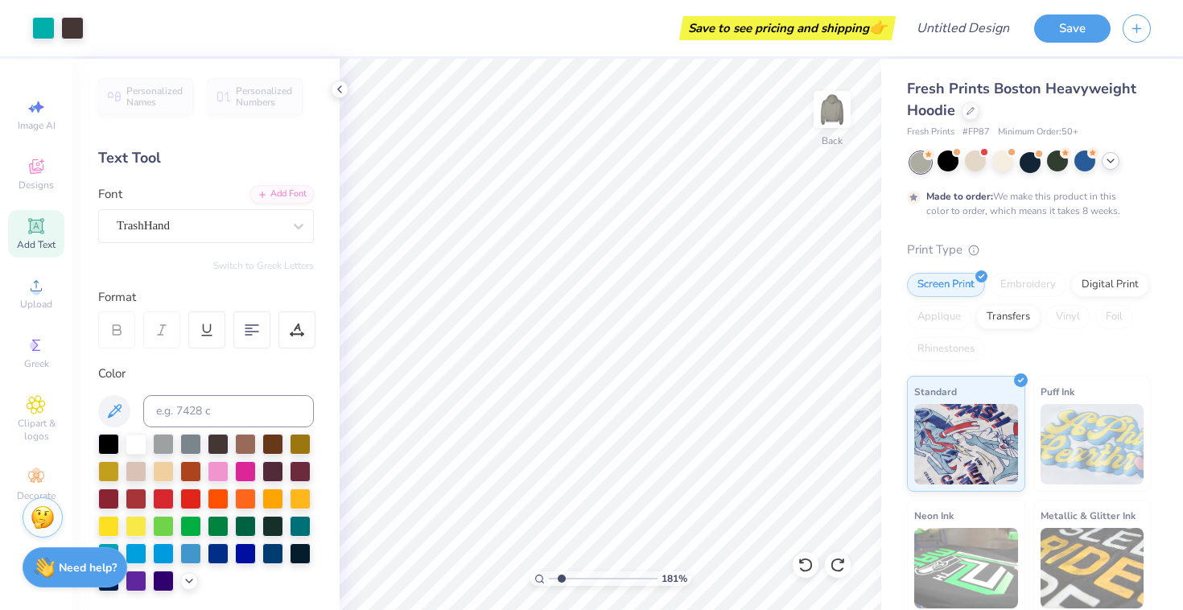
click at [883, 441] on div "Art colors Save to see pricing and shipping 👉 Design Title Save Image AI Design…" at bounding box center [591, 305] width 1183 height 610
drag, startPoint x: 561, startPoint y: 580, endPoint x: 525, endPoint y: 580, distance: 36.2
click at [549, 580] on input "range" at bounding box center [603, 579] width 109 height 14
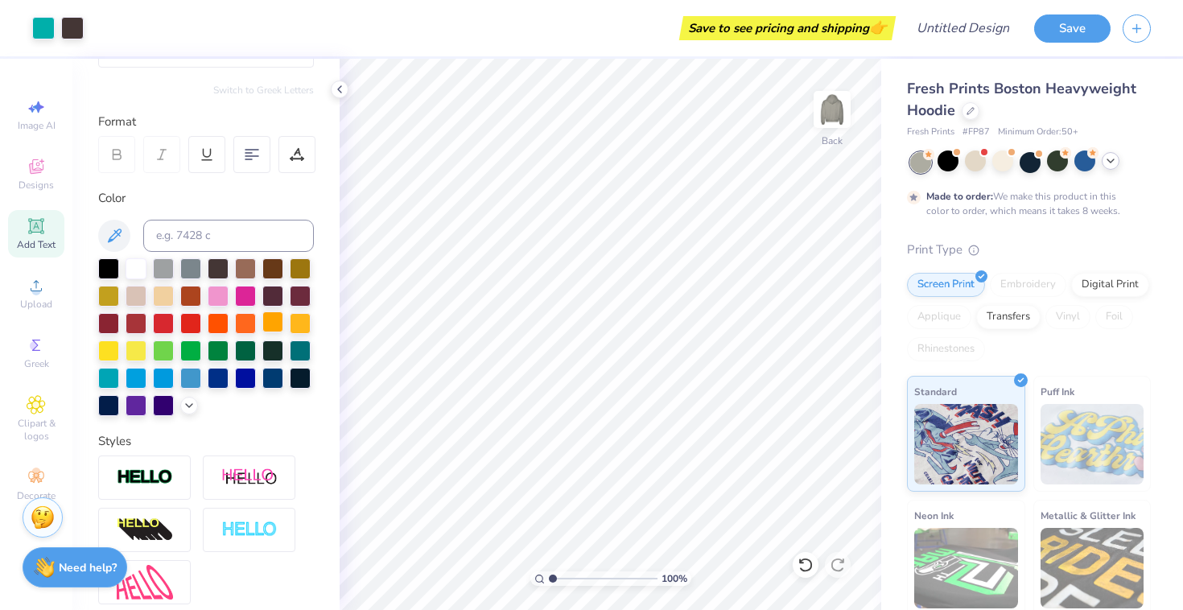
scroll to position [227, 0]
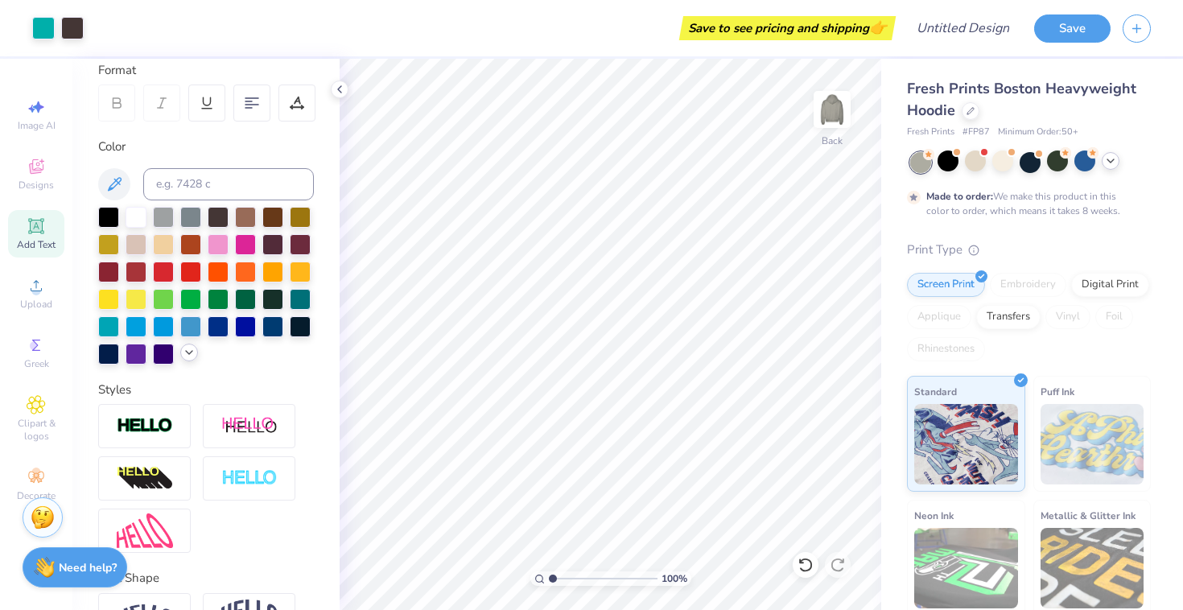
click at [187, 355] on icon at bounding box center [189, 352] width 13 height 13
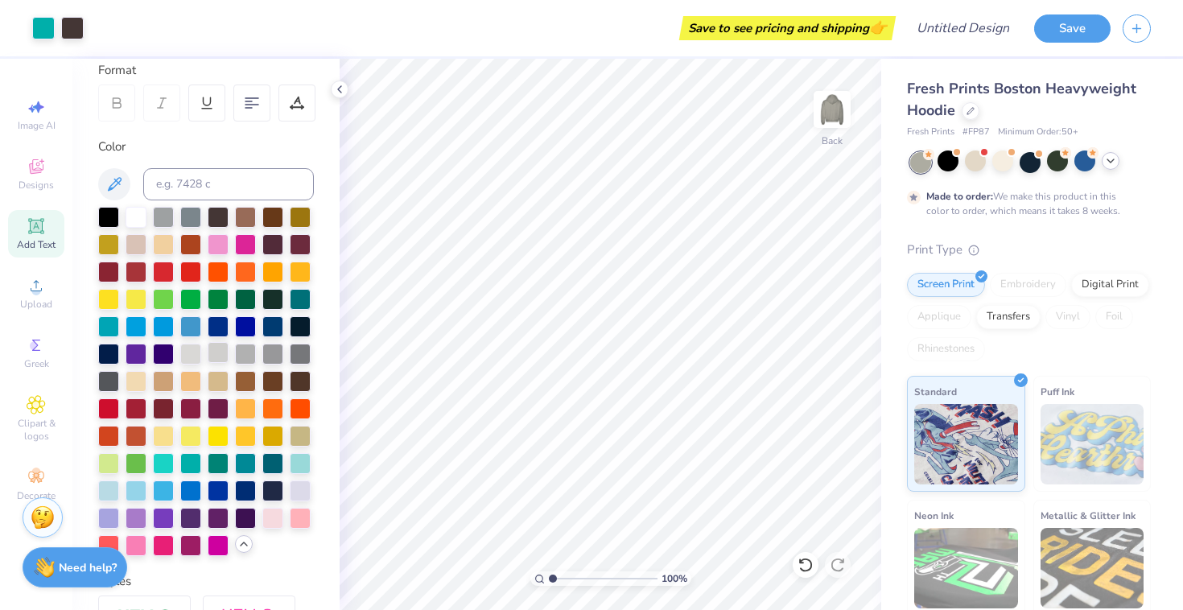
click at [215, 353] on div at bounding box center [218, 352] width 21 height 21
click at [247, 242] on div at bounding box center [245, 243] width 21 height 21
click at [111, 295] on div at bounding box center [108, 297] width 21 height 21
click at [188, 407] on div at bounding box center [190, 407] width 21 height 21
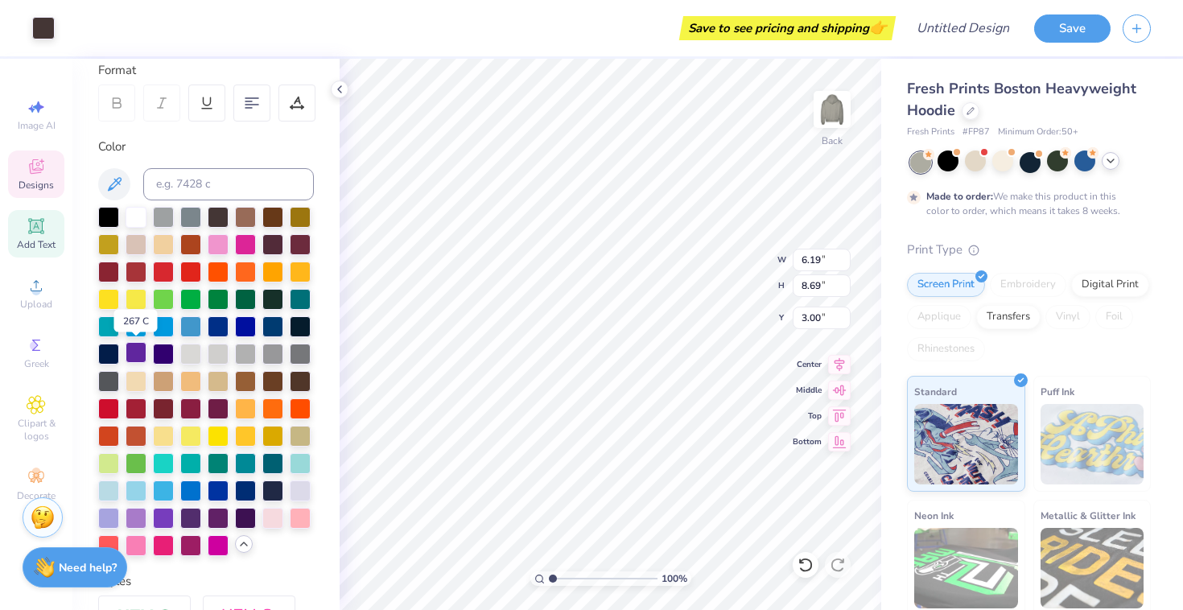
click at [126, 353] on div at bounding box center [136, 352] width 21 height 21
click at [100, 408] on div at bounding box center [108, 407] width 21 height 21
click at [101, 402] on div at bounding box center [108, 407] width 21 height 21
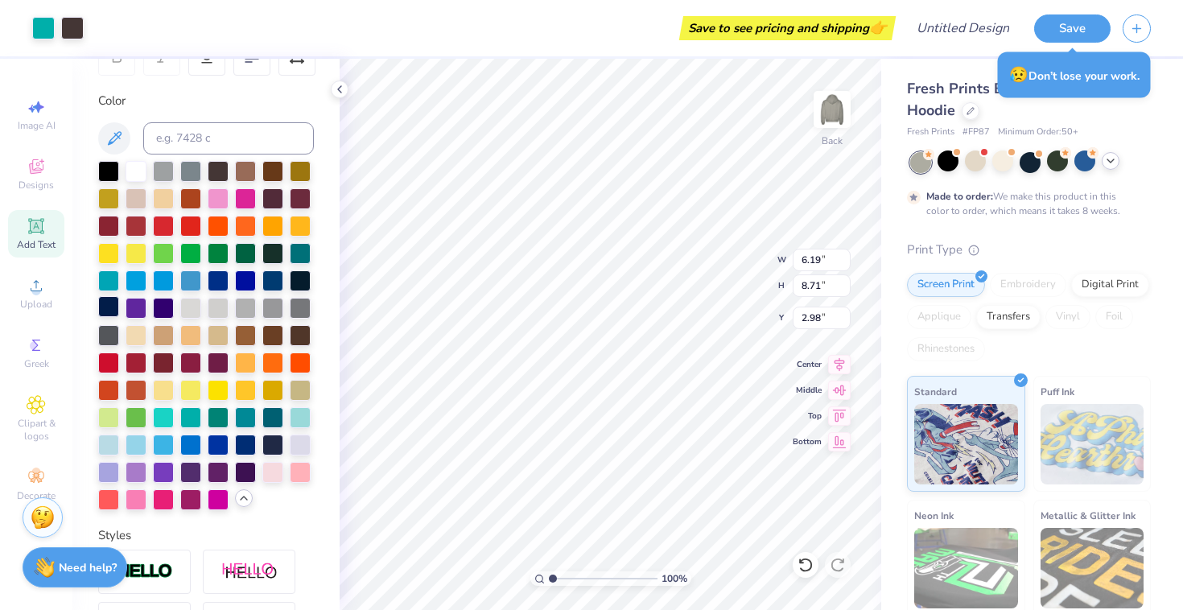
scroll to position [275, 0]
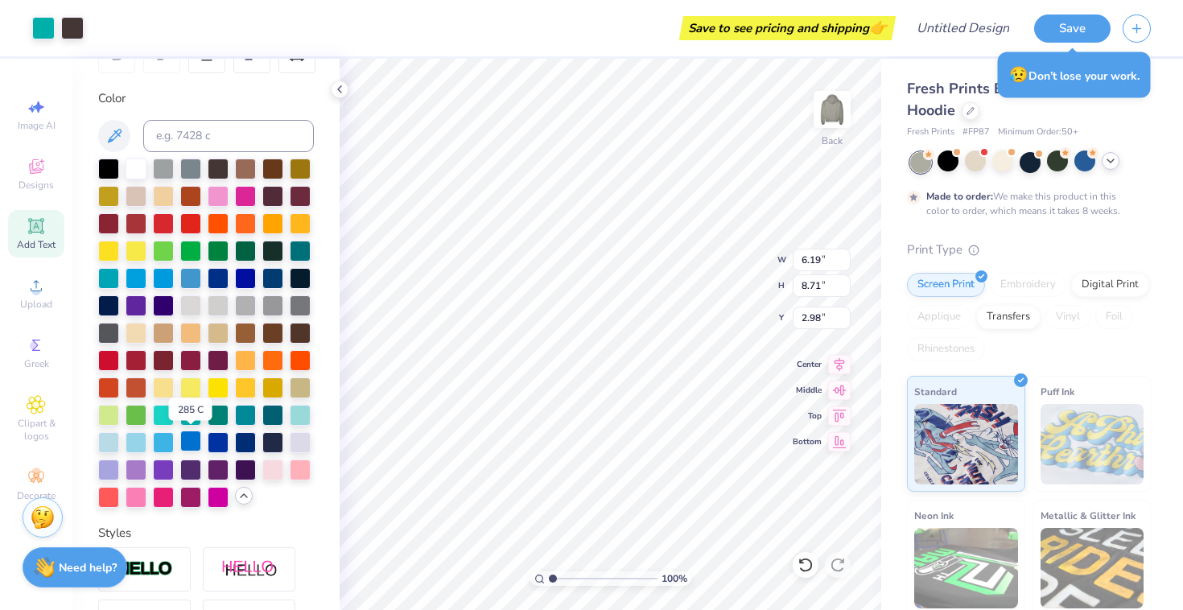
click at [192, 440] on div at bounding box center [190, 441] width 21 height 21
click at [188, 442] on div at bounding box center [190, 441] width 21 height 21
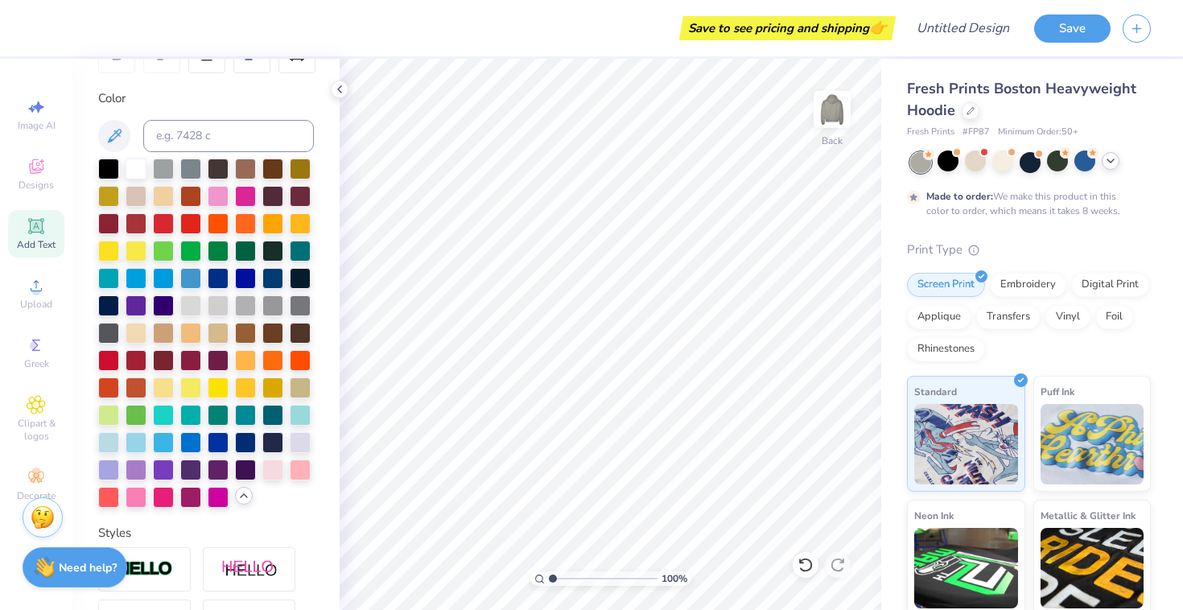
click at [551, 575] on input "range" at bounding box center [603, 579] width 109 height 14
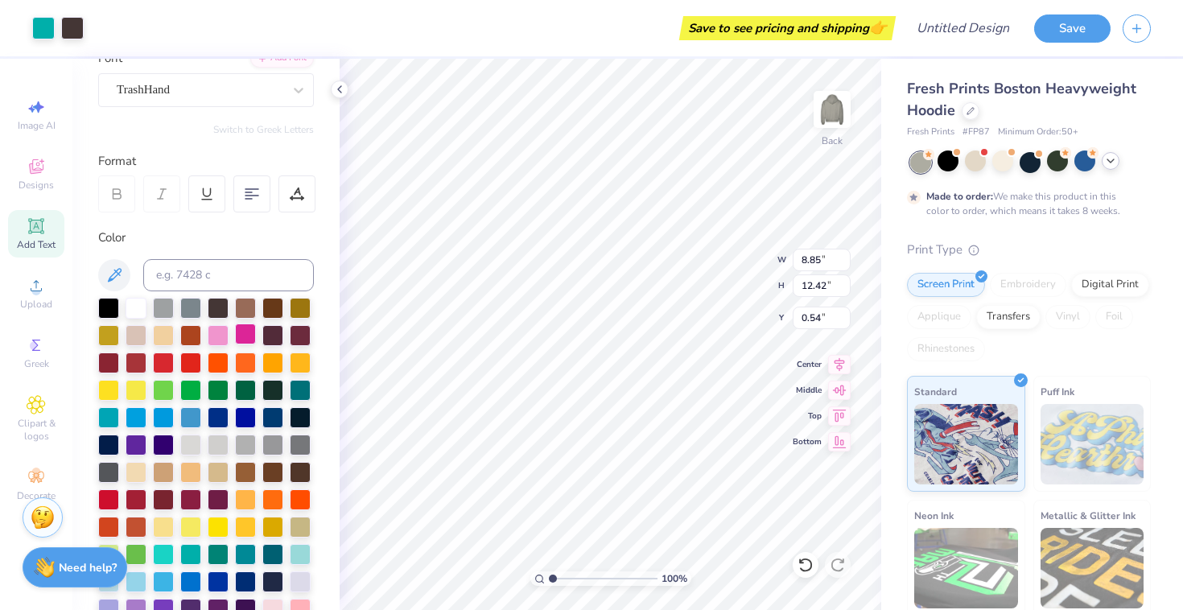
scroll to position [138, 0]
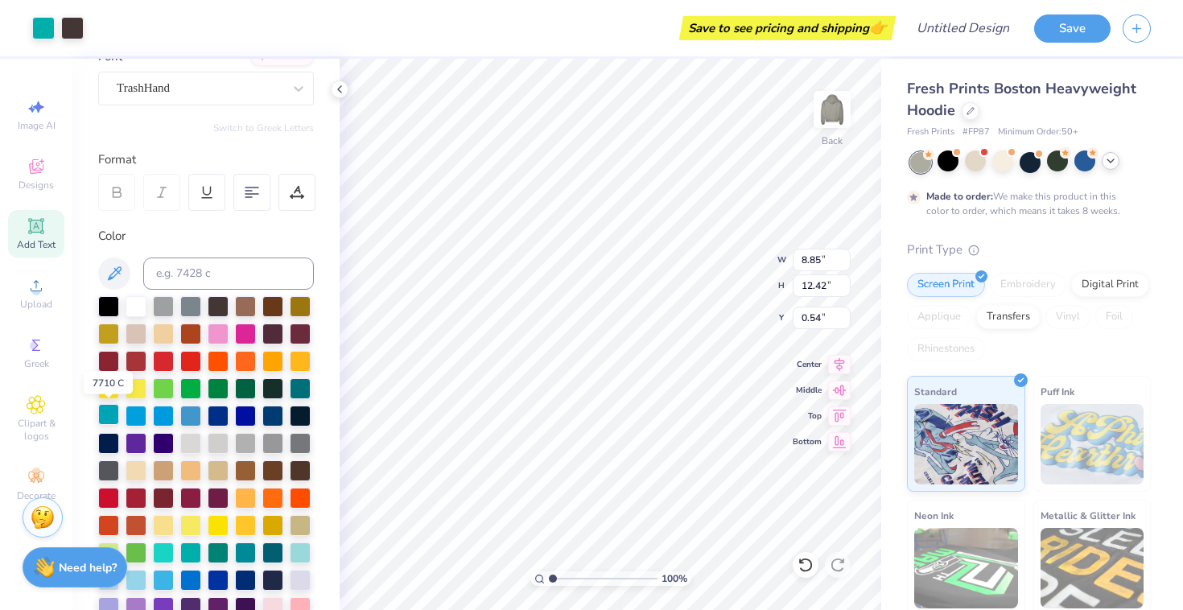
click at [105, 418] on div at bounding box center [108, 414] width 21 height 21
click at [130, 415] on div at bounding box center [136, 414] width 21 height 21
click at [170, 417] on div at bounding box center [163, 414] width 21 height 21
click at [209, 449] on div at bounding box center [218, 442] width 21 height 21
click at [210, 518] on div at bounding box center [218, 525] width 21 height 21
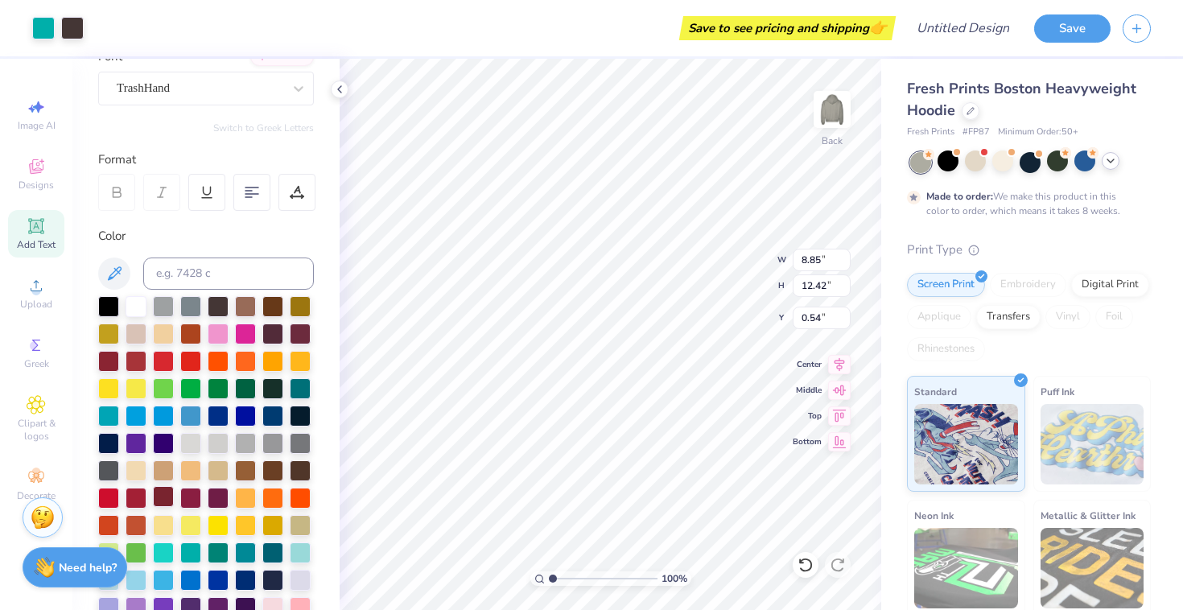
click at [392, 329] on div "Art colors Save to see pricing and shipping 👉 Design Title Save Image AI Design…" at bounding box center [591, 305] width 1183 height 610
click at [844, 394] on icon at bounding box center [839, 387] width 23 height 19
click at [841, 384] on icon at bounding box center [839, 387] width 23 height 19
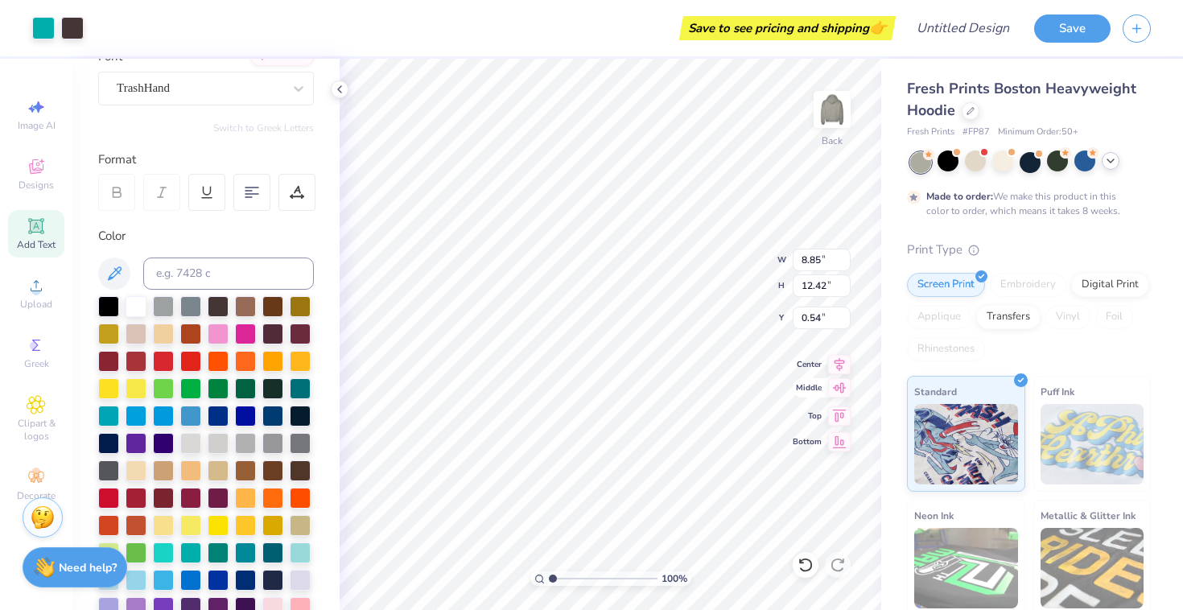
click at [835, 390] on icon at bounding box center [839, 387] width 23 height 19
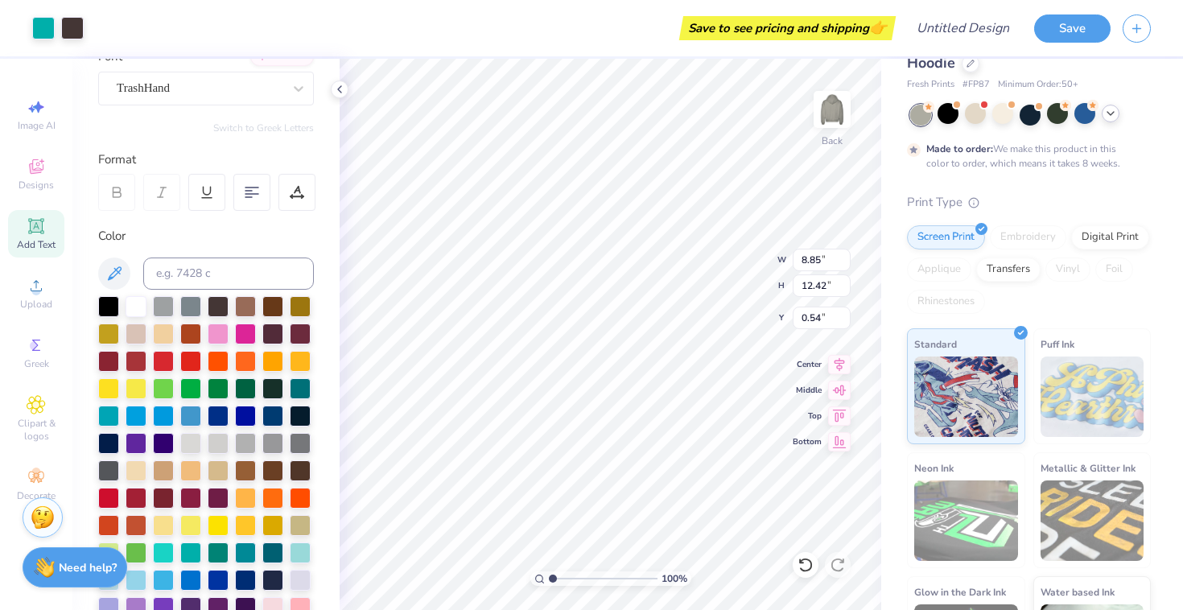
scroll to position [63, 0]
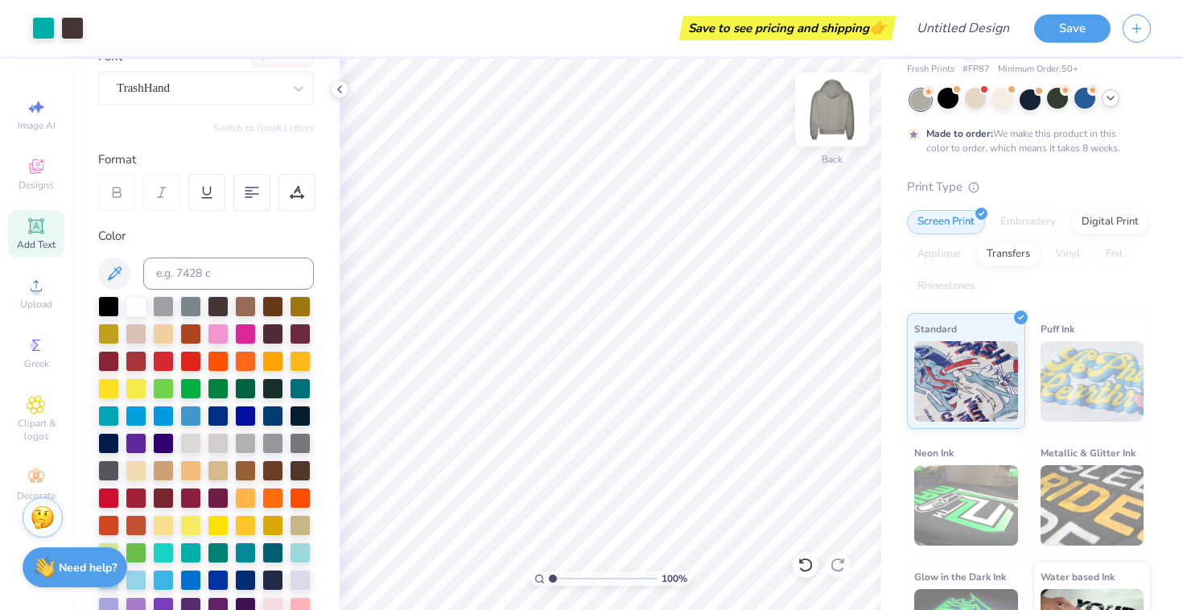
click at [828, 116] on img at bounding box center [832, 109] width 64 height 64
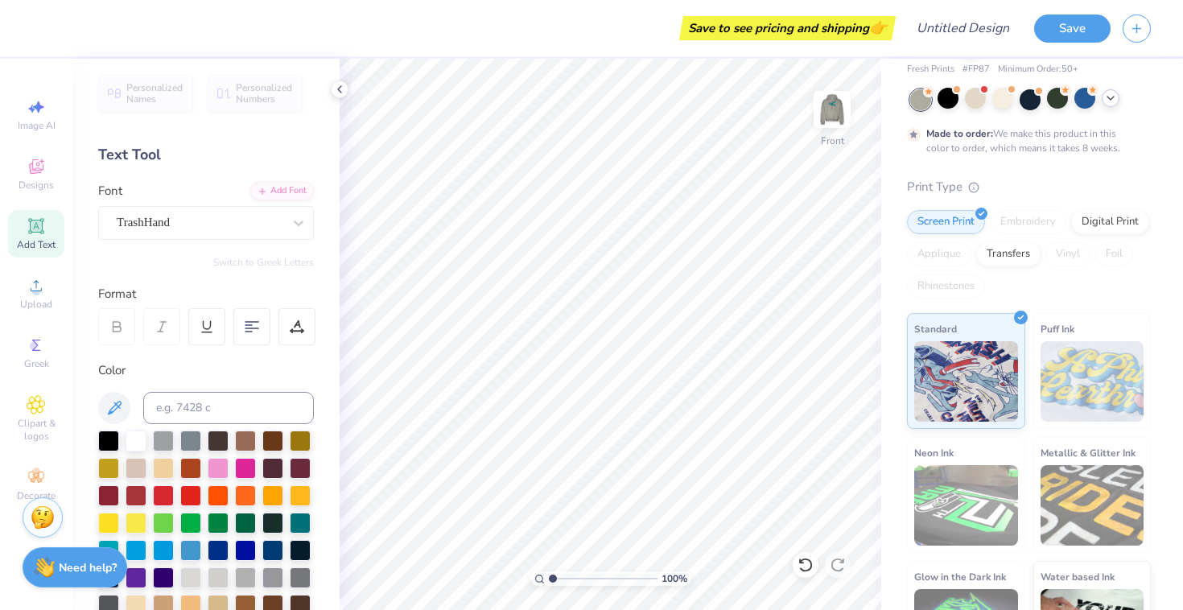
scroll to position [2, 0]
click at [35, 222] on icon at bounding box center [36, 226] width 12 height 12
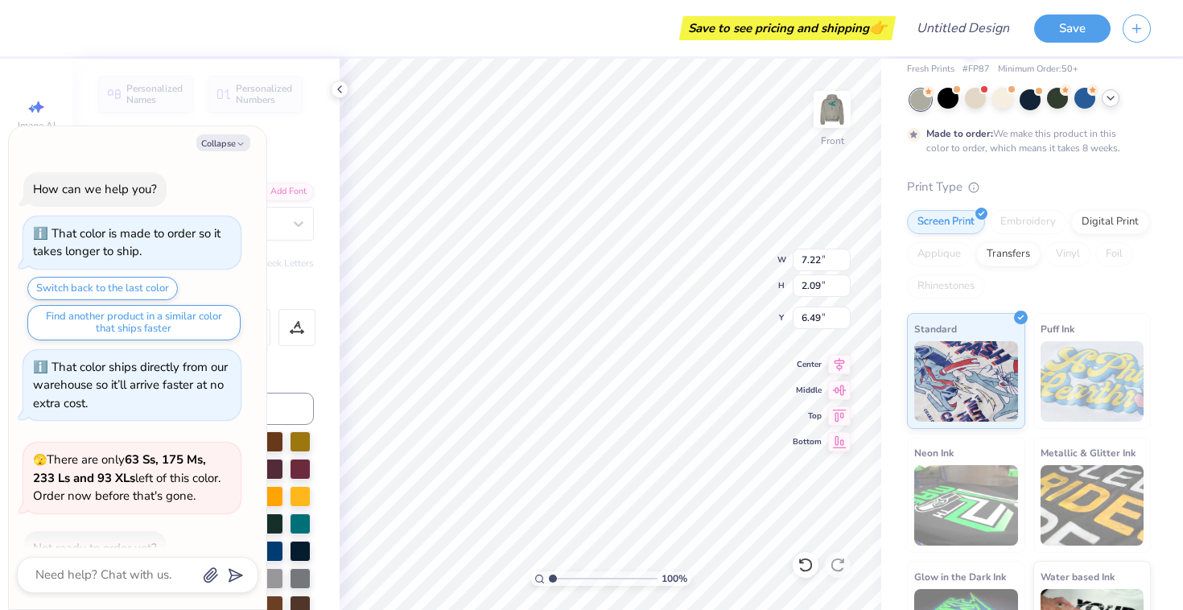
scroll to position [1835, 0]
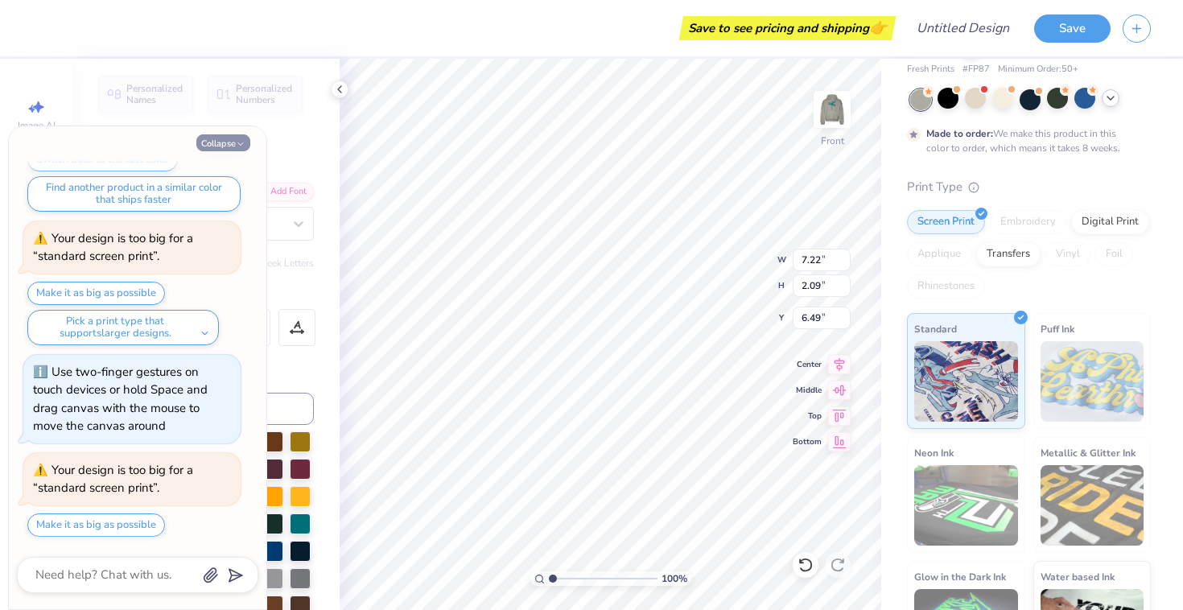
click at [217, 143] on button "Collapse" at bounding box center [223, 142] width 54 height 17
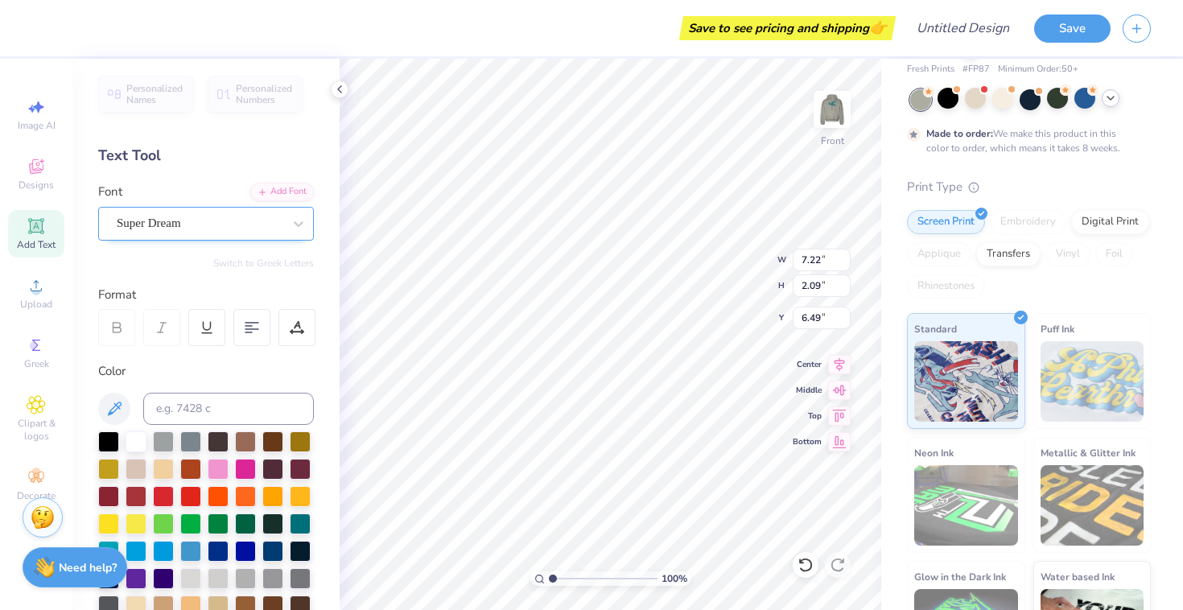
click at [263, 213] on div at bounding box center [200, 224] width 166 height 22
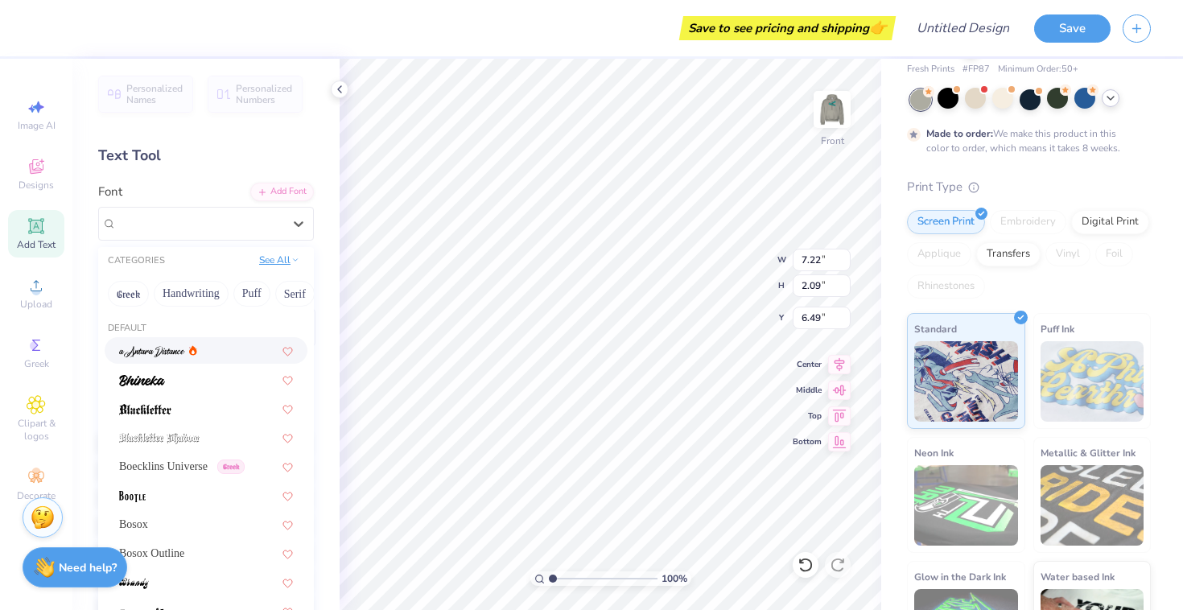
click at [268, 259] on button "See All" at bounding box center [279, 260] width 50 height 16
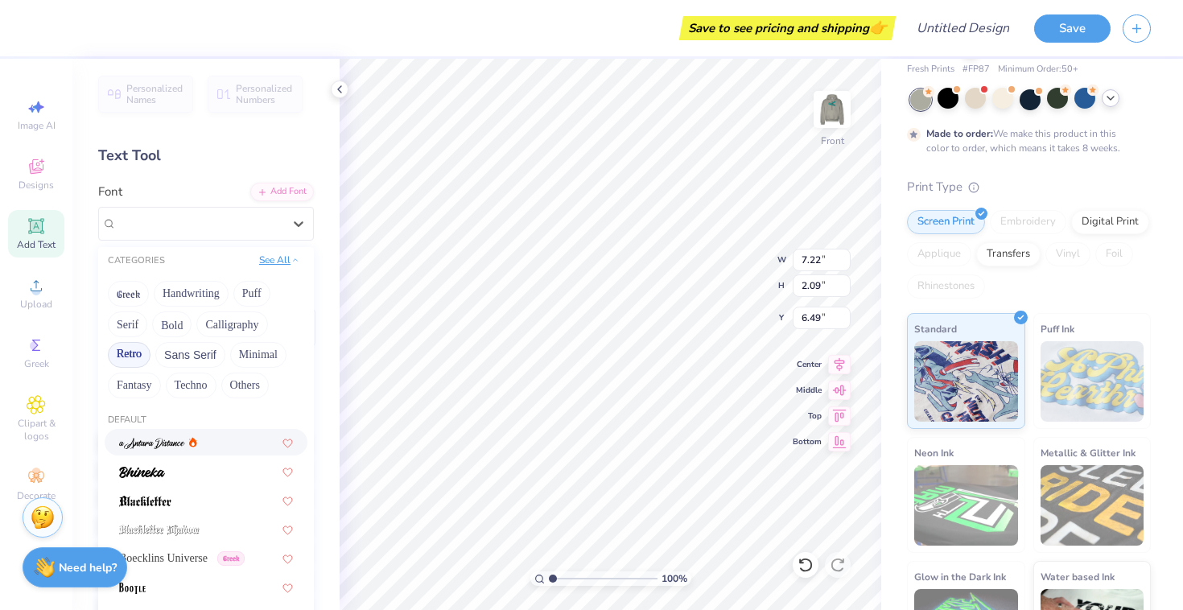
click at [268, 259] on button "See All" at bounding box center [279, 260] width 50 height 16
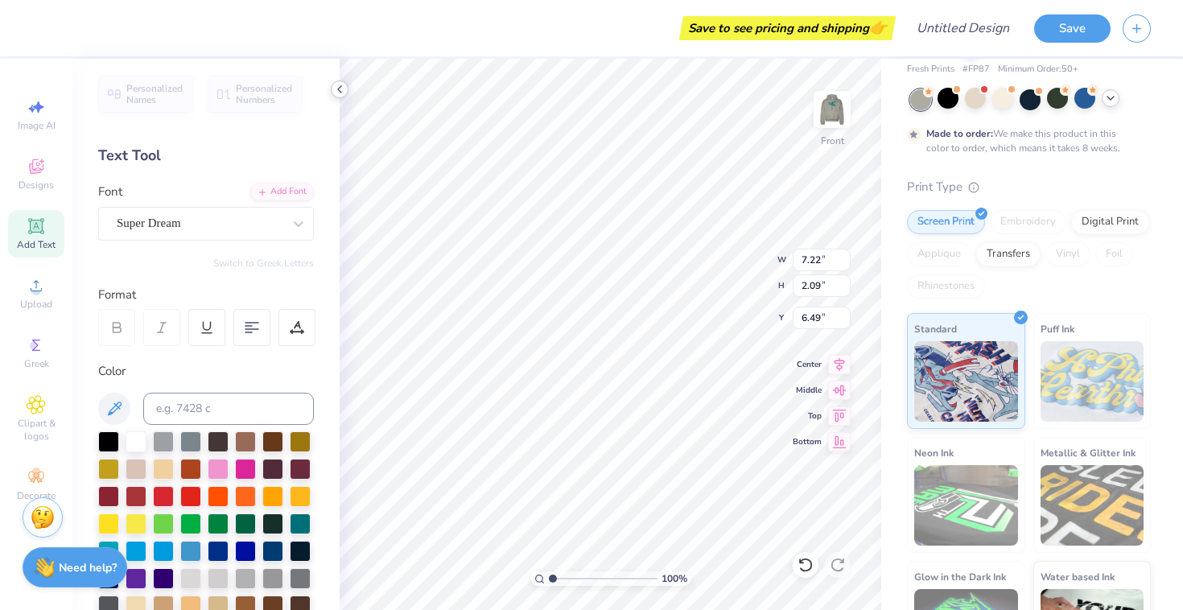
click at [340, 89] on icon at bounding box center [339, 89] width 13 height 13
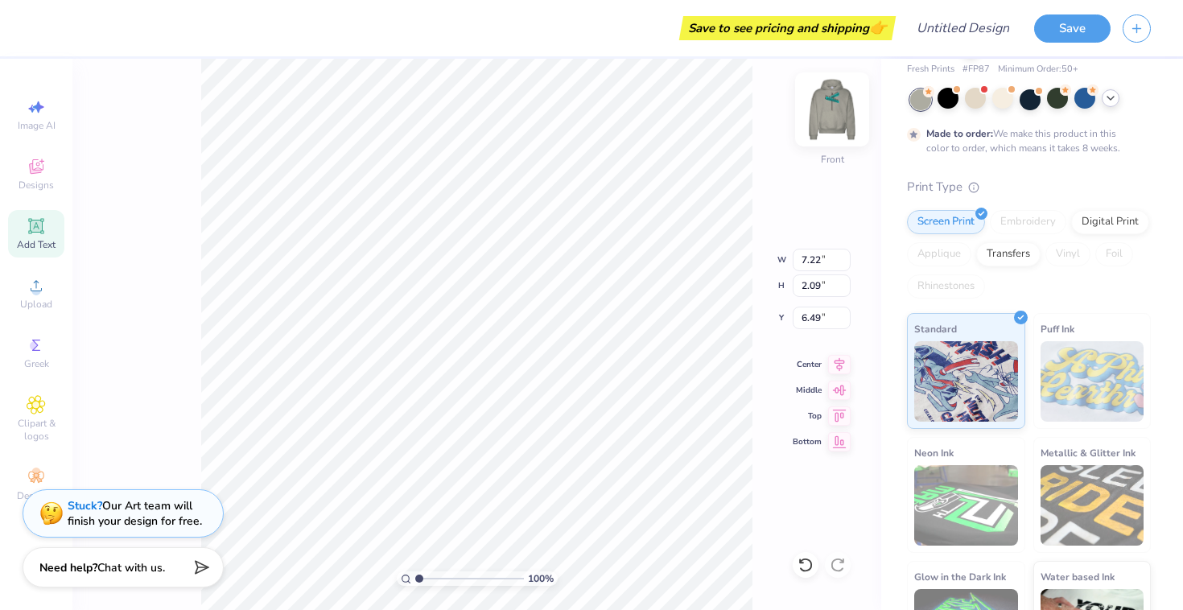
click at [827, 101] on img at bounding box center [832, 109] width 64 height 64
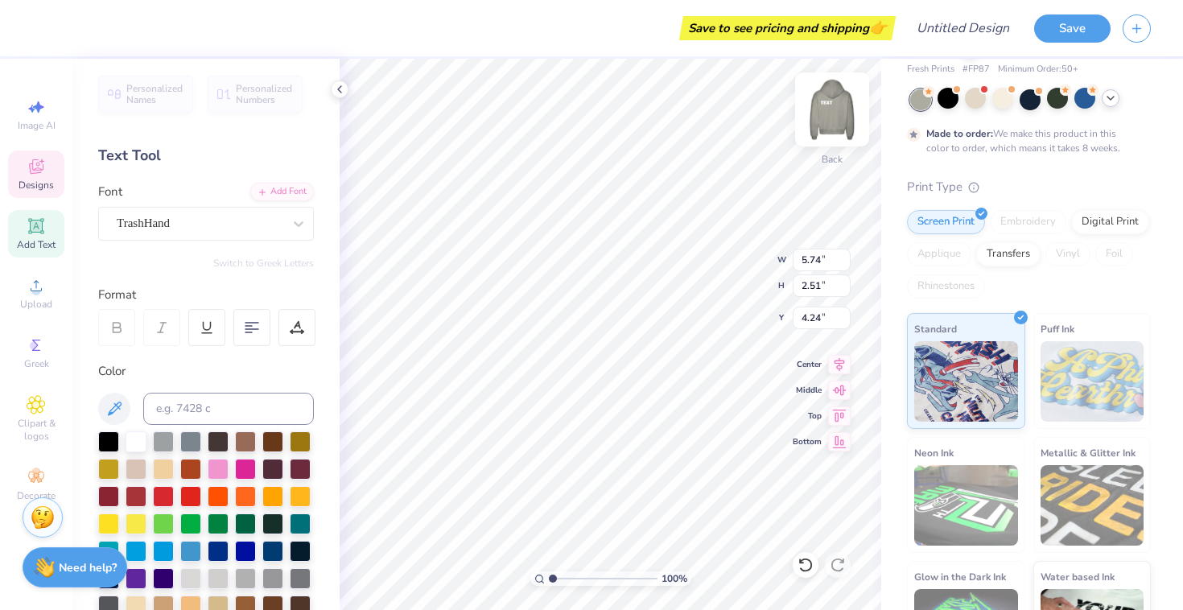
click at [839, 116] on img at bounding box center [832, 109] width 64 height 64
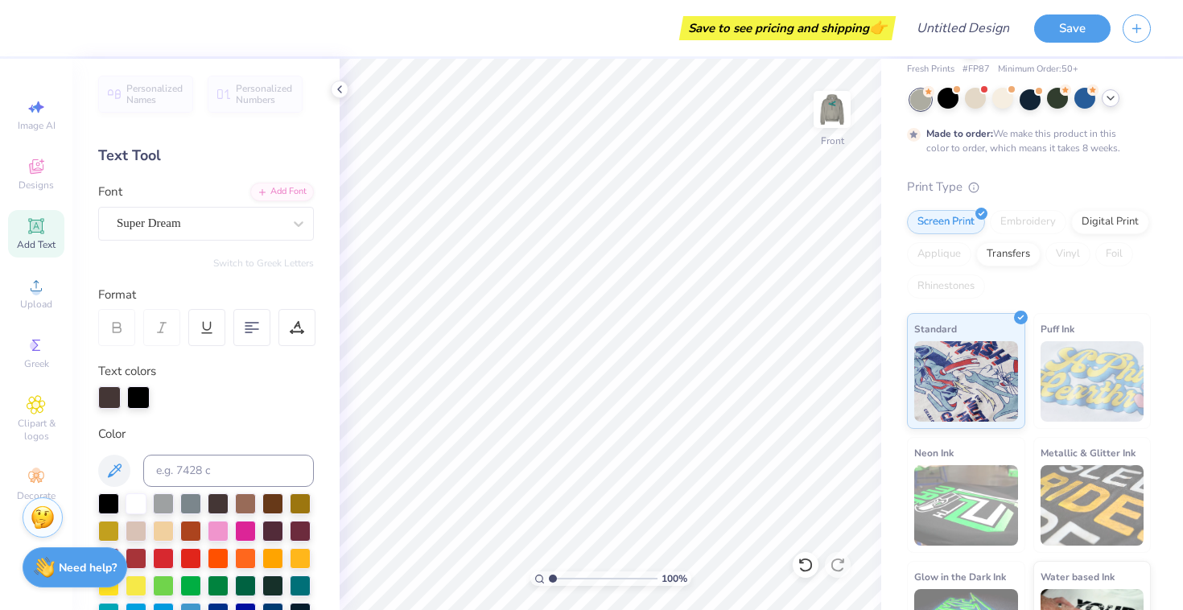
click at [30, 231] on icon at bounding box center [36, 226] width 19 height 19
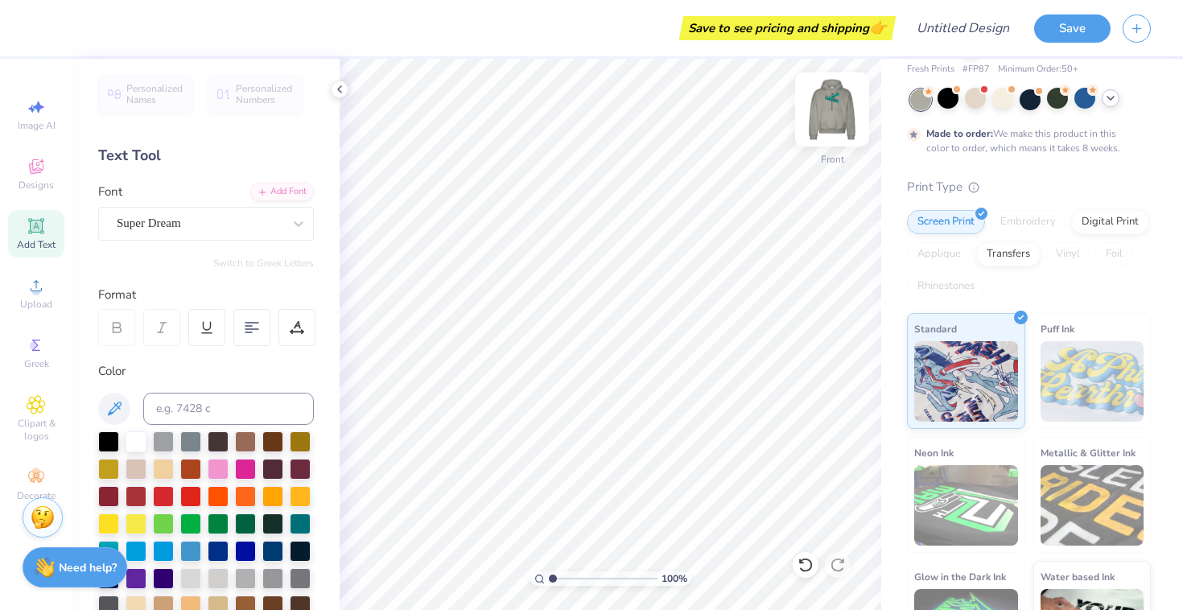
click at [836, 109] on img at bounding box center [832, 109] width 64 height 64
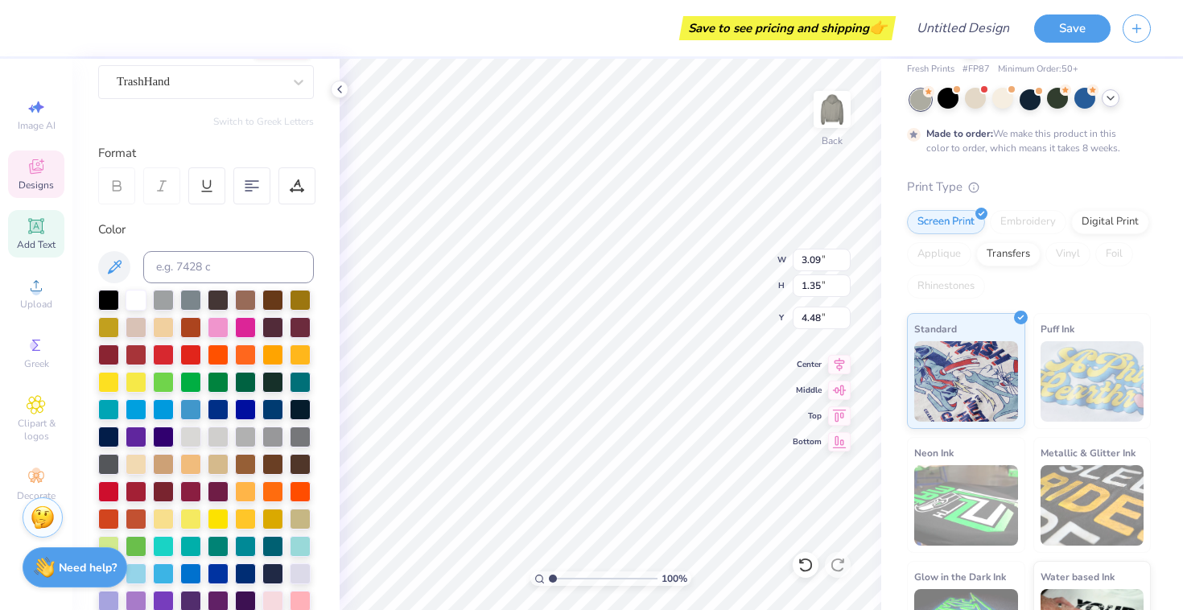
scroll to position [145, 0]
click at [189, 359] on div at bounding box center [190, 352] width 21 height 21
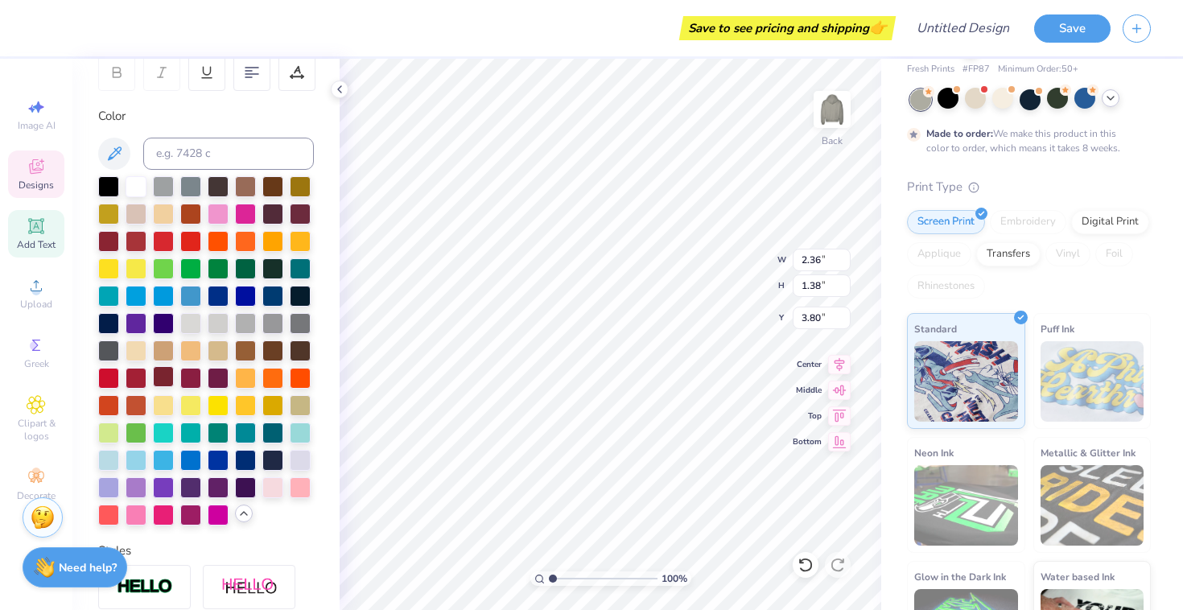
scroll to position [258, 0]
click at [186, 456] on div at bounding box center [190, 458] width 21 height 21
